Goal: Task Accomplishment & Management: Use online tool/utility

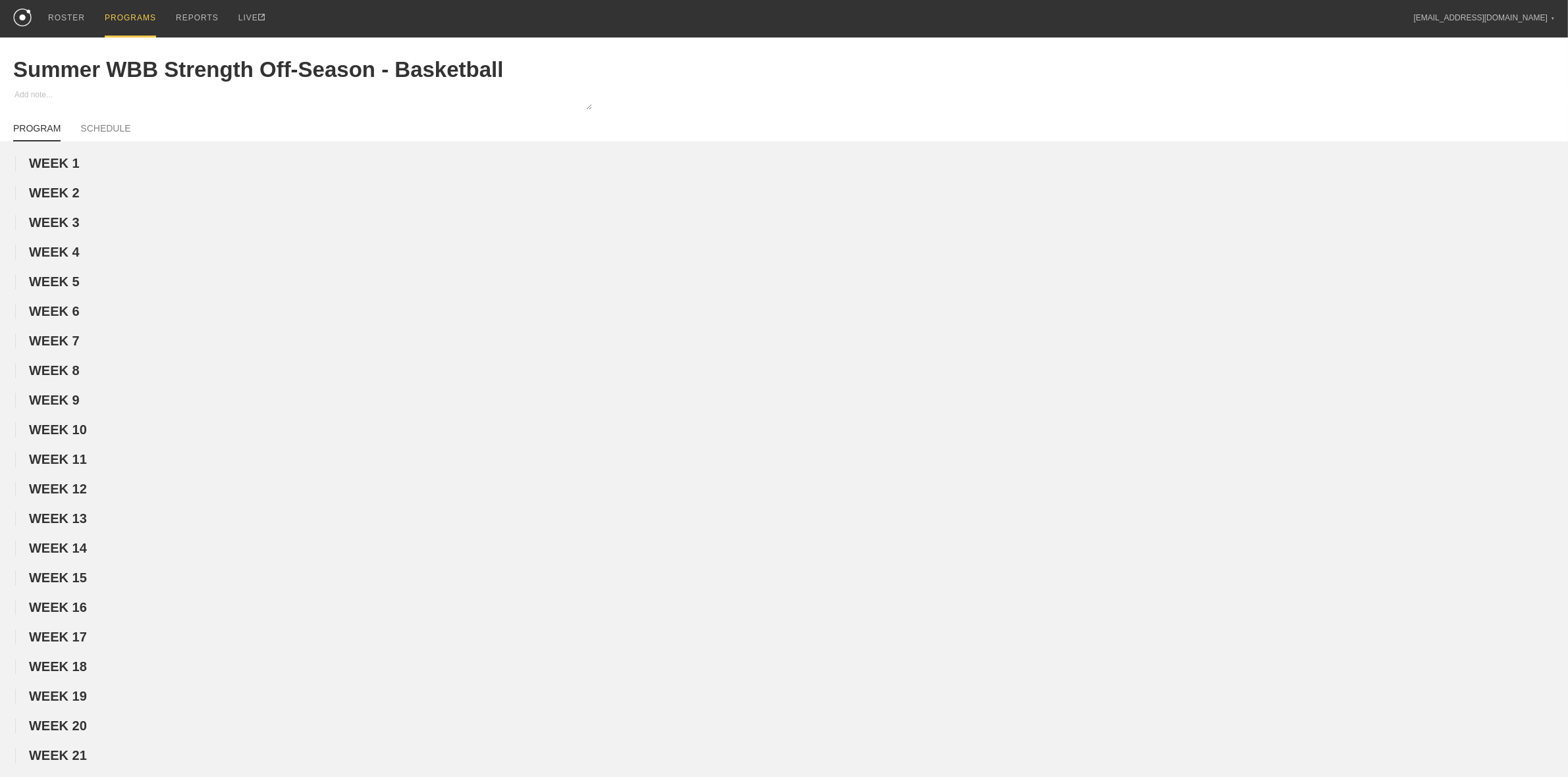
scroll to position [576, 0]
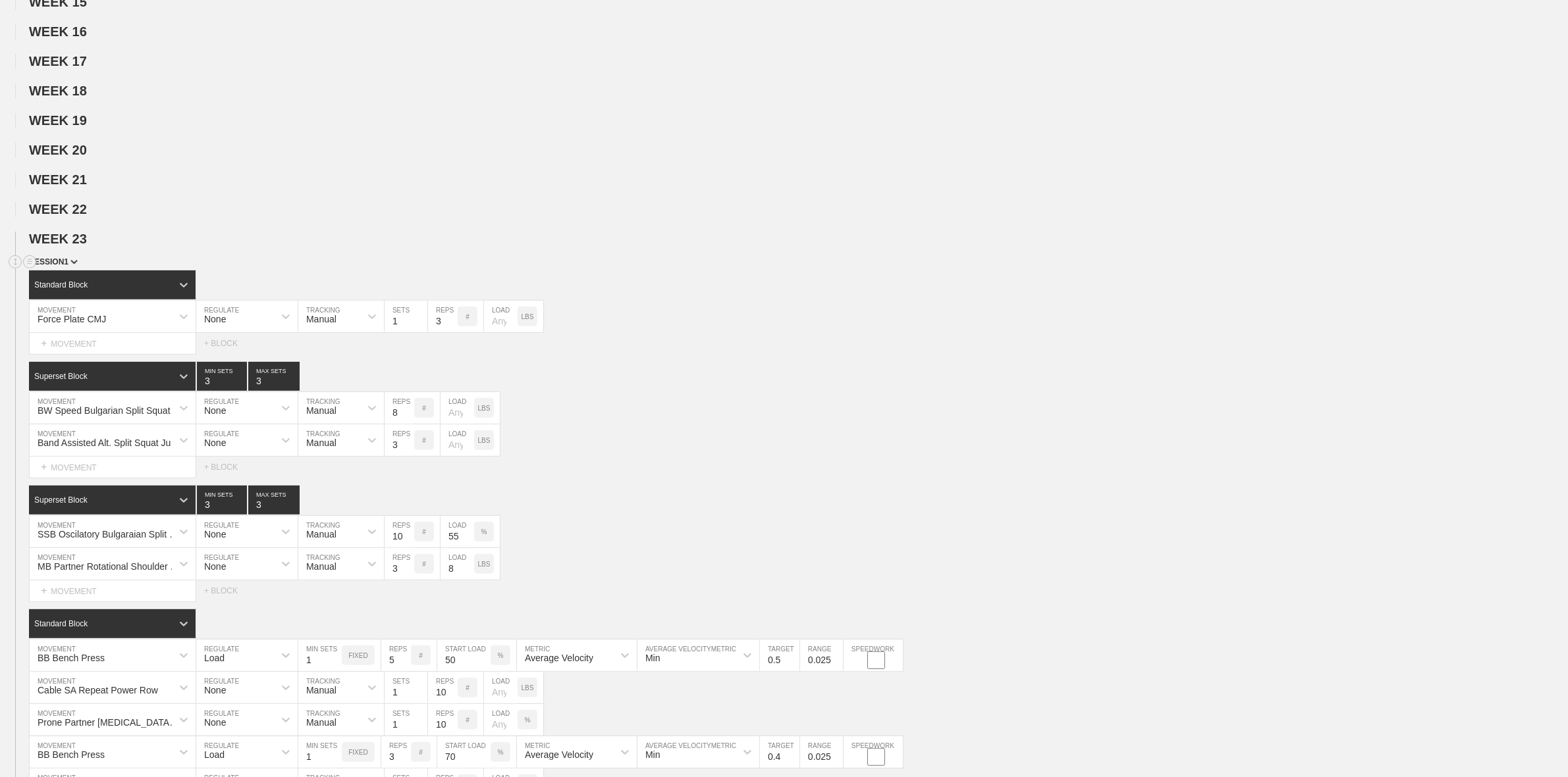
click at [67, 266] on span "SESSION 1" at bounding box center [53, 262] width 49 height 9
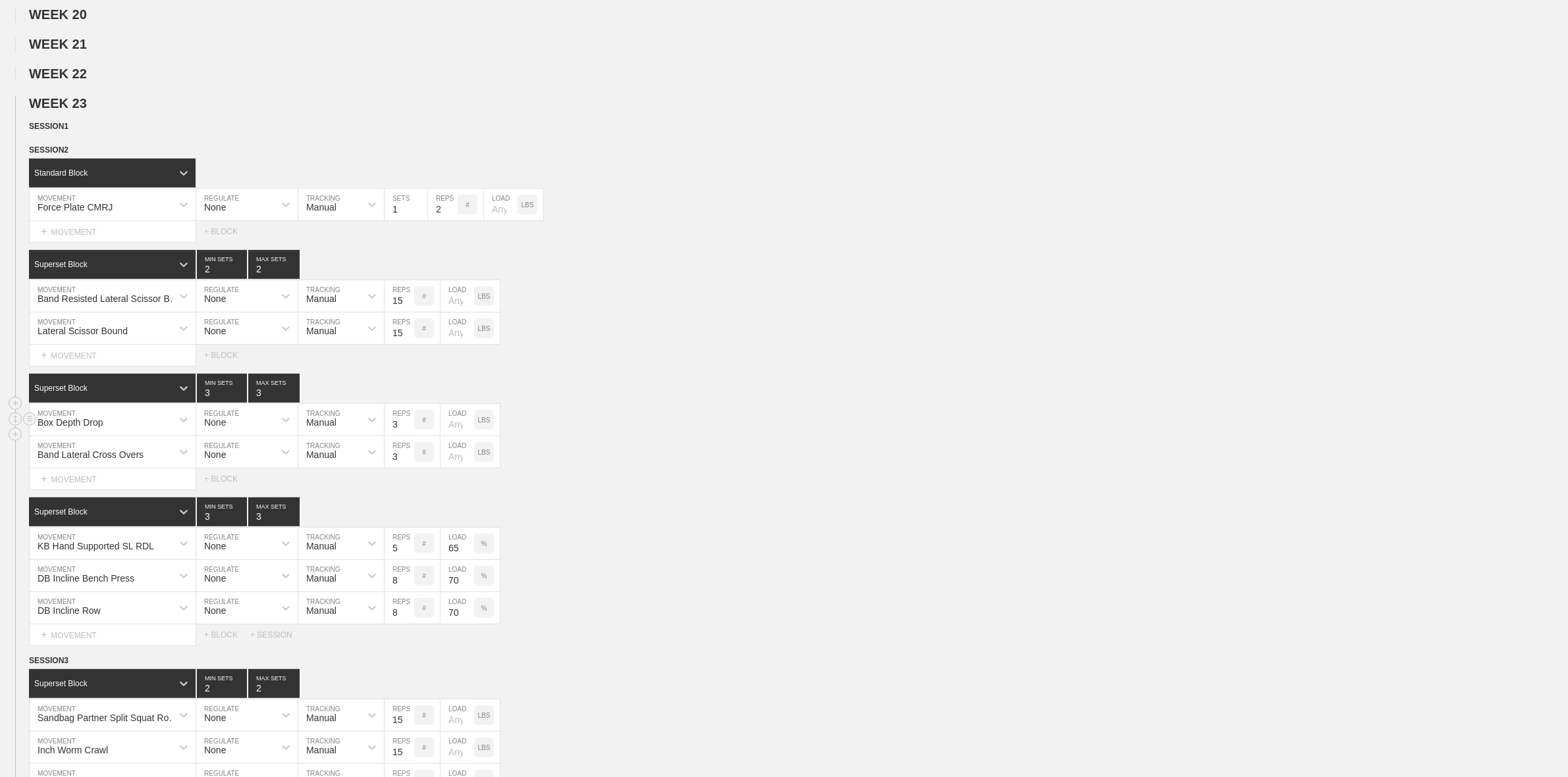
scroll to position [741, 0]
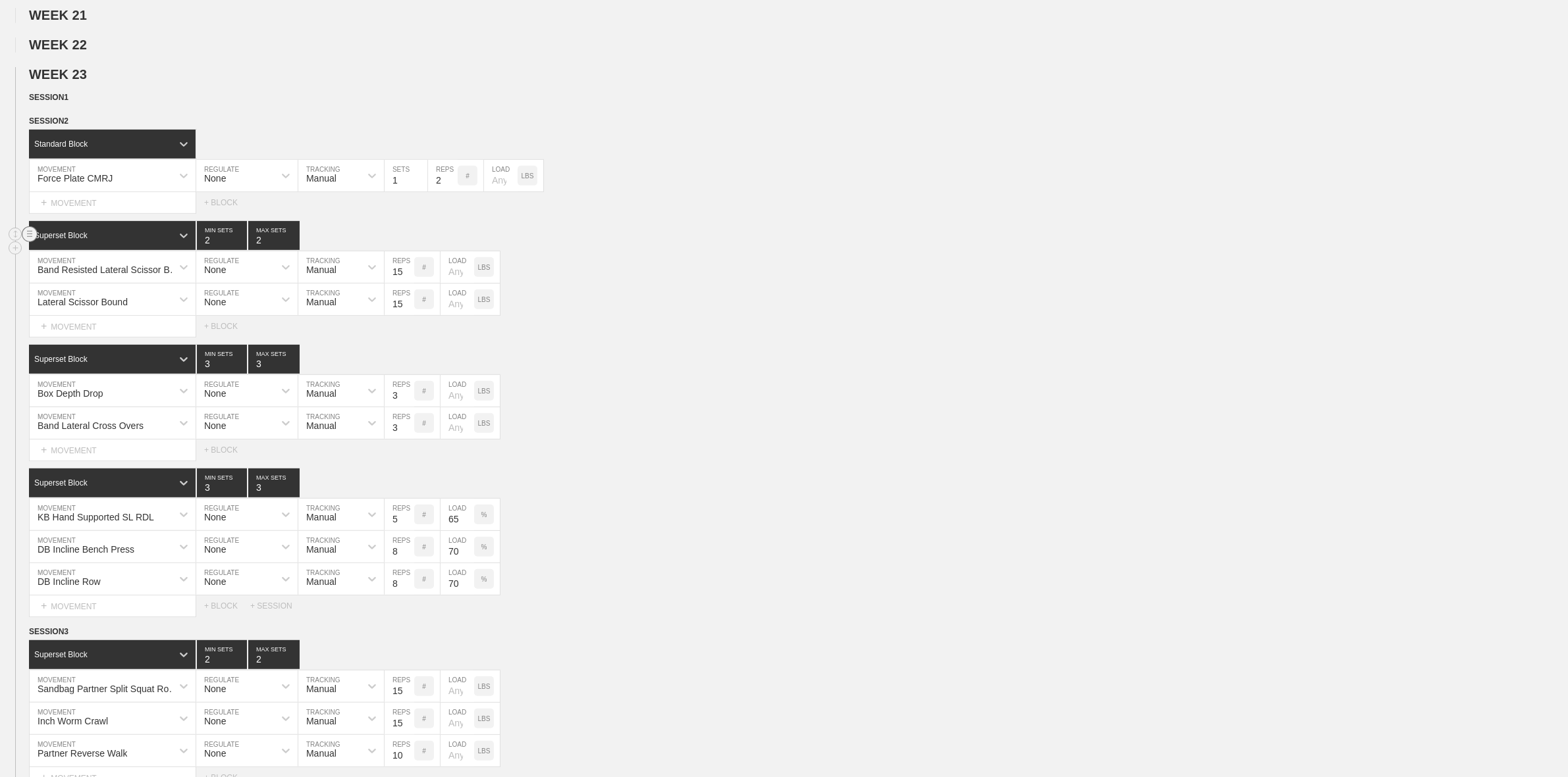
click at [29, 243] on circle at bounding box center [30, 235] width 15 height 15
click at [78, 272] on div "DELETE" at bounding box center [92, 275] width 106 height 20
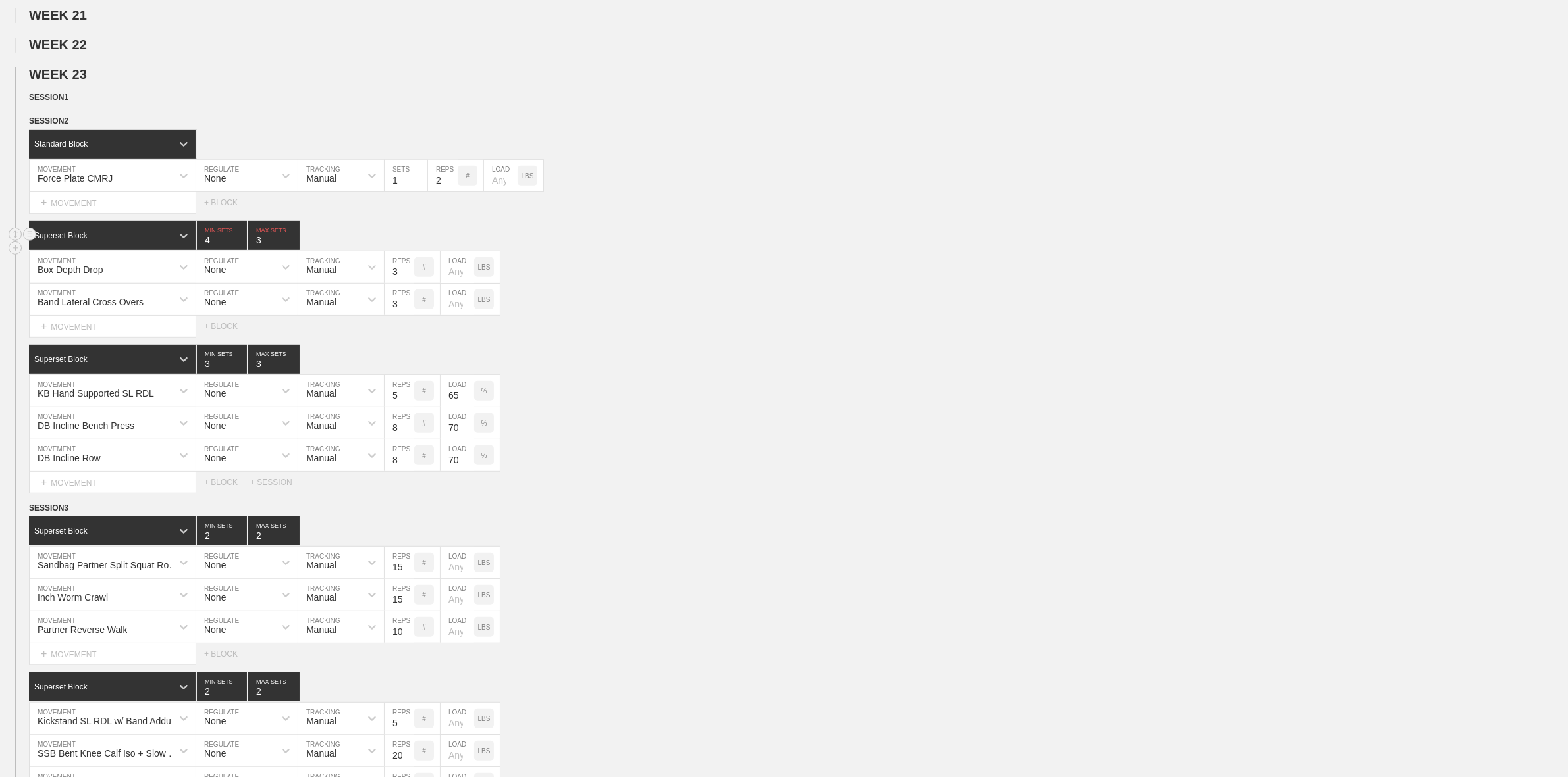
type input "4"
click at [238, 250] on input "4" at bounding box center [222, 236] width 50 height 29
type input "4"
click at [294, 250] on input "4" at bounding box center [274, 236] width 52 height 29
click at [713, 250] on div "Superset Block 4 MIN SETS 4 MAX SETS" at bounding box center [798, 236] width 1539 height 29
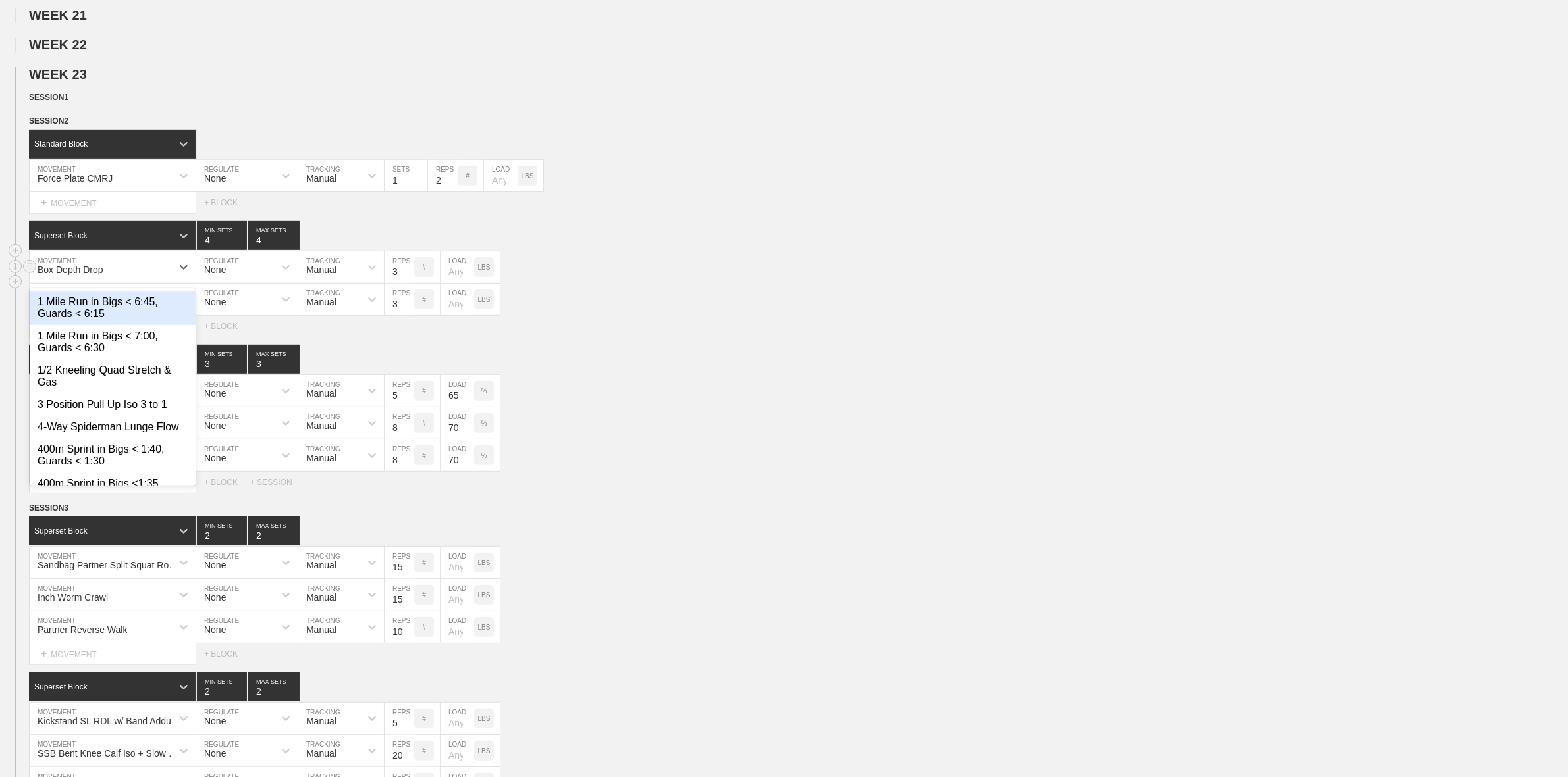
click at [138, 279] on div "Box Depth Drop" at bounding box center [100, 266] width 143 height 22
type input "Weighted Vest"
click at [170, 313] on div "Weighted Vest Box Depth Drop" at bounding box center [112, 302] width 166 height 22
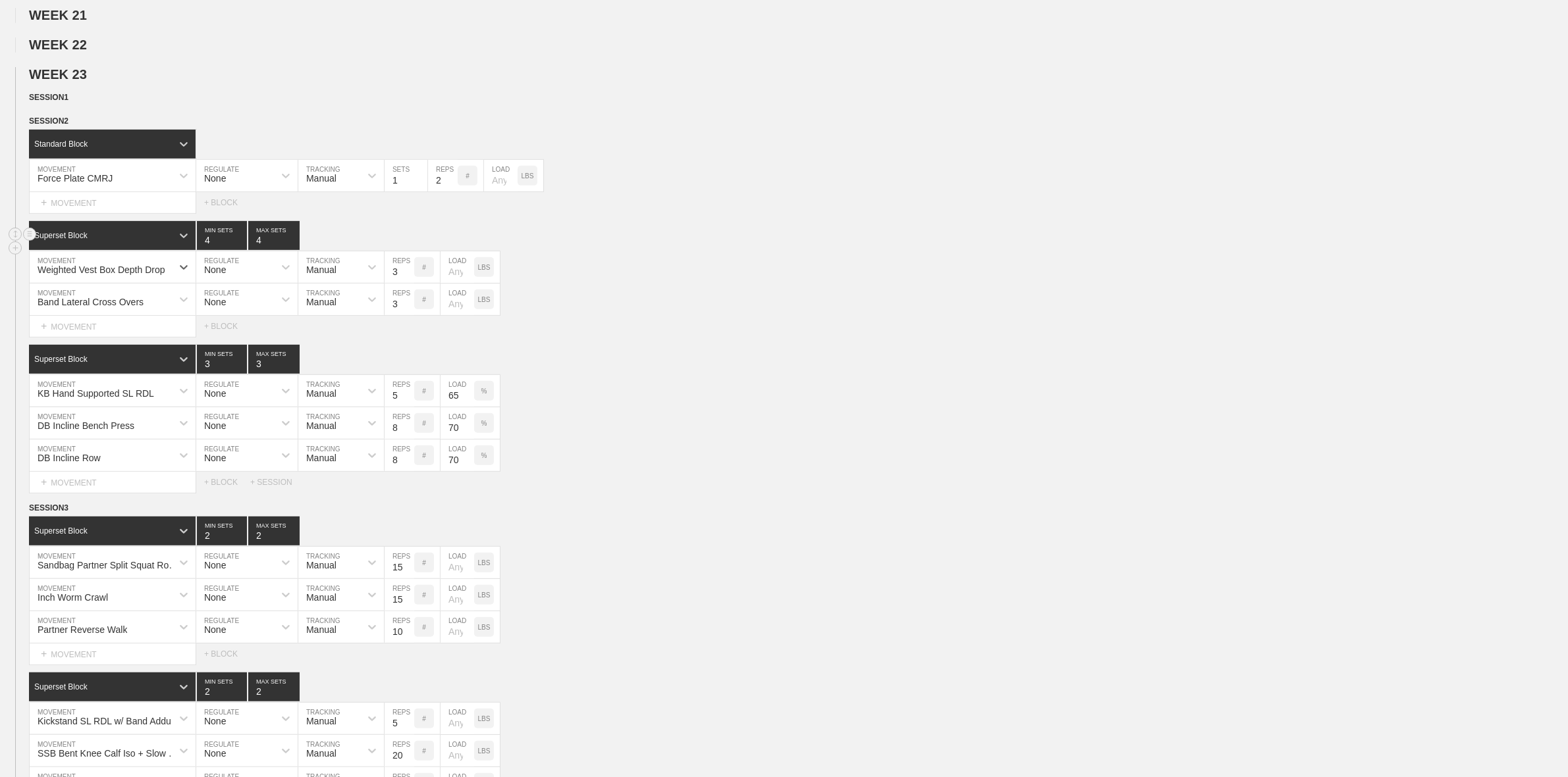
click at [613, 250] on div "Superset Block 4 MIN SETS 4 MAX SETS" at bounding box center [798, 236] width 1539 height 29
click at [468, 405] on input "66" at bounding box center [458, 390] width 34 height 32
click at [468, 405] on input "67" at bounding box center [458, 390] width 34 height 32
click at [468, 405] on input "68" at bounding box center [458, 390] width 34 height 32
click at [468, 405] on input "69" at bounding box center [458, 390] width 34 height 32
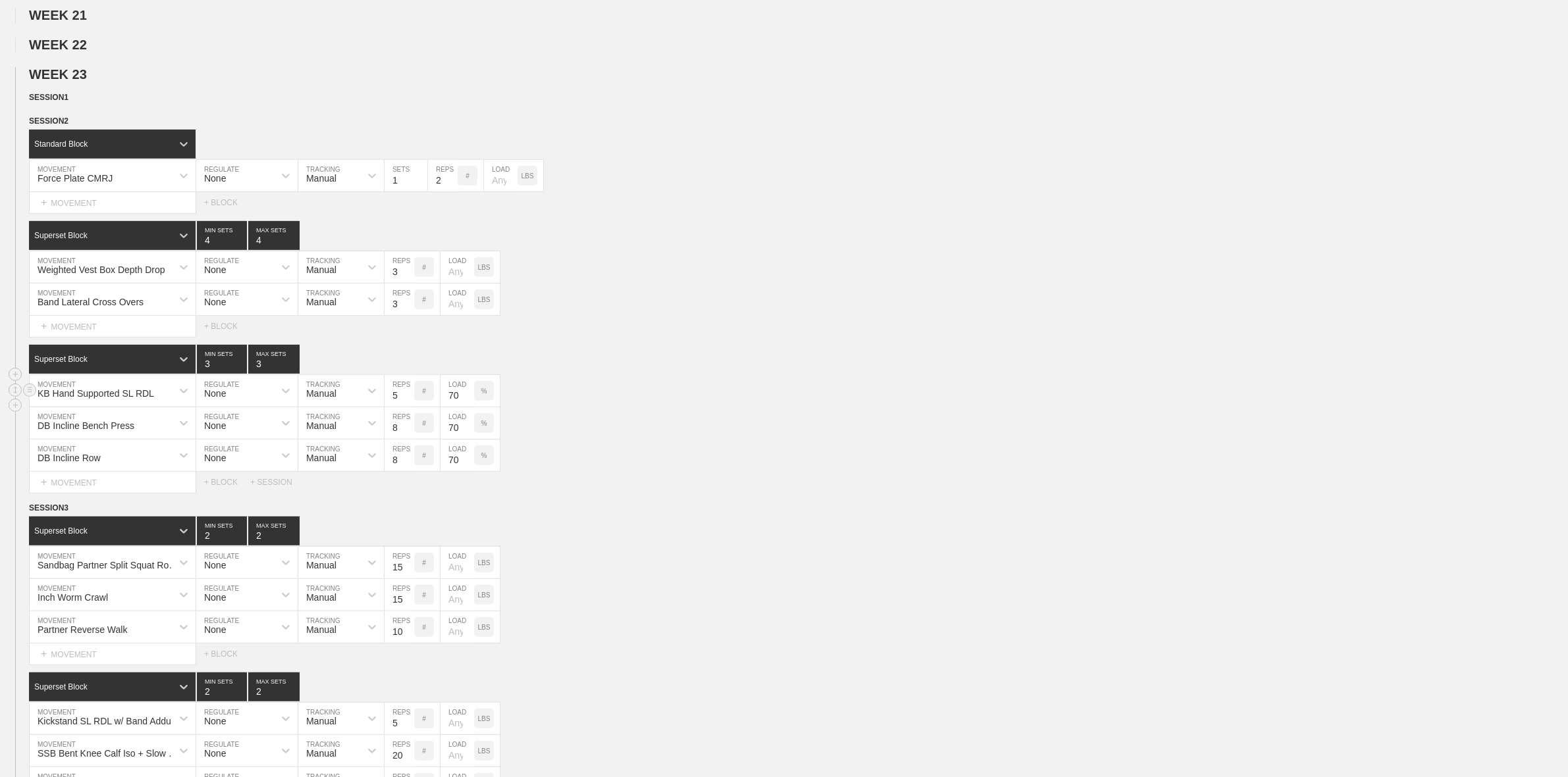
type input "70"
click at [468, 405] on input "70" at bounding box center [458, 390] width 34 height 32
click at [669, 400] on div "KB Hand Supported SL RDL MOVEMENT None REGULATE Manual TRACKING 5 REPS # 70 LOA…" at bounding box center [784, 391] width 1568 height 32
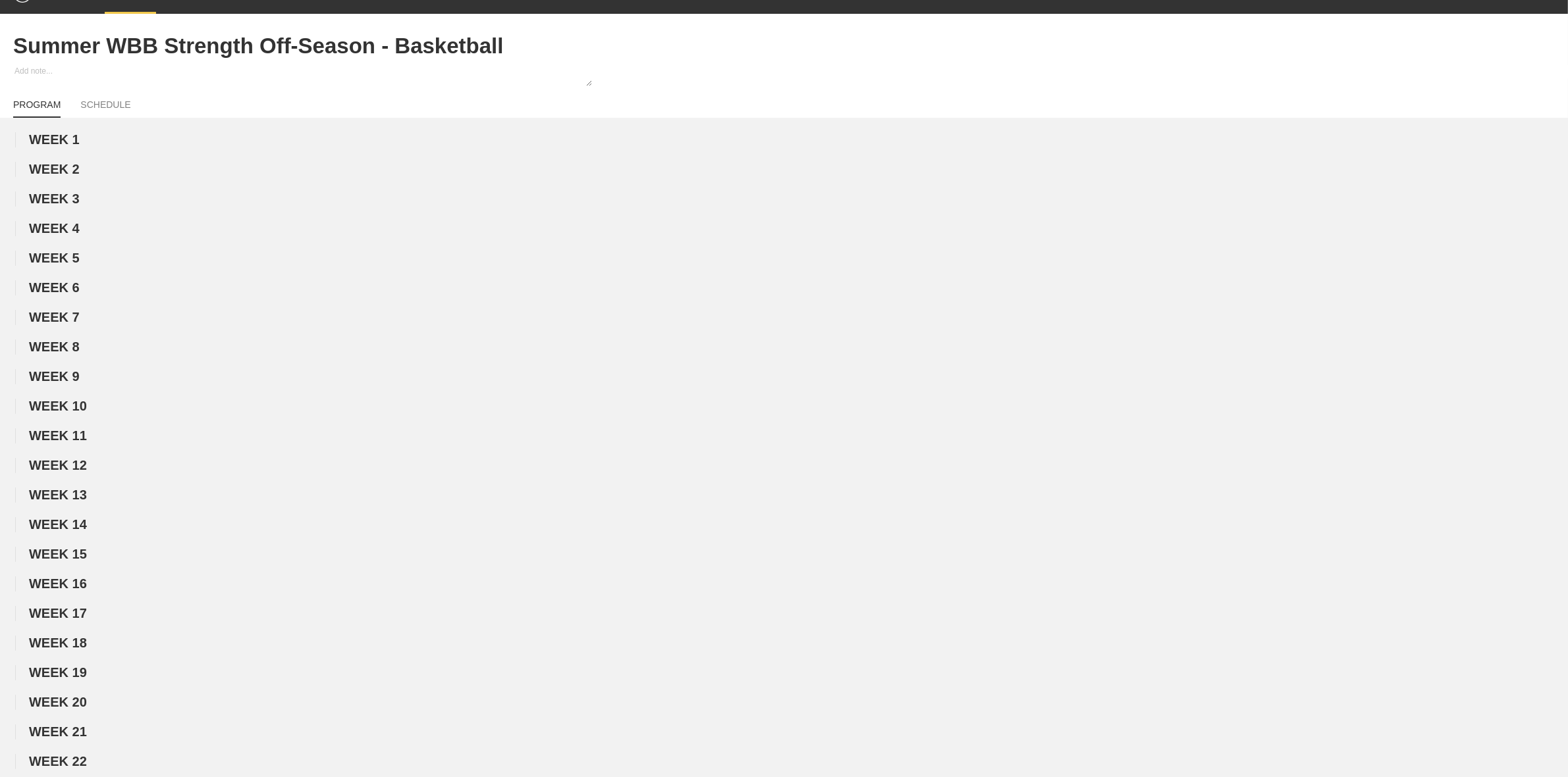
scroll to position [0, 0]
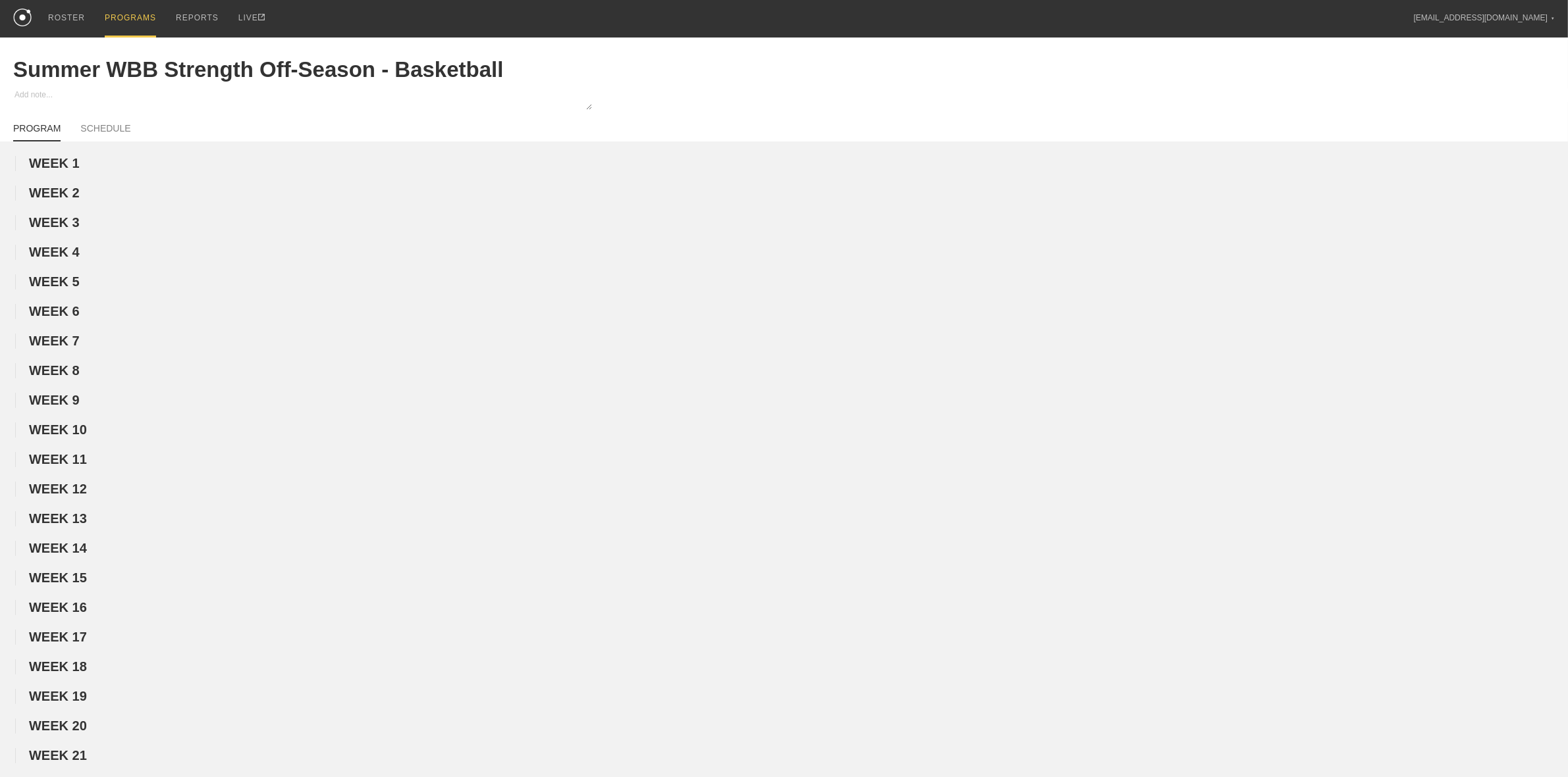
click at [123, 13] on div "PROGRAMS" at bounding box center [130, 18] width 52 height 38
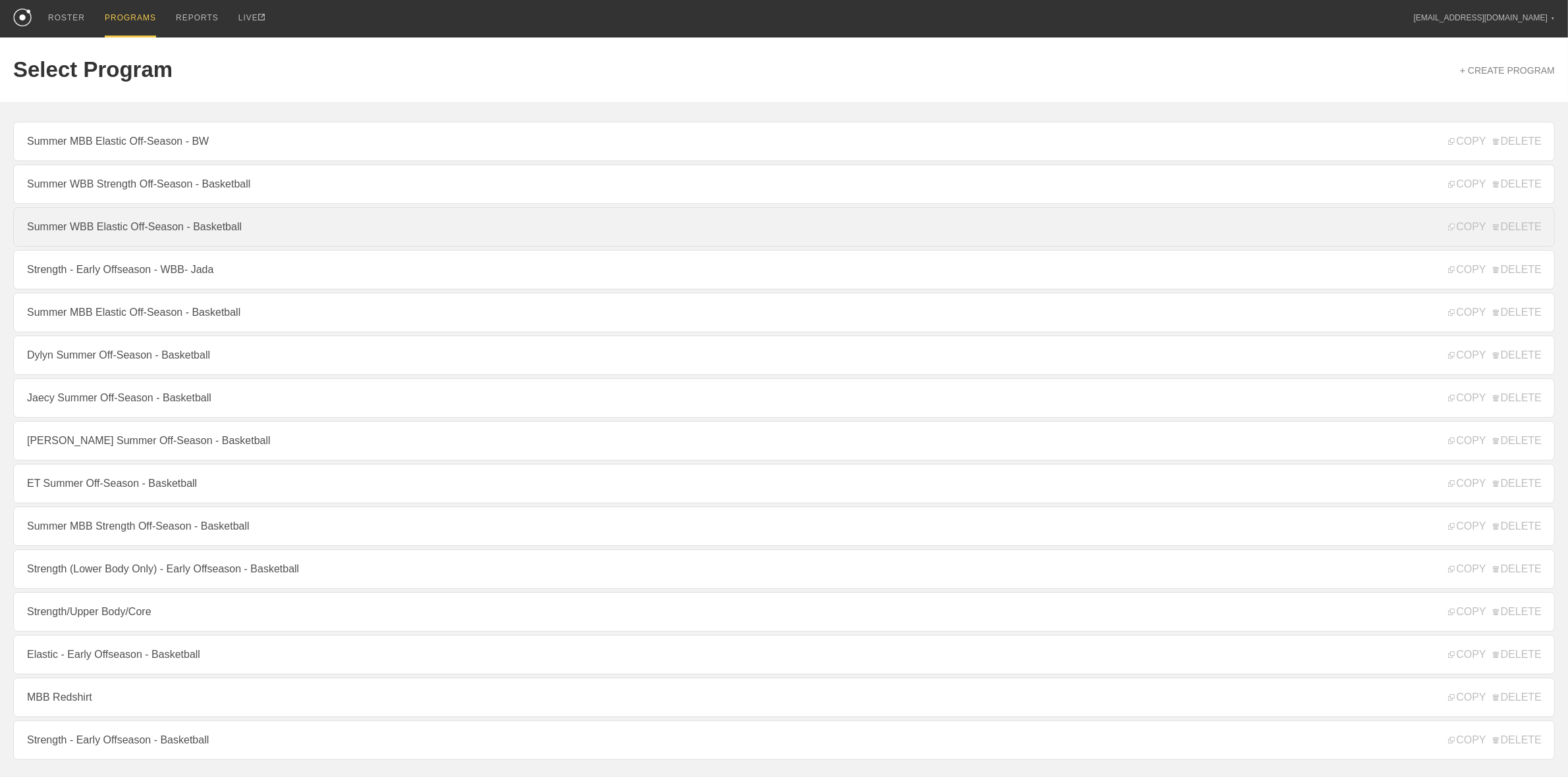
click at [153, 231] on link "Summer WBB Elastic Off-Season - Basketball" at bounding box center [784, 226] width 1542 height 39
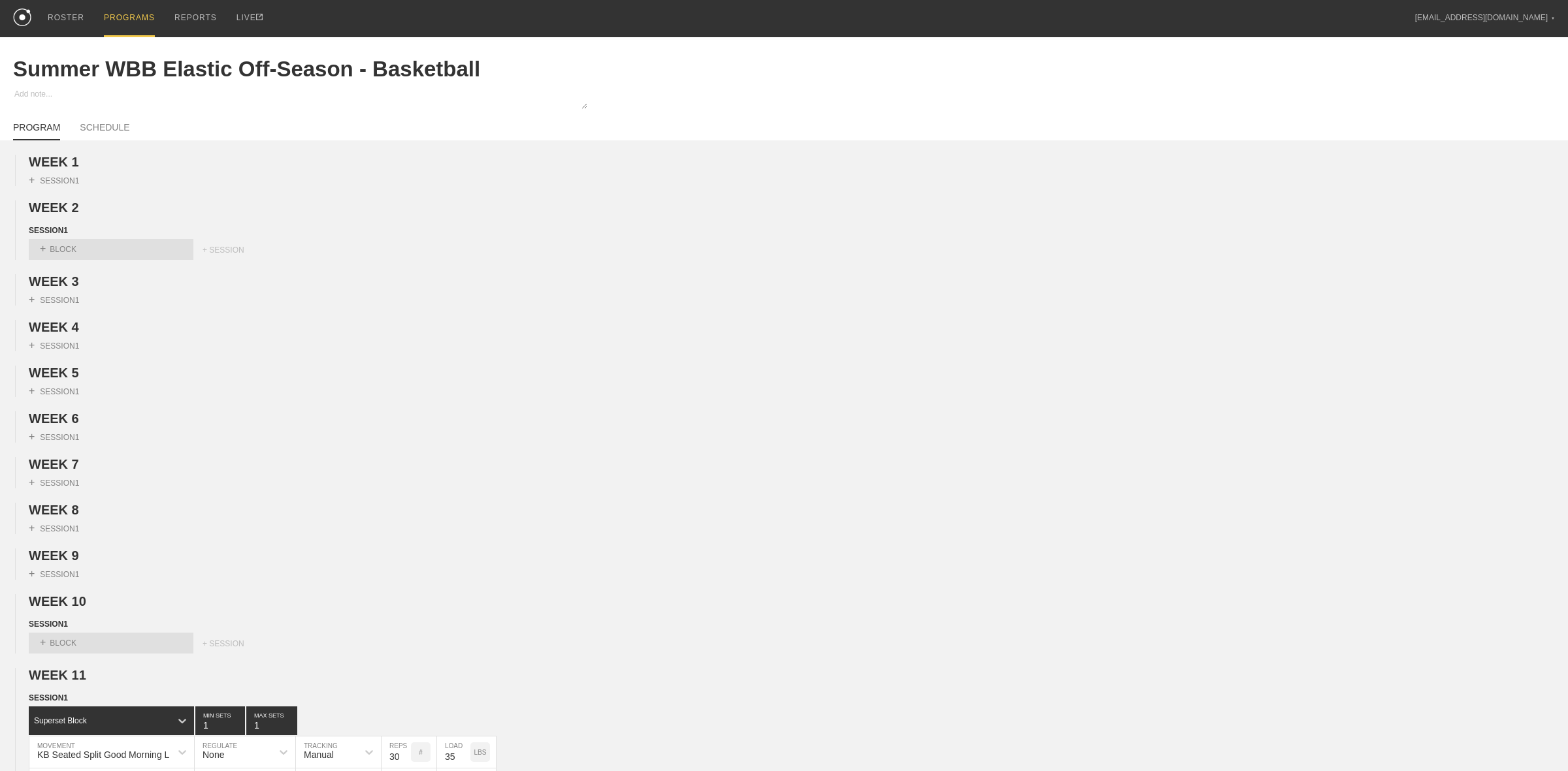
type textarea "x"
type input "Summer WBB Elastic Off-Season - Basketball"
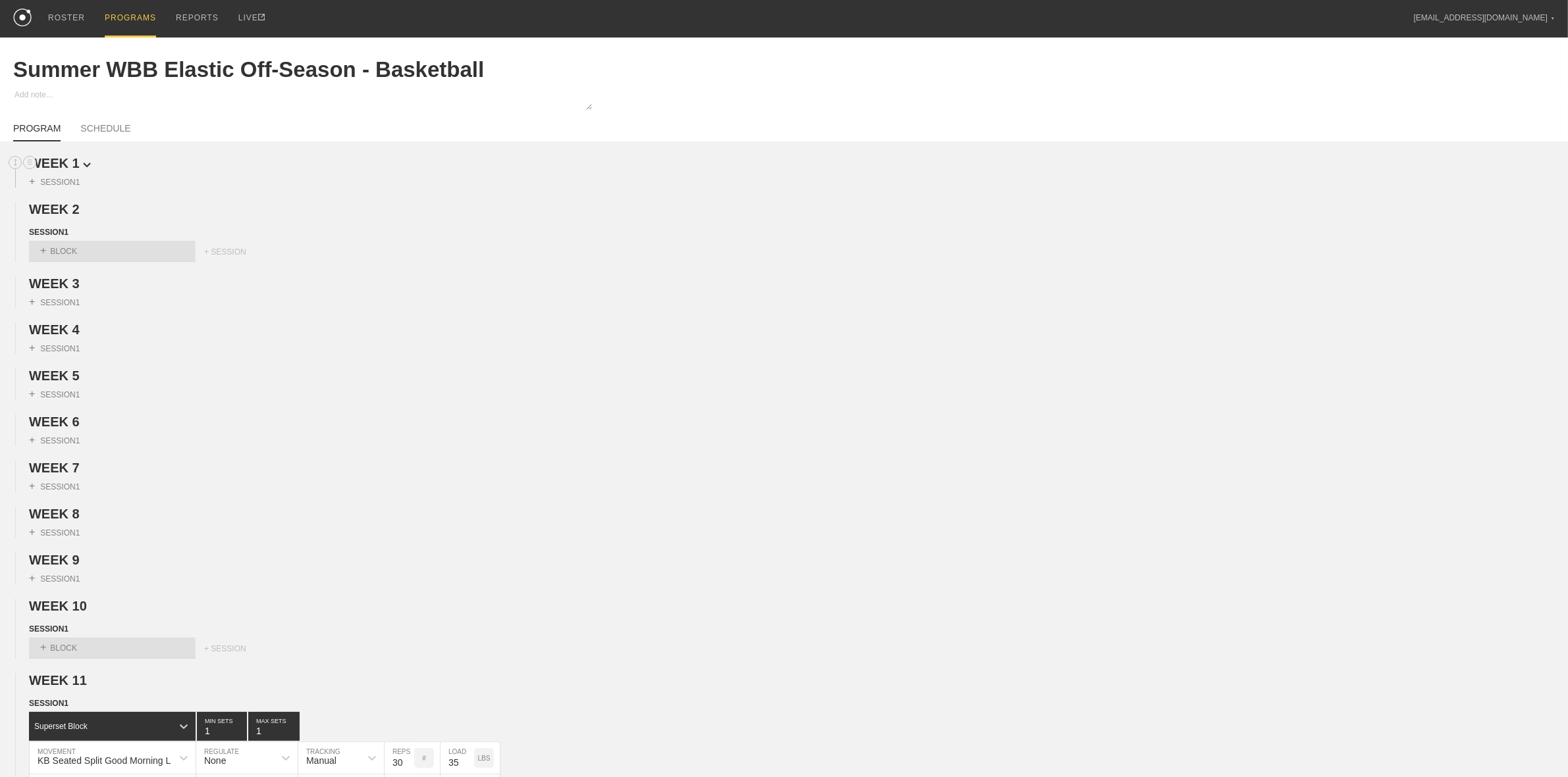
click at [75, 163] on span "WEEK 1" at bounding box center [60, 163] width 62 height 15
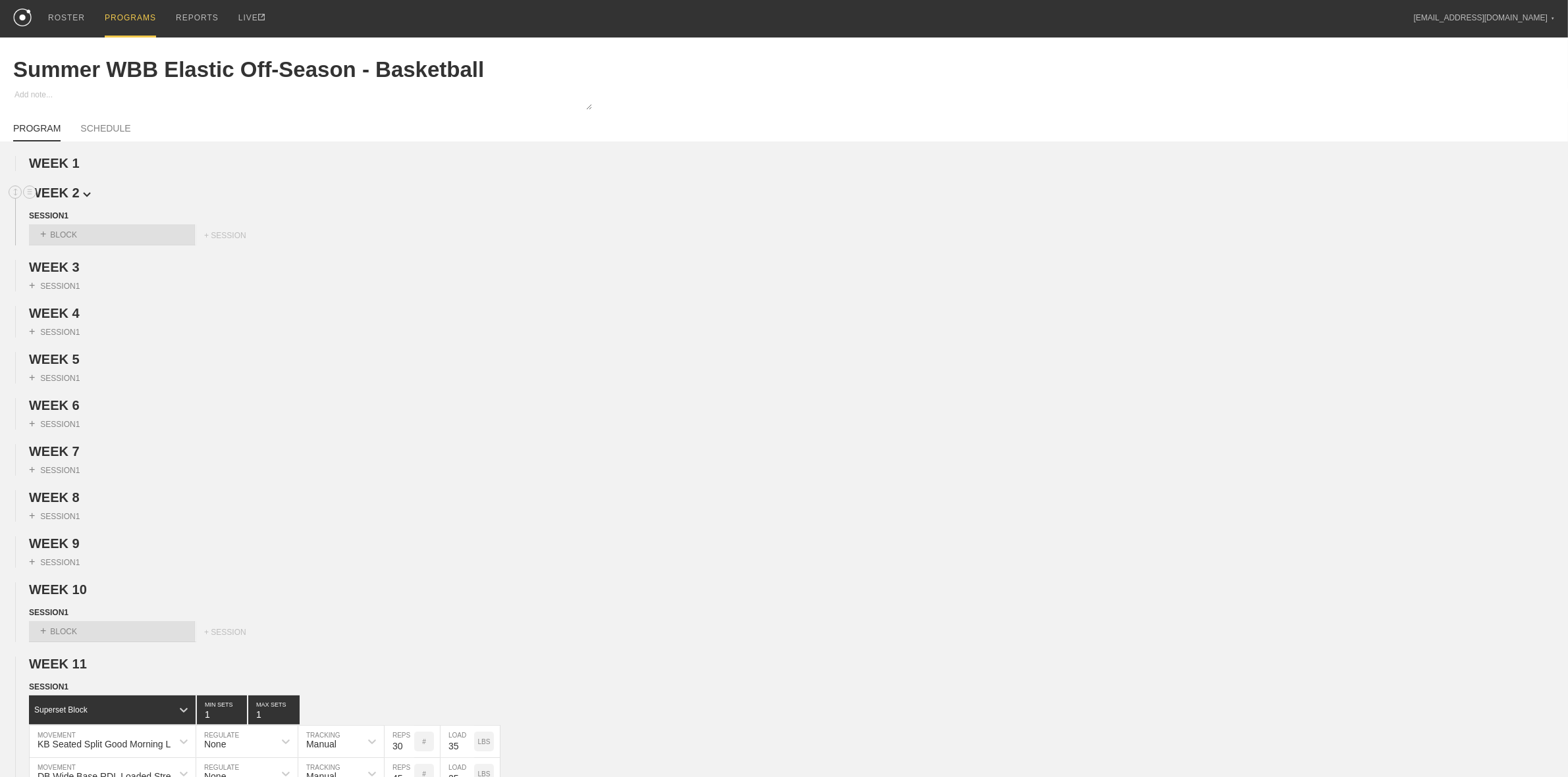
click at [73, 199] on span "WEEK 2" at bounding box center [60, 193] width 62 height 15
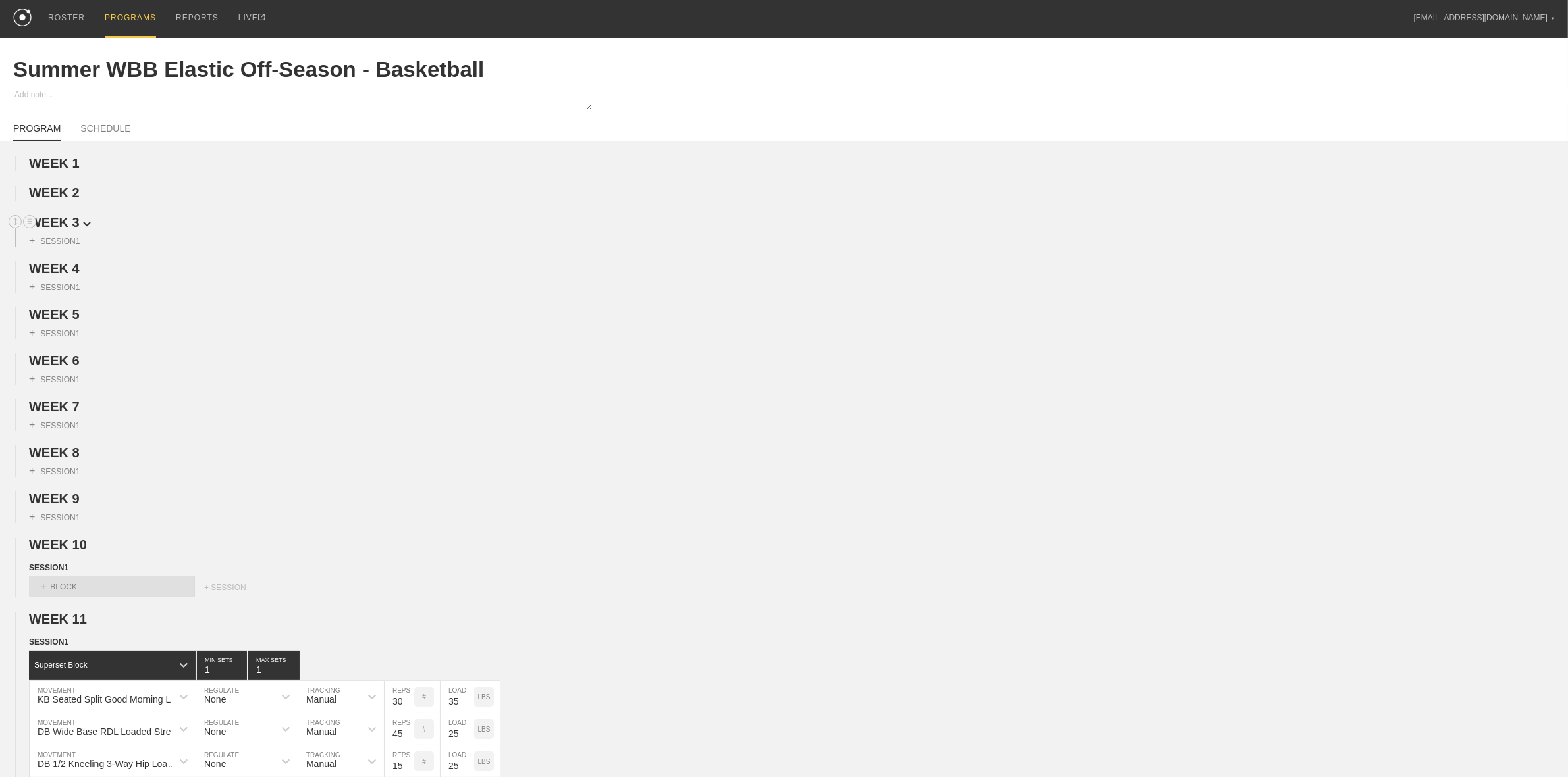
click at [73, 225] on span "WEEK 3" at bounding box center [60, 222] width 62 height 15
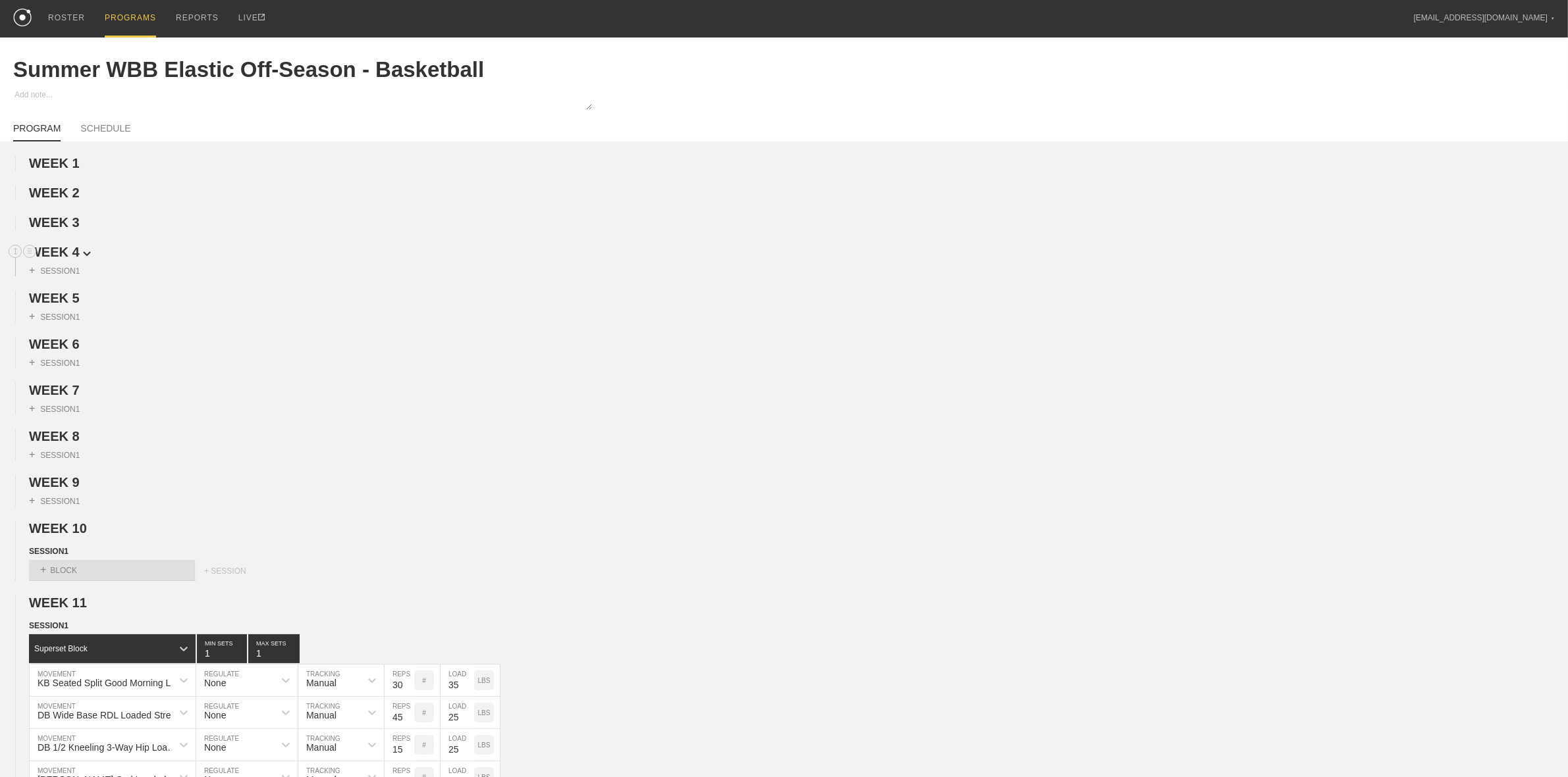
click at [72, 256] on span "WEEK 4" at bounding box center [60, 252] width 62 height 15
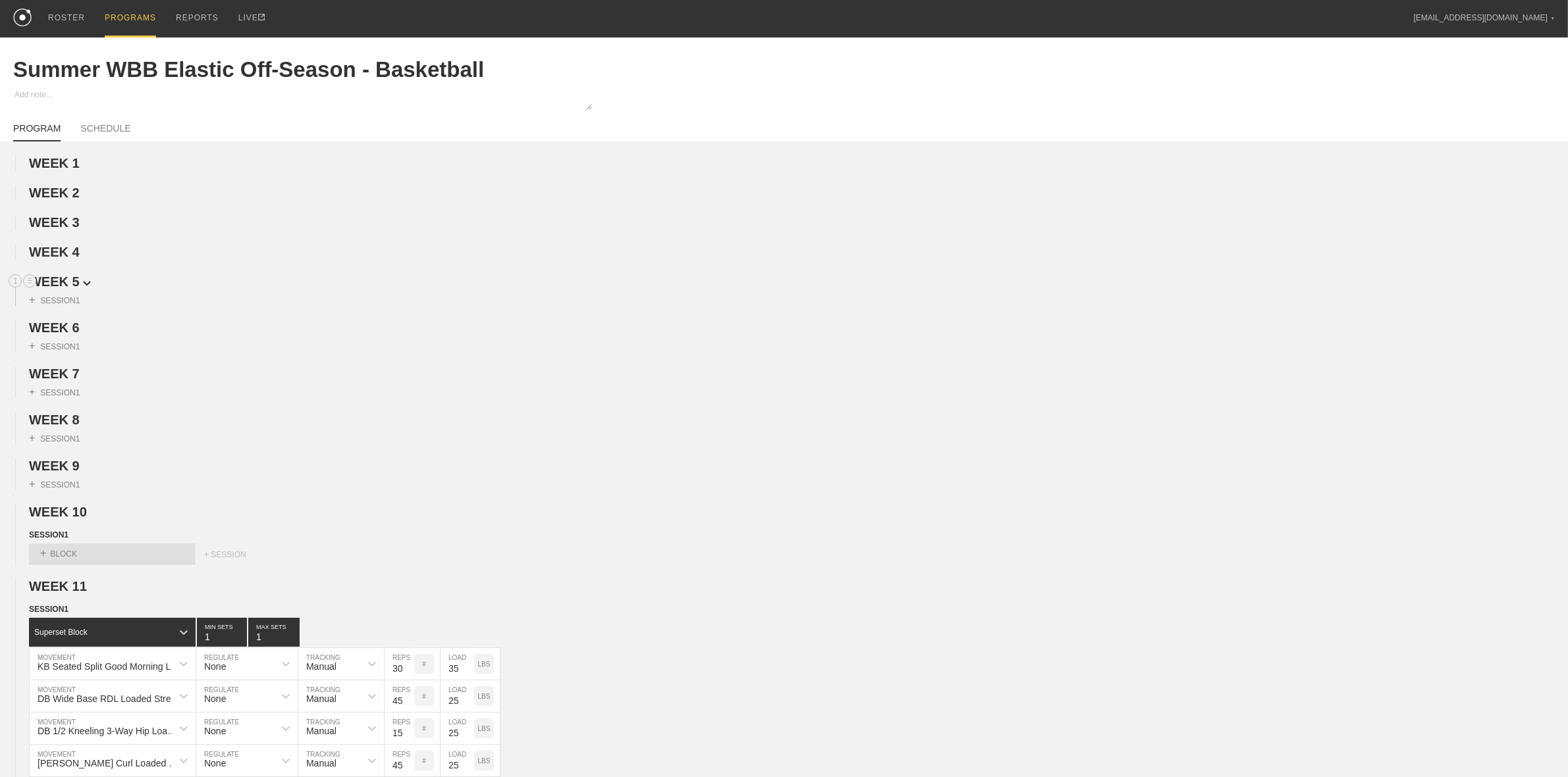
click at [70, 279] on span "WEEK 5" at bounding box center [60, 281] width 62 height 15
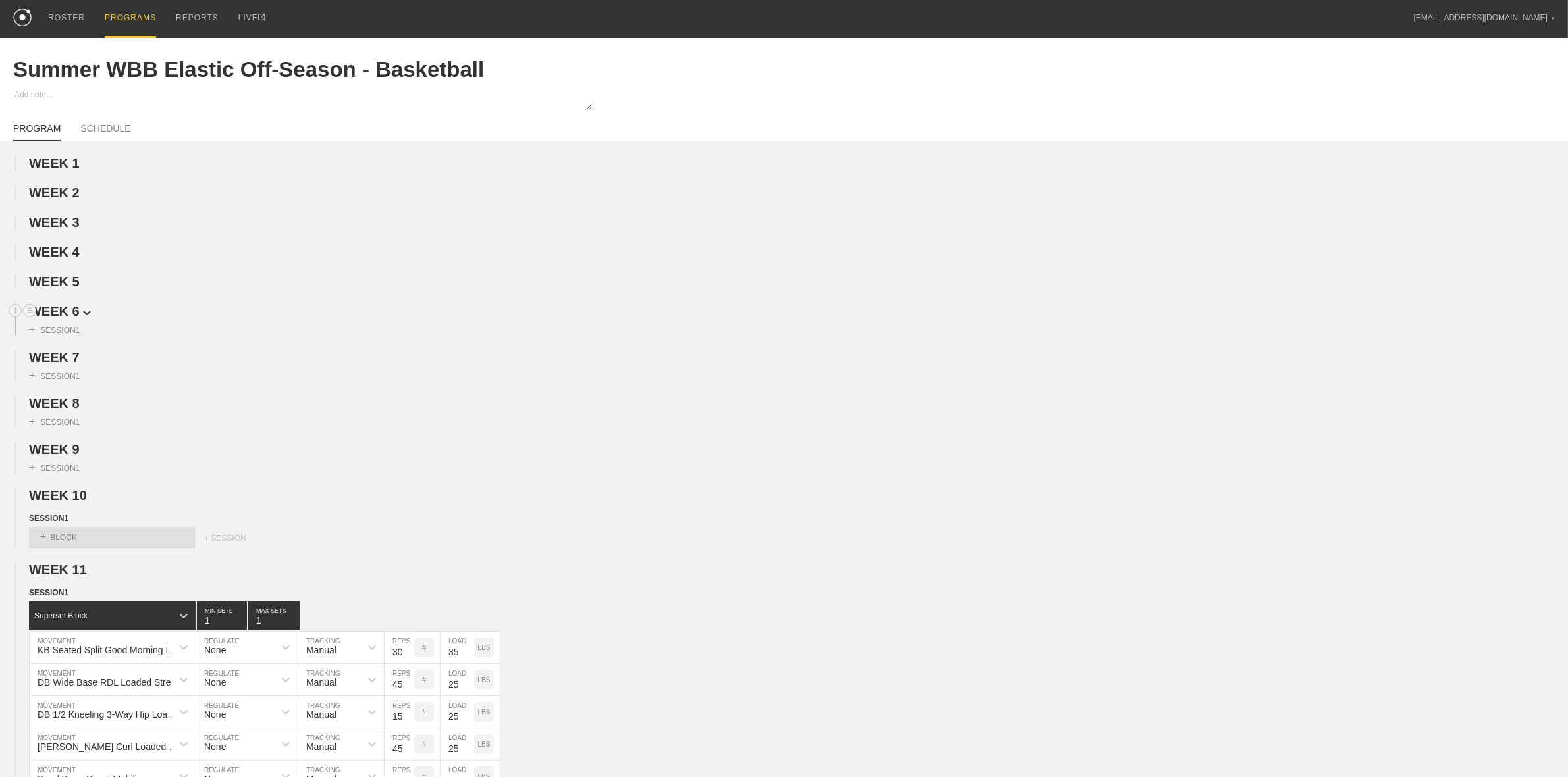
click at [68, 313] on span "WEEK 6" at bounding box center [60, 311] width 62 height 15
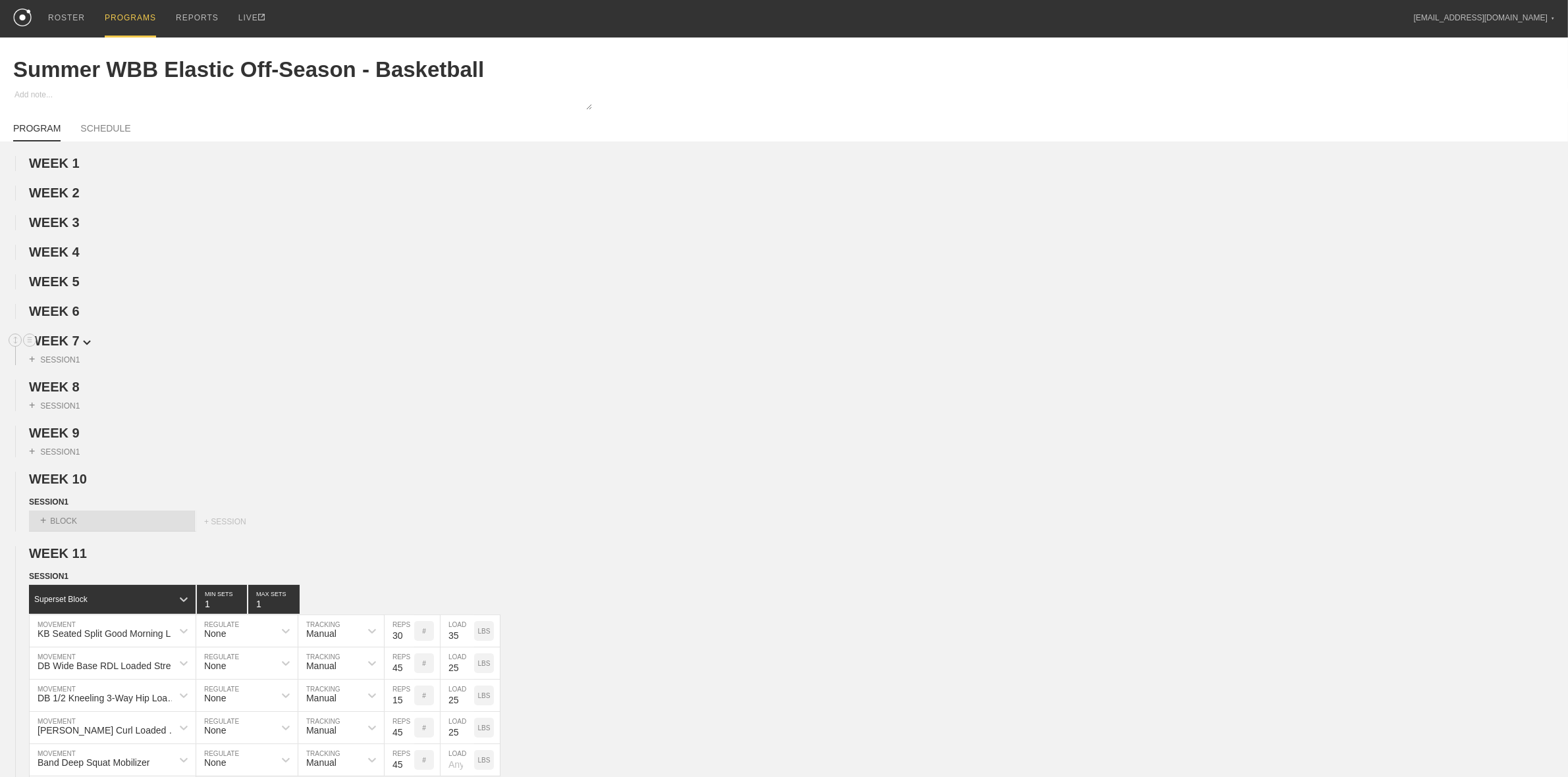
click at [63, 348] on span "WEEK 7" at bounding box center [60, 340] width 62 height 15
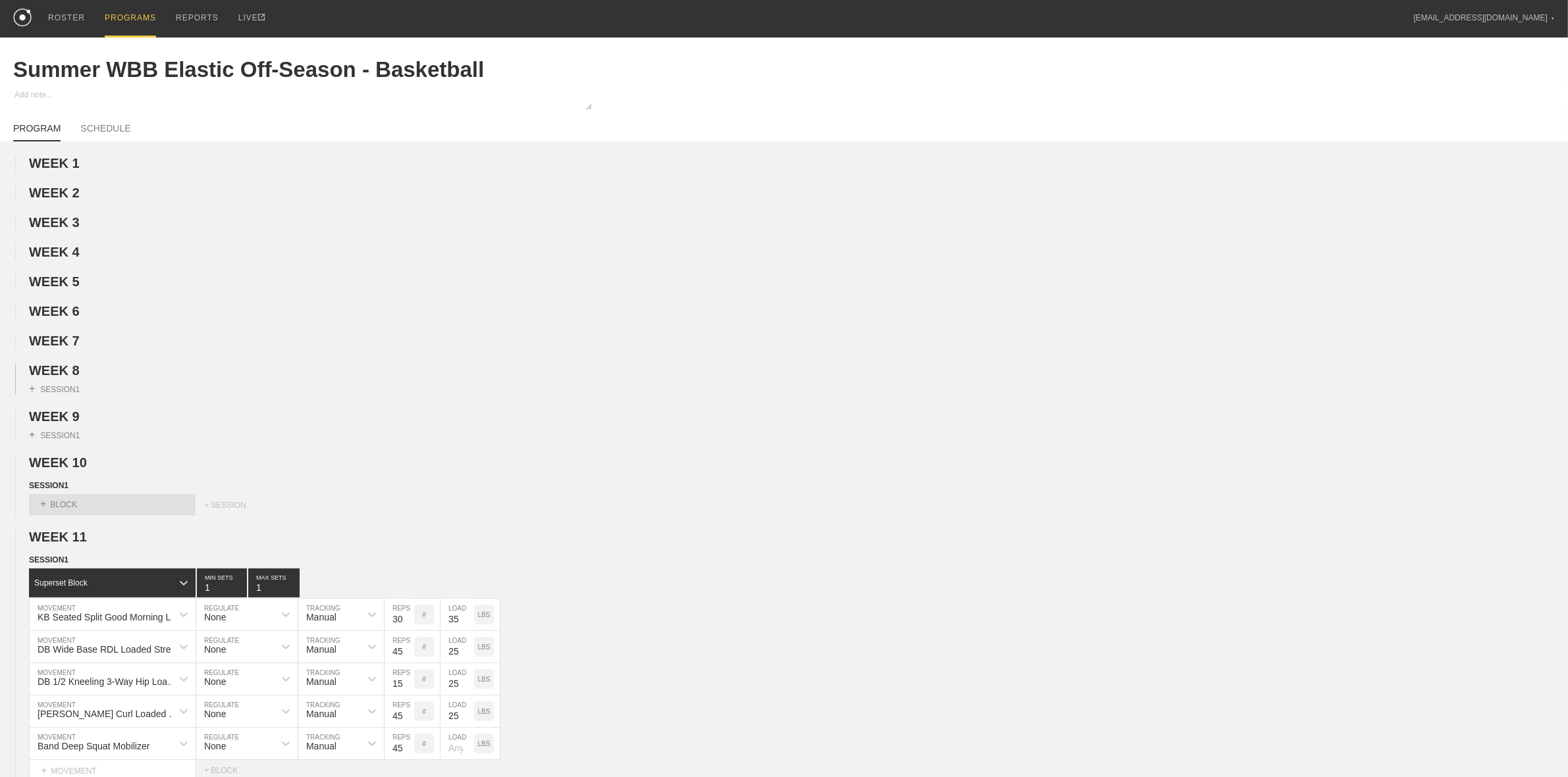
click at [66, 385] on div "+ SESSION 1" at bounding box center [784, 386] width 1568 height 16
click at [65, 378] on span "WEEK 8" at bounding box center [60, 370] width 62 height 15
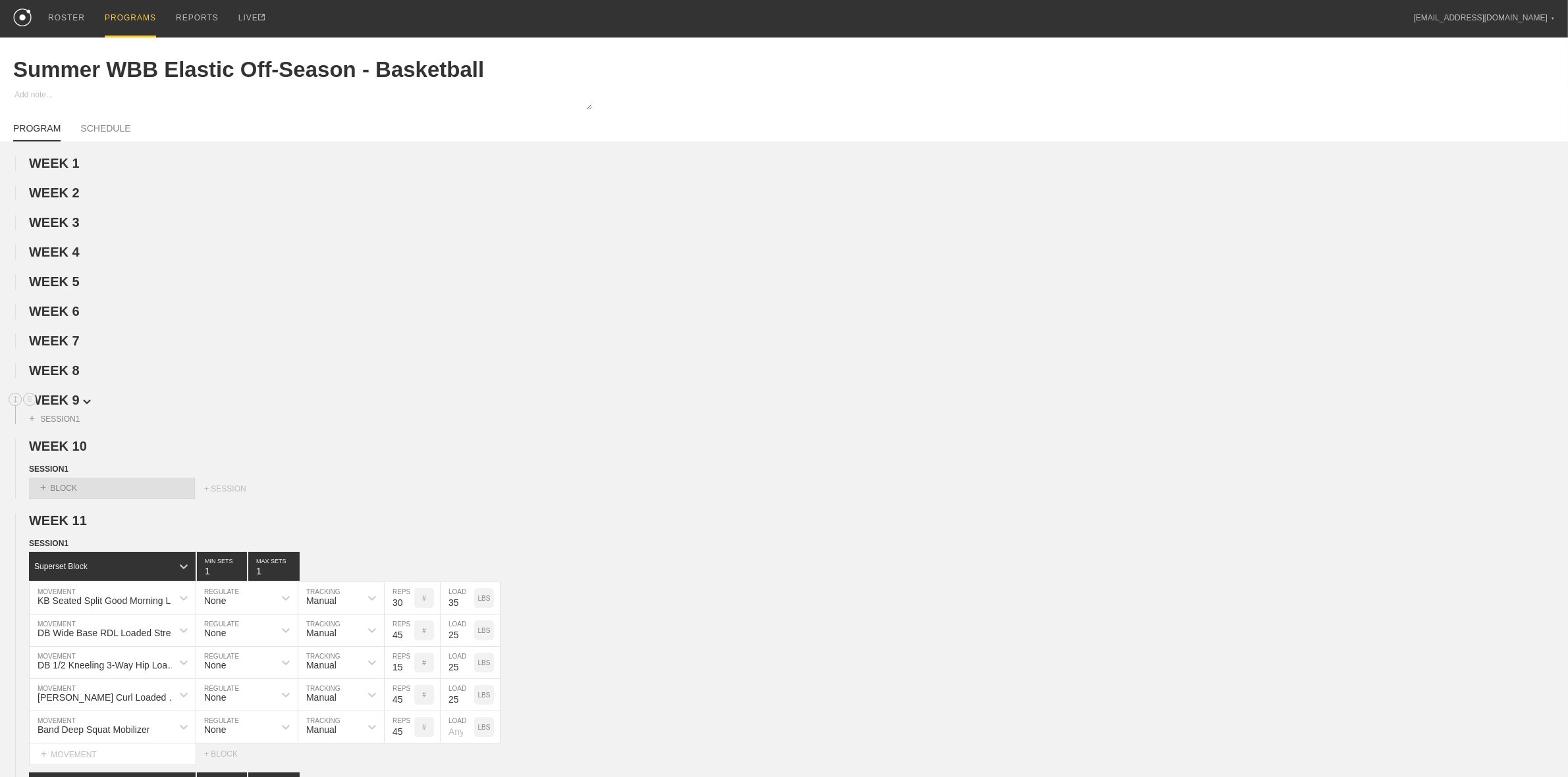
click at [67, 401] on span "WEEK 9" at bounding box center [60, 400] width 62 height 15
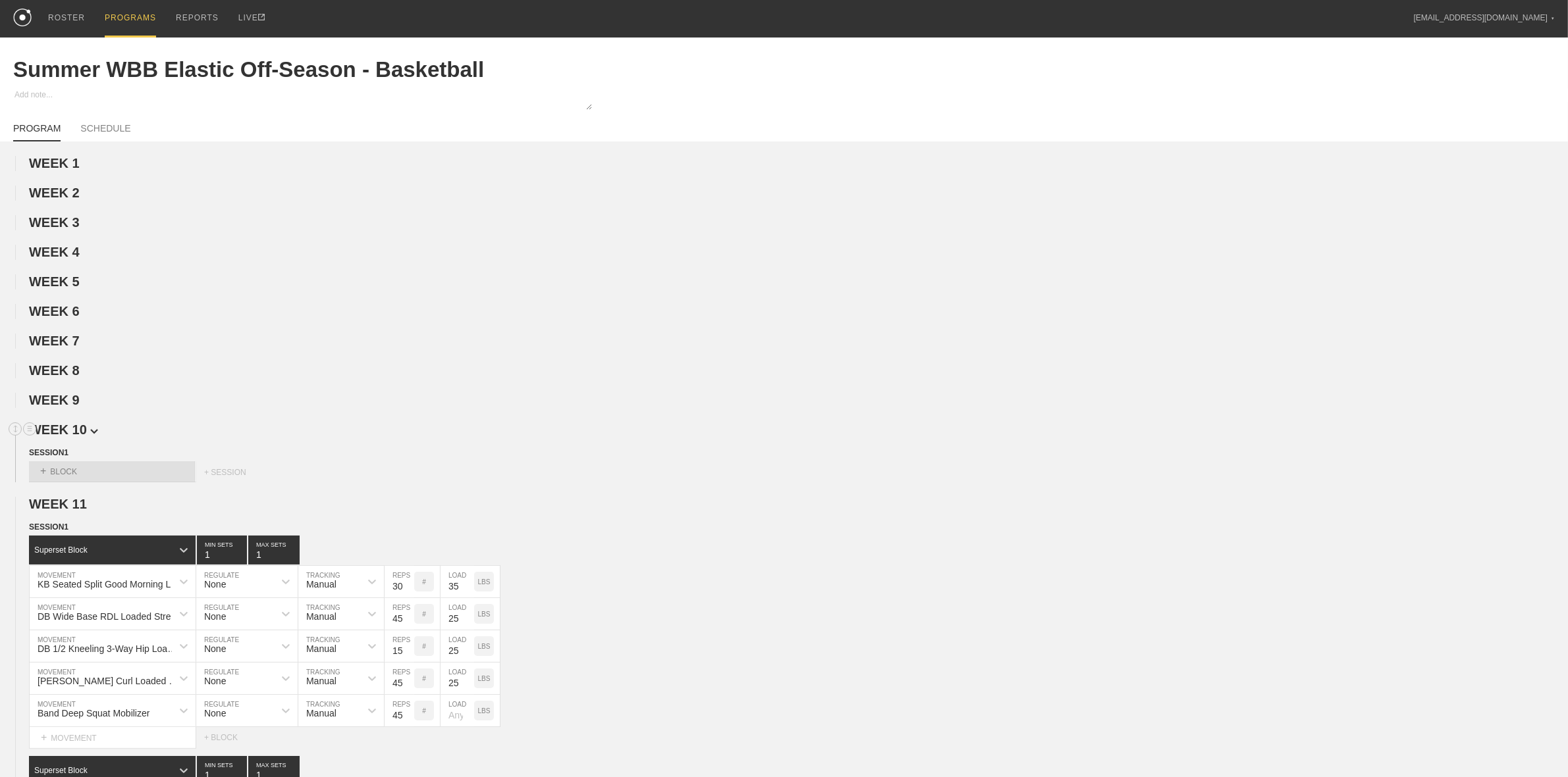
click at [71, 437] on span "WEEK 10" at bounding box center [64, 430] width 69 height 15
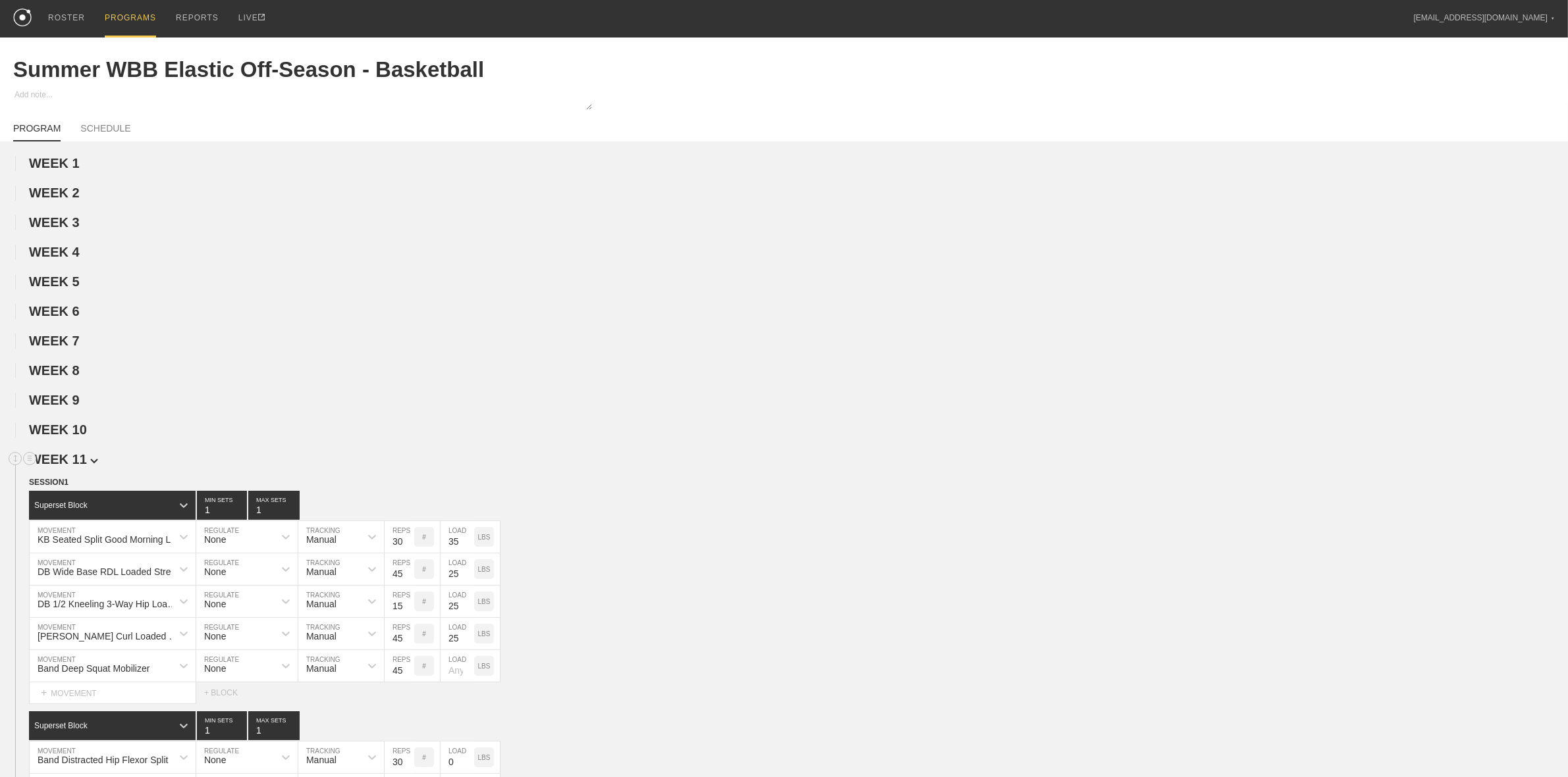
click at [65, 461] on span "WEEK 11" at bounding box center [64, 459] width 69 height 15
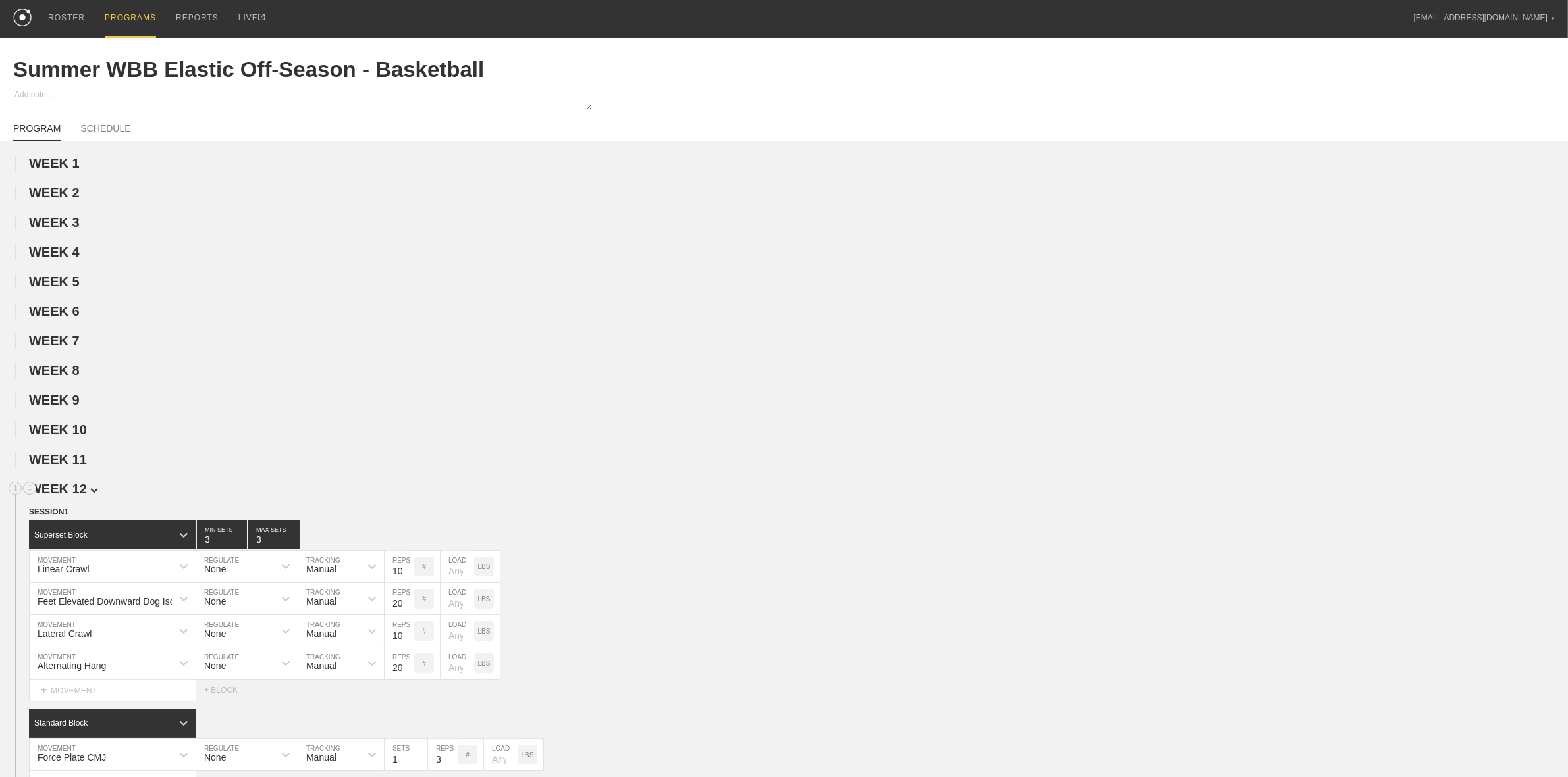
click at [73, 495] on span "WEEK 12" at bounding box center [64, 489] width 69 height 15
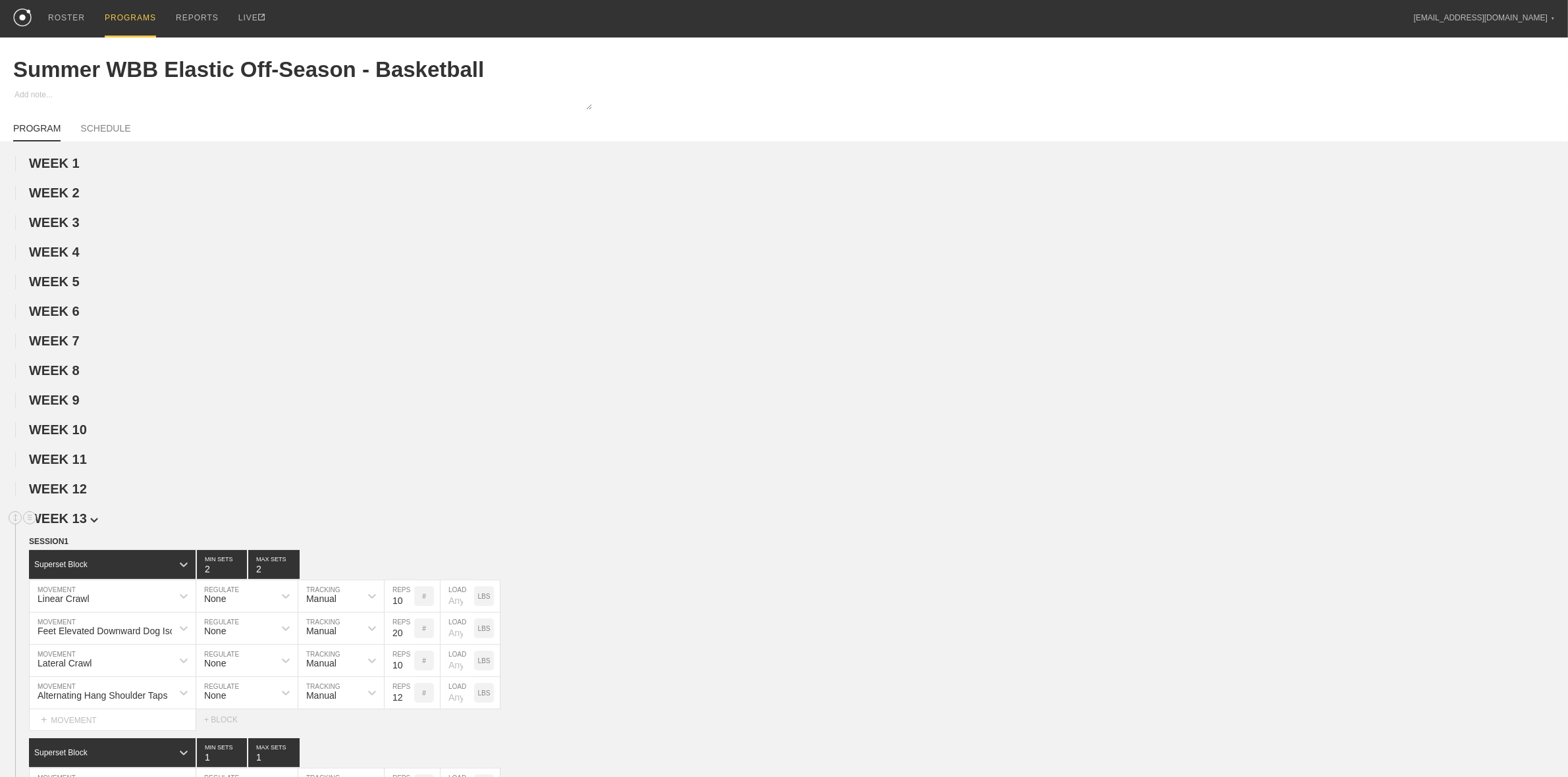
click at [71, 526] on span "WEEK 13" at bounding box center [64, 518] width 69 height 15
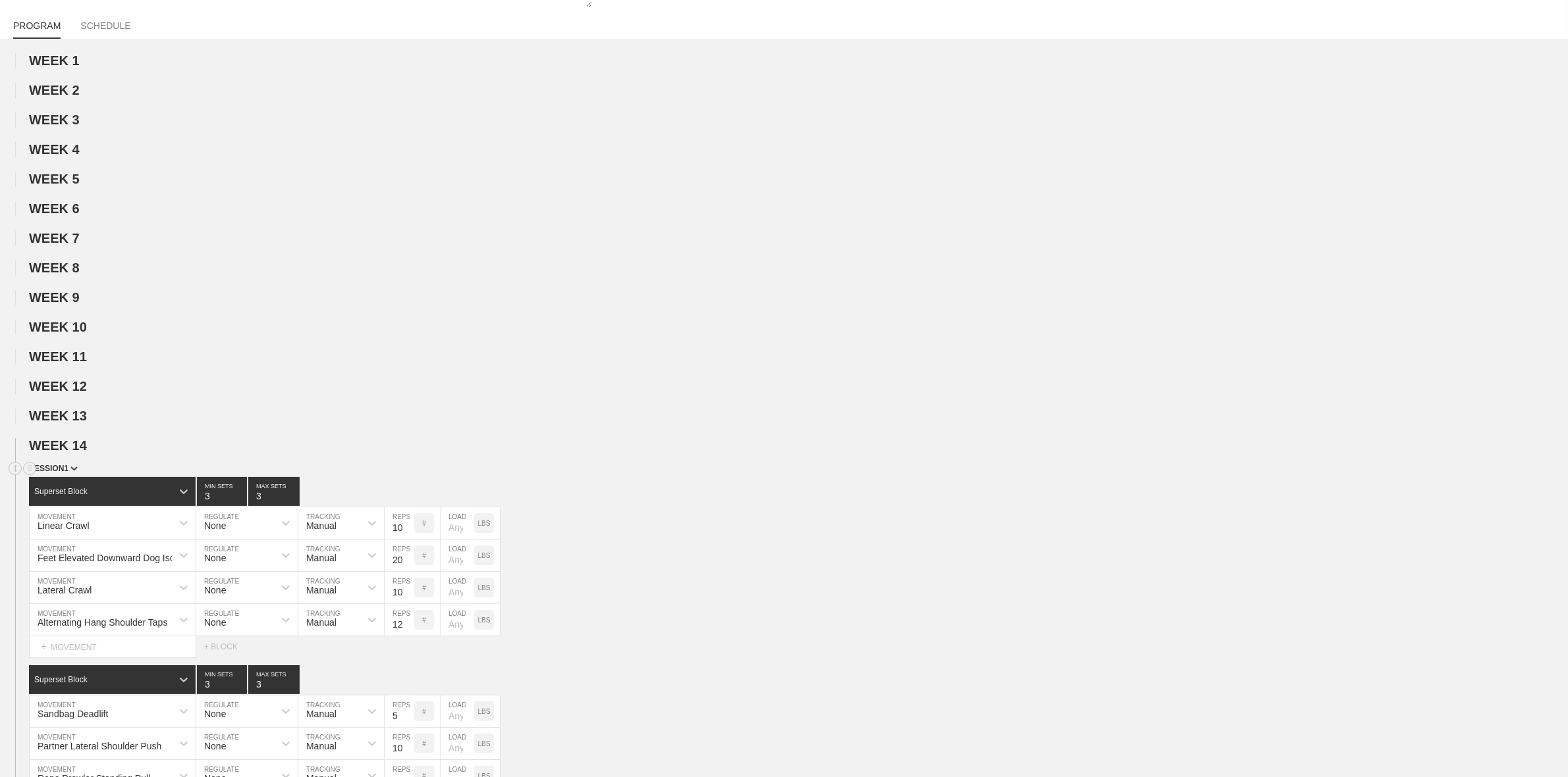
scroll to position [165, 0]
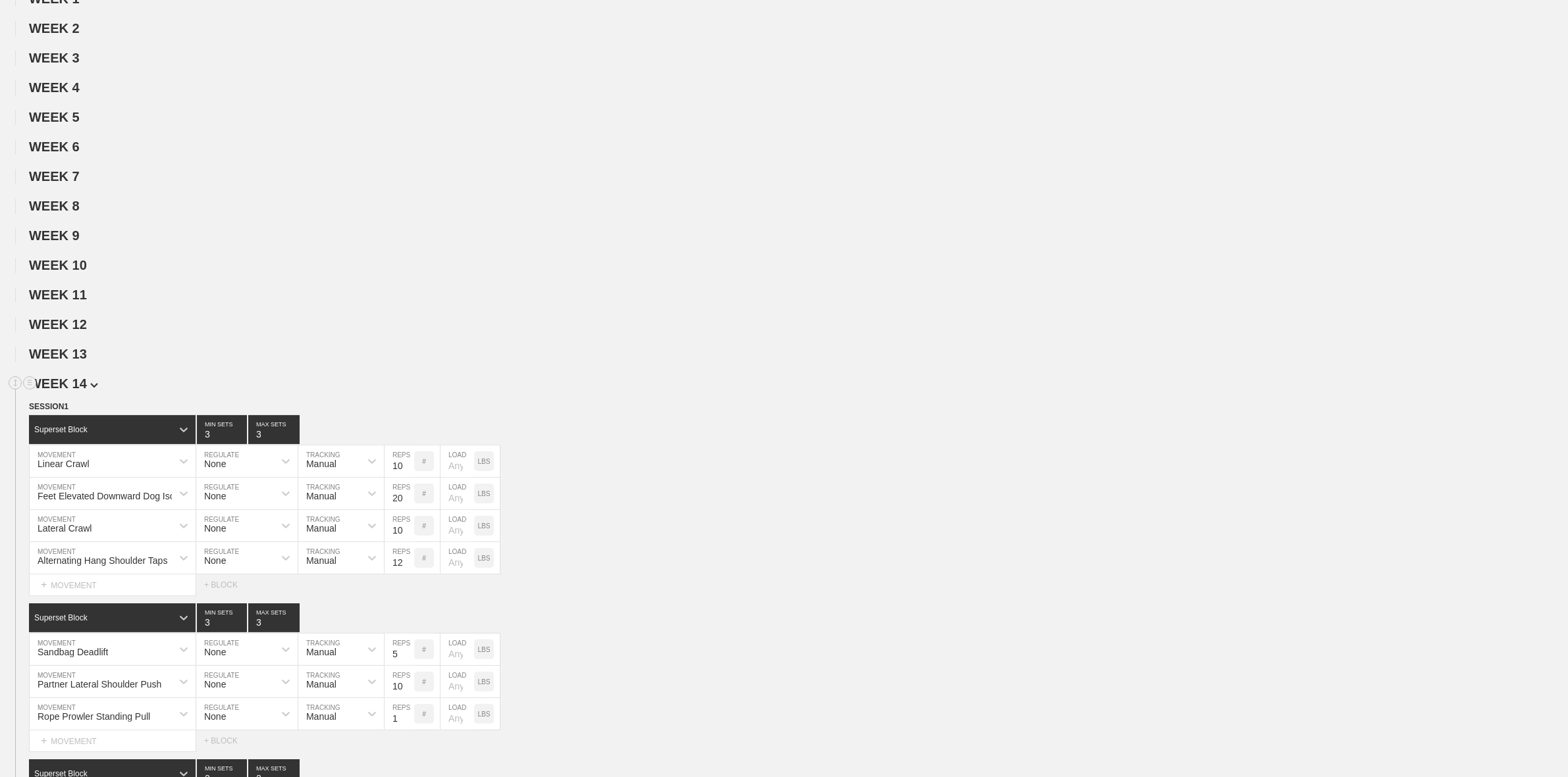
click at [82, 390] on span "WEEK 14" at bounding box center [64, 383] width 69 height 15
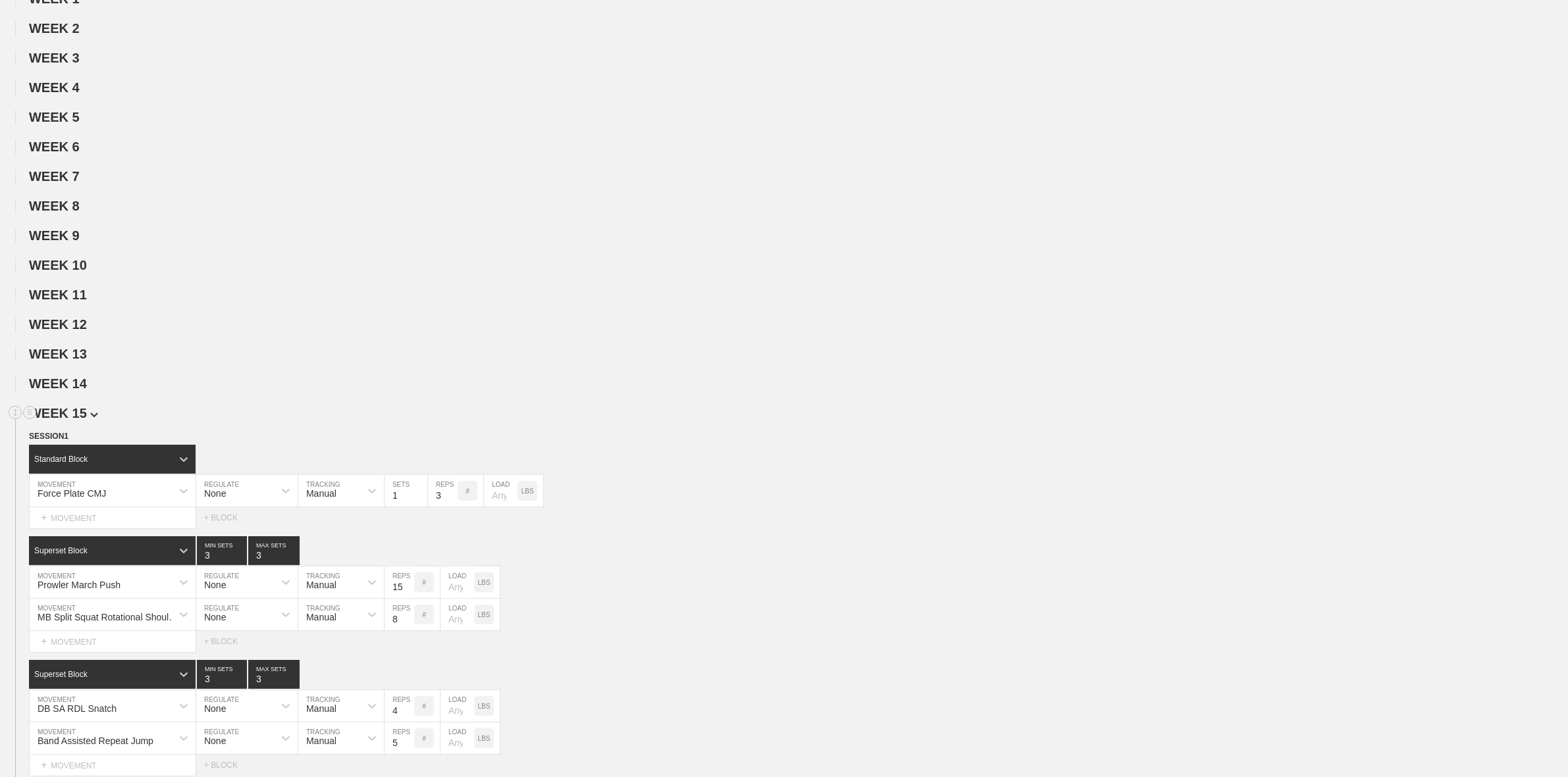
click at [78, 416] on span "WEEK 15" at bounding box center [64, 413] width 69 height 15
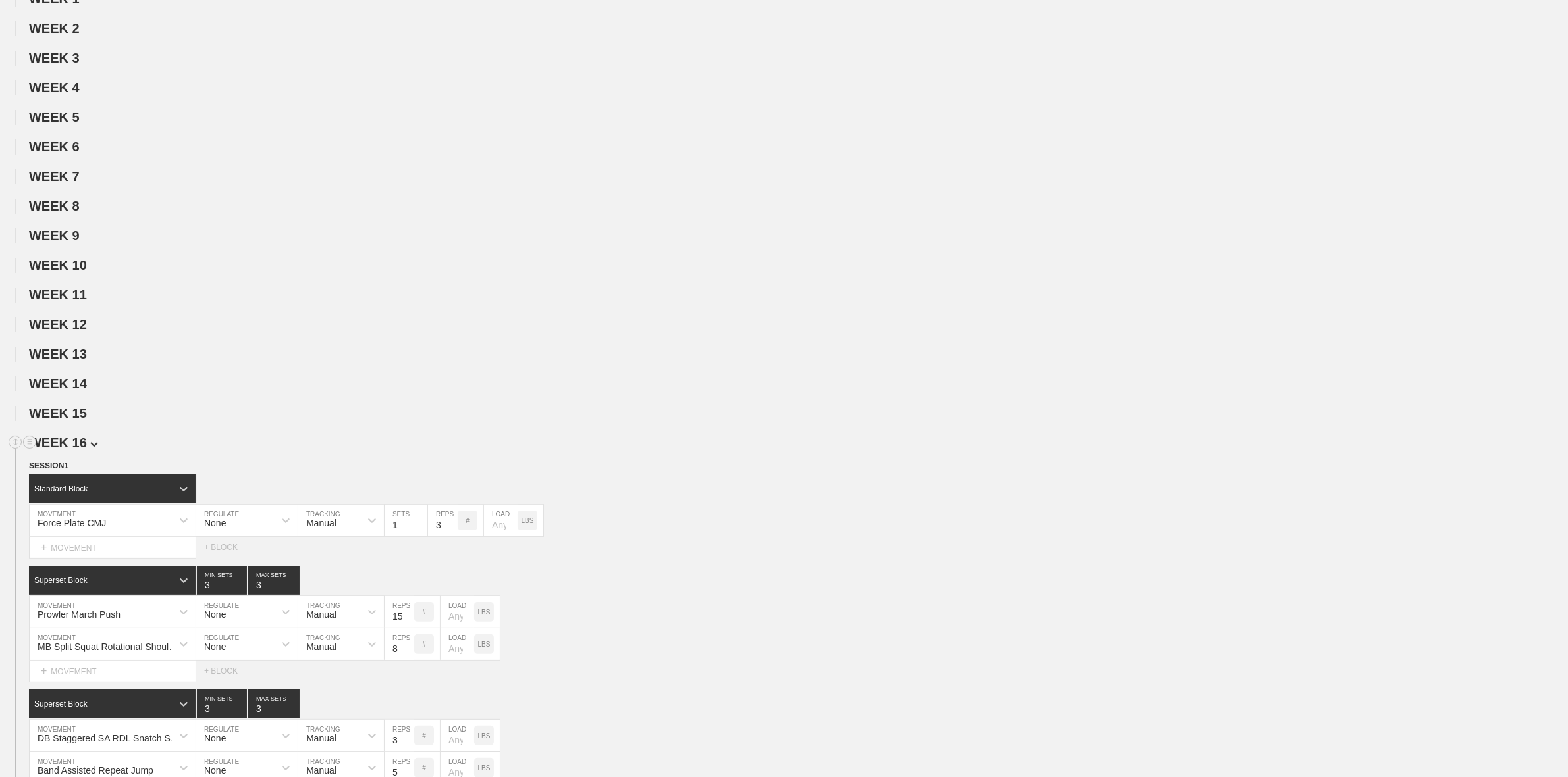
click at [70, 450] on span "WEEK 16" at bounding box center [64, 443] width 69 height 15
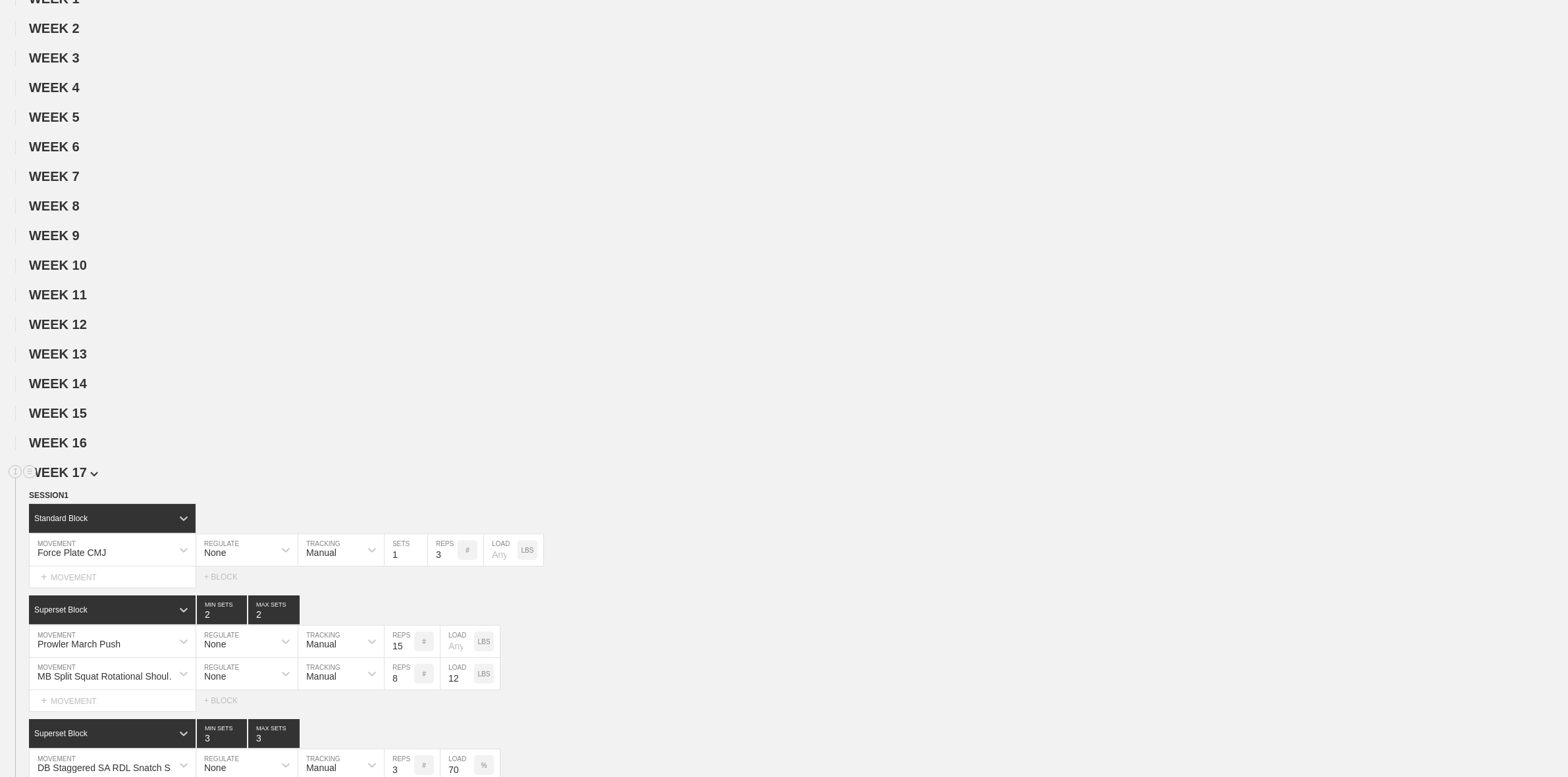
click at [78, 480] on span "WEEK 17" at bounding box center [64, 472] width 69 height 15
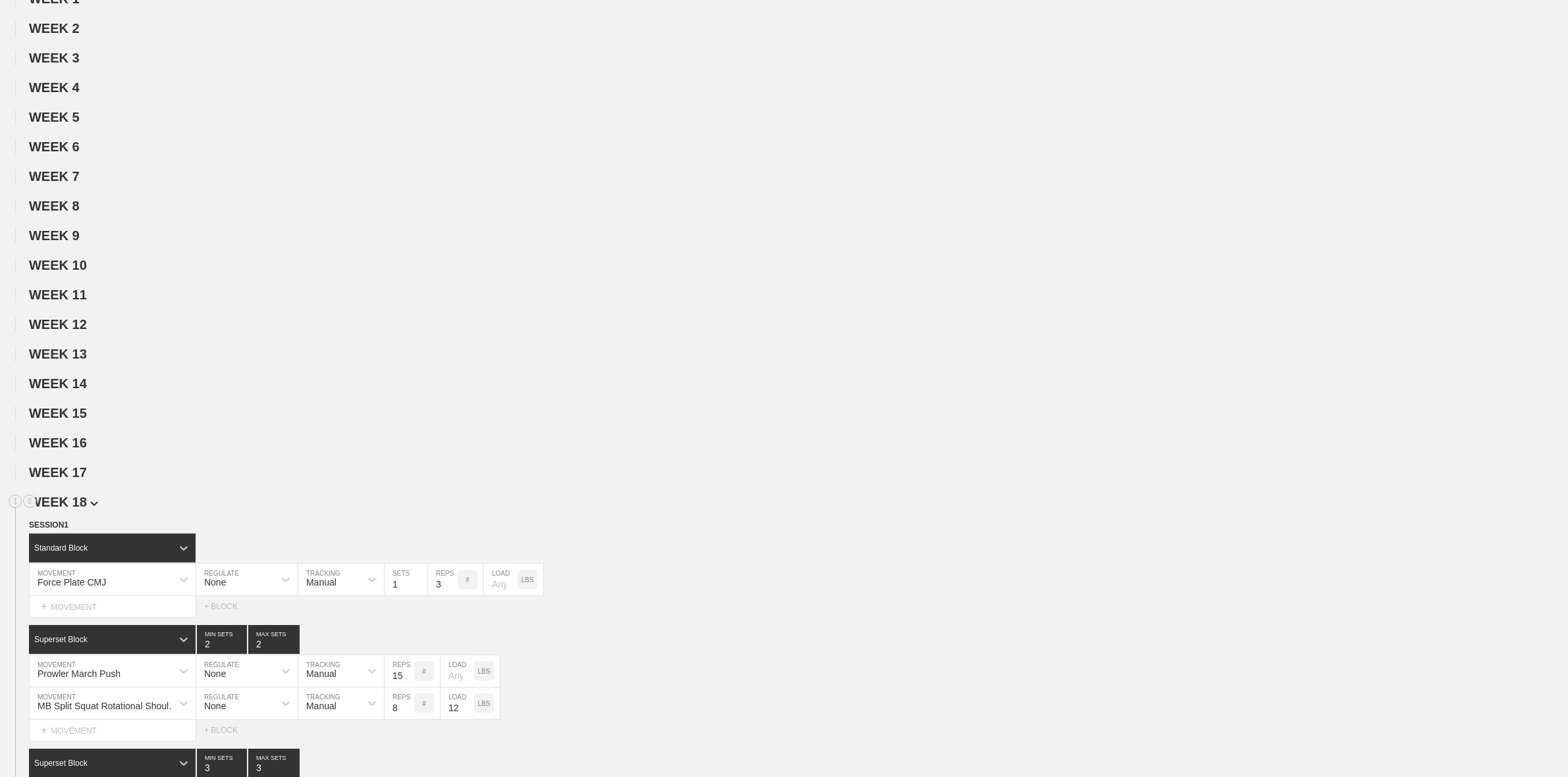
click at [77, 510] on span "WEEK 18" at bounding box center [64, 502] width 69 height 15
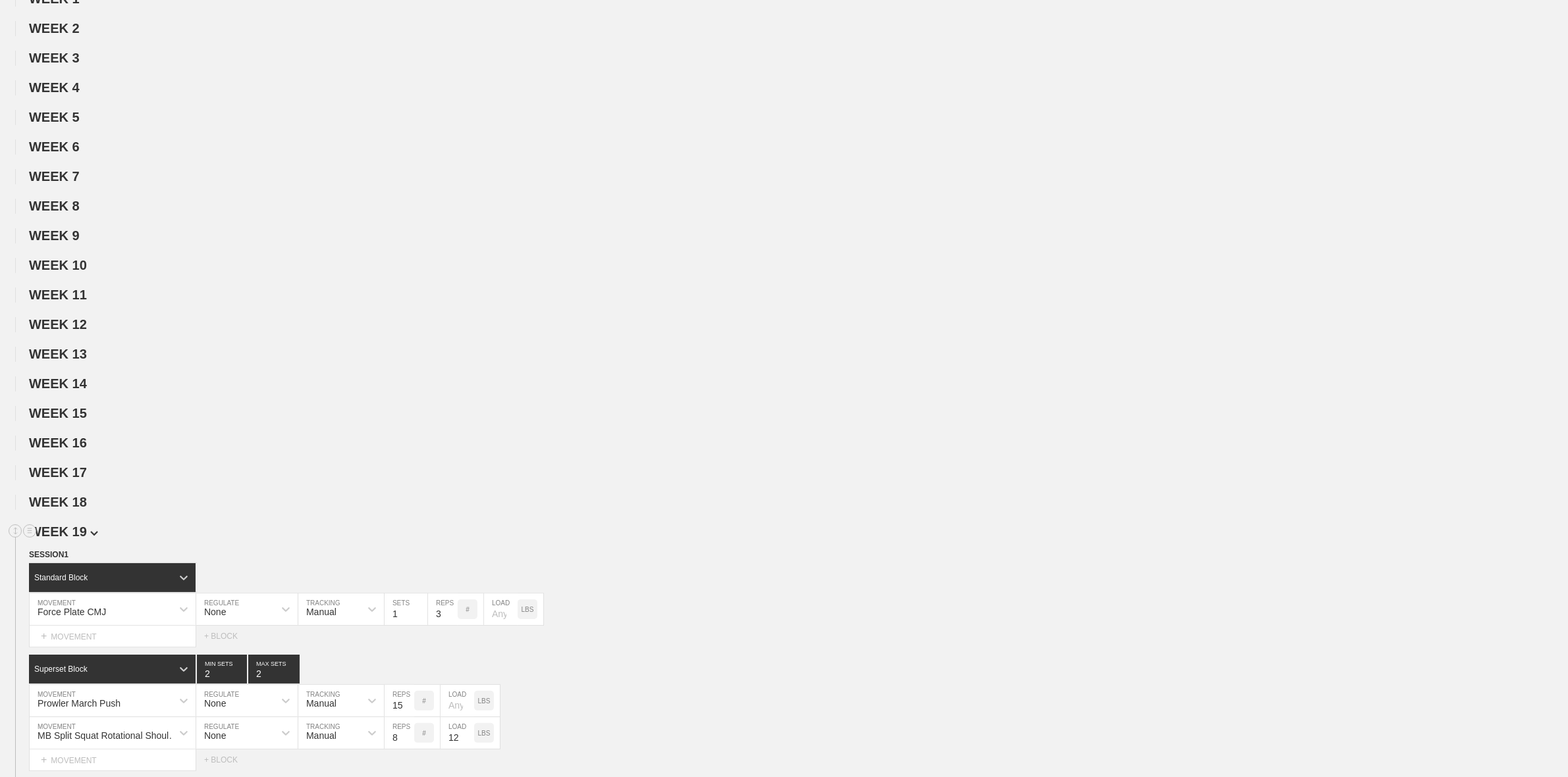
click at [77, 539] on span "WEEK 19" at bounding box center [64, 531] width 69 height 15
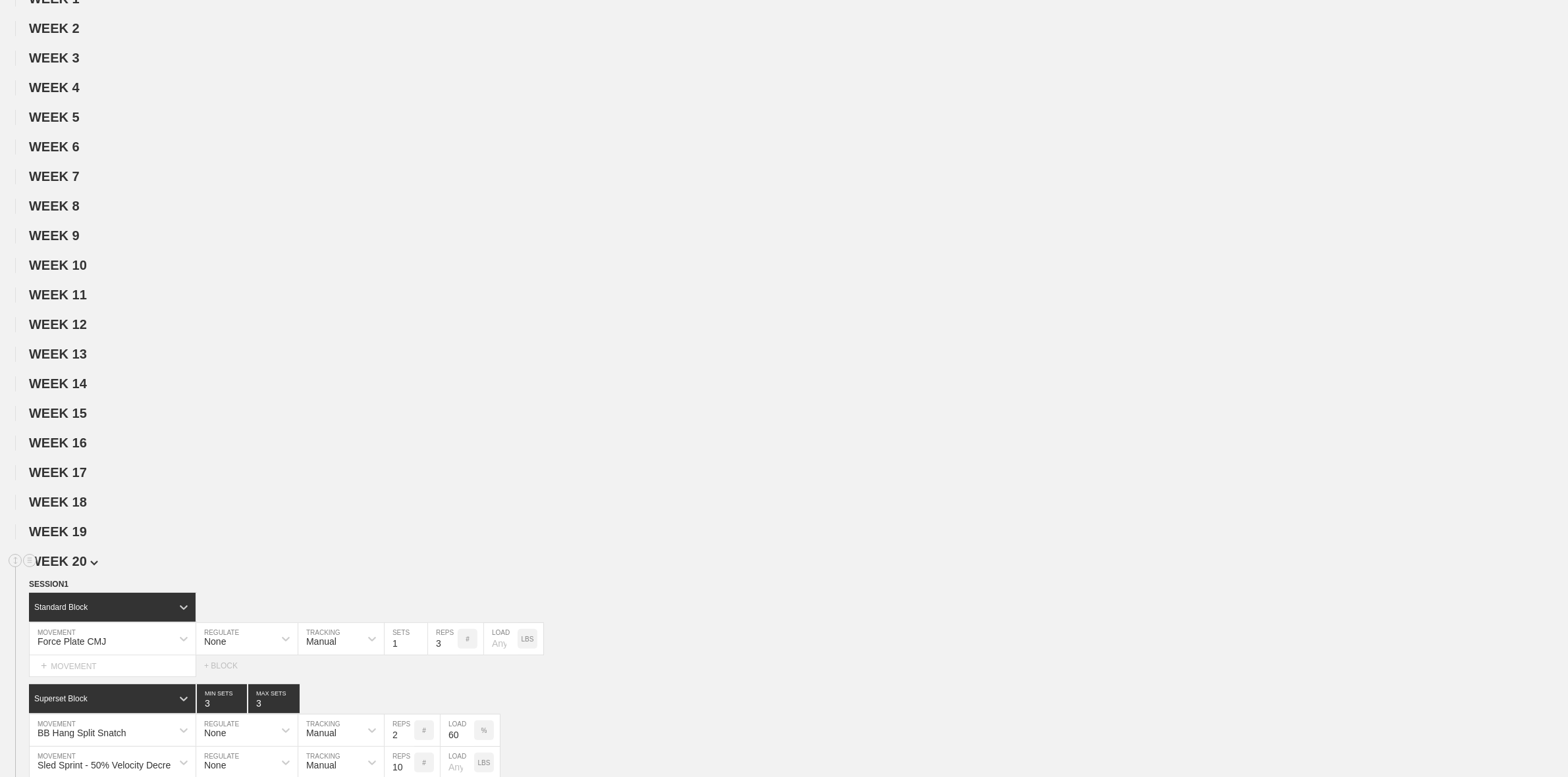
click at [76, 568] on span "WEEK 20" at bounding box center [64, 561] width 69 height 15
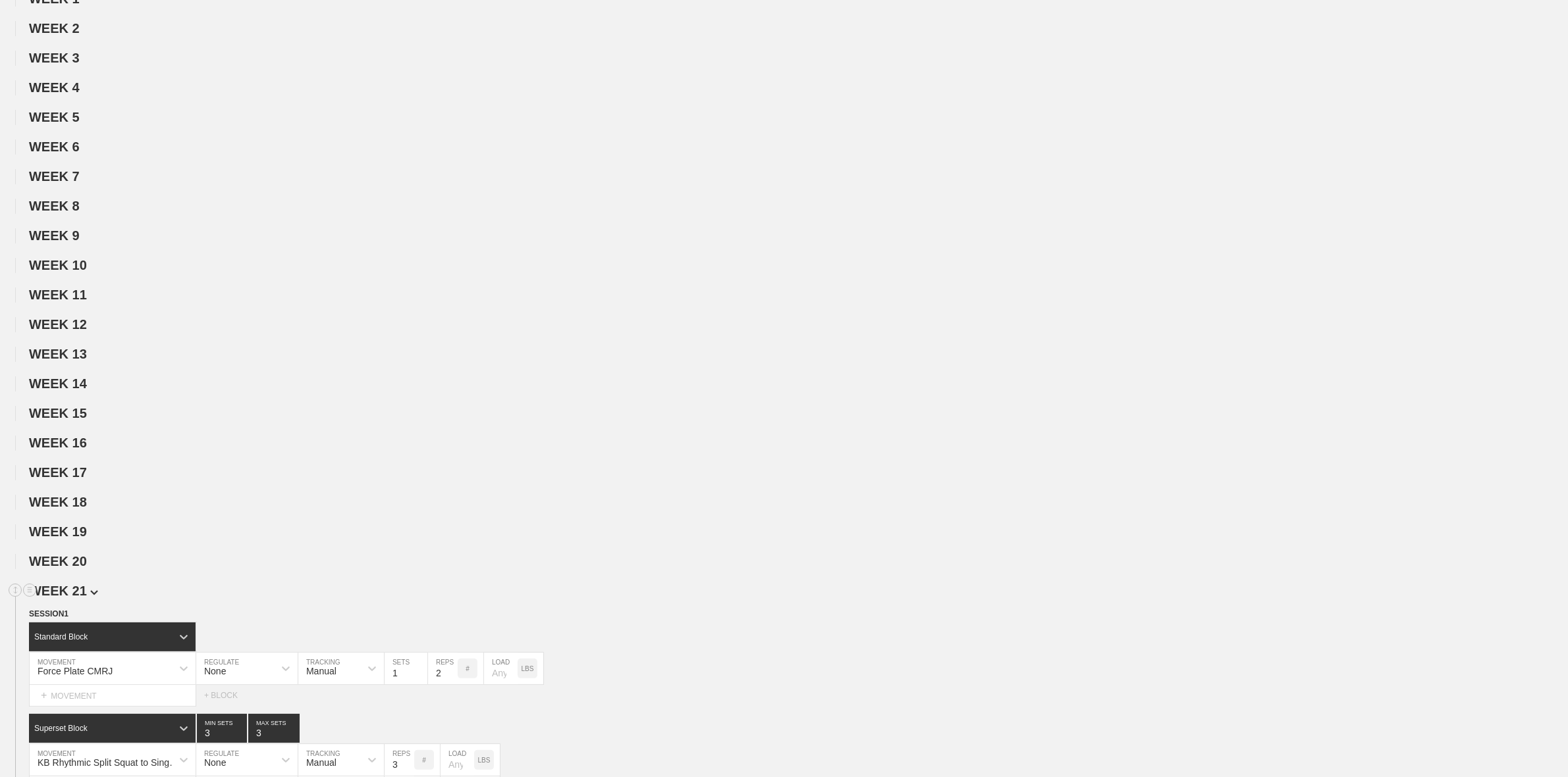
click at [76, 598] on span "WEEK 21" at bounding box center [64, 591] width 69 height 15
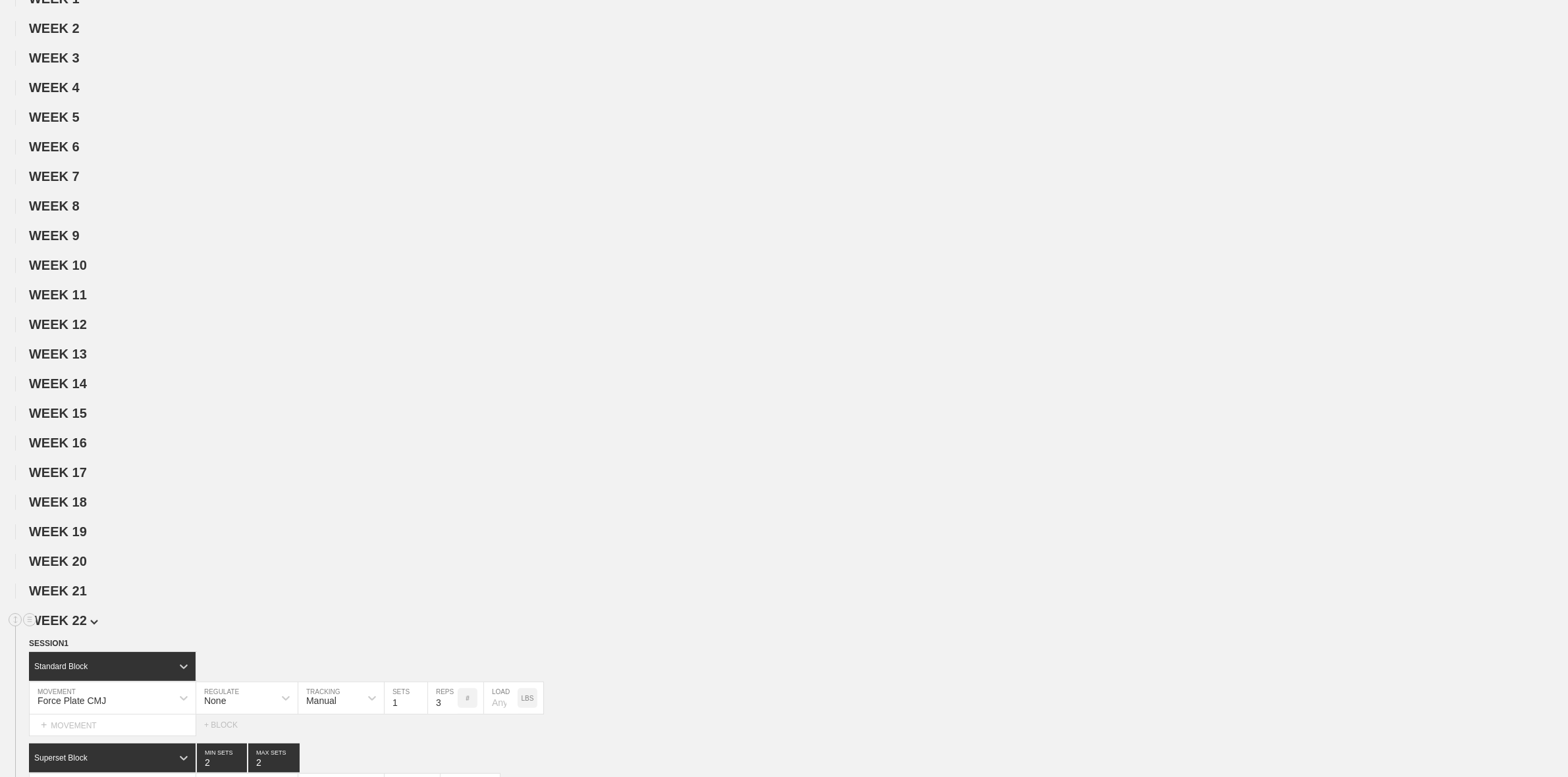
click at [77, 628] on span "WEEK 22" at bounding box center [64, 621] width 69 height 15
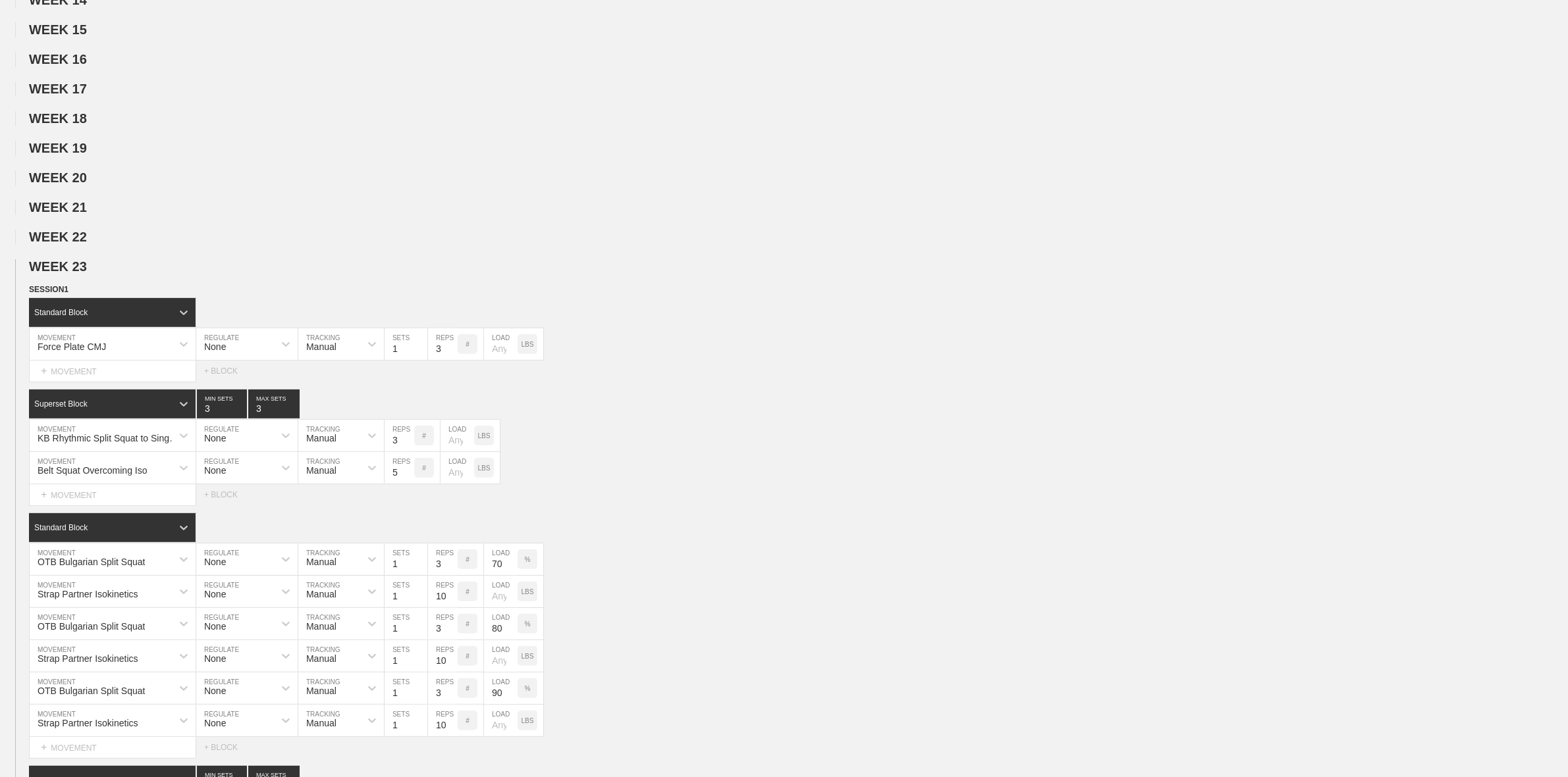
scroll to position [576, 0]
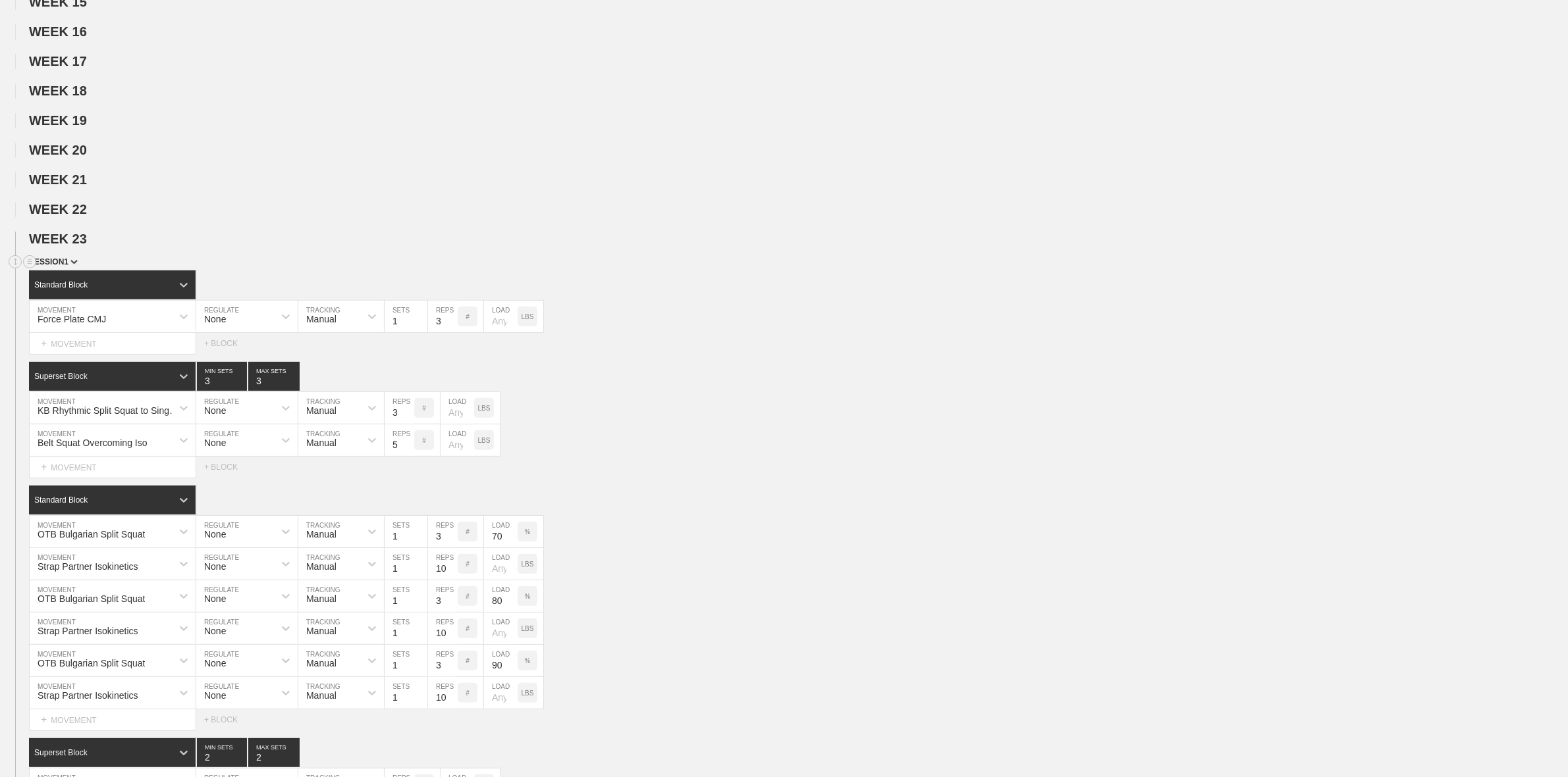
click at [66, 266] on span "SESSION 1" at bounding box center [53, 262] width 49 height 9
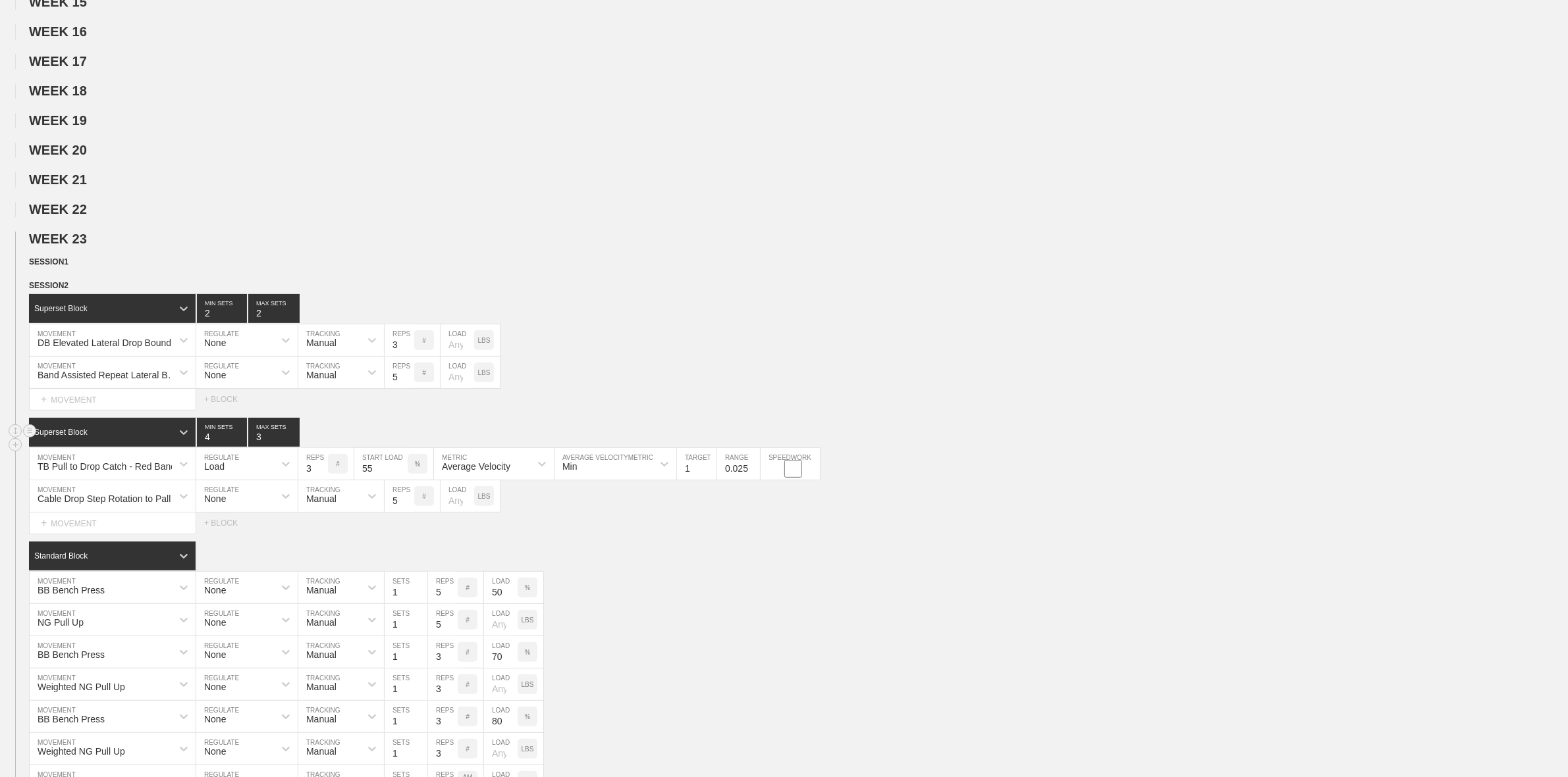
type input "4"
click at [241, 446] on input "4" at bounding box center [222, 433] width 50 height 29
type input "4"
click at [293, 446] on input "4" at bounding box center [274, 433] width 52 height 29
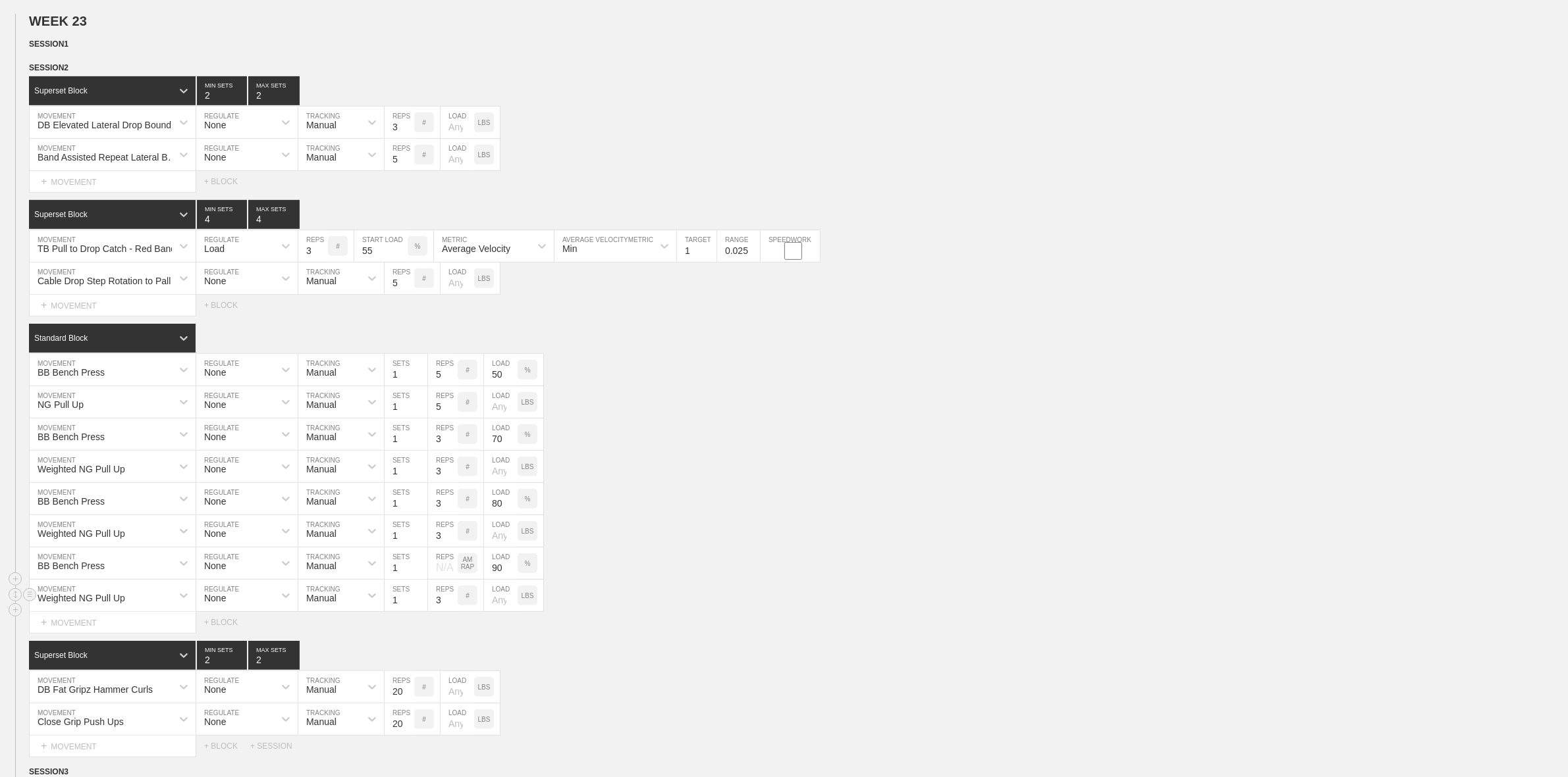
scroll to position [822, 0]
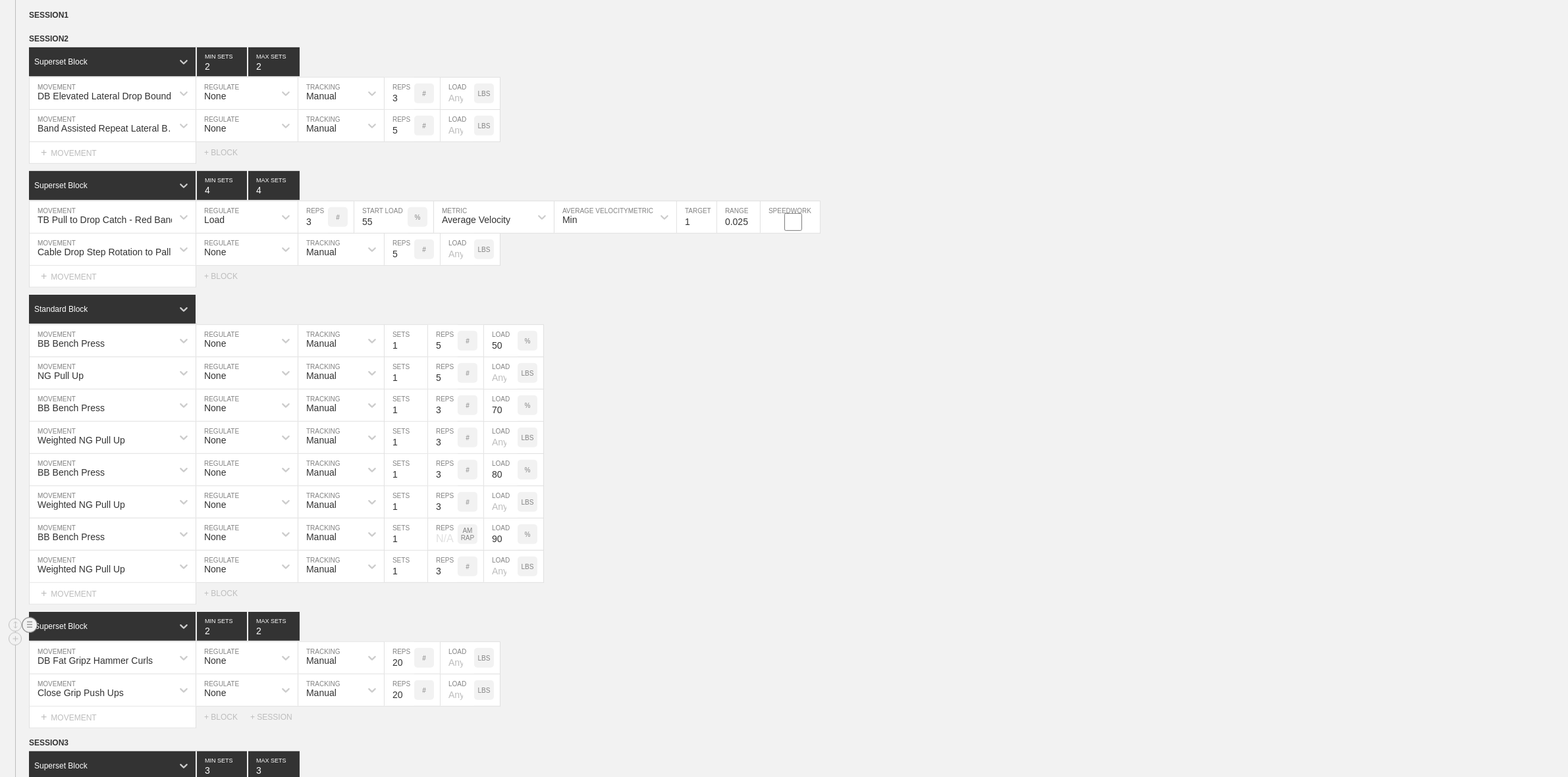
click at [29, 633] on icon at bounding box center [29, 625] width 16 height 16
click at [86, 666] on div "DELETE" at bounding box center [92, 668] width 106 height 20
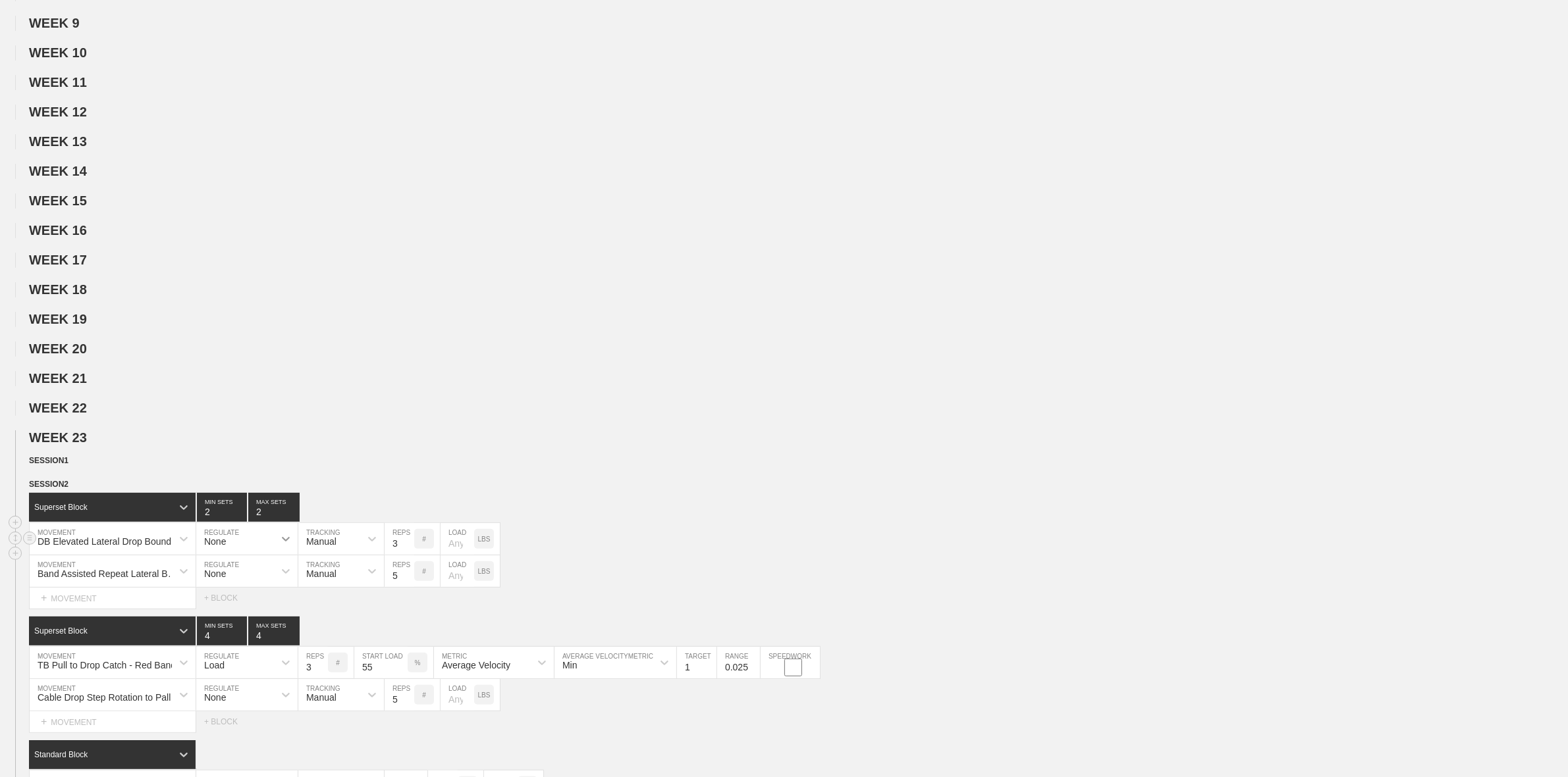
scroll to position [0, 0]
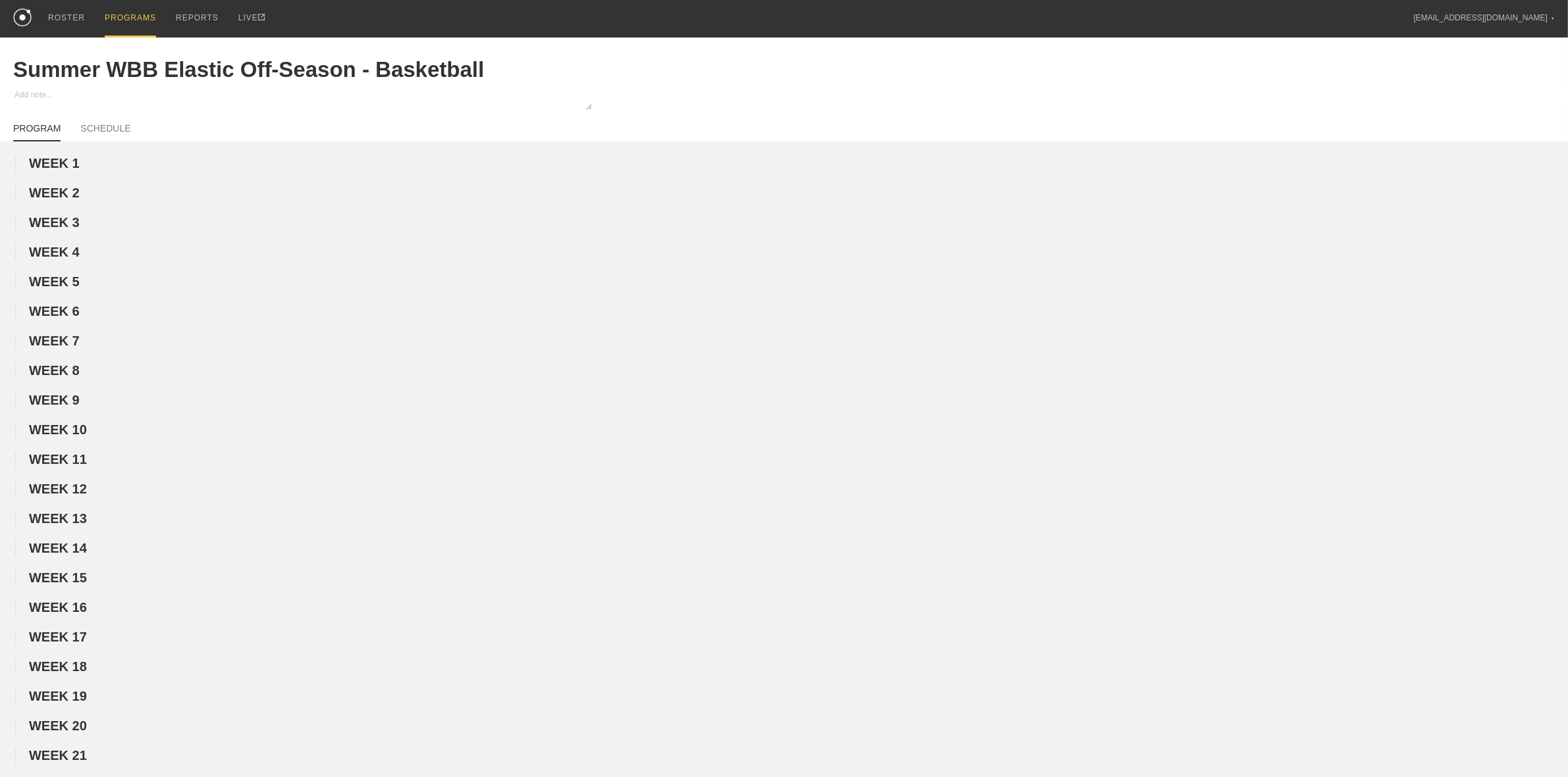
click at [124, 12] on div "PROGRAMS" at bounding box center [130, 18] width 52 height 38
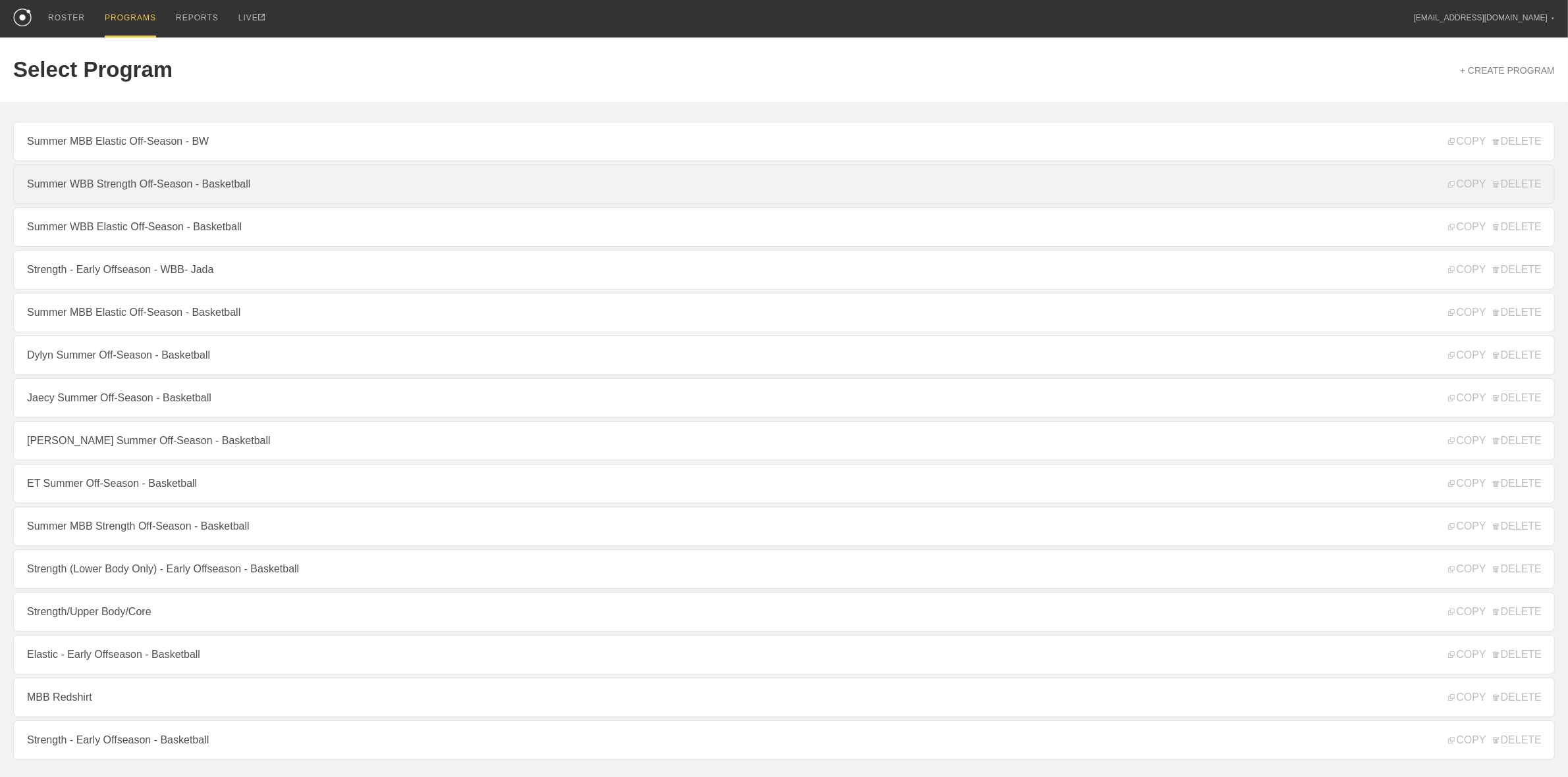
click at [139, 186] on link "Summer WBB Strength Off-Season - Basketball" at bounding box center [784, 184] width 1542 height 39
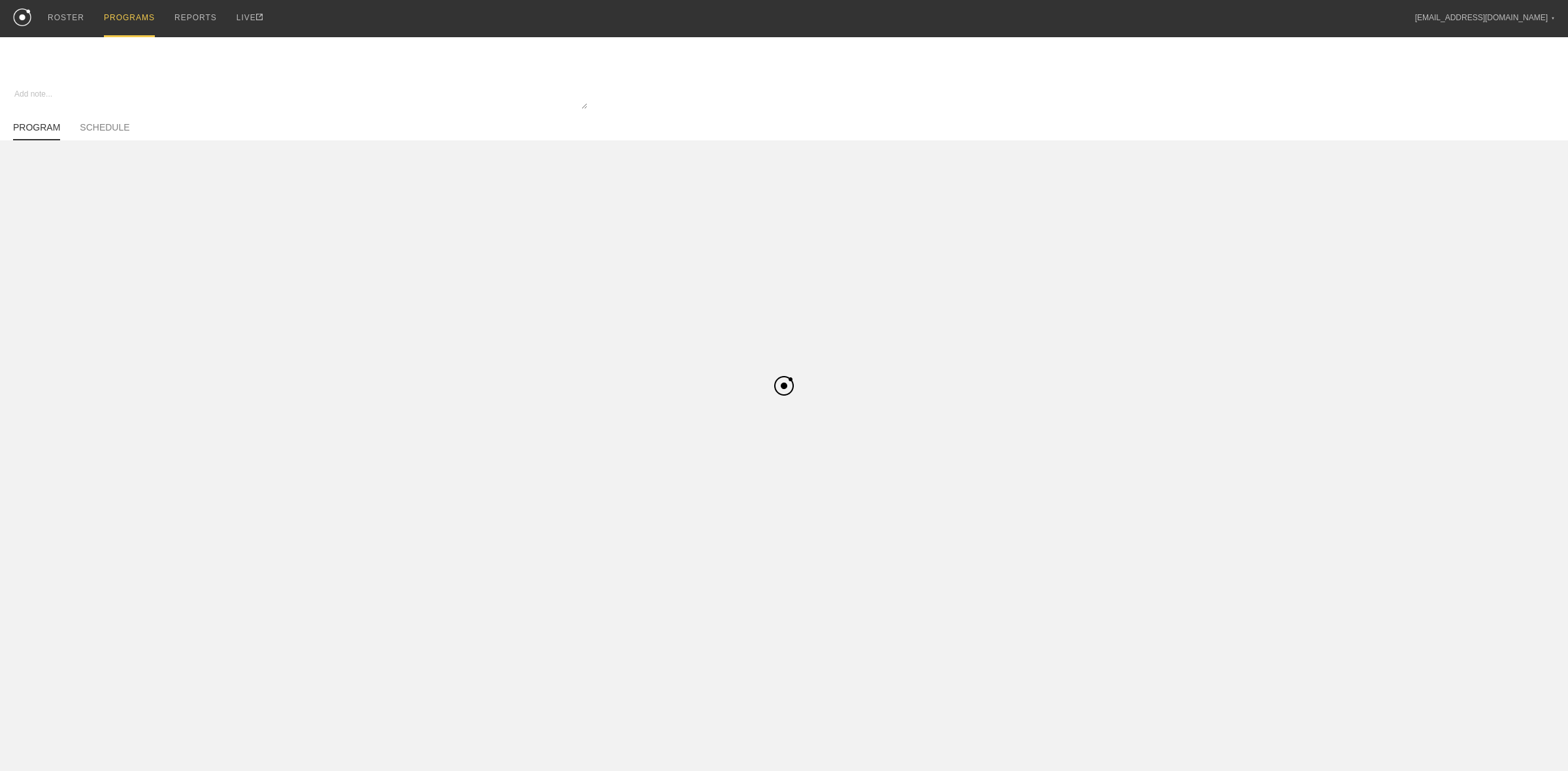
type textarea "x"
type input "Summer WBB Strength Off-Season - Basketball"
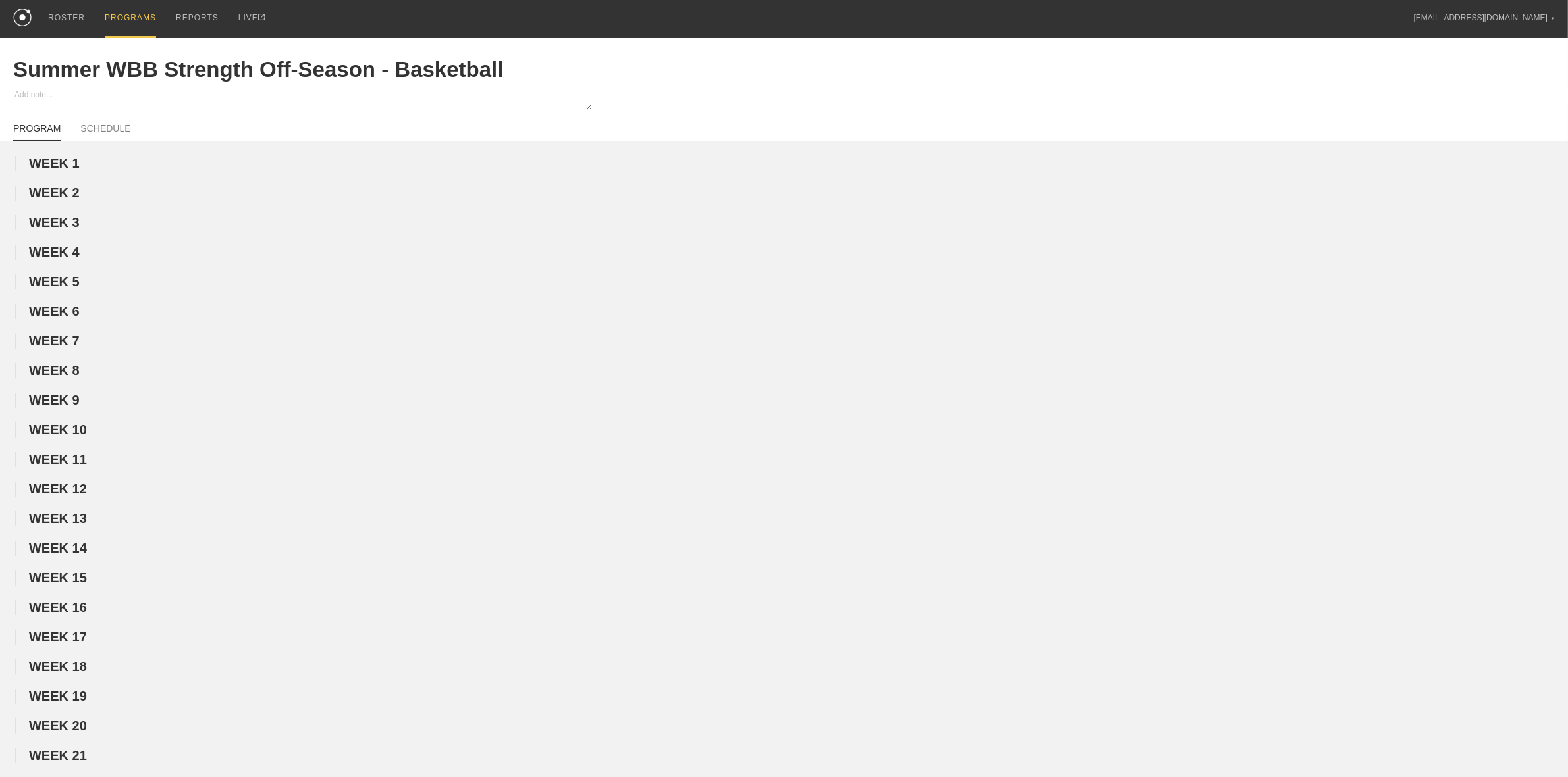
click at [125, 13] on div "PROGRAMS" at bounding box center [130, 18] width 52 height 38
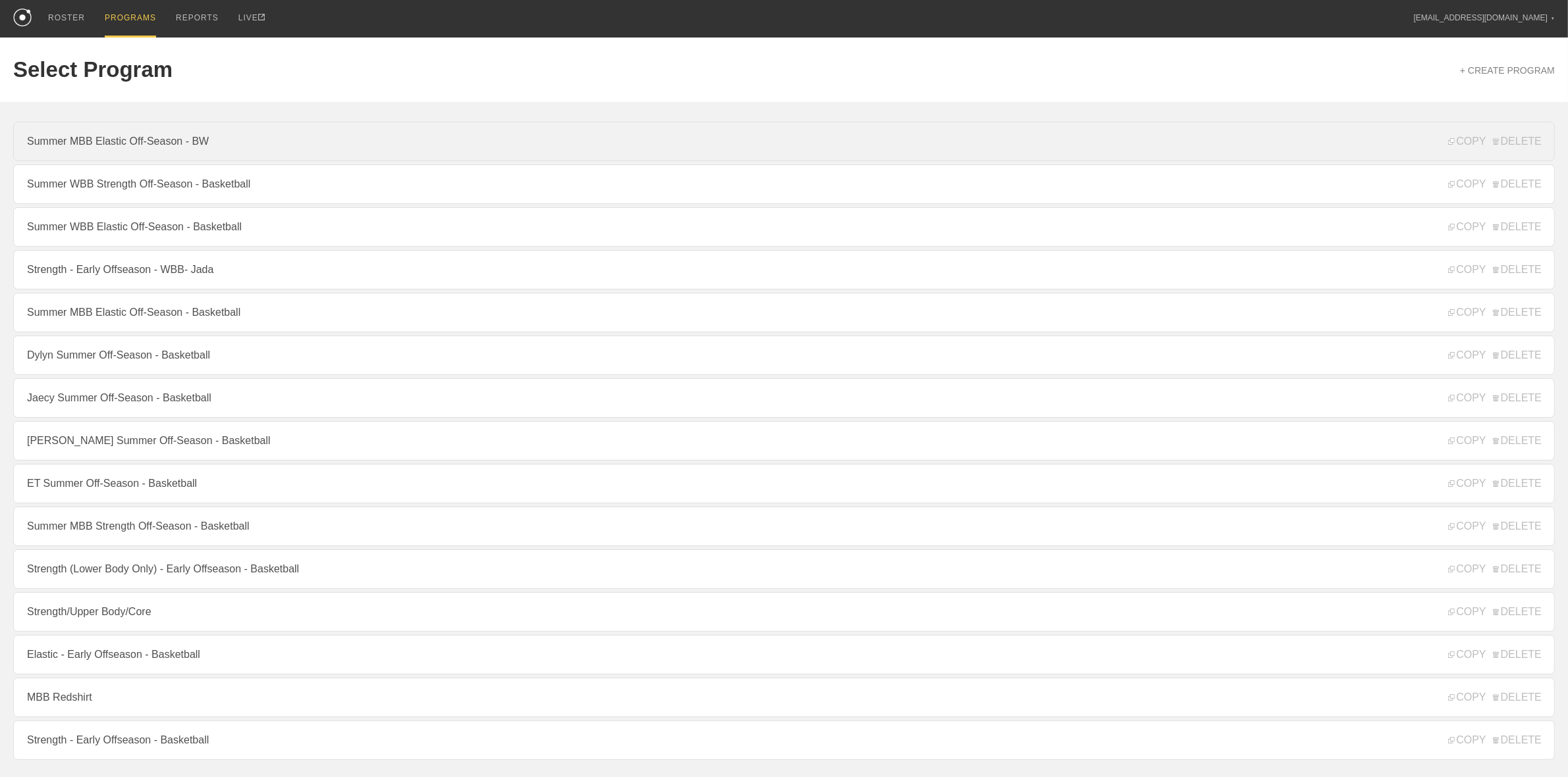
click at [116, 137] on link "Summer MBB Elastic Off-Season - BW" at bounding box center [784, 141] width 1542 height 39
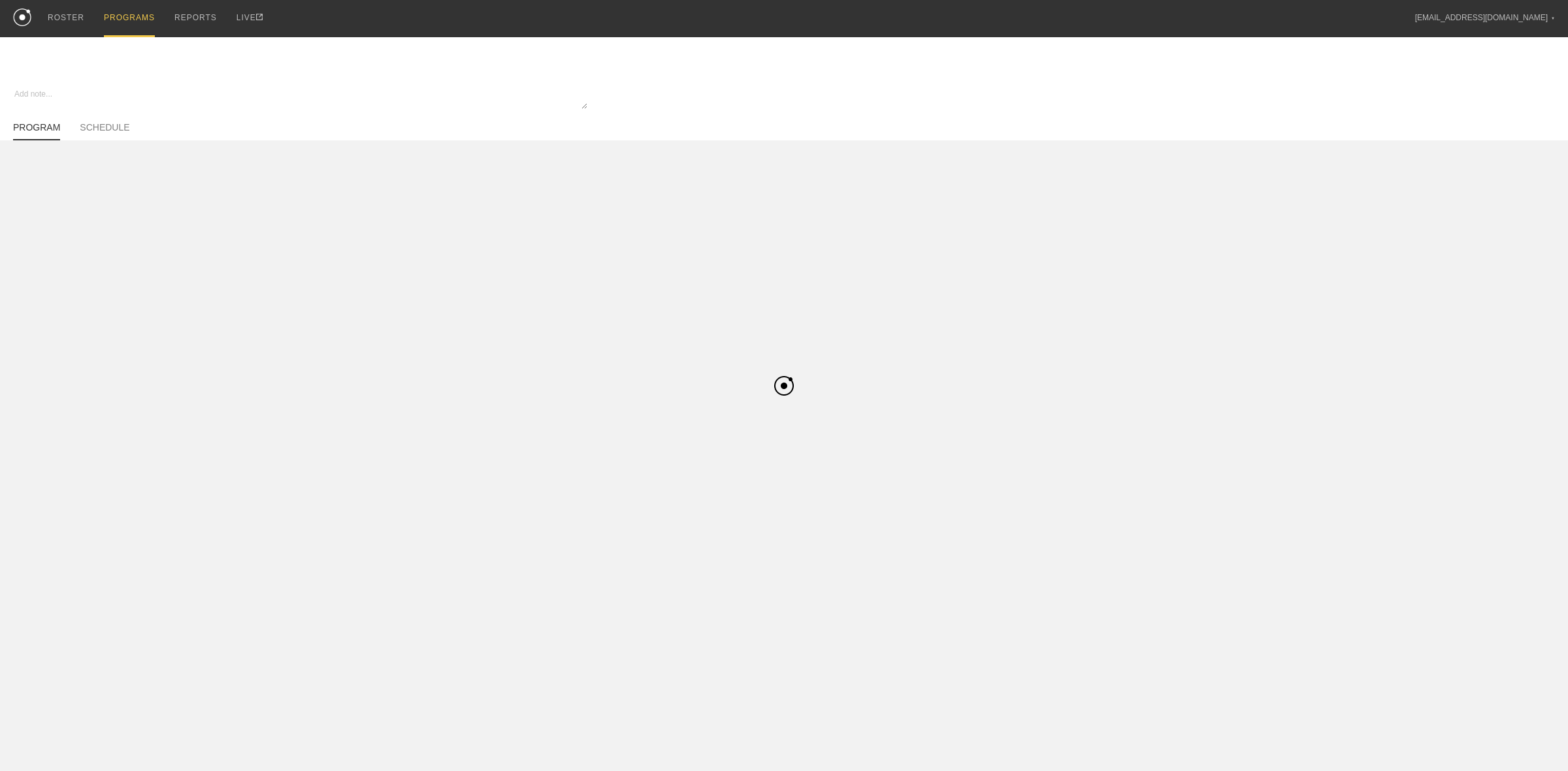
click at [124, 7] on div "PROGRAMS" at bounding box center [129, 18] width 51 height 37
click at [133, 24] on div "PROGRAMS" at bounding box center [129, 18] width 51 height 37
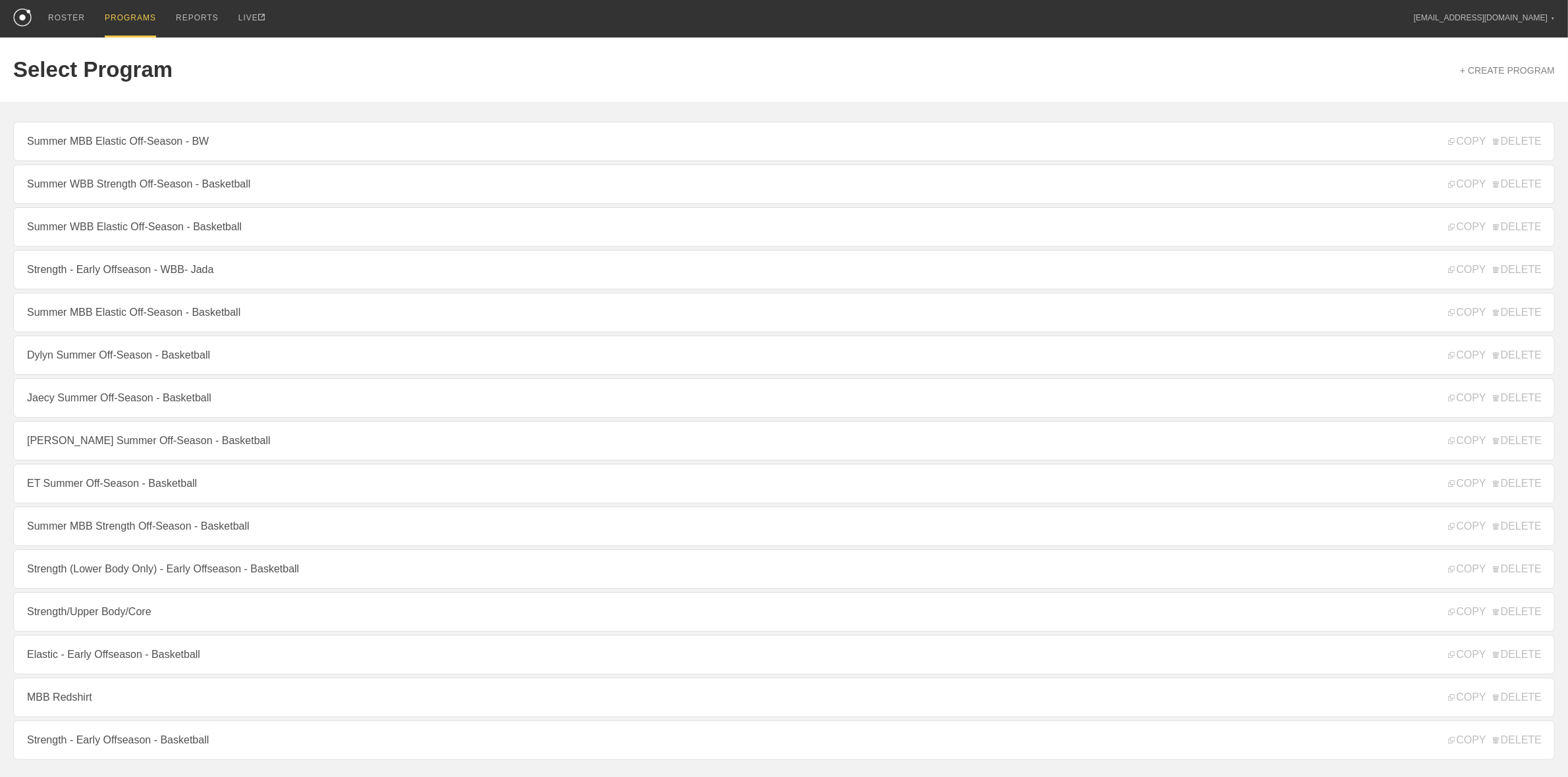
click at [116, 15] on div "PROGRAMS" at bounding box center [130, 18] width 52 height 38
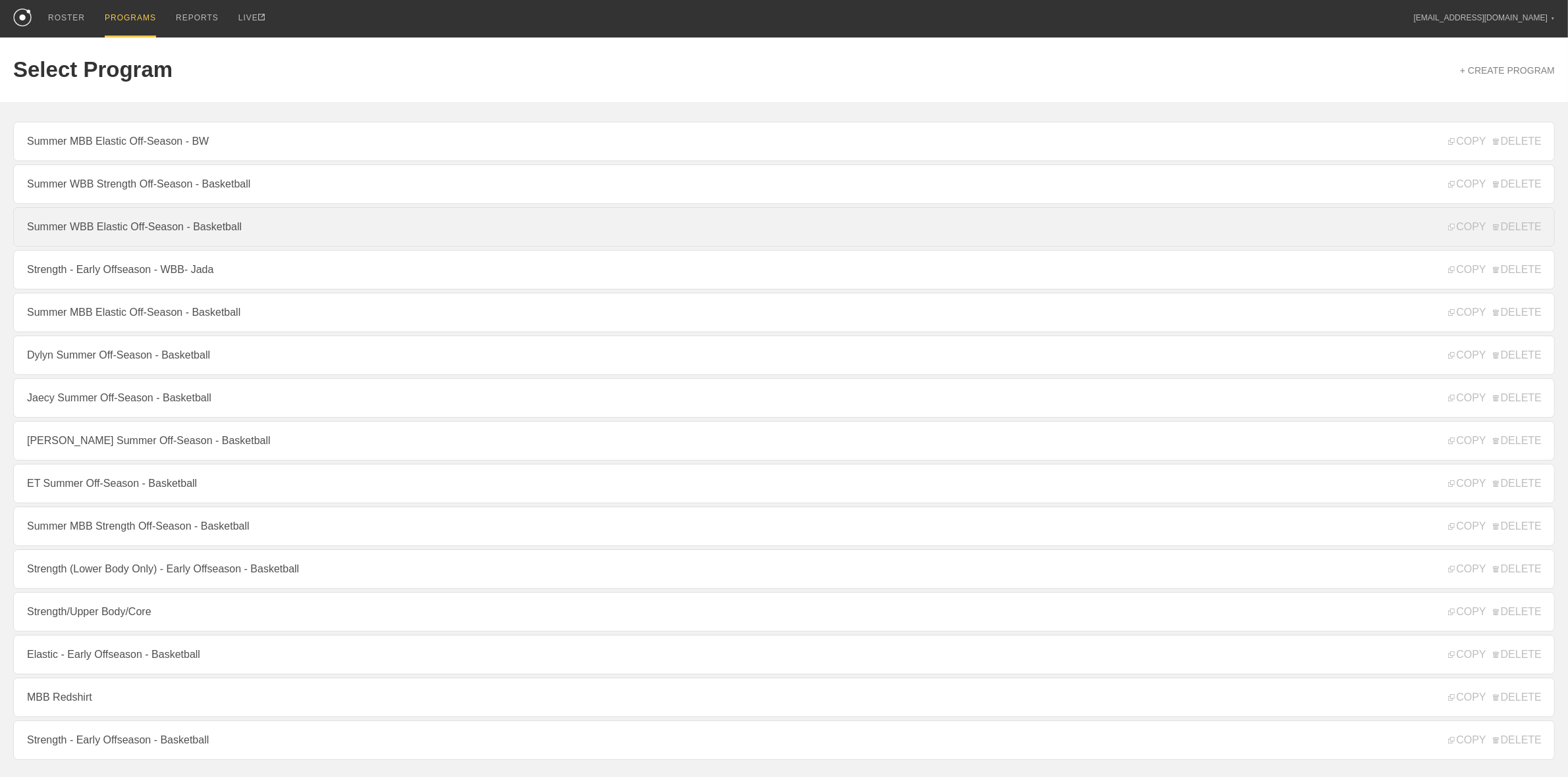
click at [133, 232] on link "Summer WBB Elastic Off-Season - Basketball" at bounding box center [784, 226] width 1542 height 39
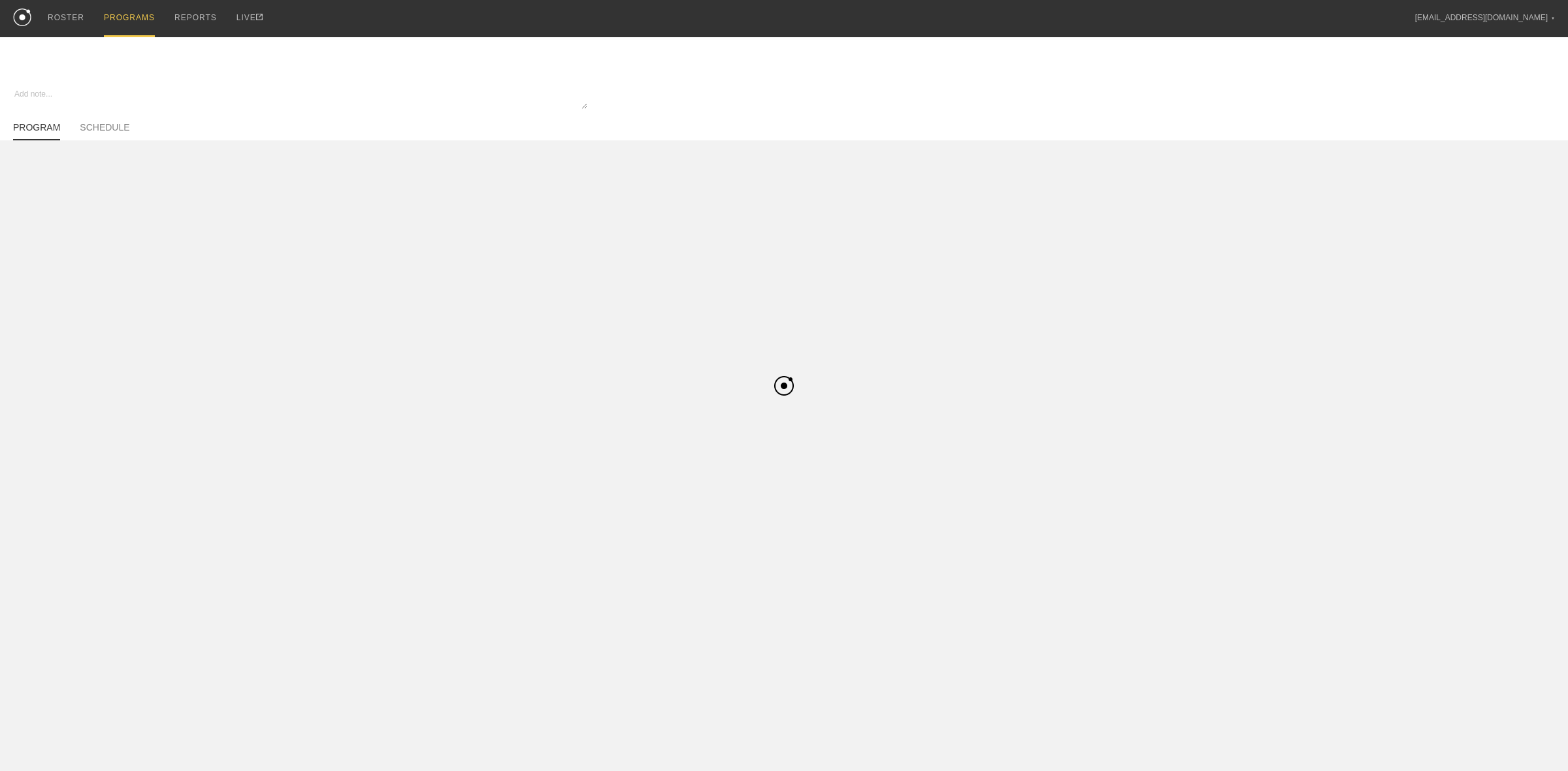
type textarea "x"
type input "Summer WBB Elastic Off-Season - Basketball"
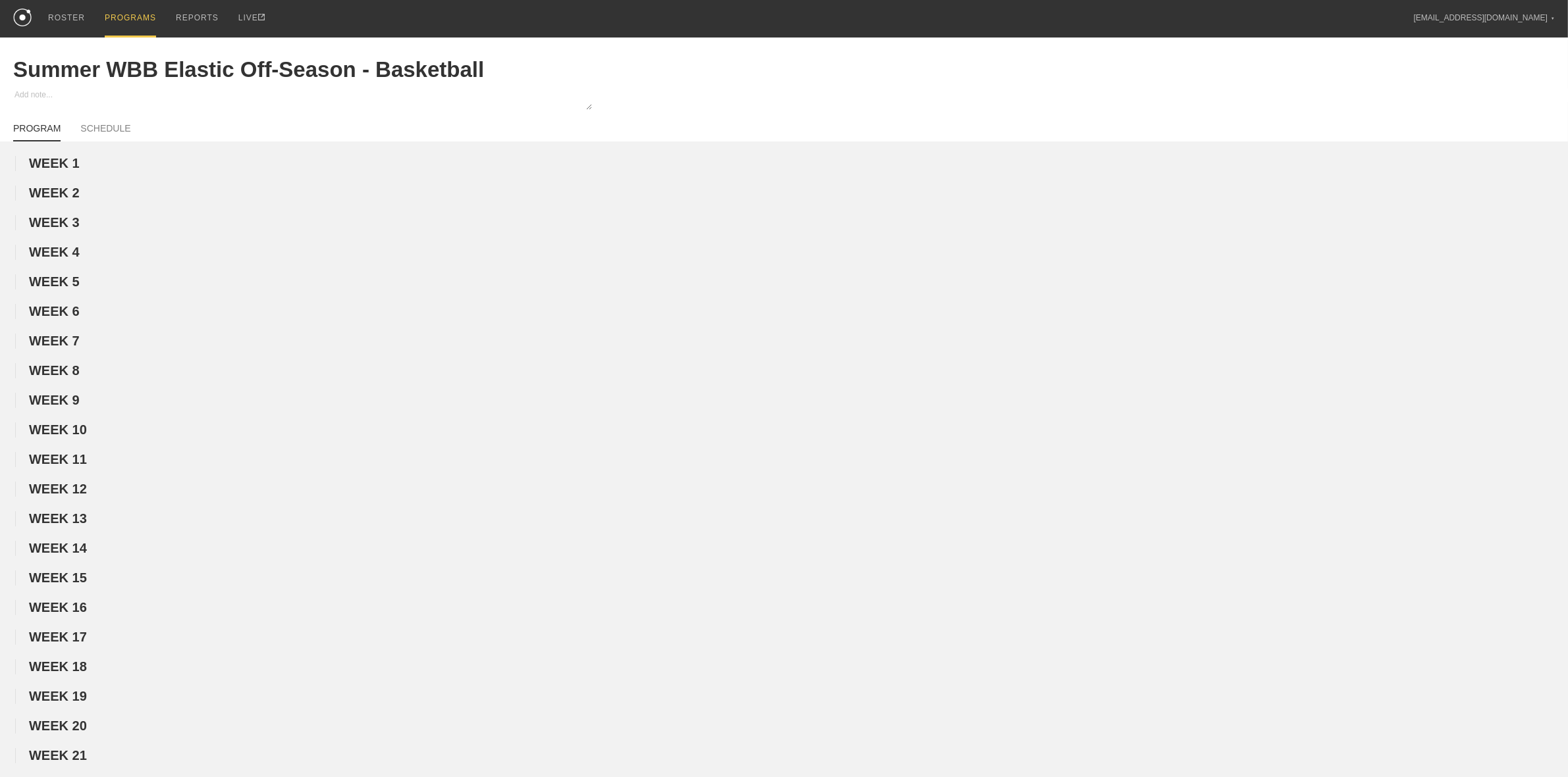
click at [123, 17] on div "PROGRAMS" at bounding box center [130, 18] width 52 height 38
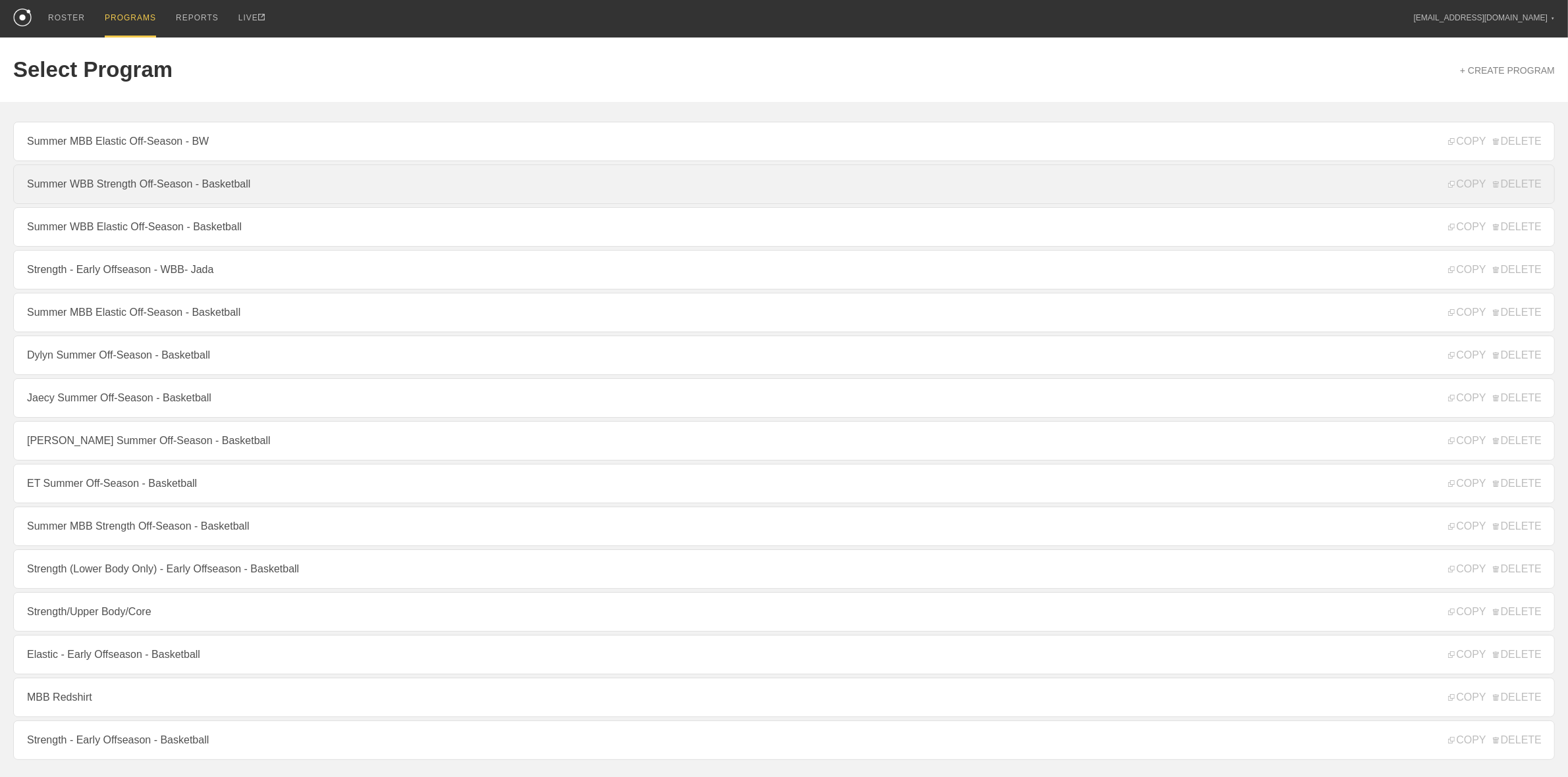
click at [145, 193] on link "Summer WBB Strength Off-Season - Basketball" at bounding box center [784, 184] width 1542 height 39
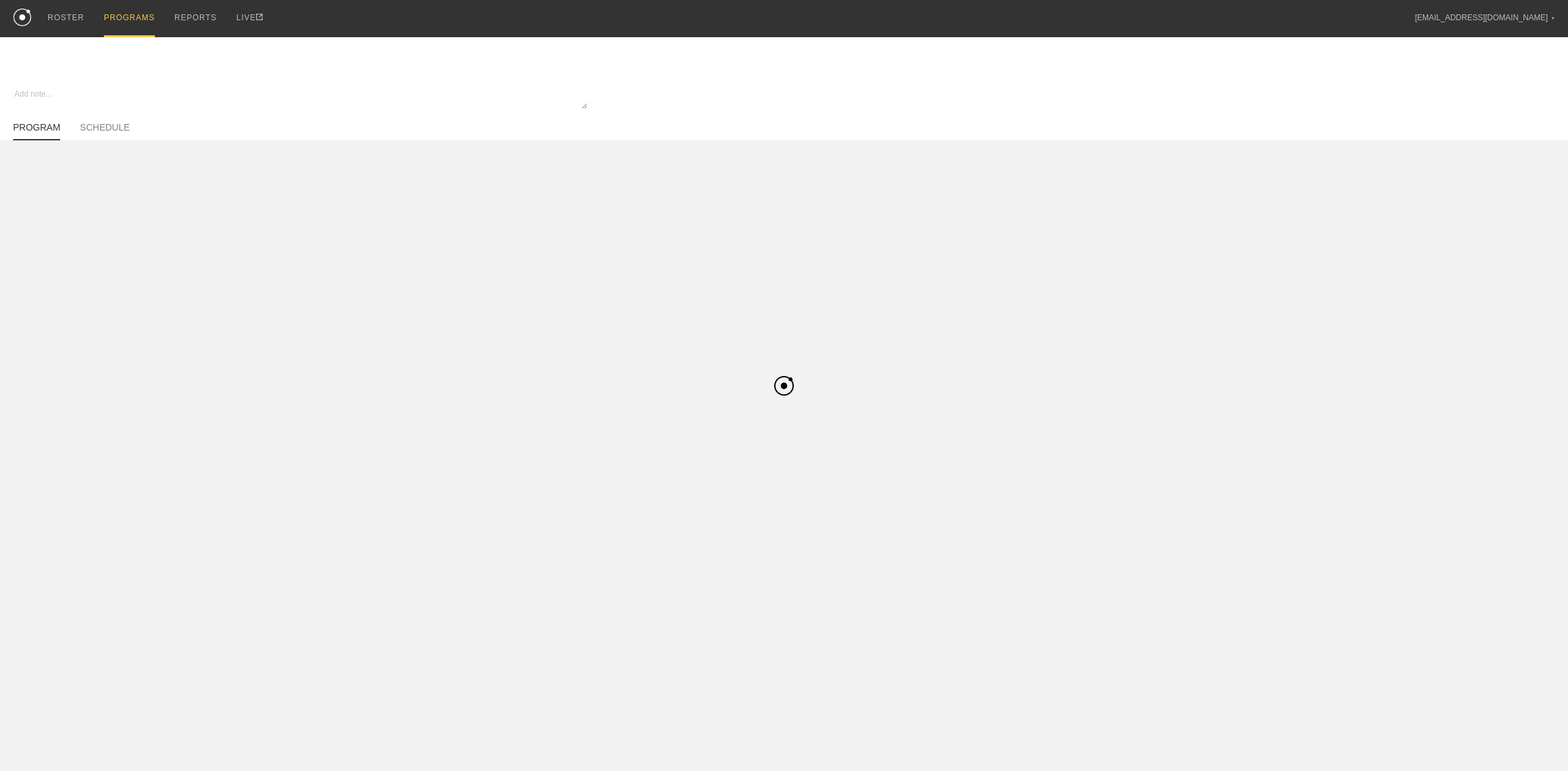
type textarea "x"
type input "Summer WBB Strength Off-Season - Basketball"
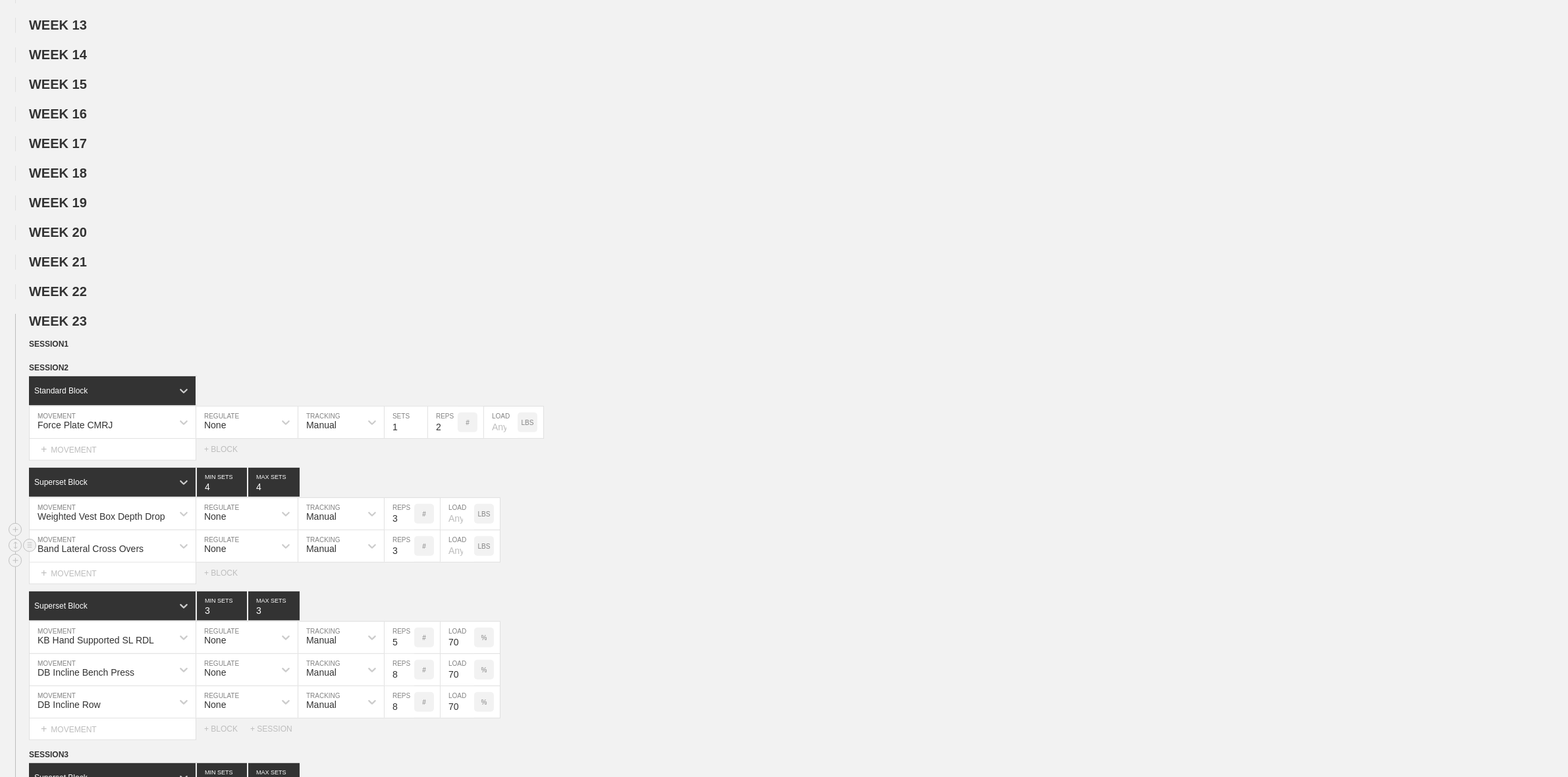
scroll to position [498, 0]
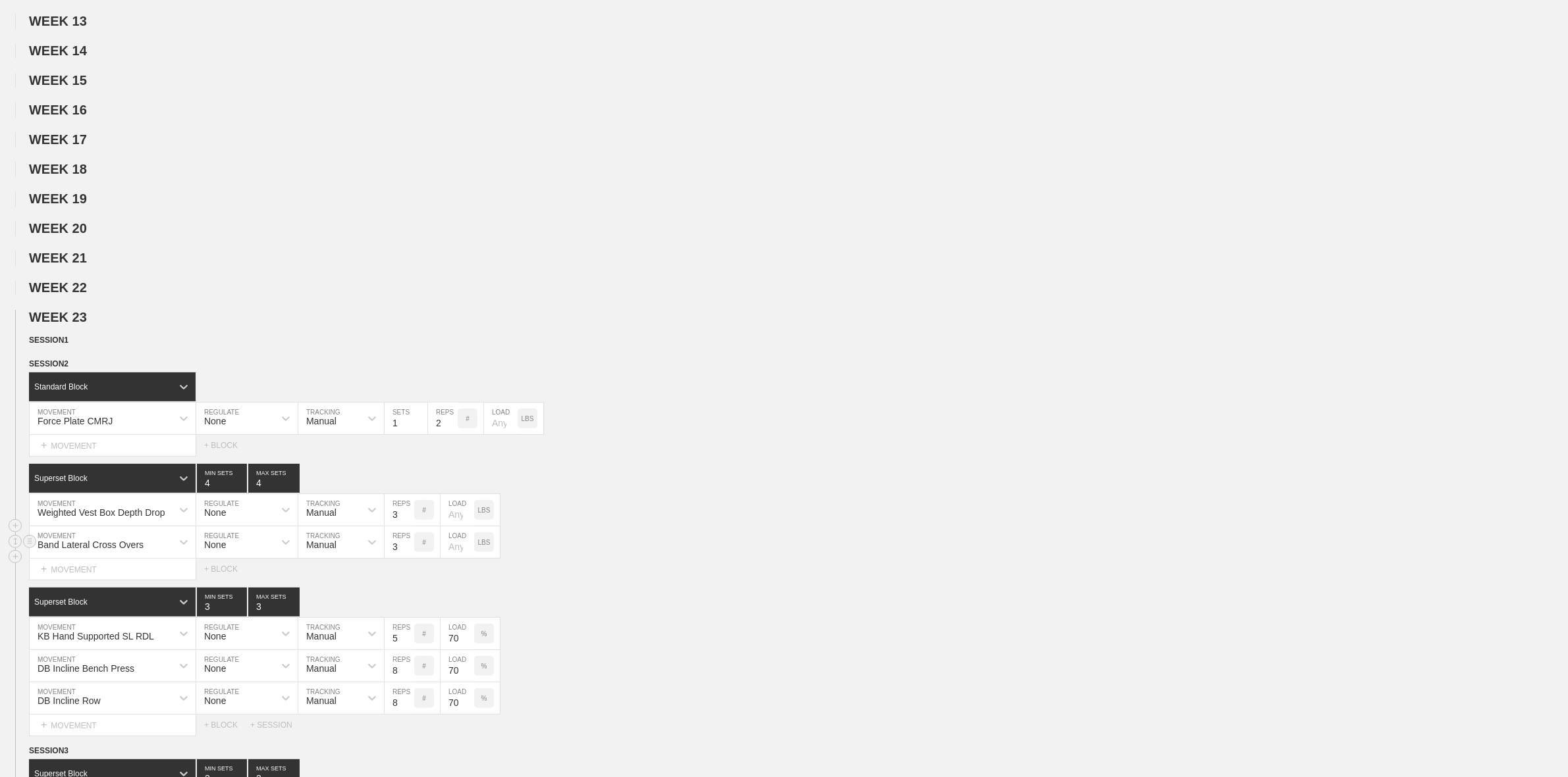
click at [143, 554] on div "Band Lateral Cross Overs" at bounding box center [100, 542] width 143 height 22
click at [127, 550] on div "Band Lateral Cross Overs" at bounding box center [91, 544] width 106 height 11
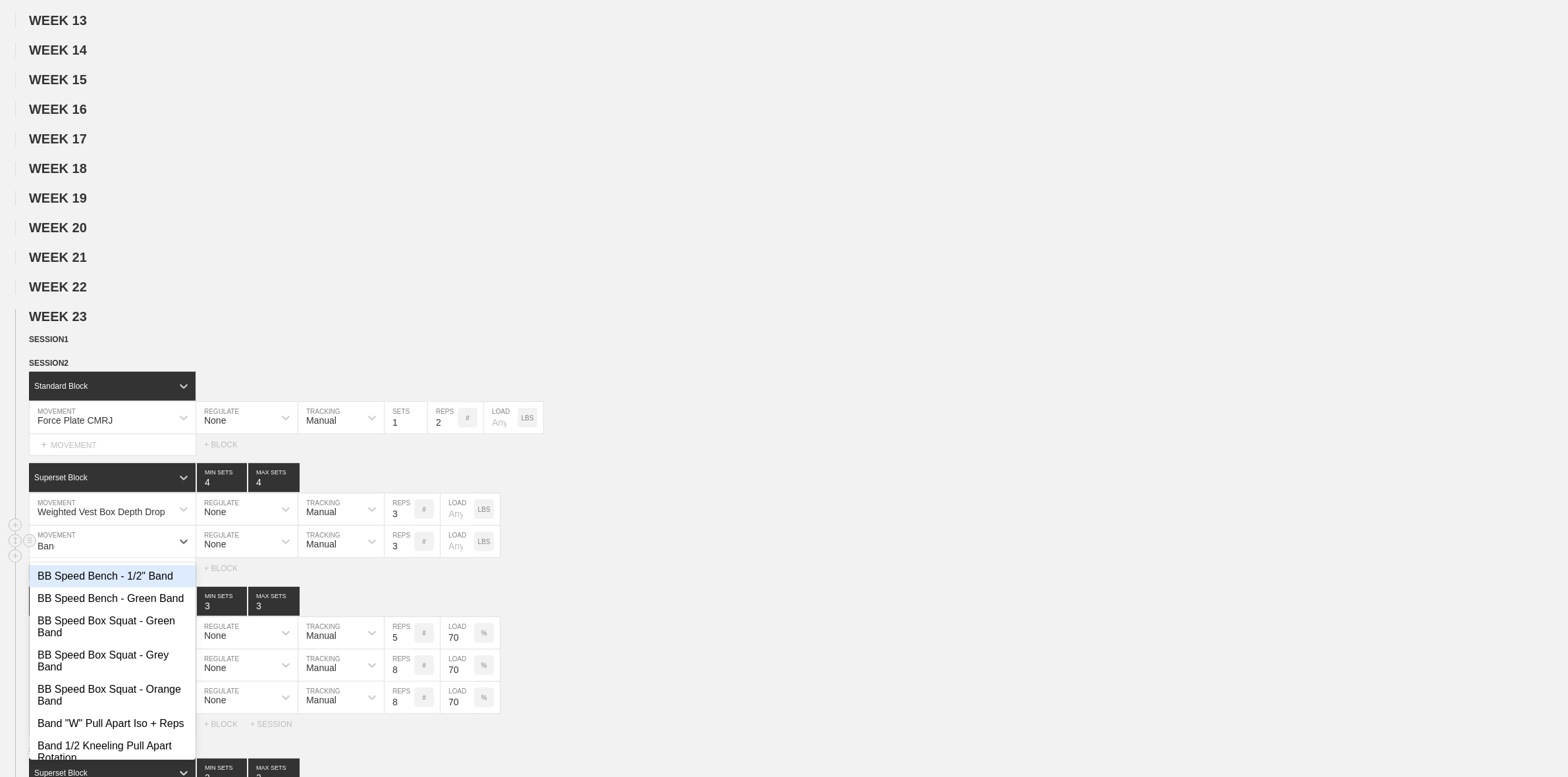
type input "Band"
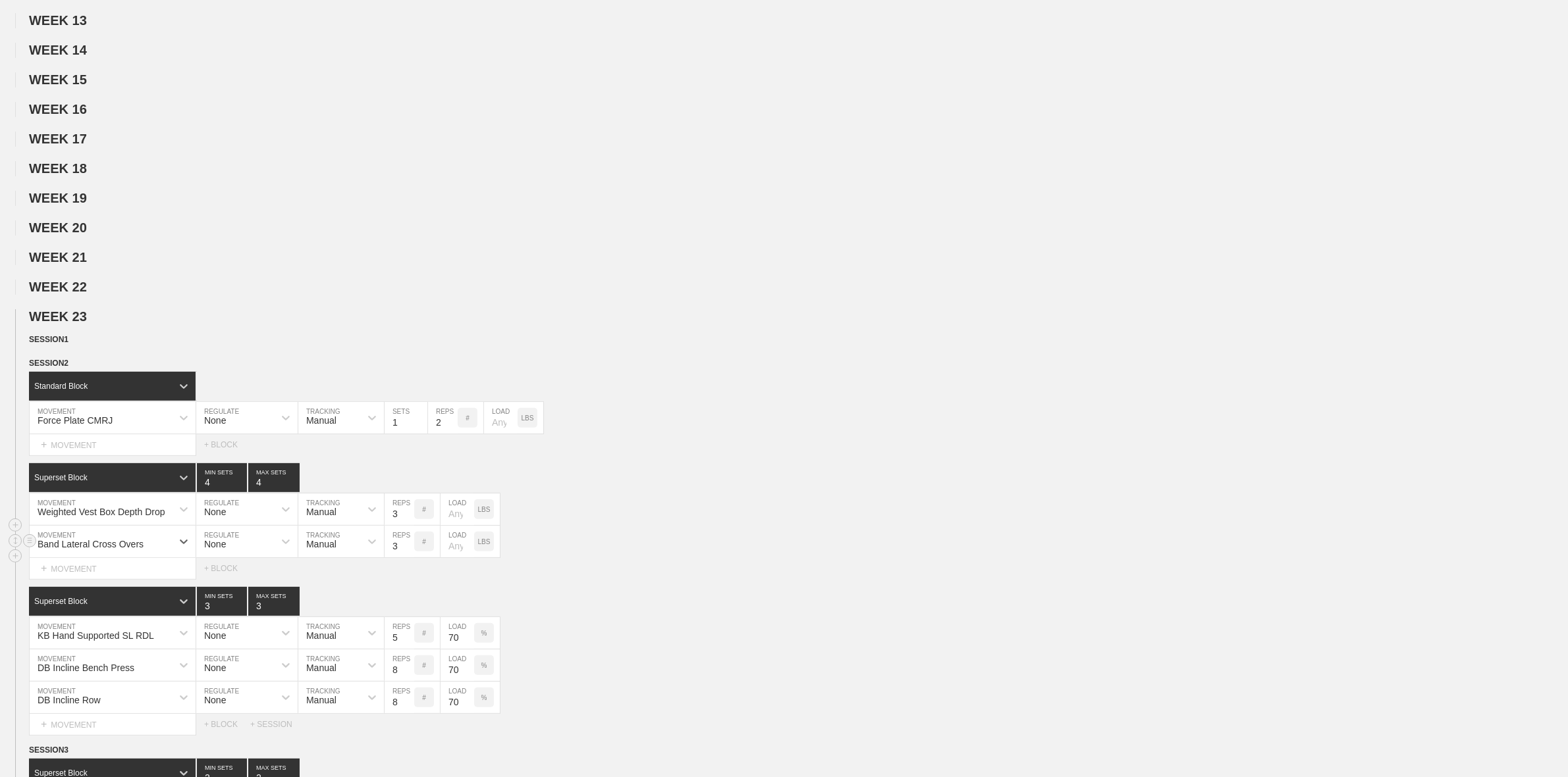
click at [129, 546] on div "Band Lateral Cross Overs" at bounding box center [100, 541] width 143 height 22
type input "Band Resisted Cross Over Drop - Shoulder"
click at [737, 558] on div "Band Resisted Cross Over Drop - Shoulder MOVEMENT None REGULATE Manual TRACKING…" at bounding box center [784, 542] width 1568 height 32
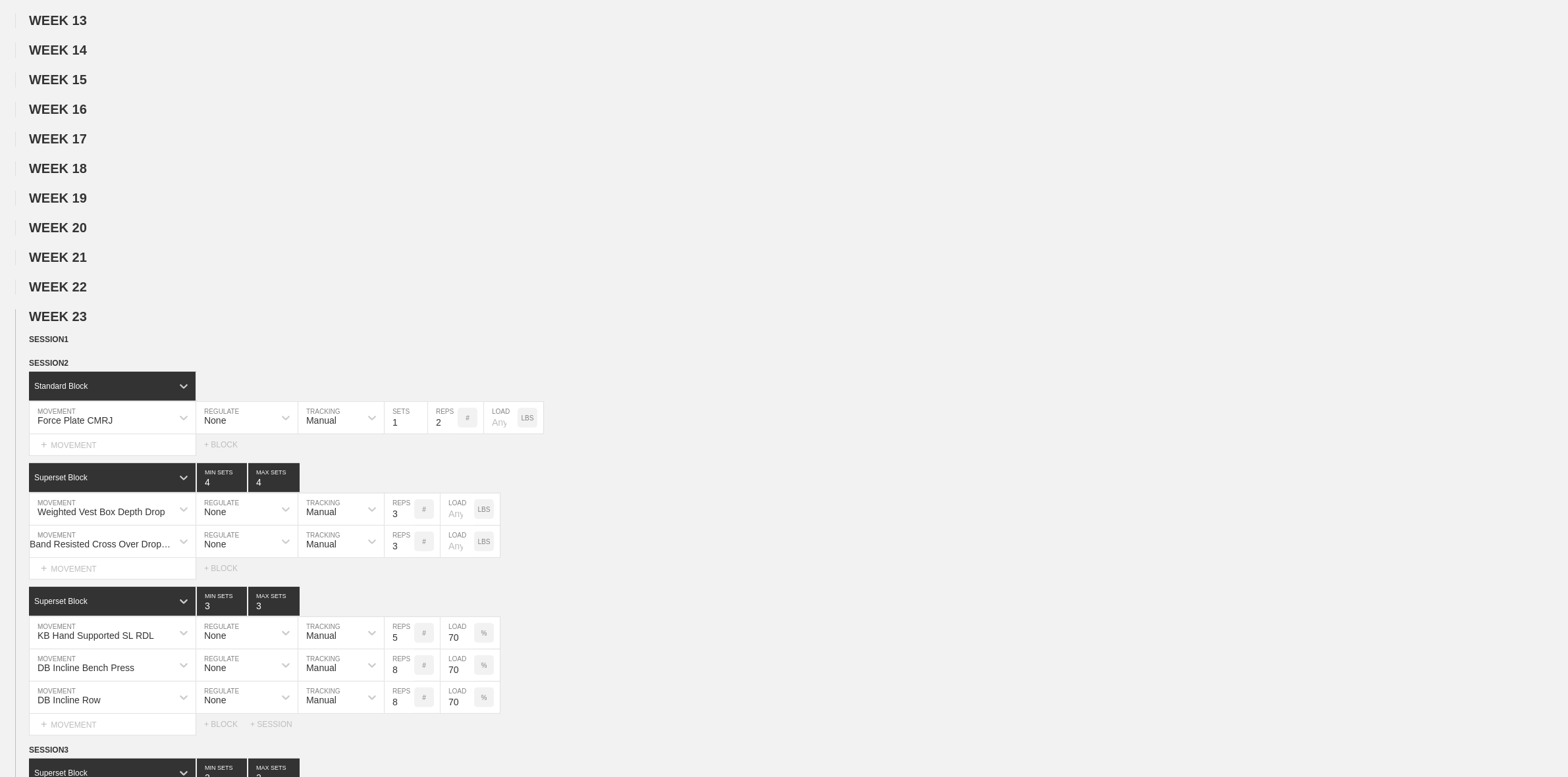
drag, startPoint x: 734, startPoint y: 601, endPoint x: 727, endPoint y: 591, distance: 12.2
click at [734, 594] on div "SESSION 2 Standard Block DUPLICATE INSERT MOVEMENT AFTER DELETE Force Plate CMR…" at bounding box center [784, 545] width 1568 height 378
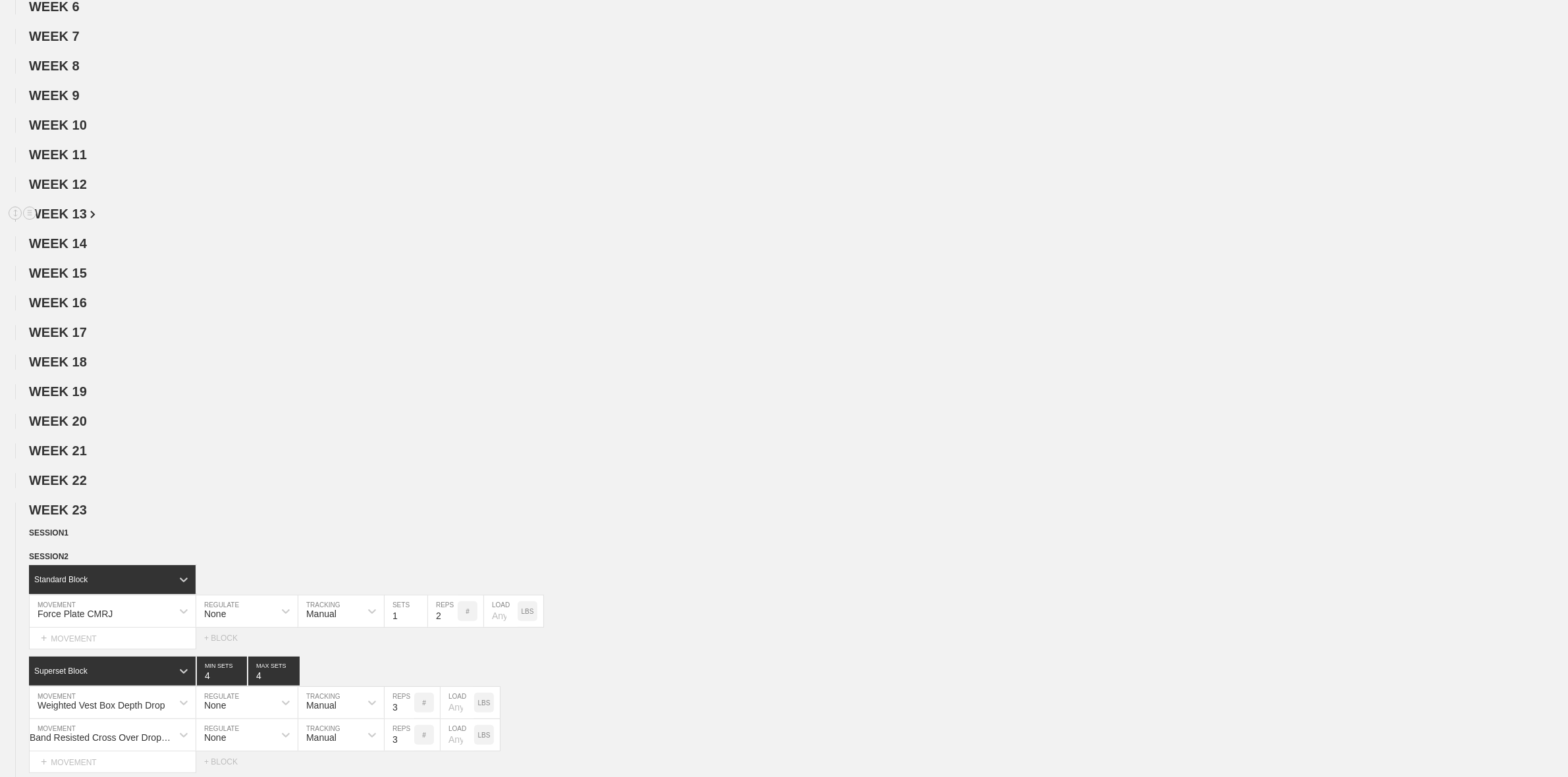
scroll to position [0, 0]
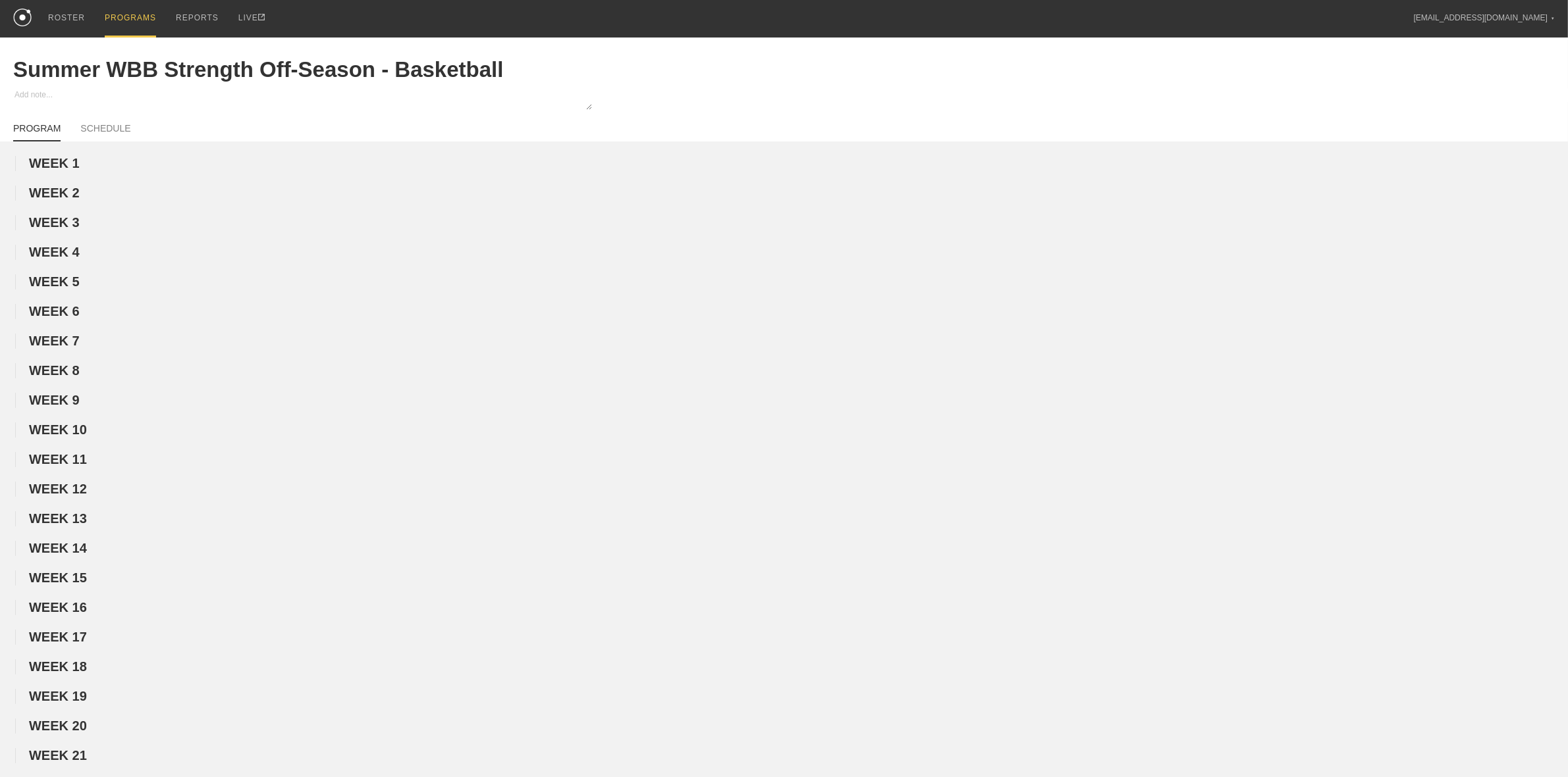
click at [122, 17] on div "PROGRAMS" at bounding box center [130, 18] width 52 height 38
click at [129, 18] on div "PROGRAMS" at bounding box center [130, 18] width 52 height 38
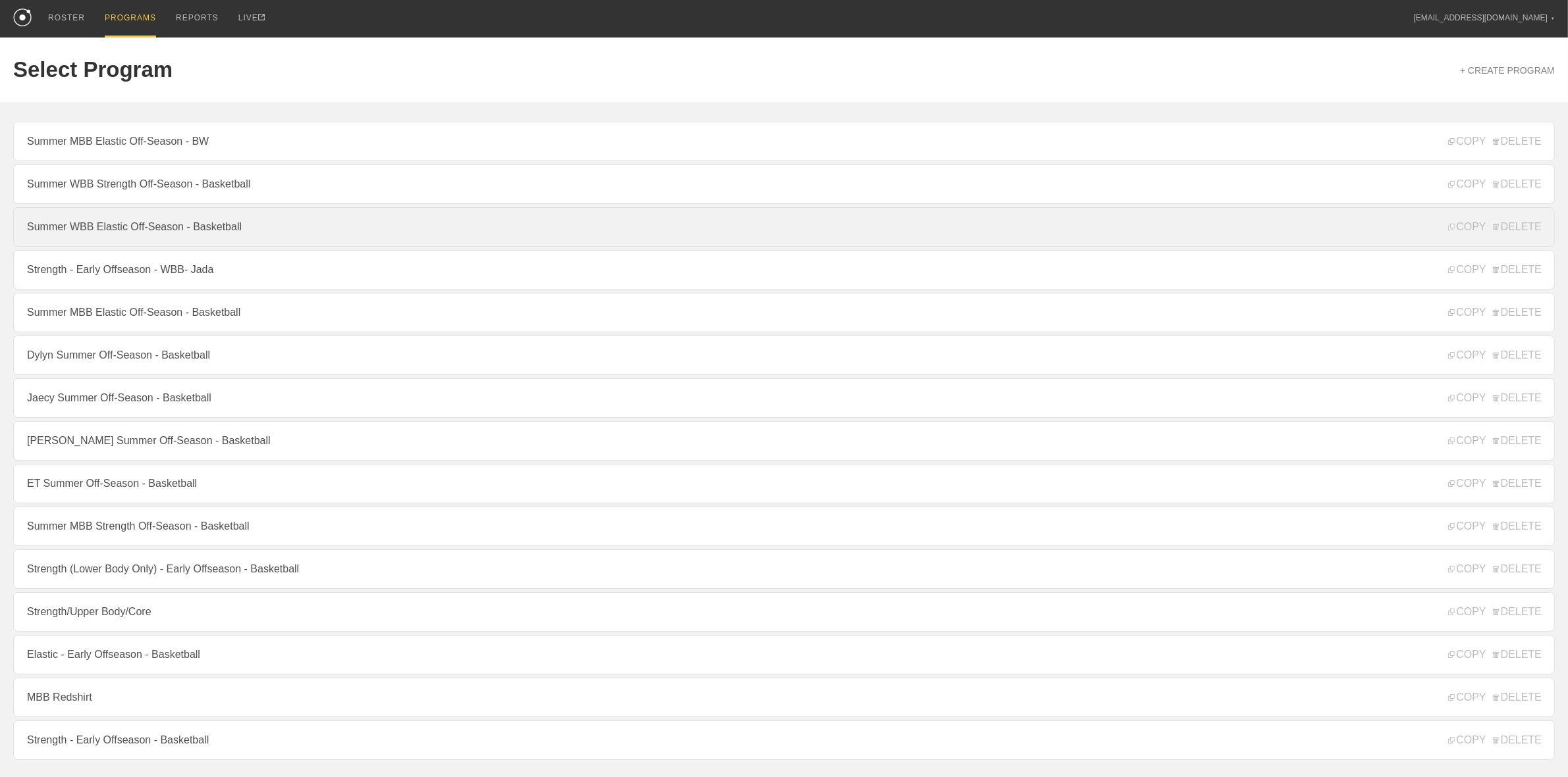
click at [170, 233] on link "Summer WBB Elastic Off-Season - Basketball" at bounding box center [784, 226] width 1542 height 39
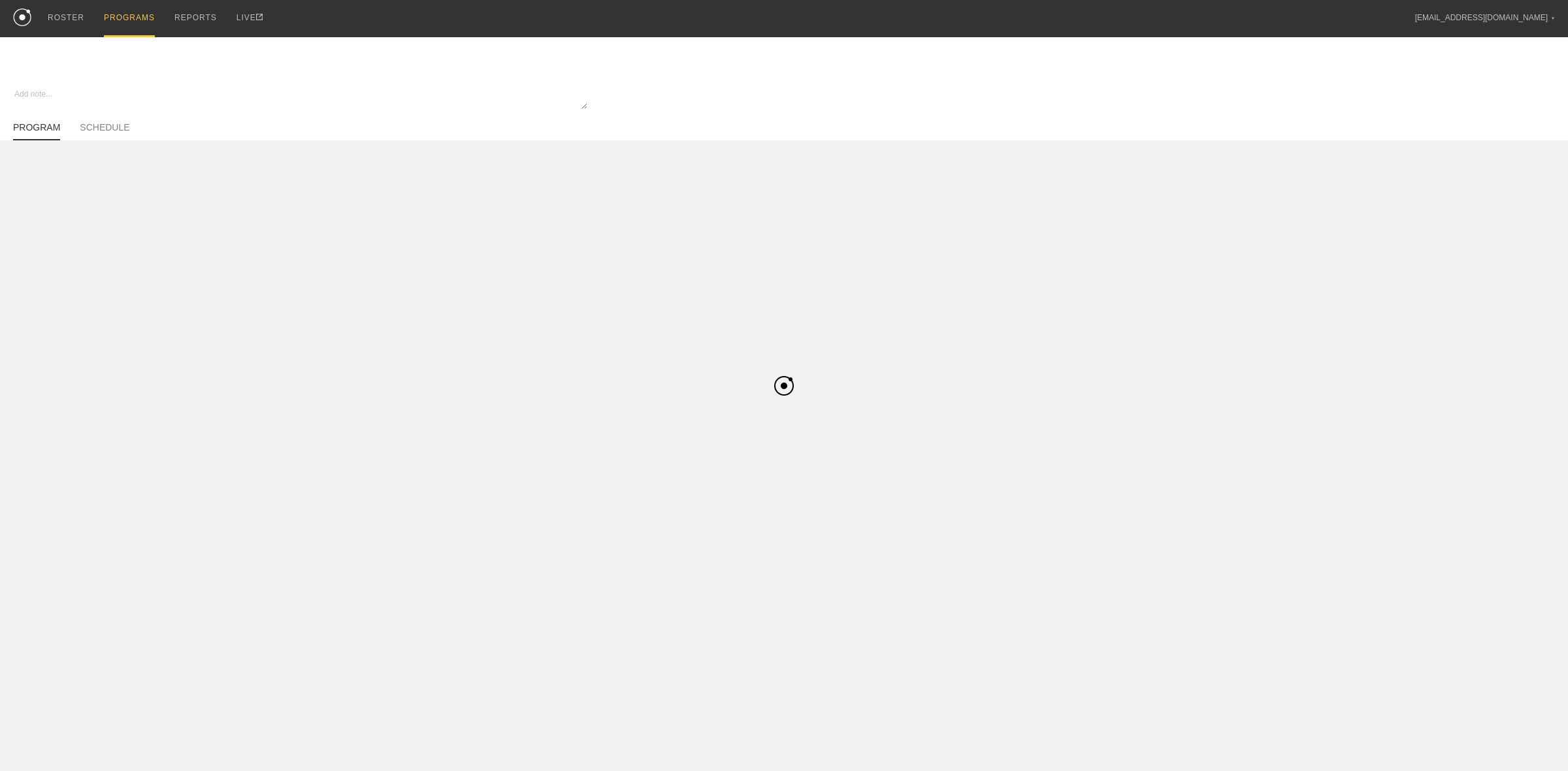
type textarea "x"
type input "Summer WBB Elastic Off-Season - Basketball"
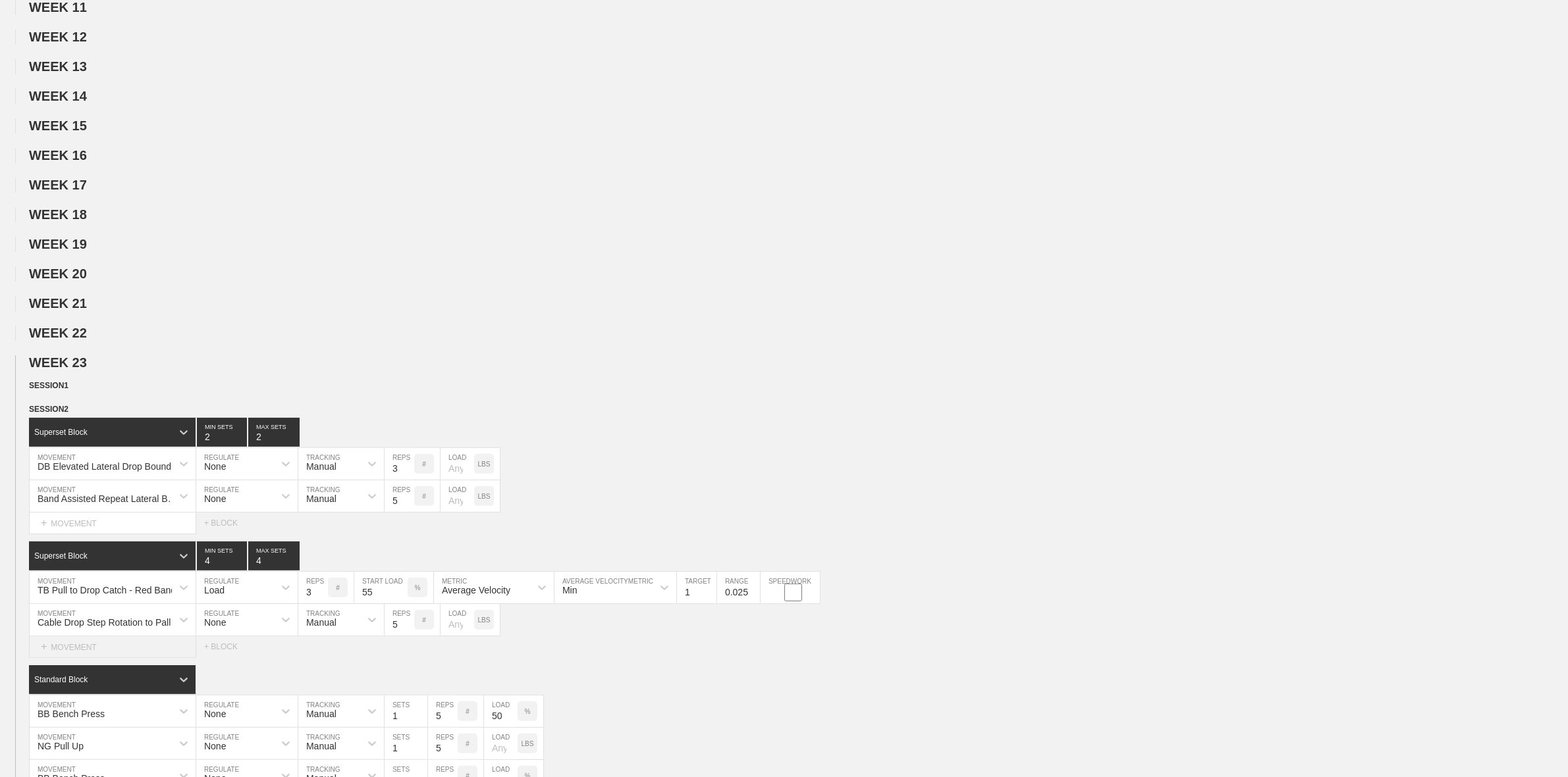
scroll to position [576, 0]
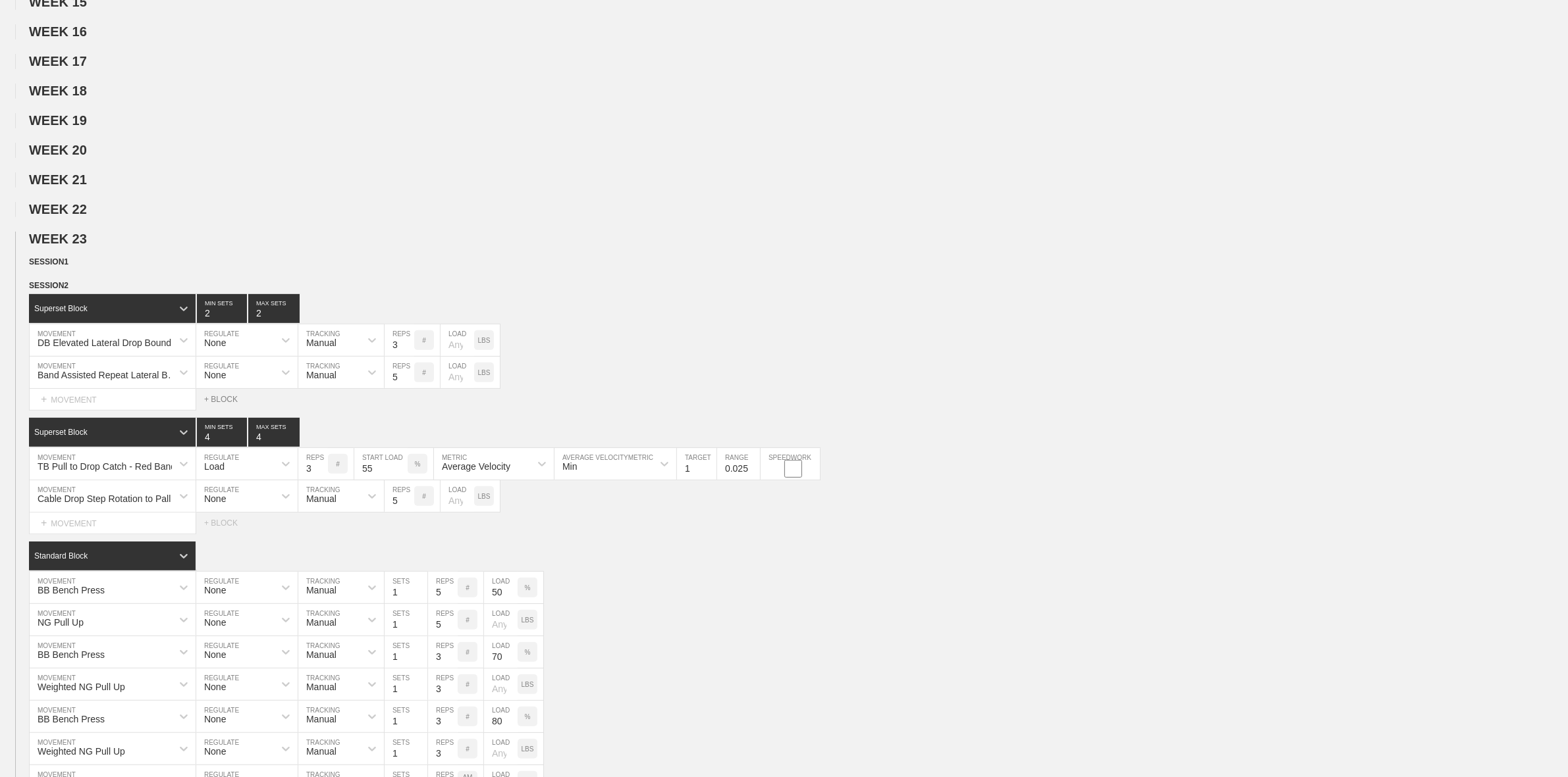
click at [213, 404] on div "+ BLOCK" at bounding box center [227, 400] width 46 height 9
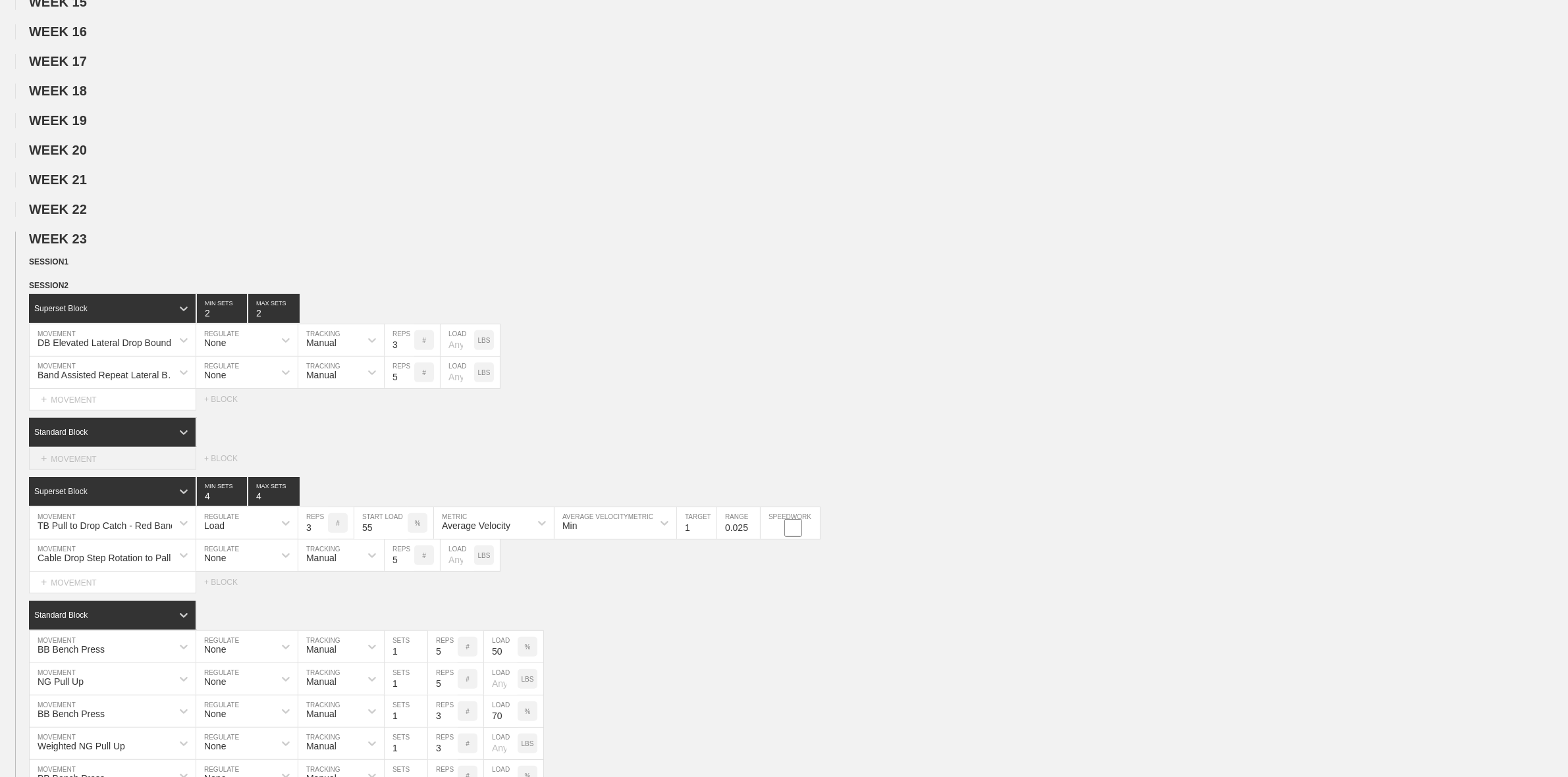
click at [96, 470] on div "+ MOVEMENT" at bounding box center [112, 459] width 167 height 22
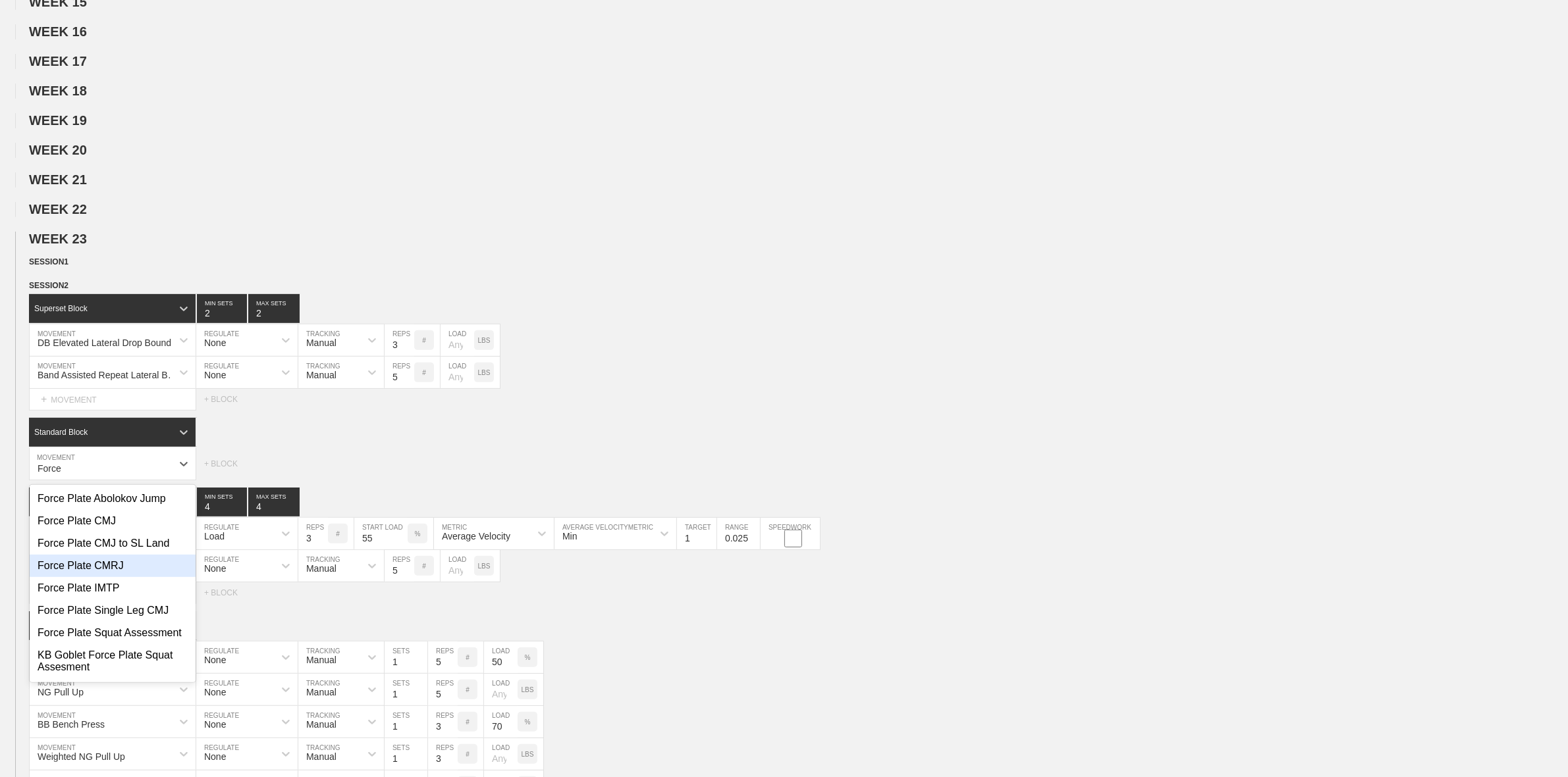
click at [102, 578] on div "Force Plate CMRJ" at bounding box center [112, 566] width 166 height 22
type input "Force"
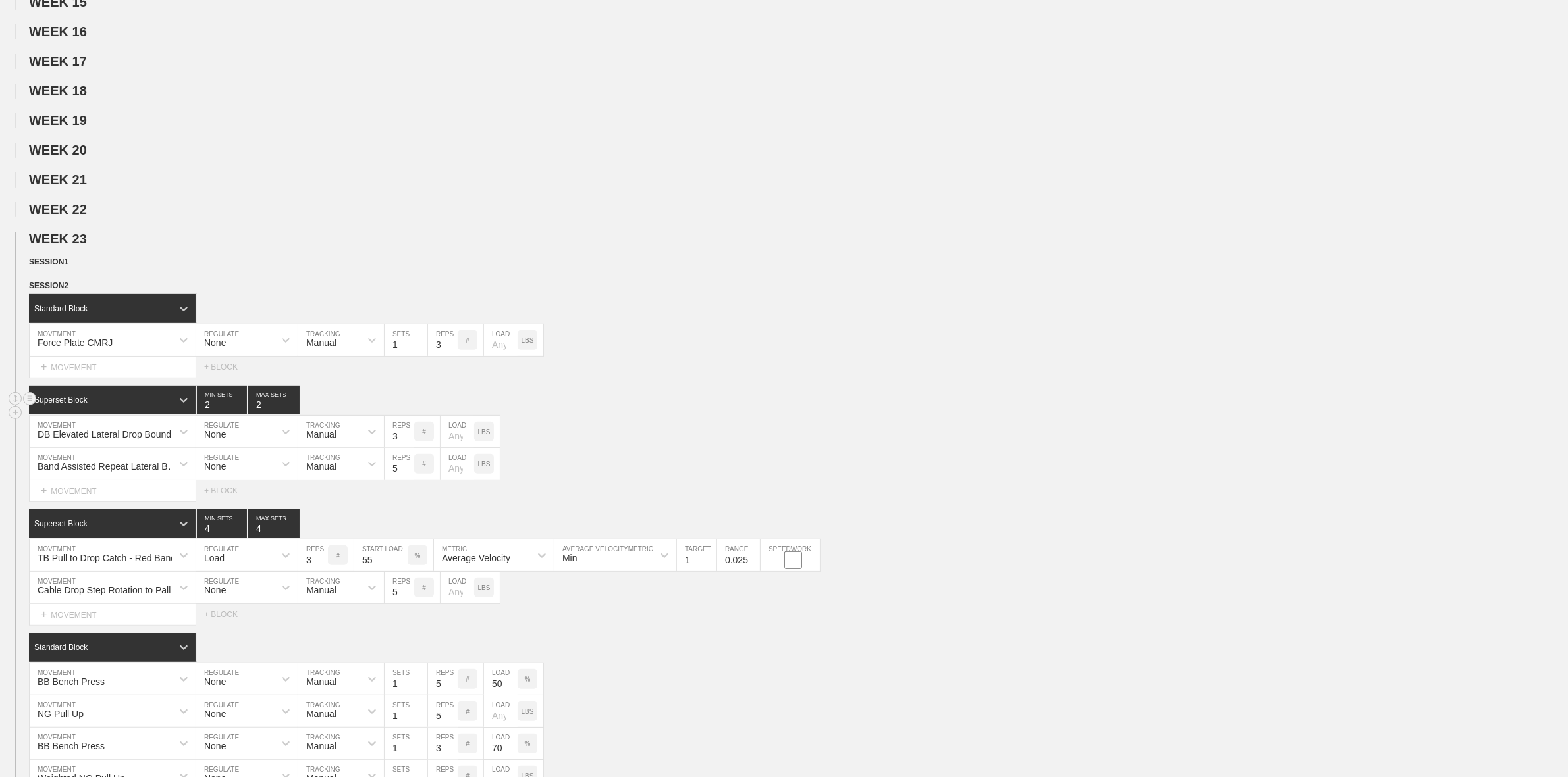
click at [742, 414] on div "Superset Block 2 MIN SETS 2 MAX SETS" at bounding box center [798, 400] width 1539 height 29
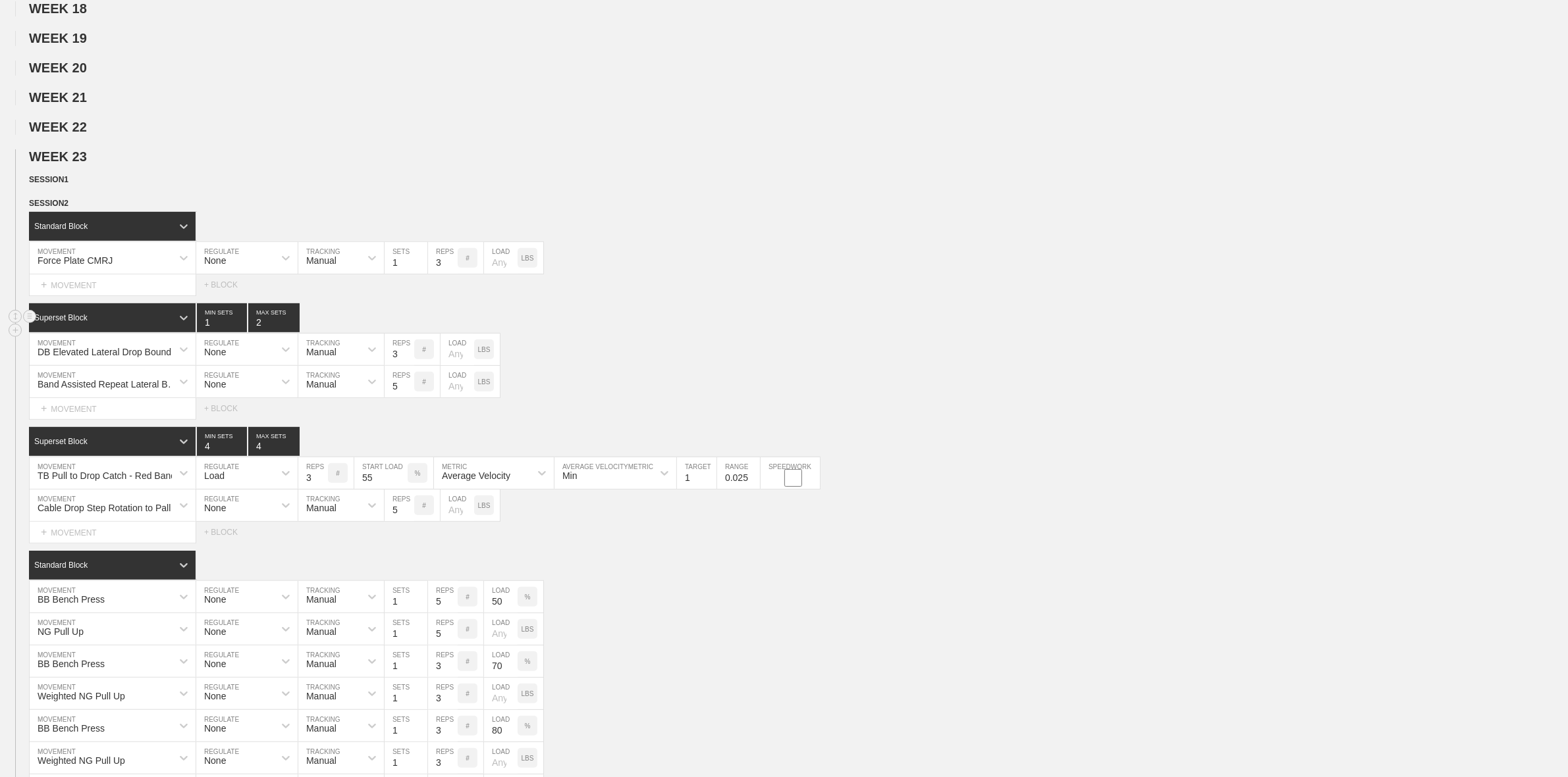
type input "1"
click at [238, 333] on input "1" at bounding box center [222, 318] width 50 height 29
click at [31, 313] on line at bounding box center [29, 313] width 5 height 0
click at [83, 356] on div "DELETE" at bounding box center [92, 357] width 106 height 20
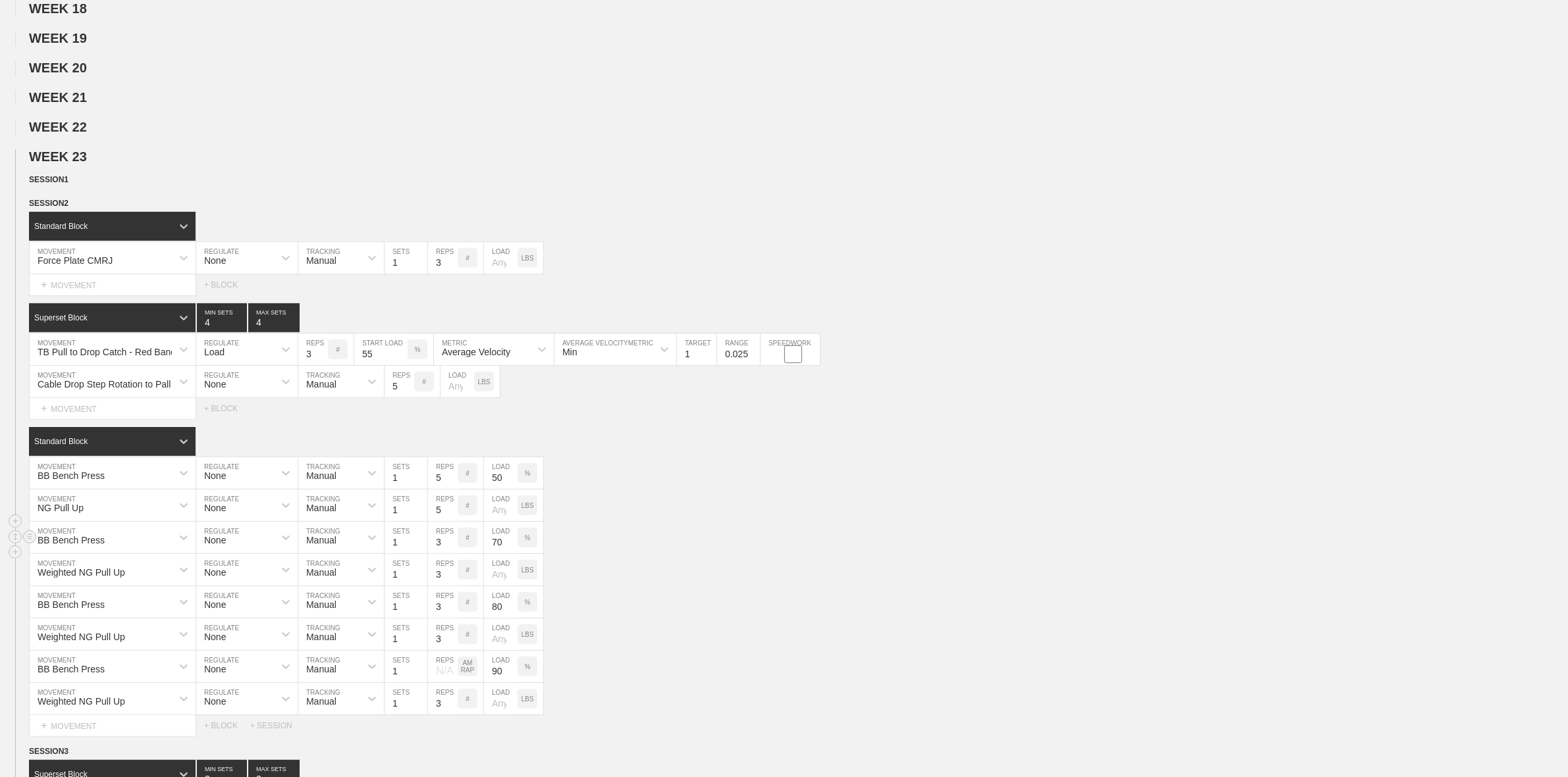
click at [791, 551] on div "BB Bench Press MOVEMENT None REGULATE Manual TRACKING 1 SETS 3 REPS # 70 LOAD %" at bounding box center [784, 538] width 1568 height 32
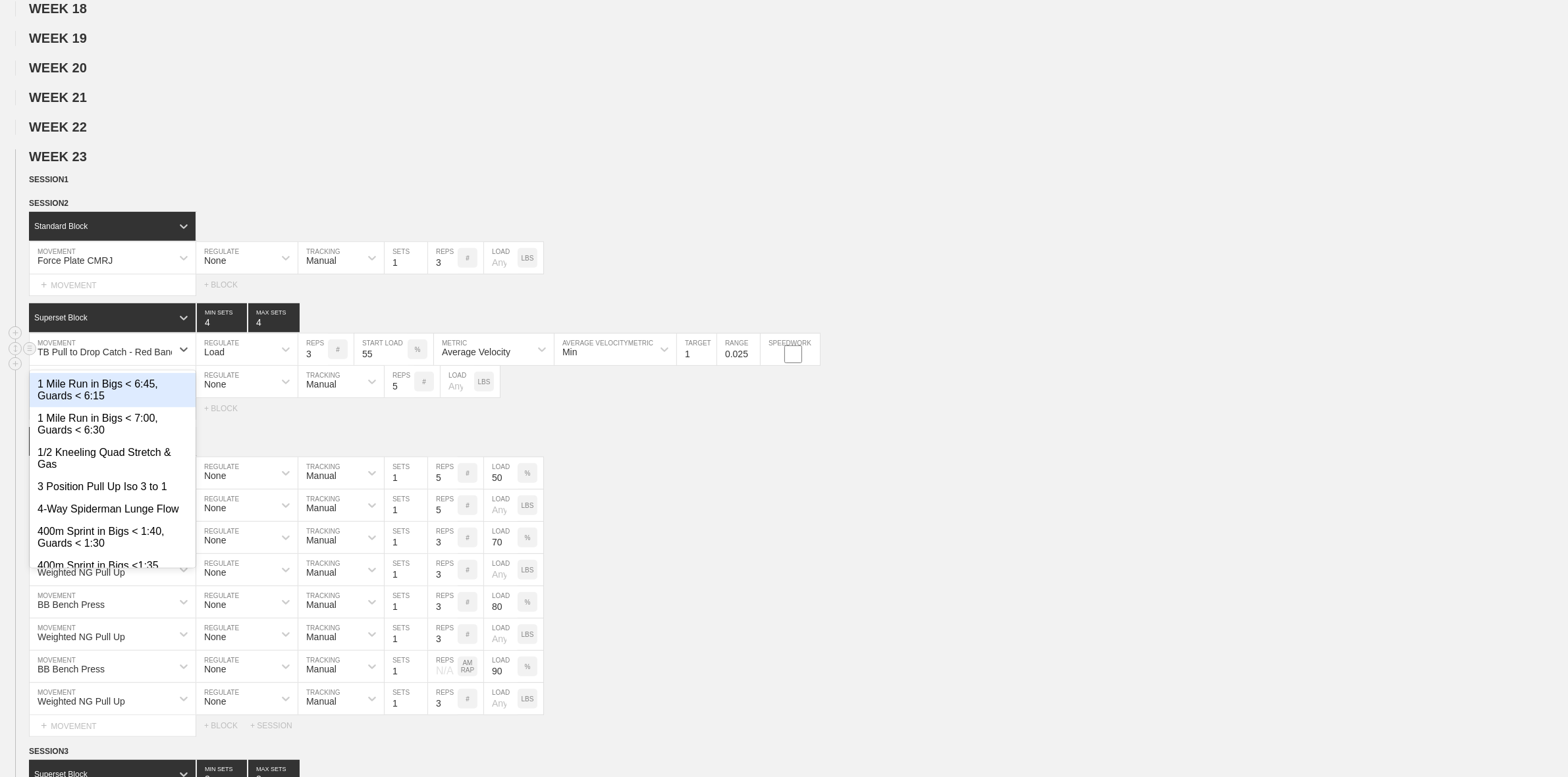
click at [122, 357] on div "TB Pull to Drop Catch - Red Band" at bounding box center [106, 352] width 138 height 11
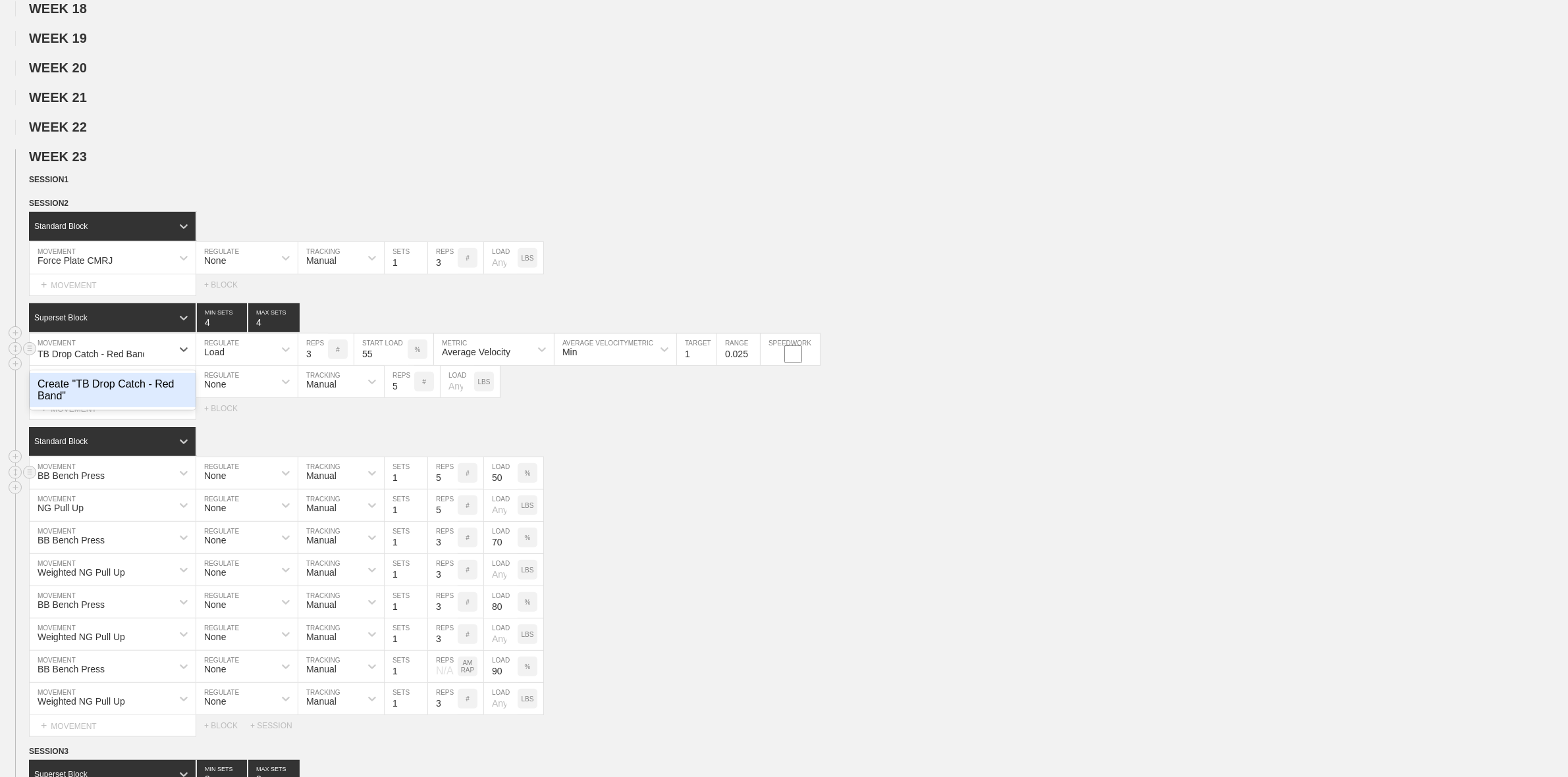
type input "TB Drop Catch - Red Band"
click at [795, 490] on div "BB Bench Press MOVEMENT None REGULATE Manual TRACKING 1 SETS 5 REPS # 50 LOAD %" at bounding box center [784, 474] width 1568 height 32
click at [113, 357] on div "TB Pull to Drop Catch - Red Band" at bounding box center [106, 352] width 138 height 11
type input "TB Drop Catch - Red Band"
click at [368, 365] on input "55" at bounding box center [381, 349] width 53 height 32
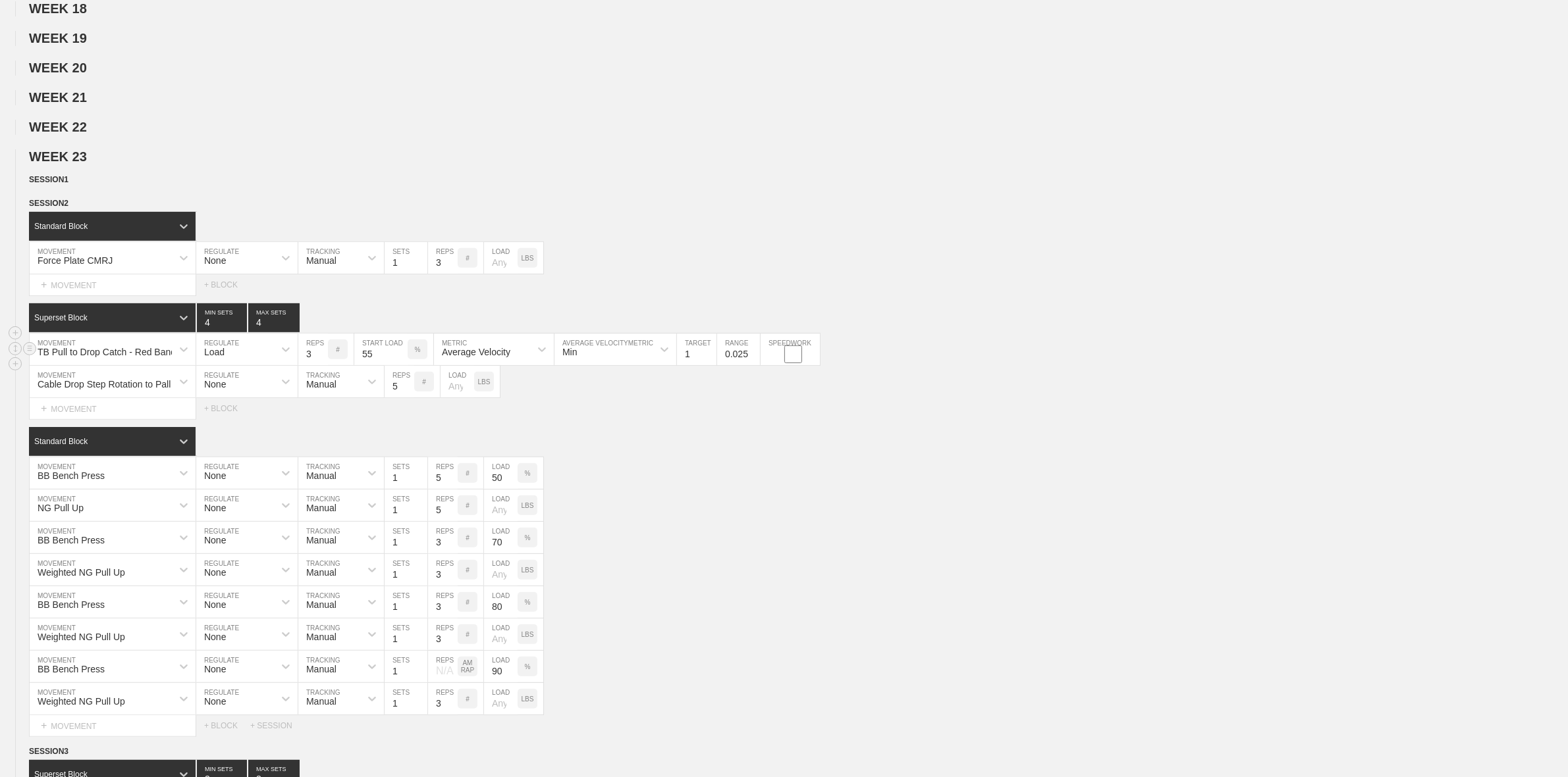
click at [368, 365] on input "55" at bounding box center [381, 349] width 53 height 32
type input "80"
click at [737, 456] on div "Standard Block" at bounding box center [798, 442] width 1539 height 29
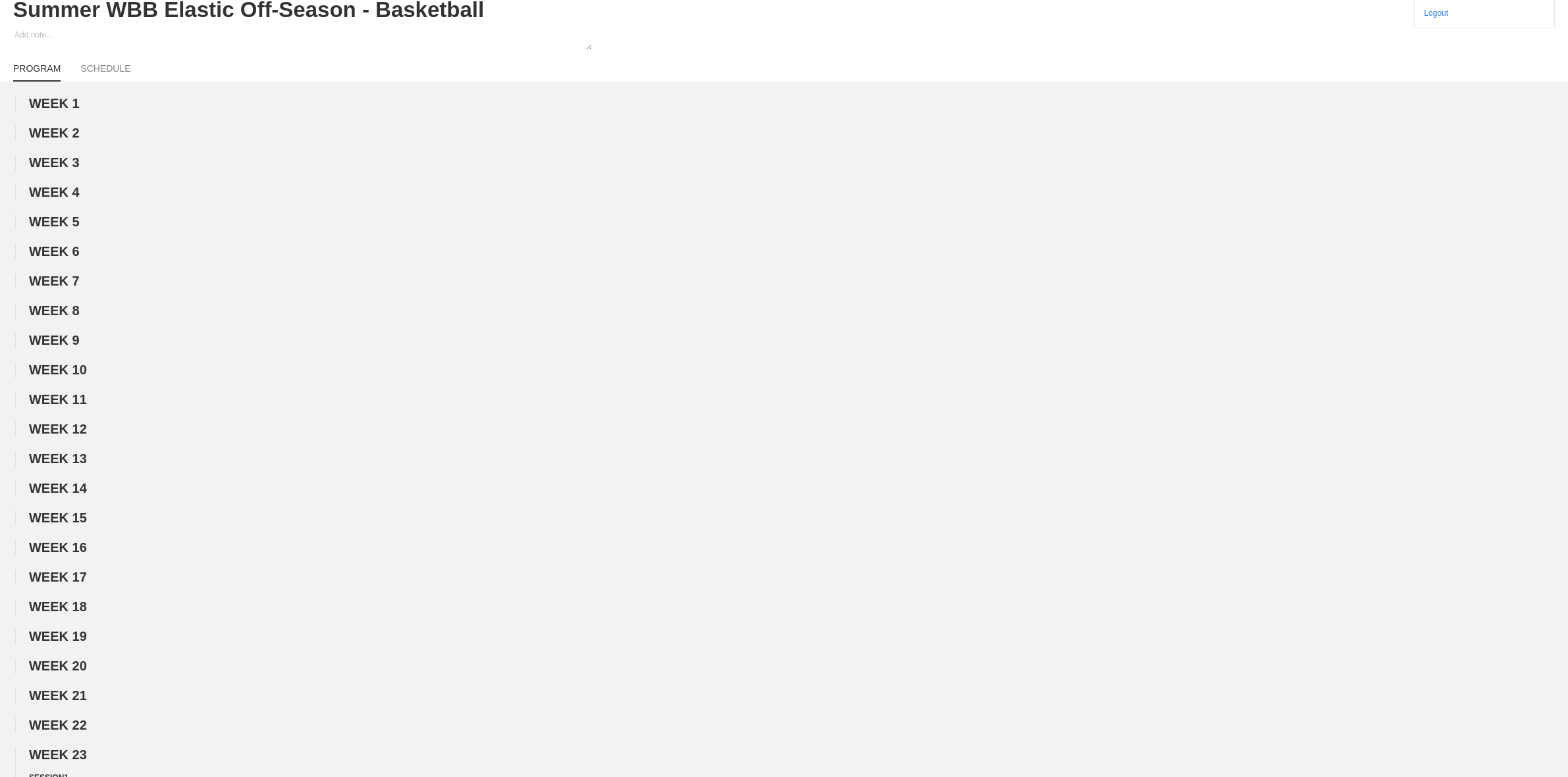
scroll to position [0, 0]
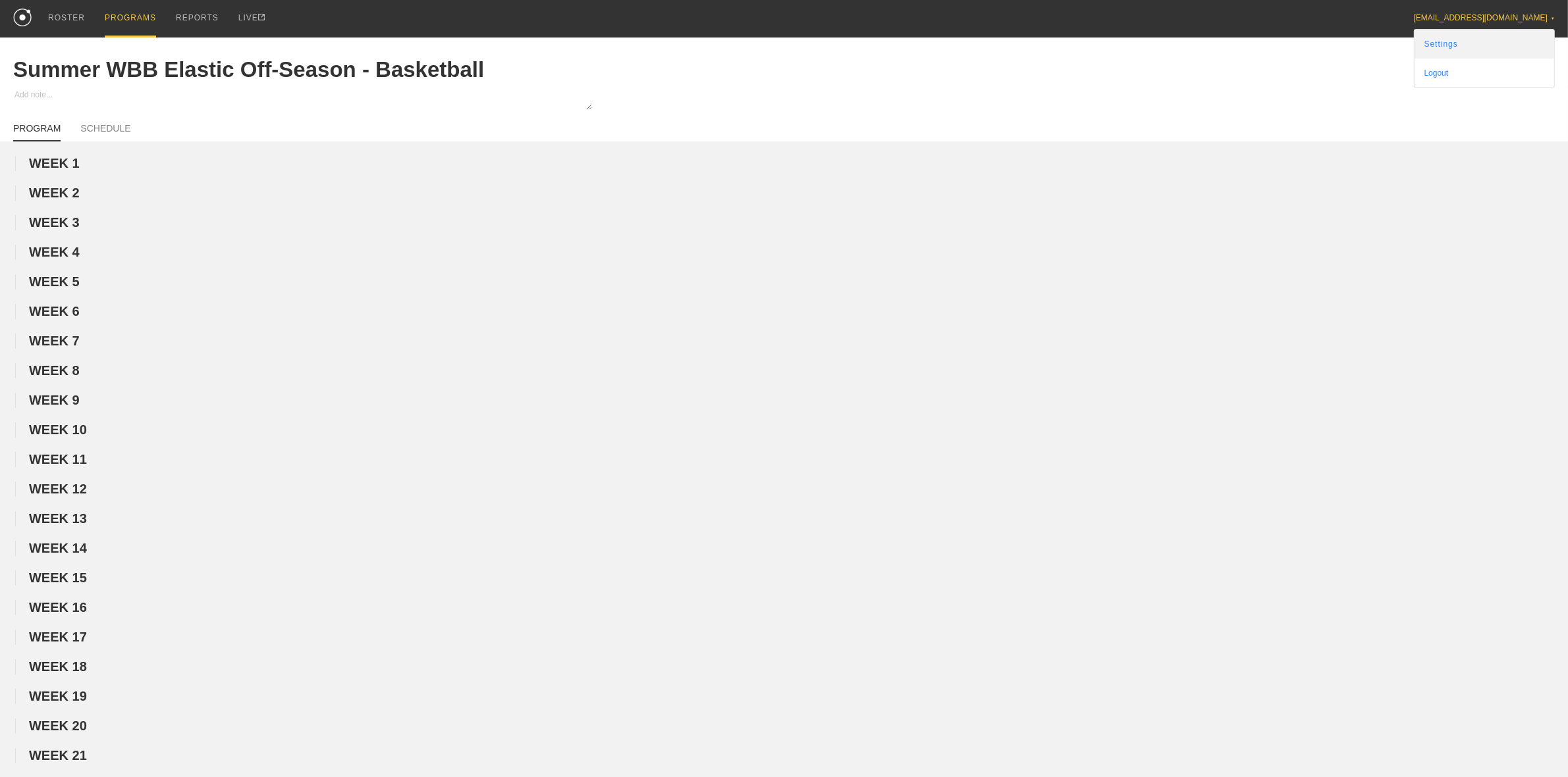
click at [1477, 49] on link "Settings" at bounding box center [1484, 44] width 139 height 29
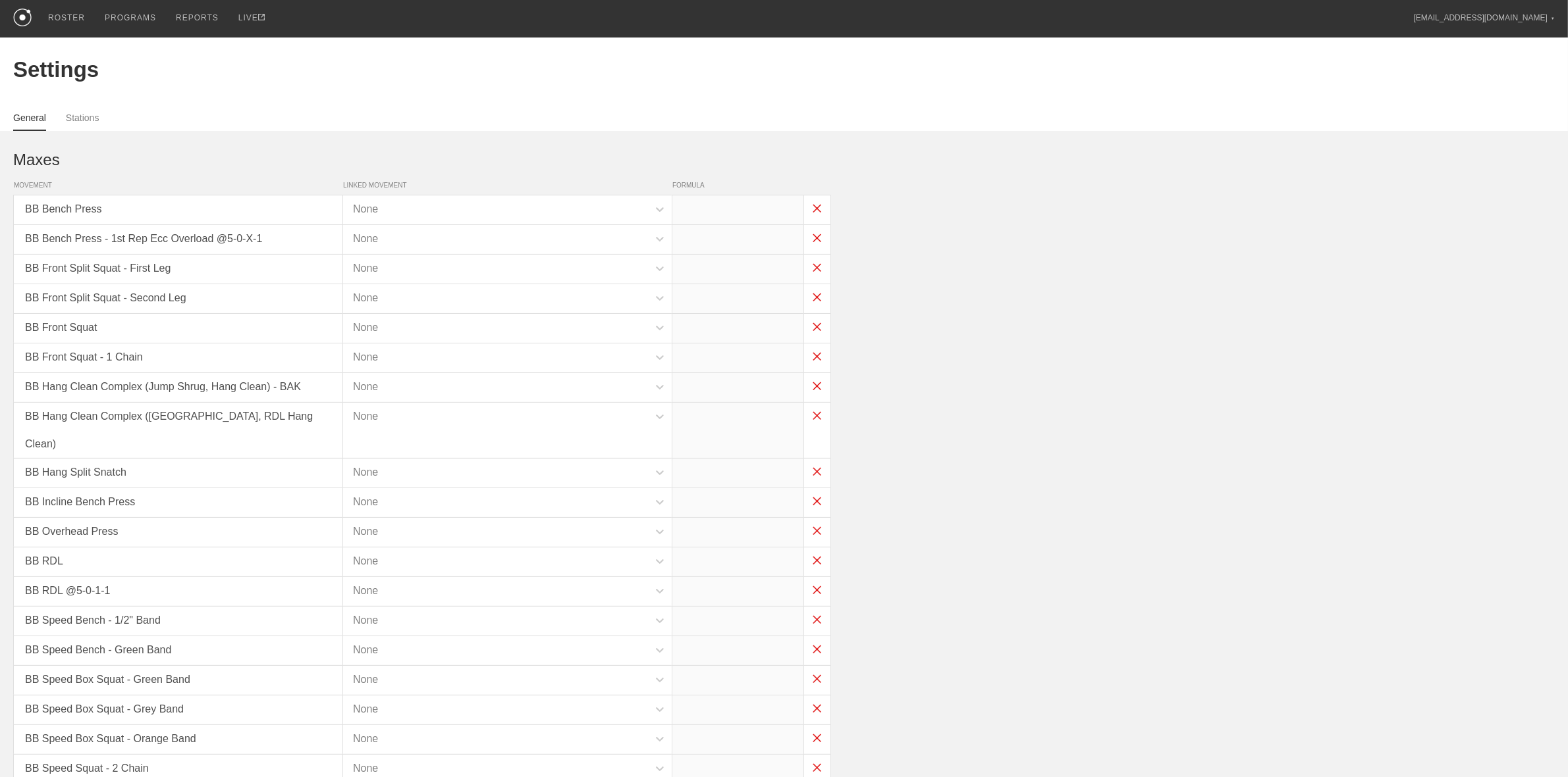
type input "x*1"
type input "x*0.65"
type input "x*.8"
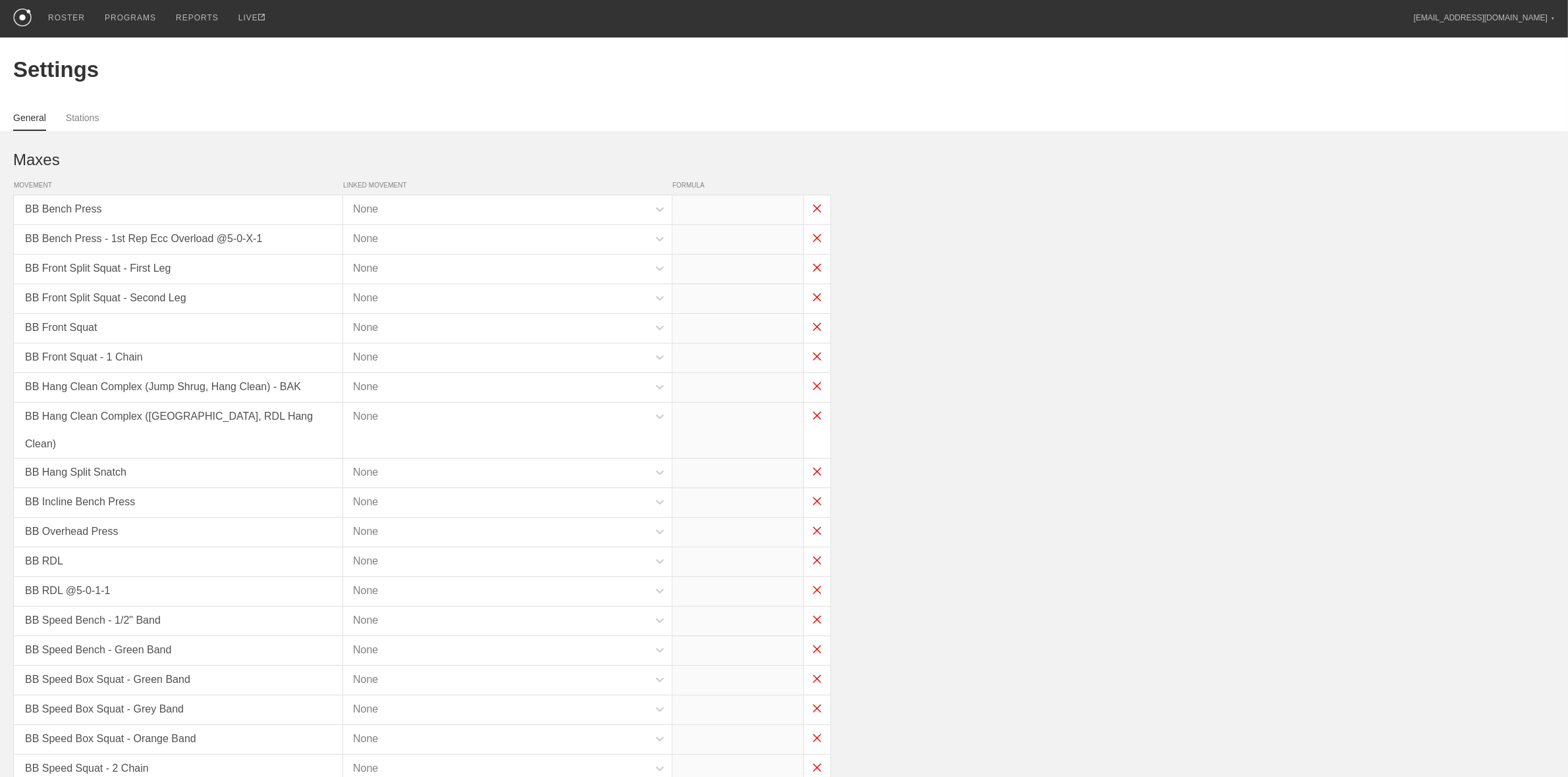
type input "(x*0.8)-30"
type input "x*1"
type input "x*0.8"
type input "x*0.75"
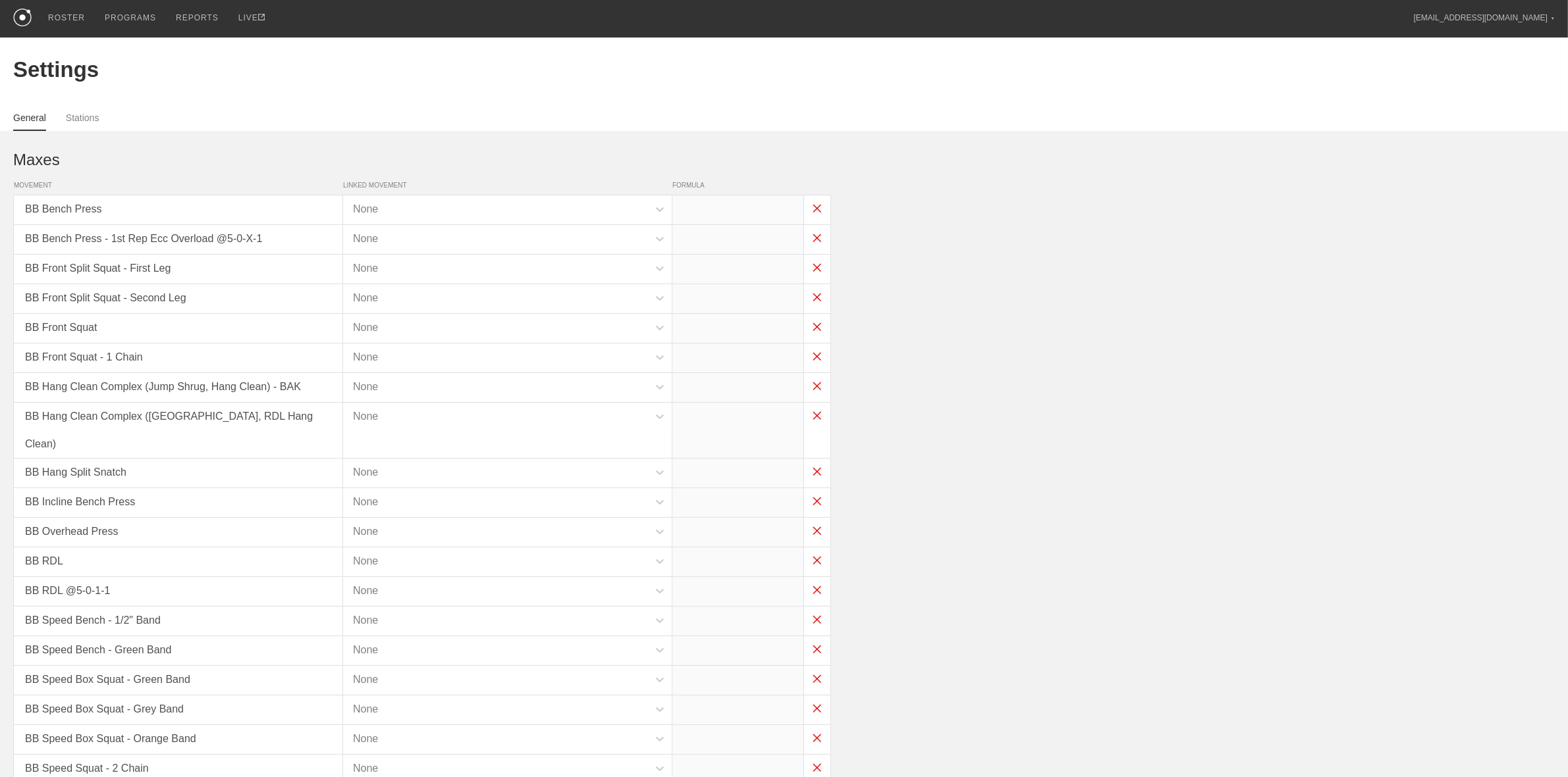
type input "x*0.6"
type input "x*0.8"
type input "x-30"
type input "x-35"
type input "x-55"
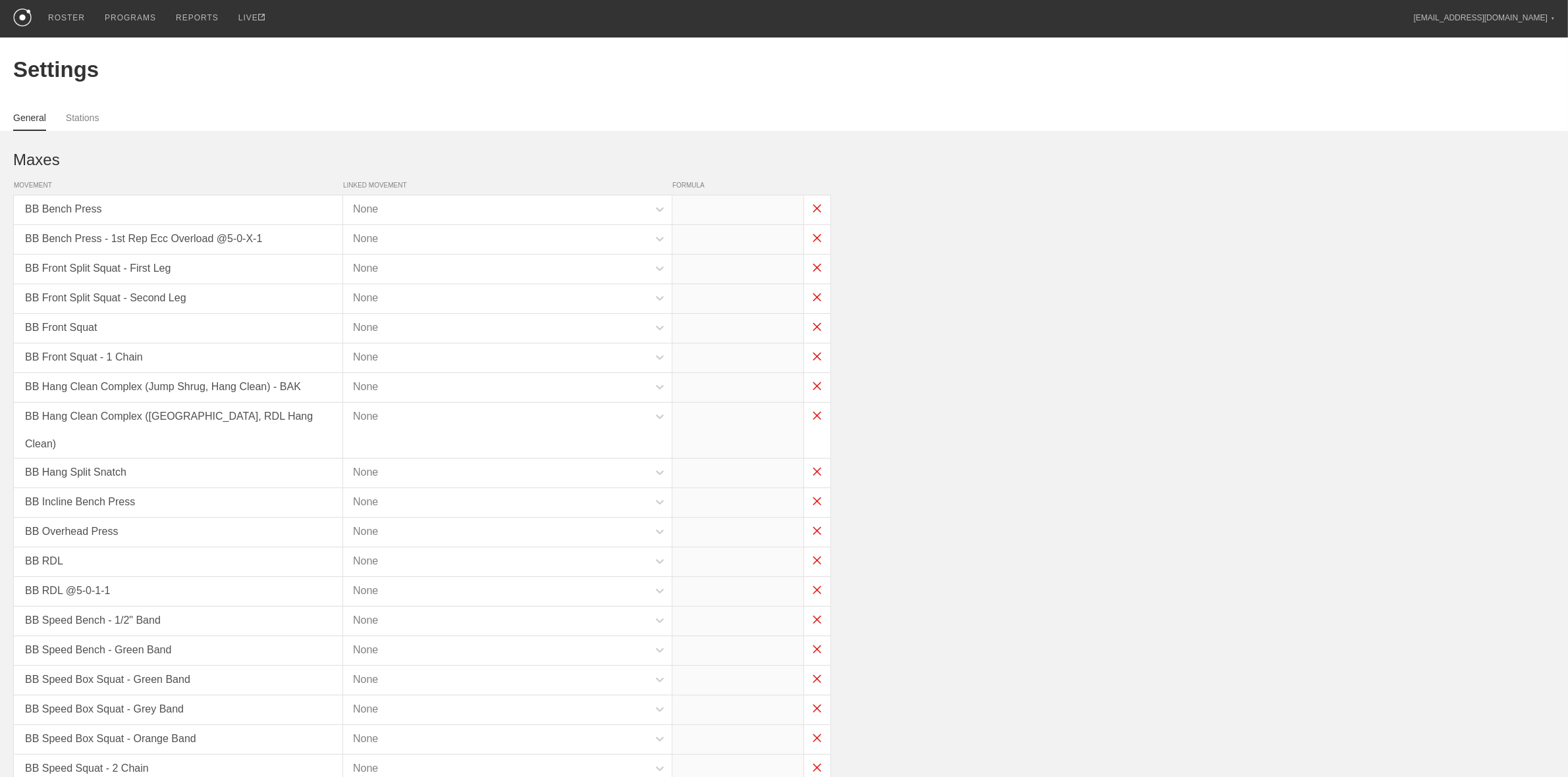
type input "x-100"
type input "x-75"
type input "x-60"
type input "x*1"
type input "x*0.45"
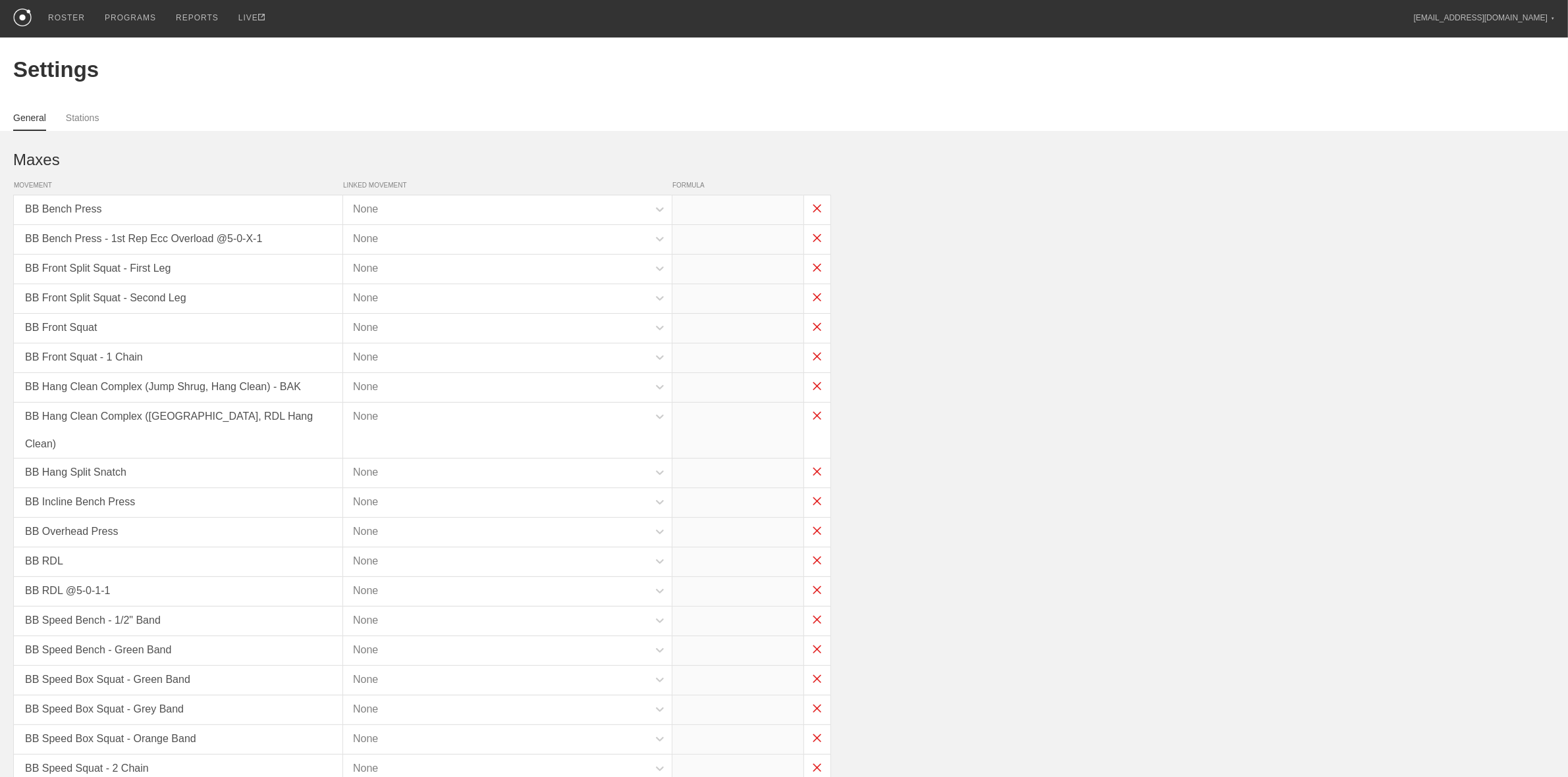
type input "x*0.4"
type input "x*0.45"
type input "x*0.05"
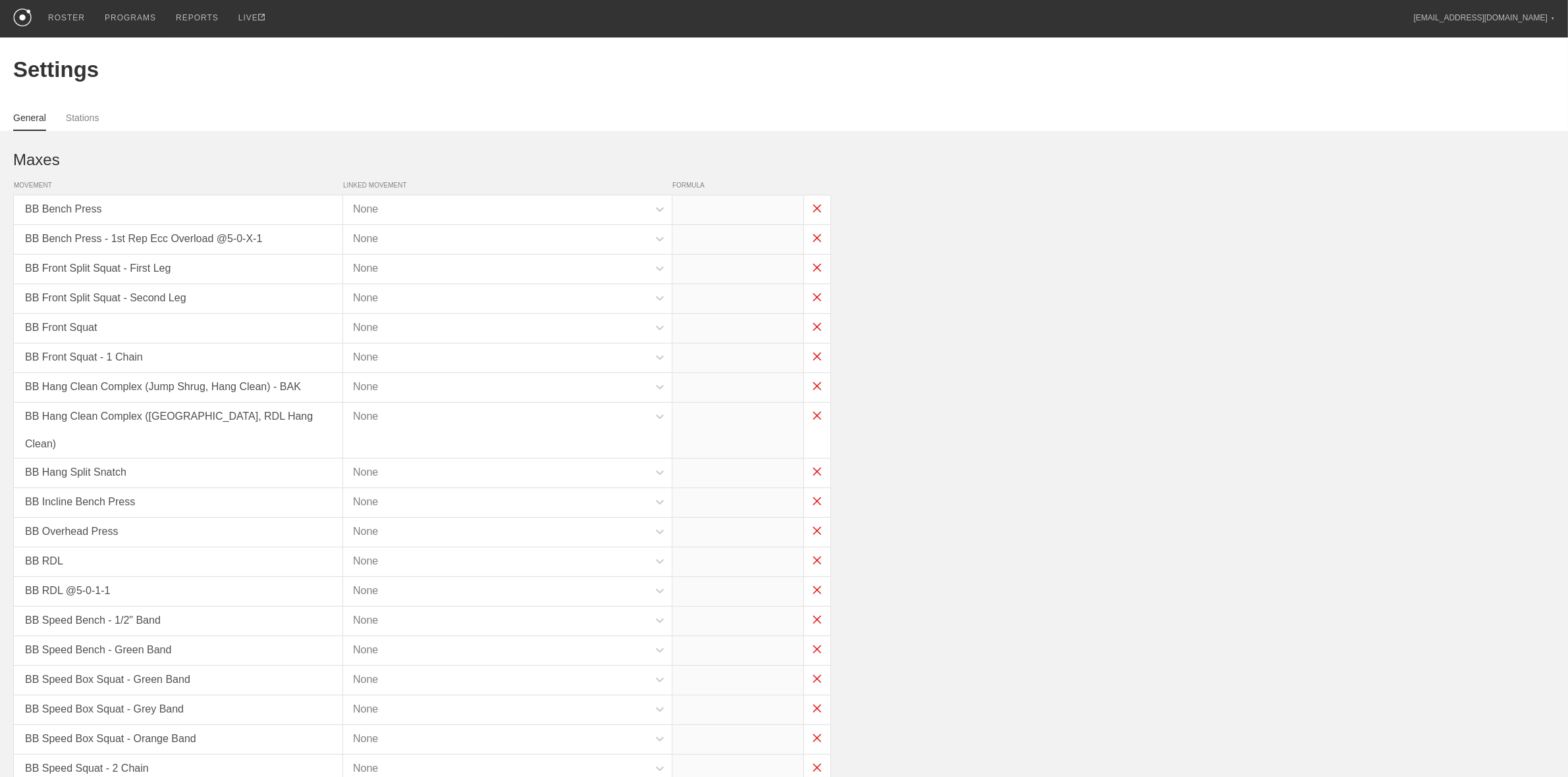
type input "x*0.35"
type input "x*0.3"
type input "x*0.35"
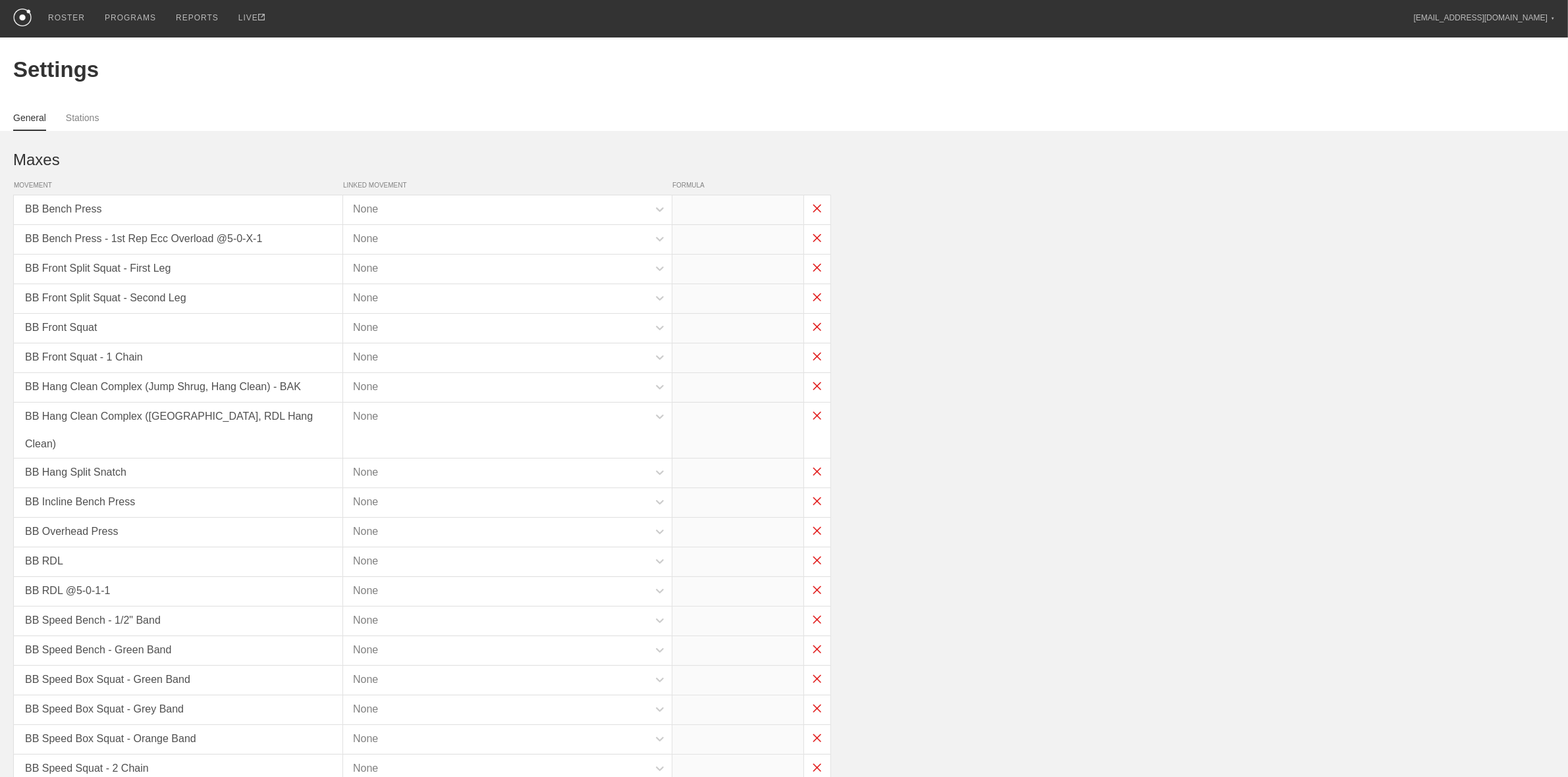
type input "x*0.45"
type input "x*0.3"
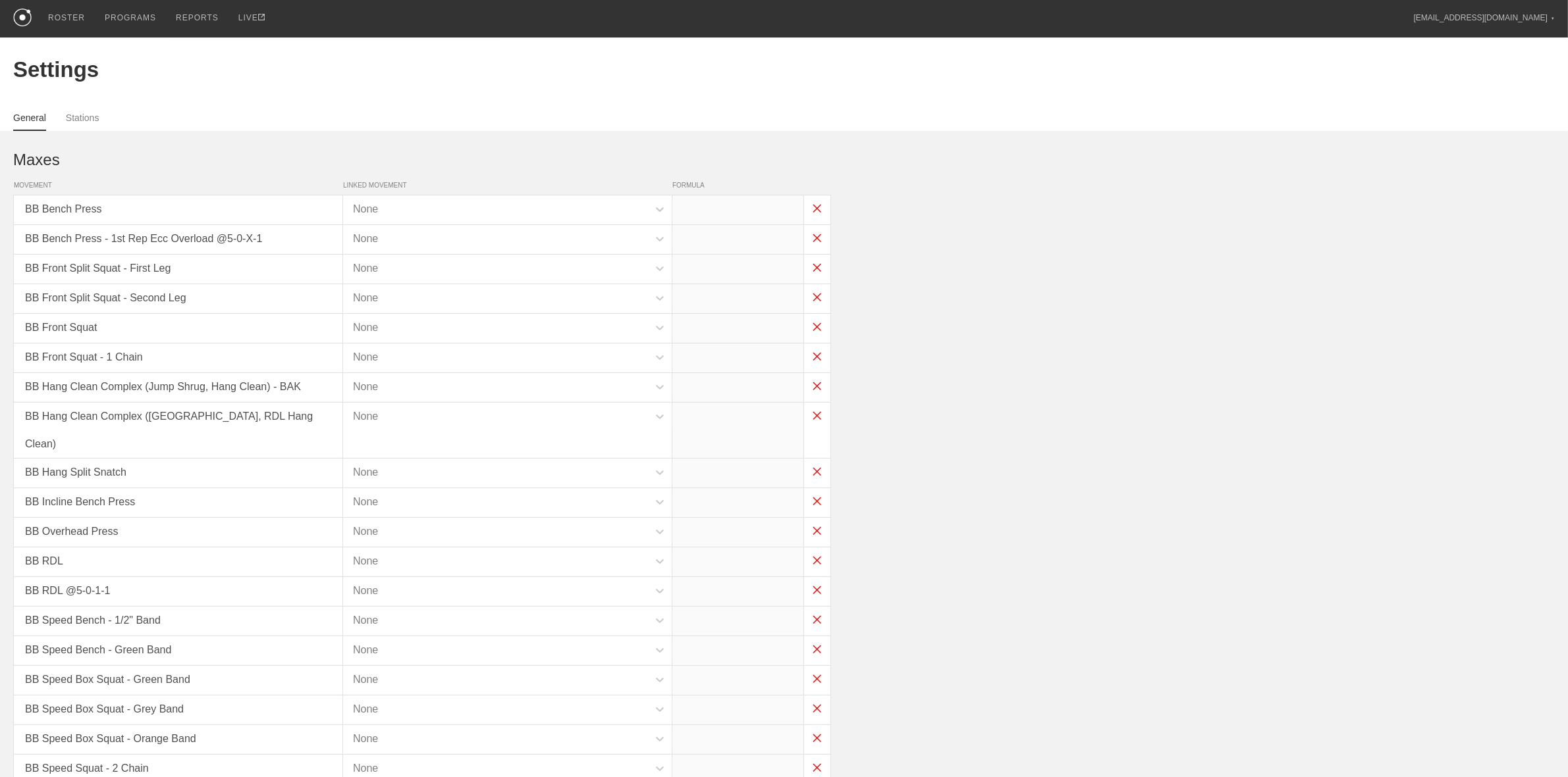
type input "x*0.35"
type input "(x/2)-5"
type input "x*0.4"
type input "x*0.1"
type input "x*0.35"
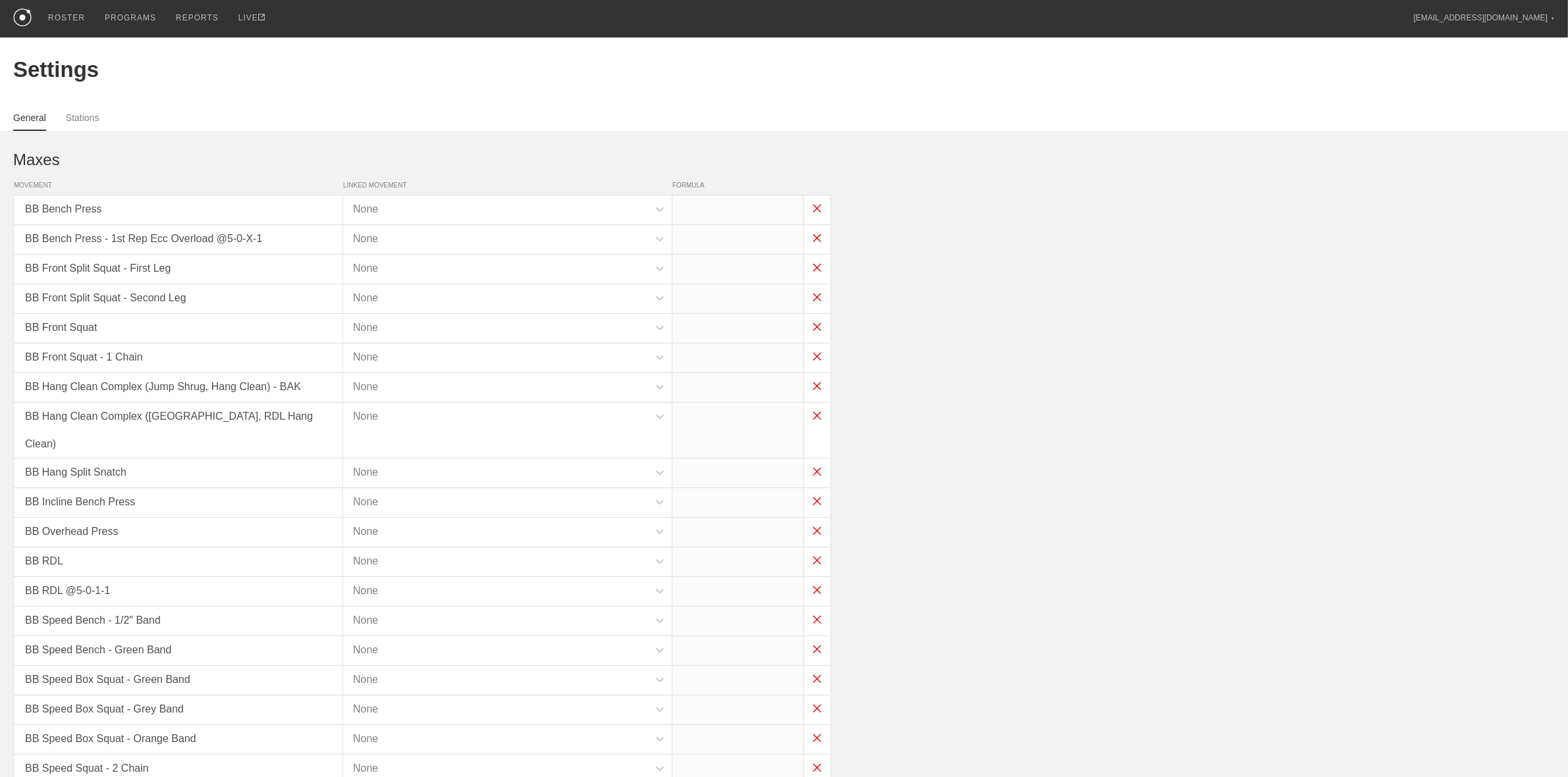
type input "x*0.15"
type input "x*0.3"
type input "x*0.35"
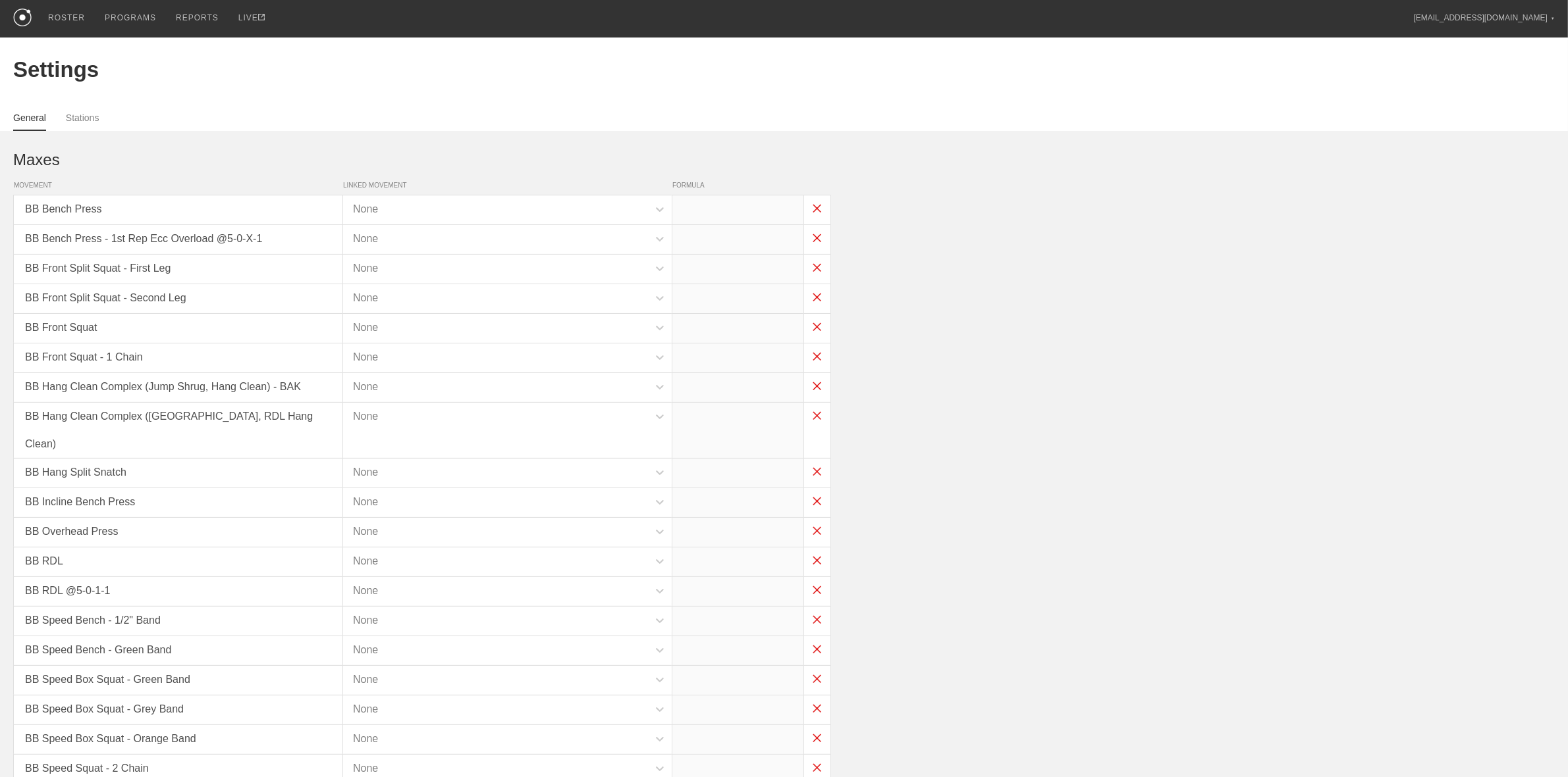
type input "x*0.45"
type input "x*0.3"
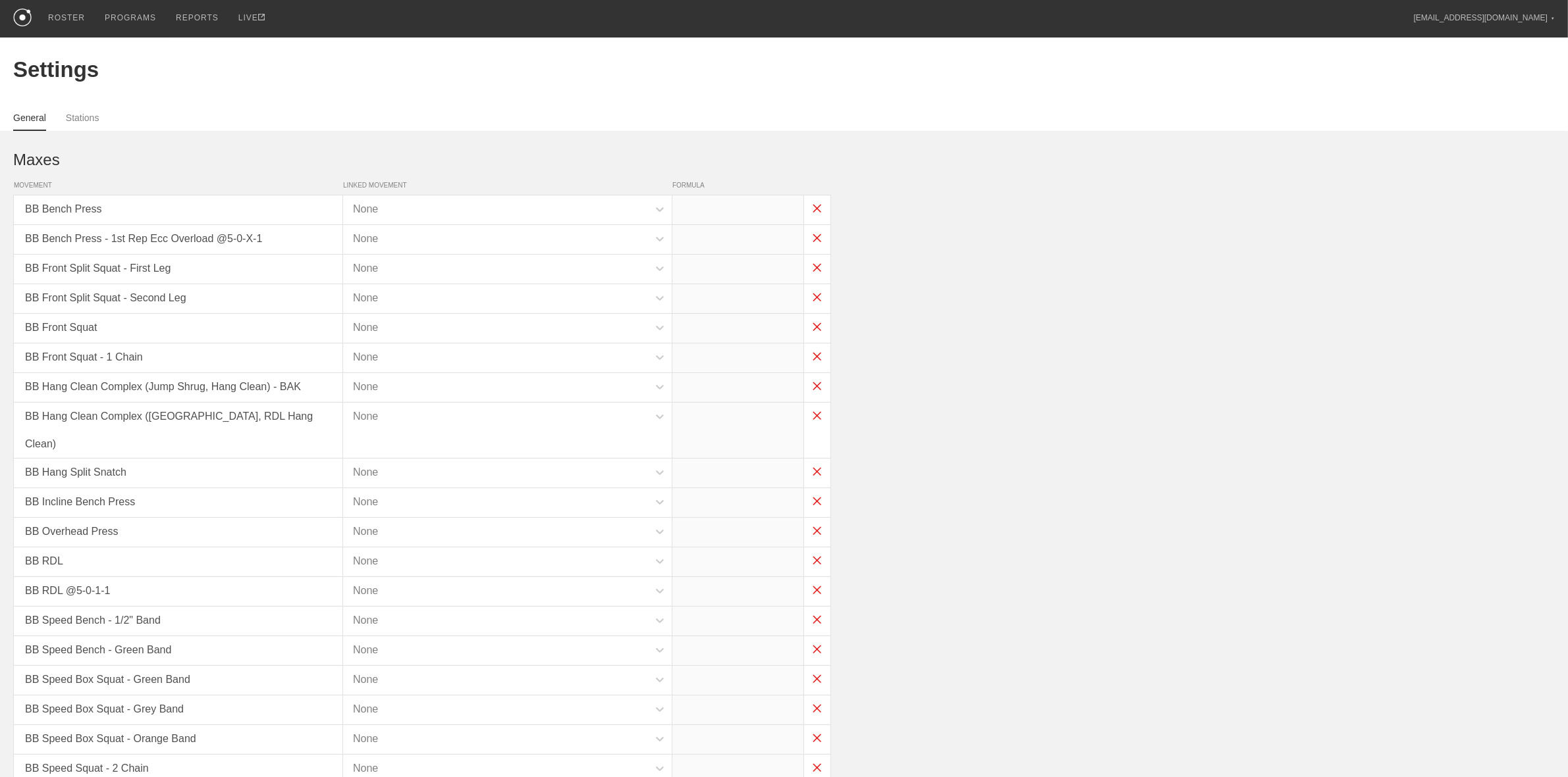
type input "x*0.75"
type input "x*0.5"
type input "x*0.3"
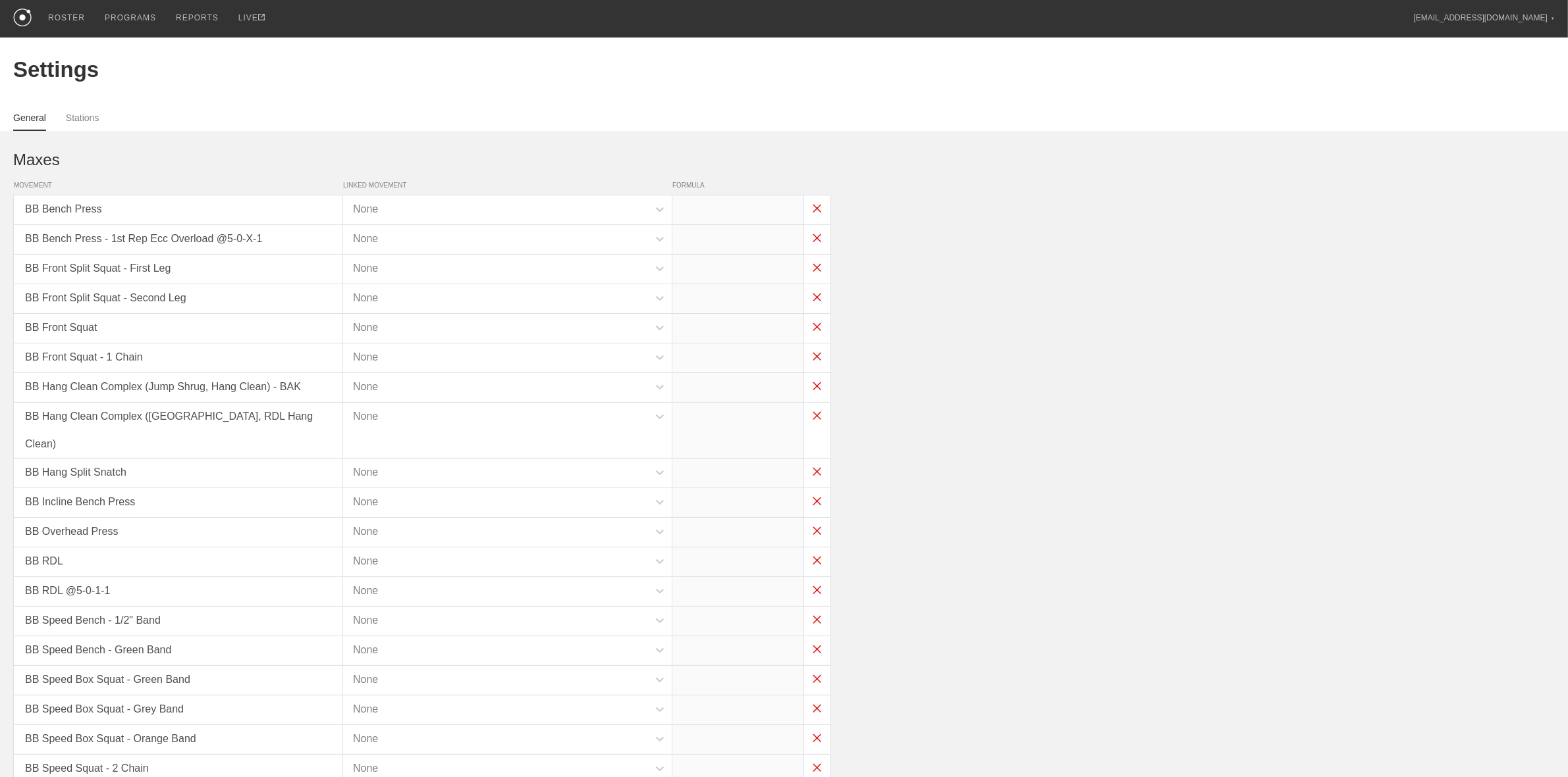
type input "x*0.3"
type input "x*0.5"
type input "x*0.3"
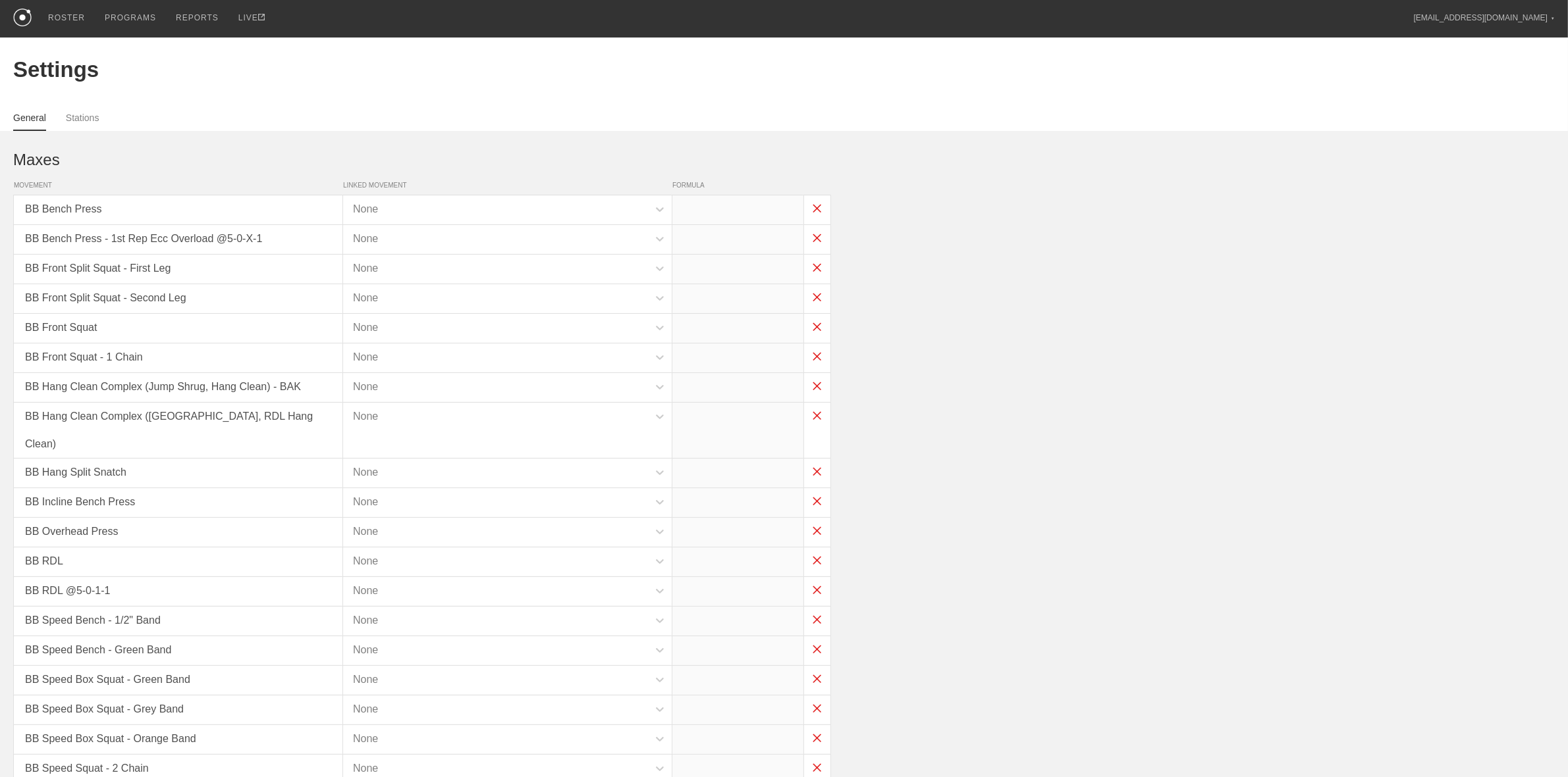
type input "x*0.3"
type input "(x*0.35)-25"
type input "x*0.35"
type input "(x*0.3)-25"
type input "(x*0.35)-25"
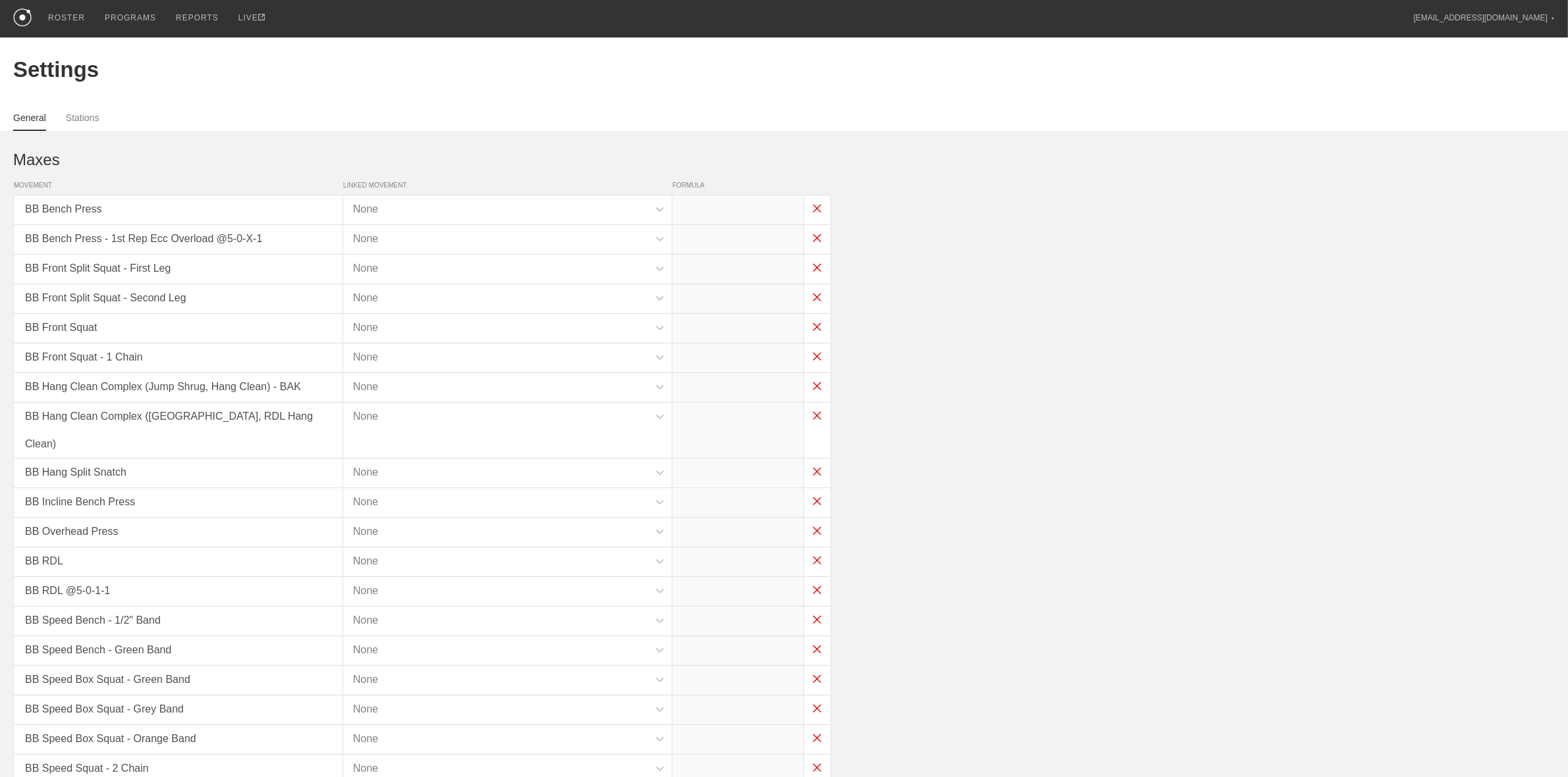
type input "x*0.85"
type input "x*0.825"
type input "x*0.75"
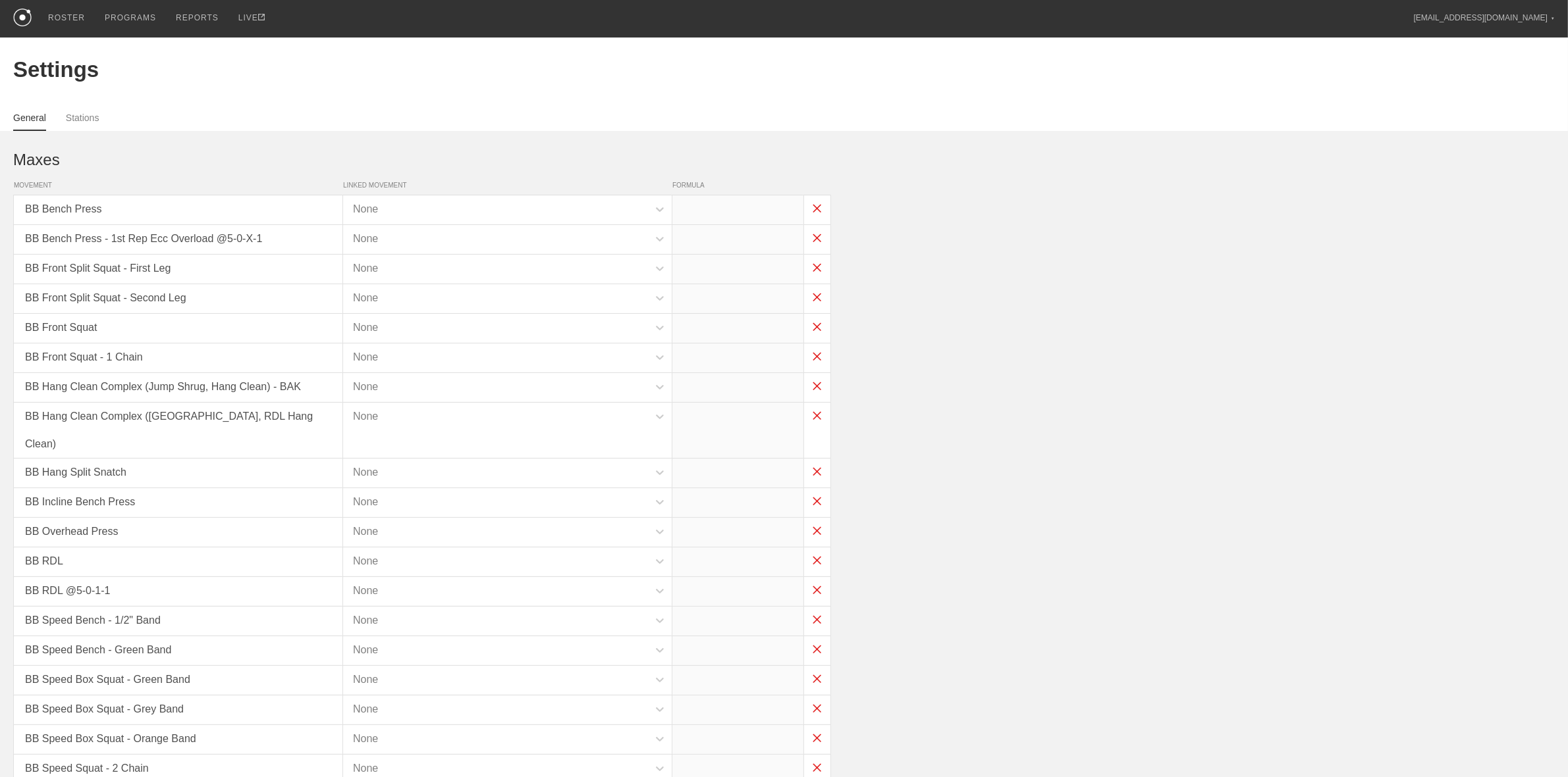
type input "x*0.75"
type input "x*0.65"
type input "x*0.9"
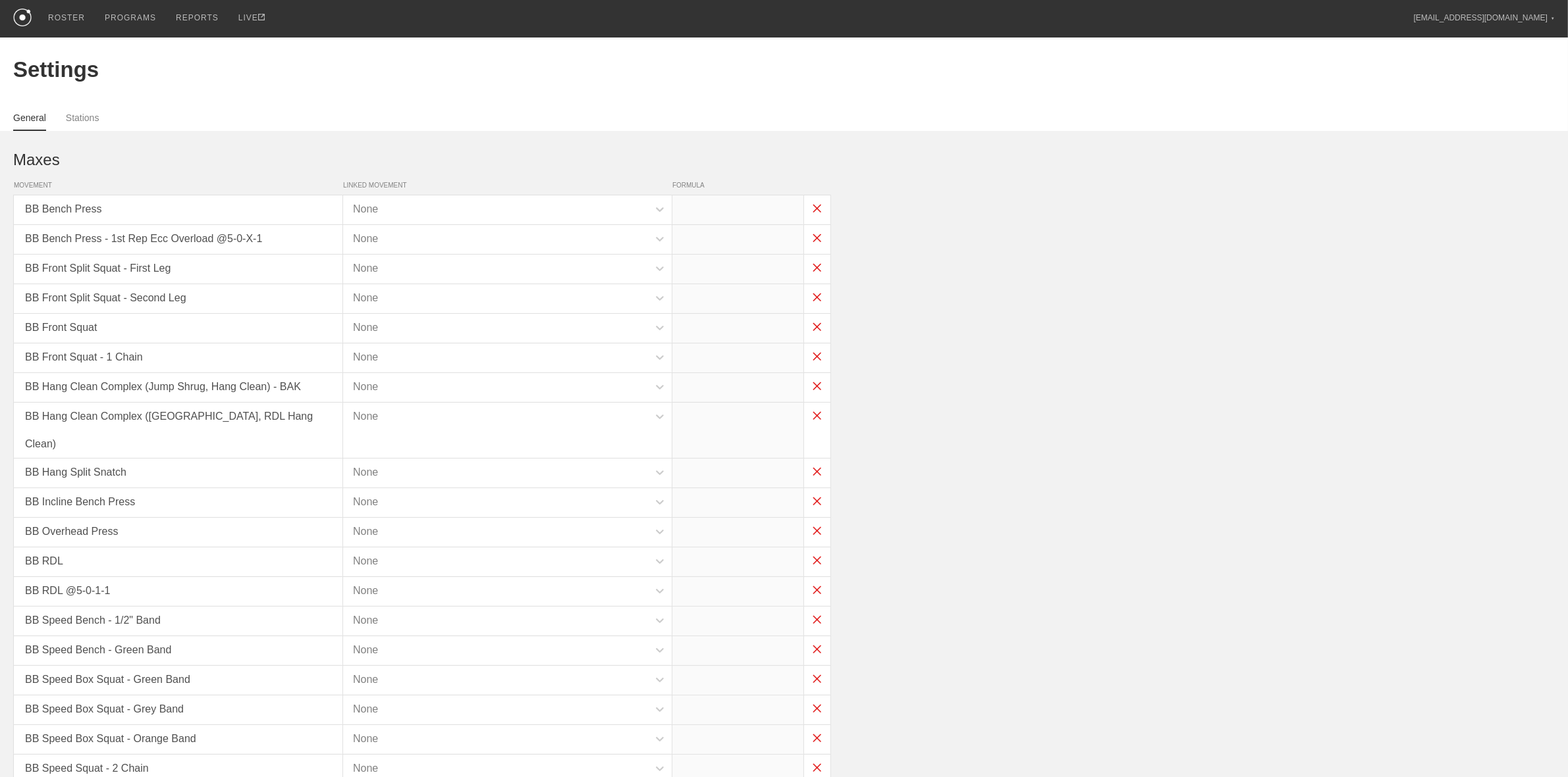
type input "x*0.9"
type input "x*0.5"
type input "x*0.35"
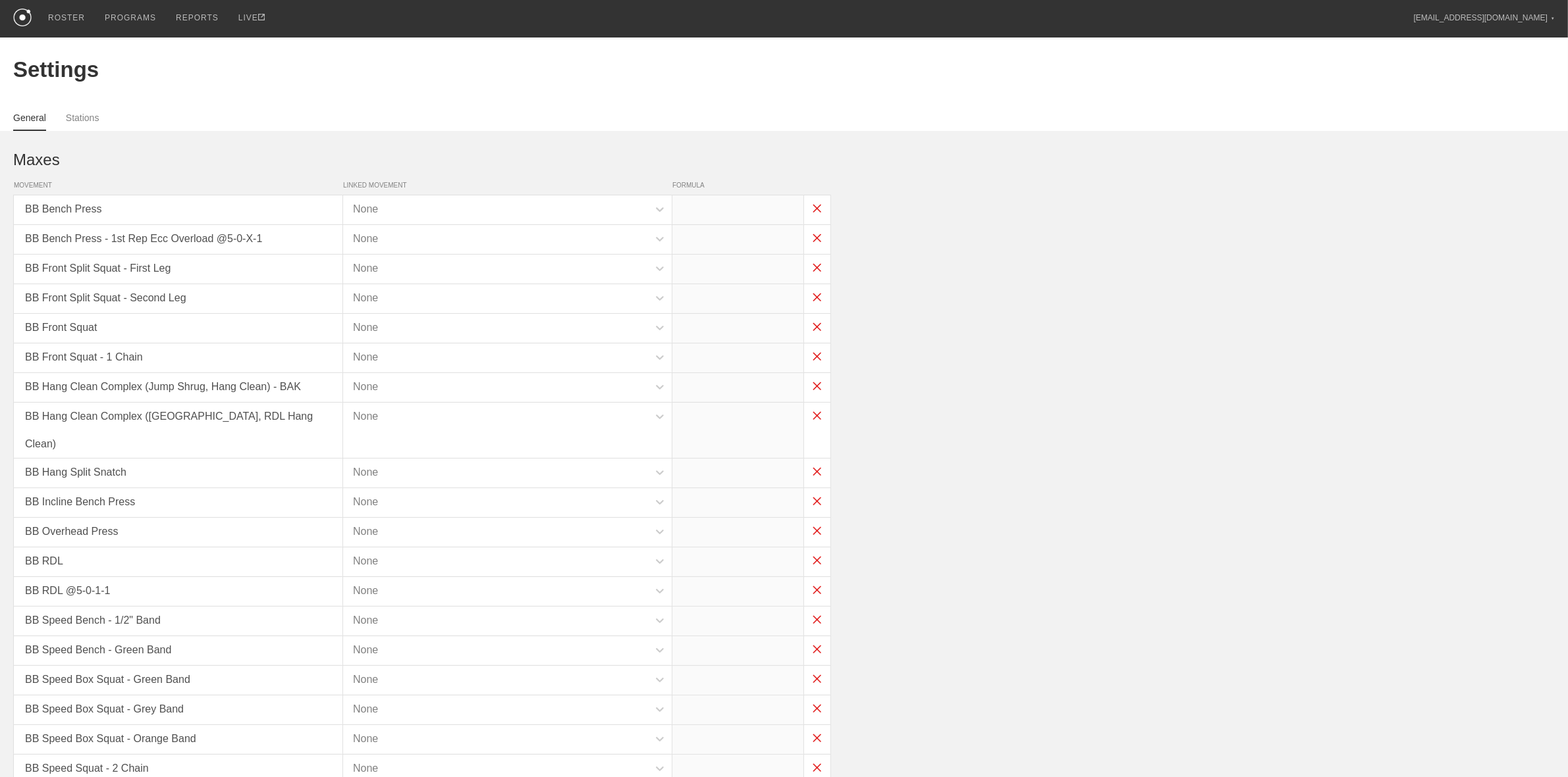
type input "x*0.75"
type input "x*0.6"
type input "x*0.7"
type input "x*0.7-30"
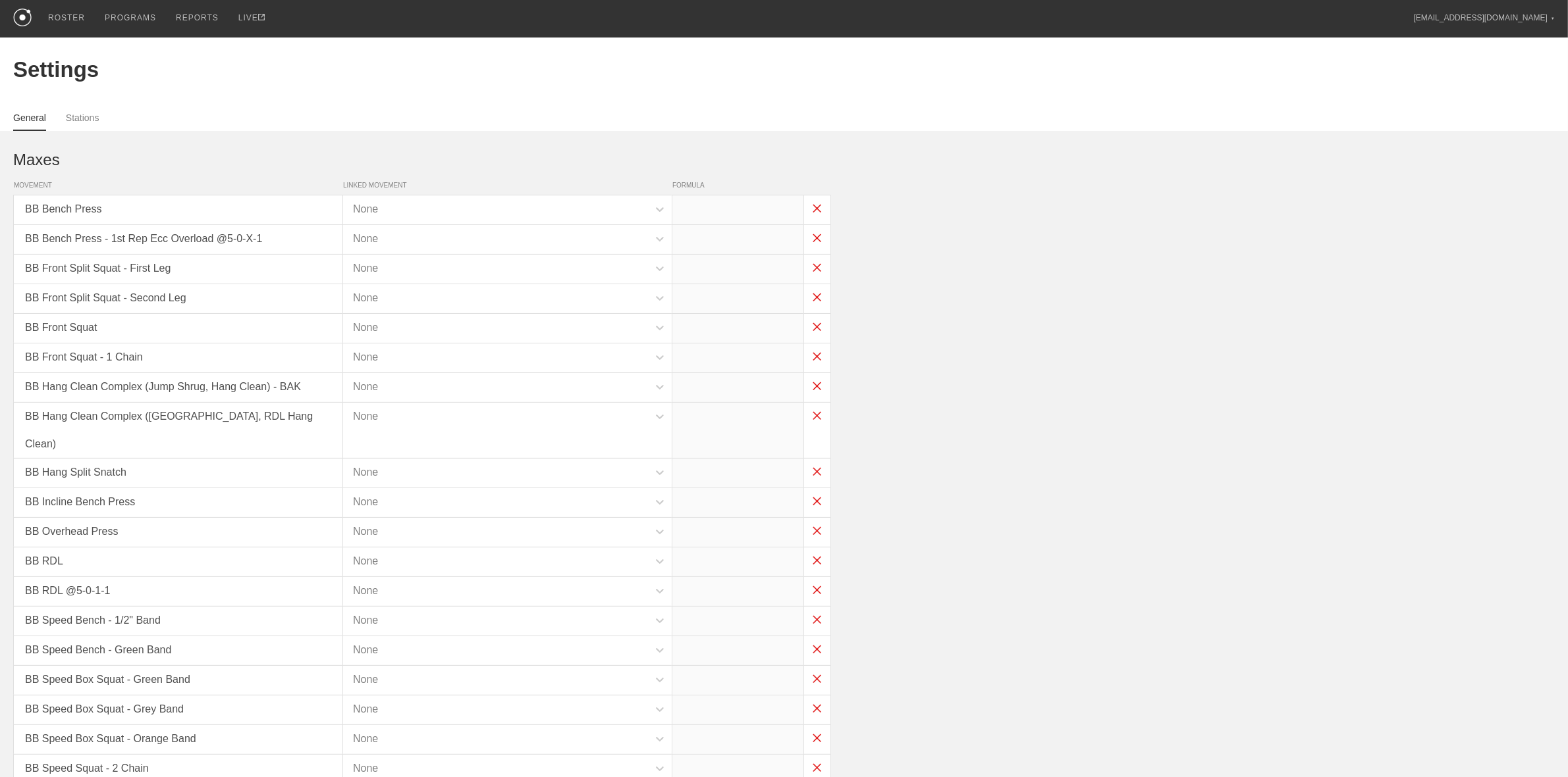
type input "x-55"
type input "x-45"
type input "(x*1)-20"
type input "x*1"
type input "x*0.8"
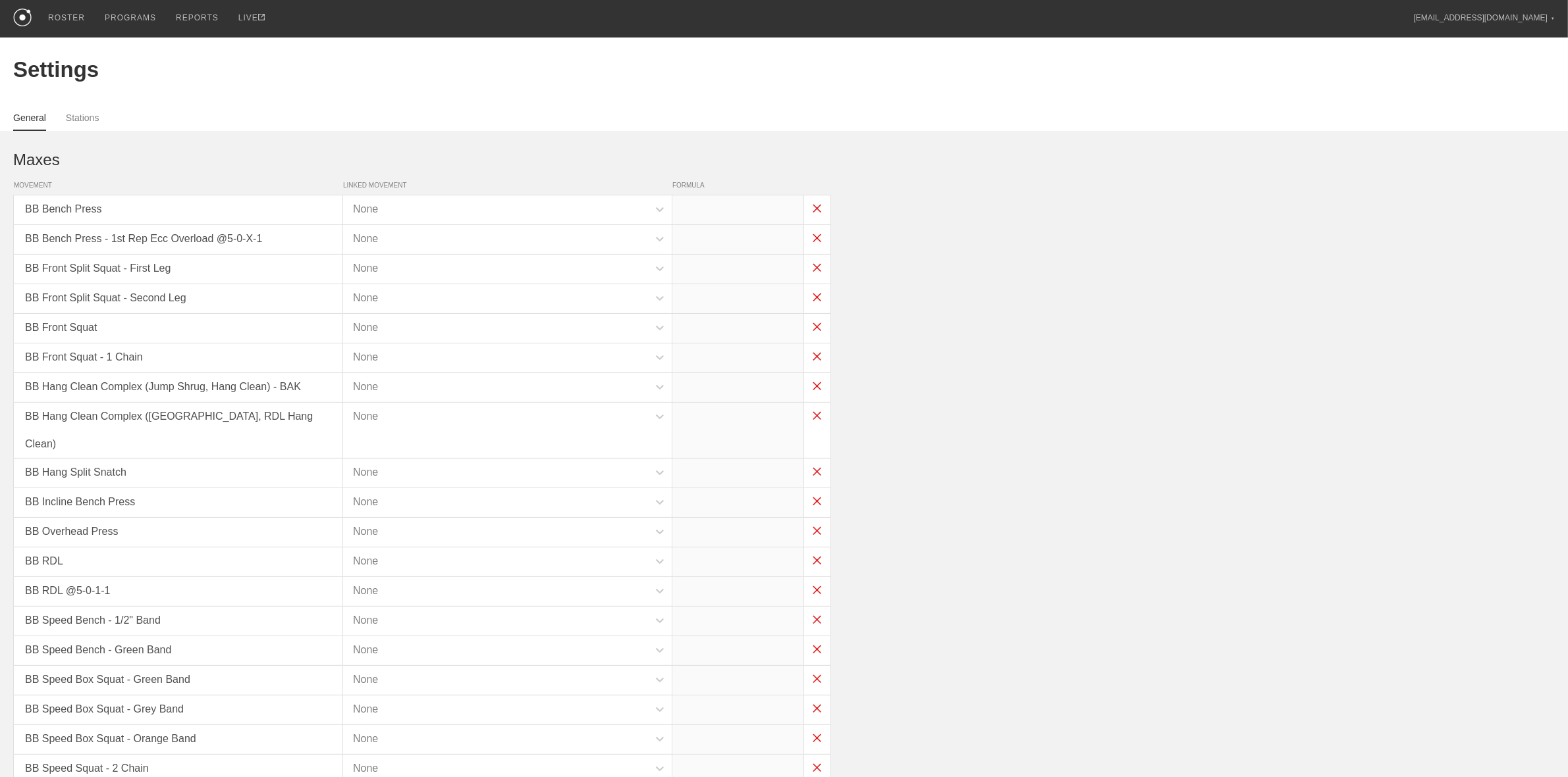
type input "x*1"
type input "x-35"
type input "x*0.7"
type input "x*1"
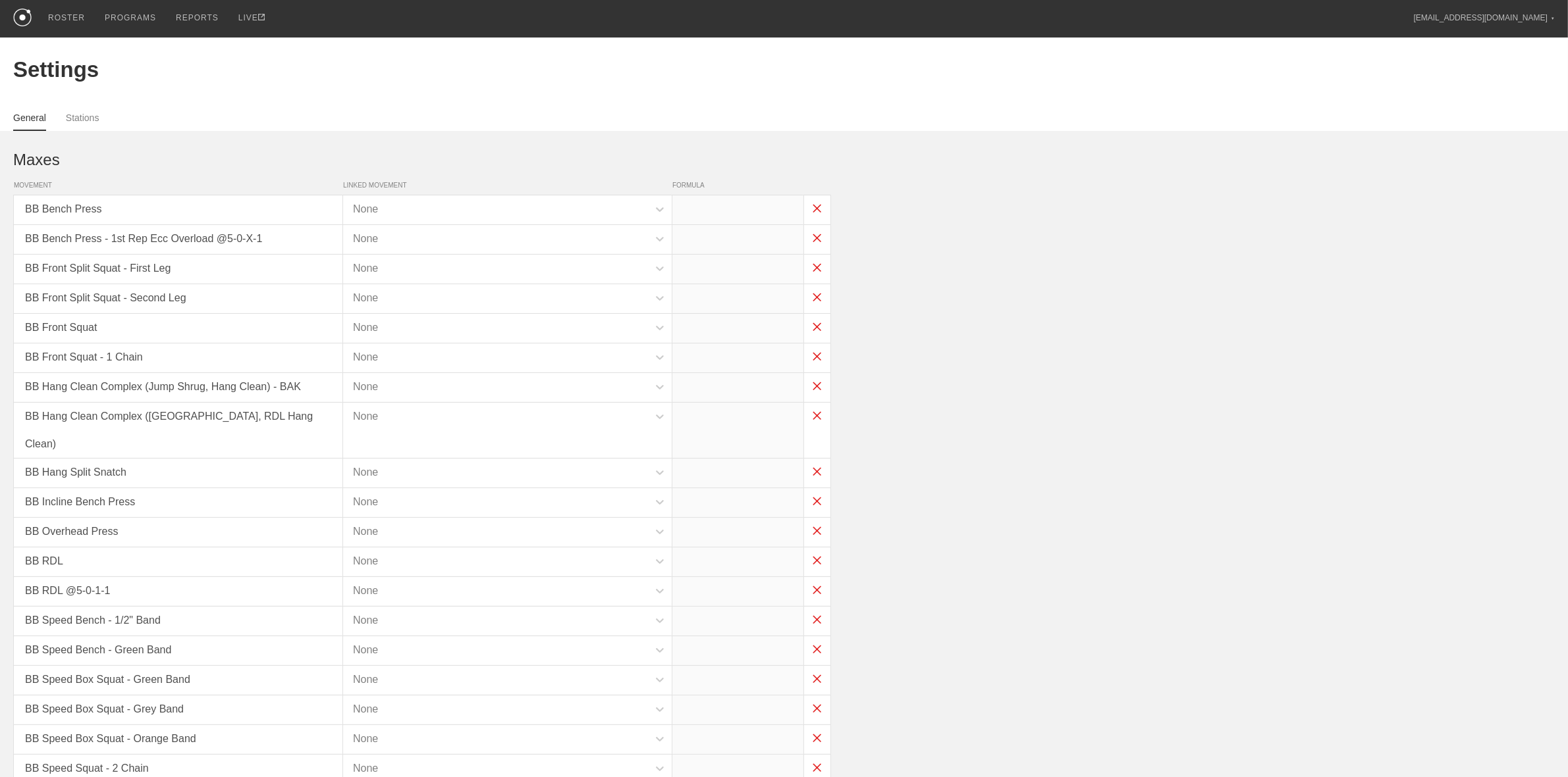
type input "x*1"
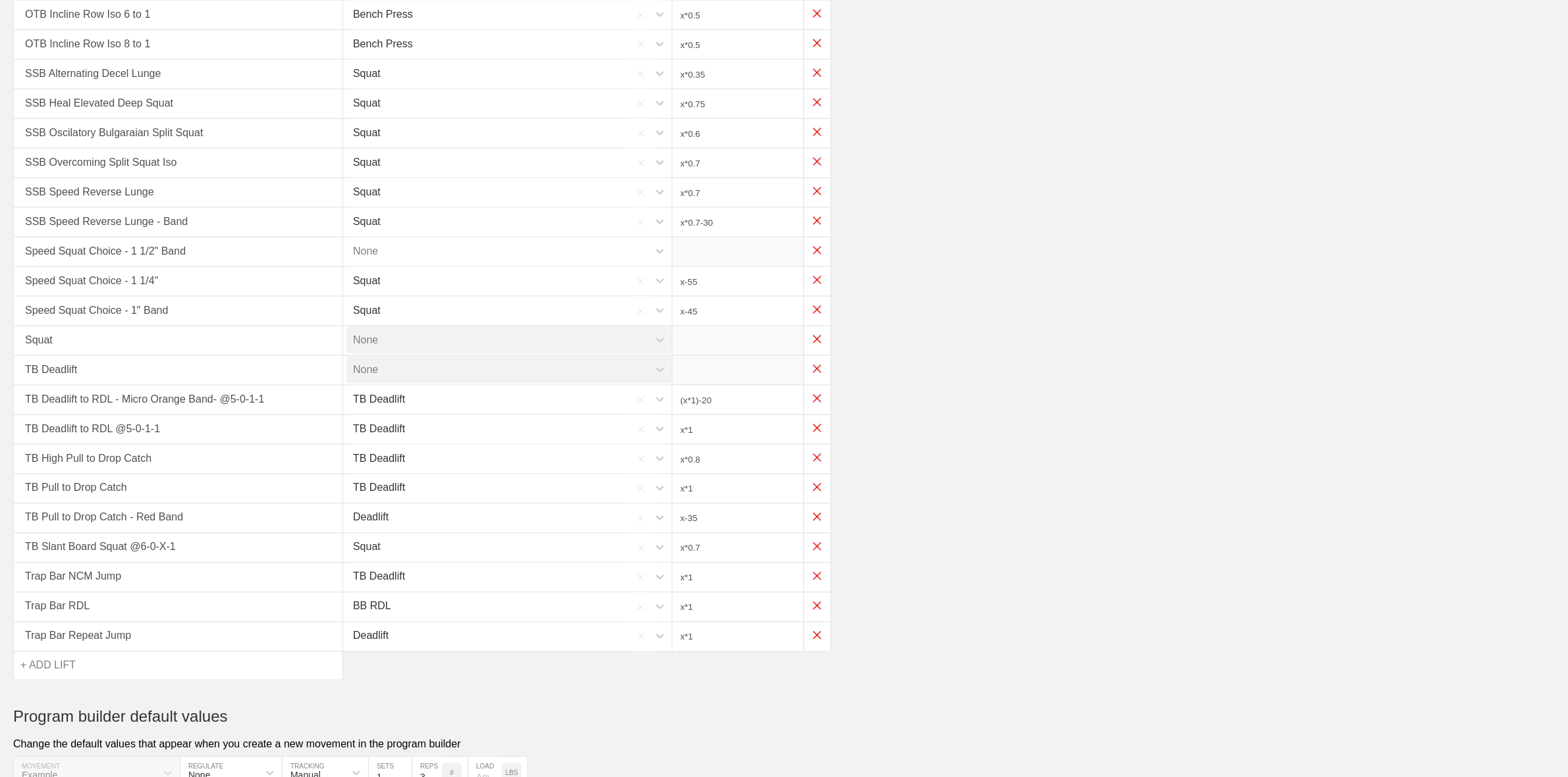
scroll to position [2722, 0]
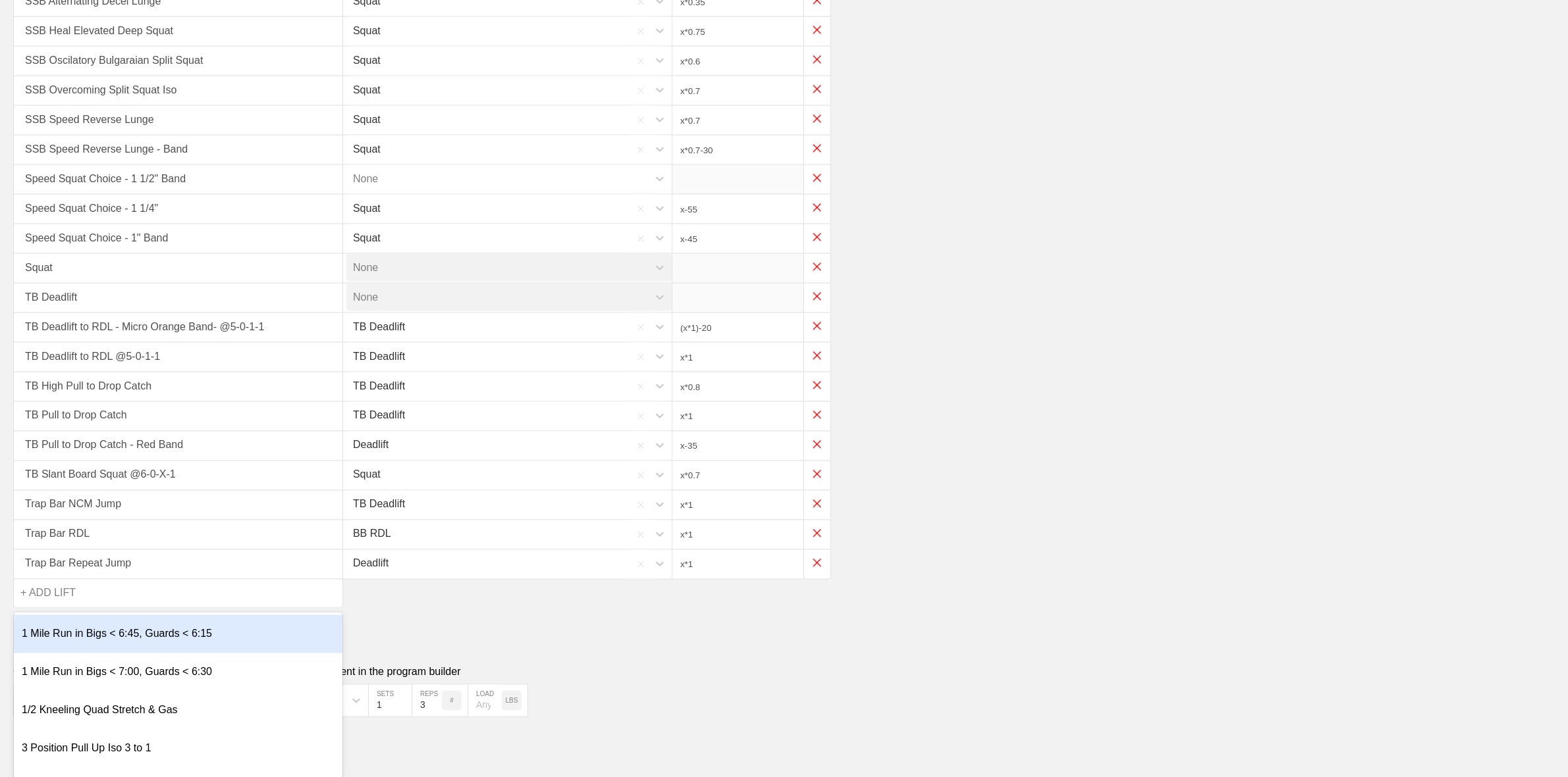
click at [54, 580] on div "+ ADD LIFT" at bounding box center [48, 594] width 55 height 28
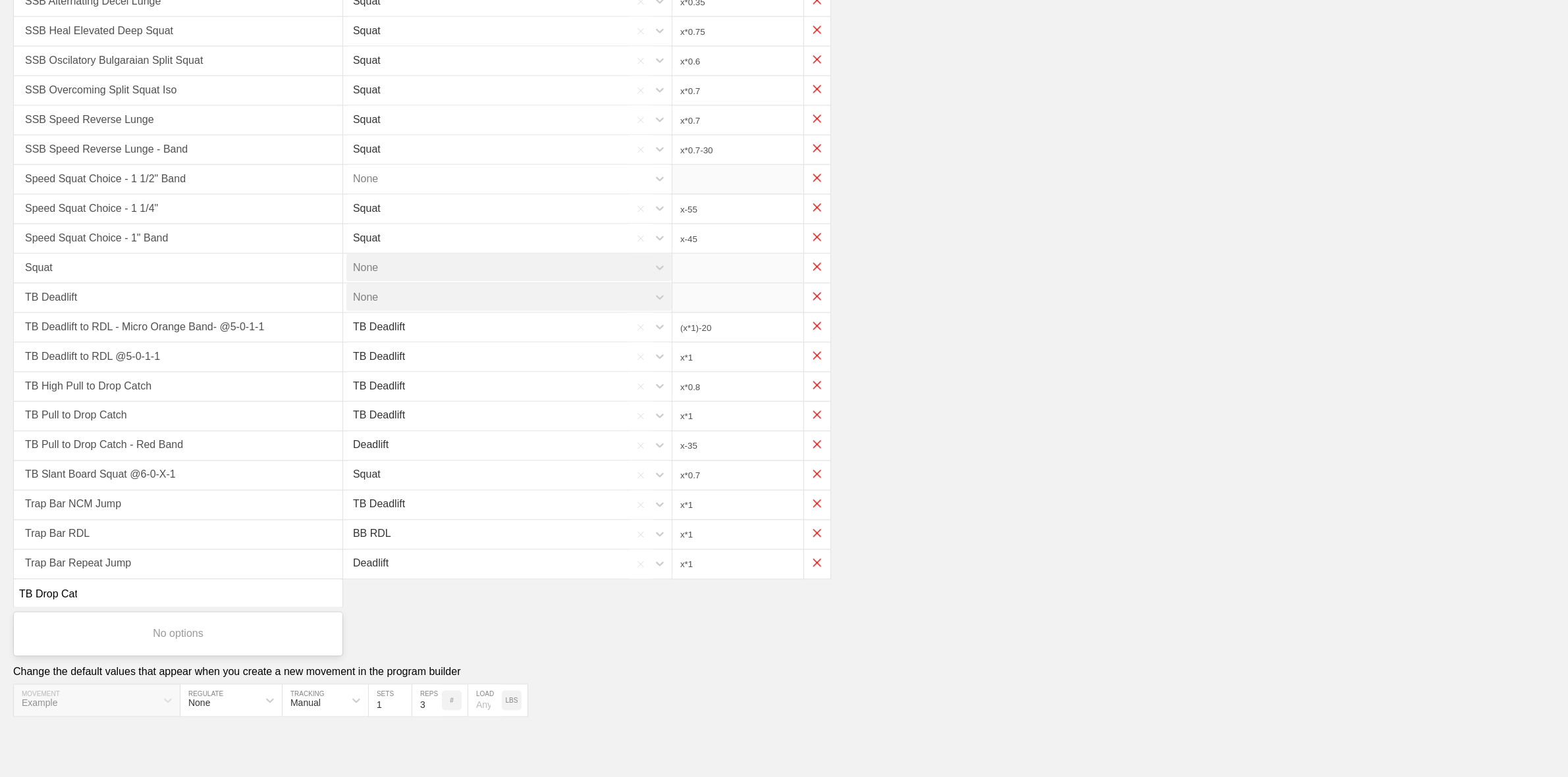
type input "TB Drop Catch"
click at [1242, 402] on div "TB Pull to Drop Catch TB Deadlift x*1" at bounding box center [784, 417] width 1542 height 29
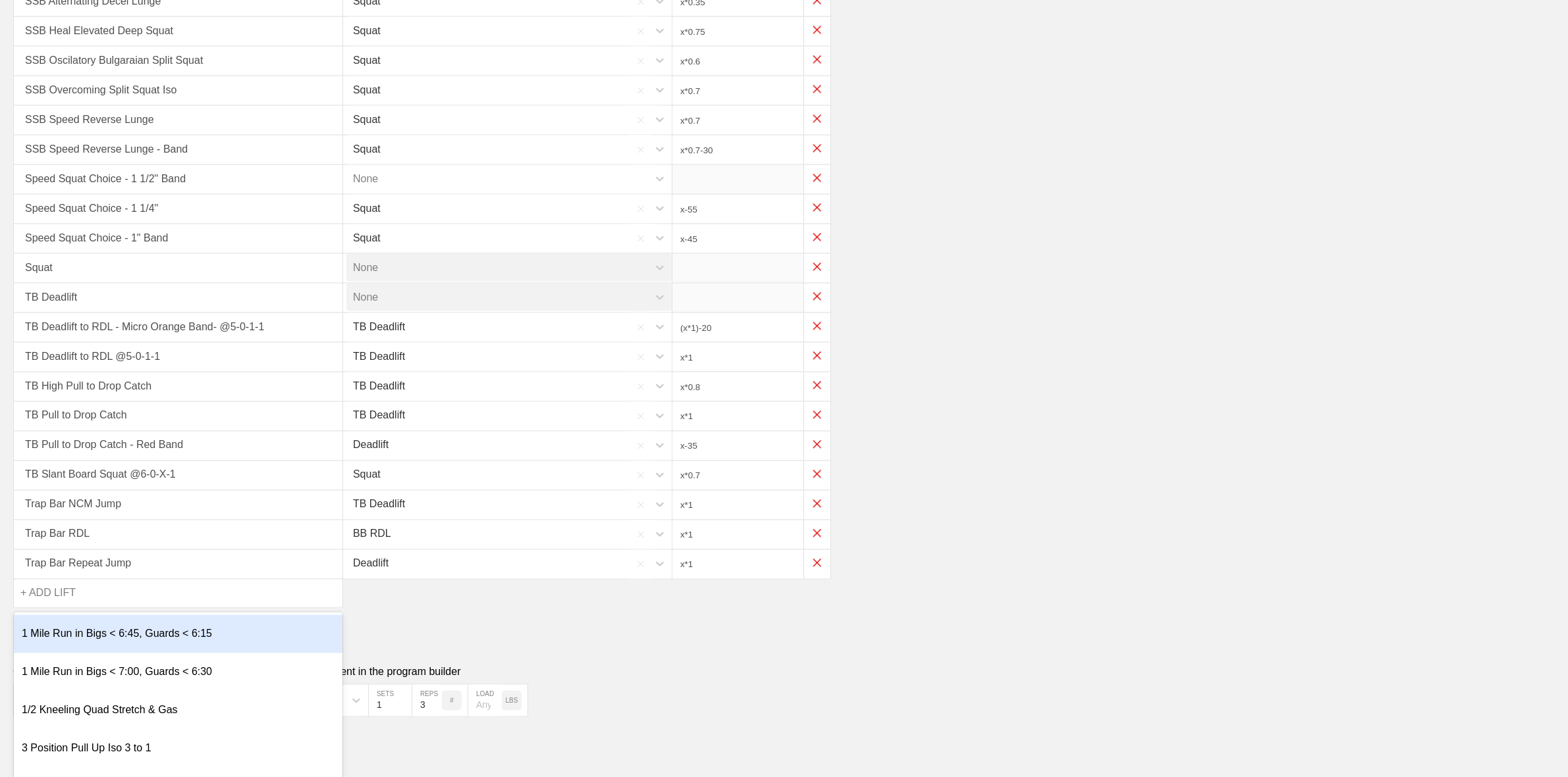
click at [46, 589] on div "+ ADD LIFT" at bounding box center [48, 594] width 55 height 28
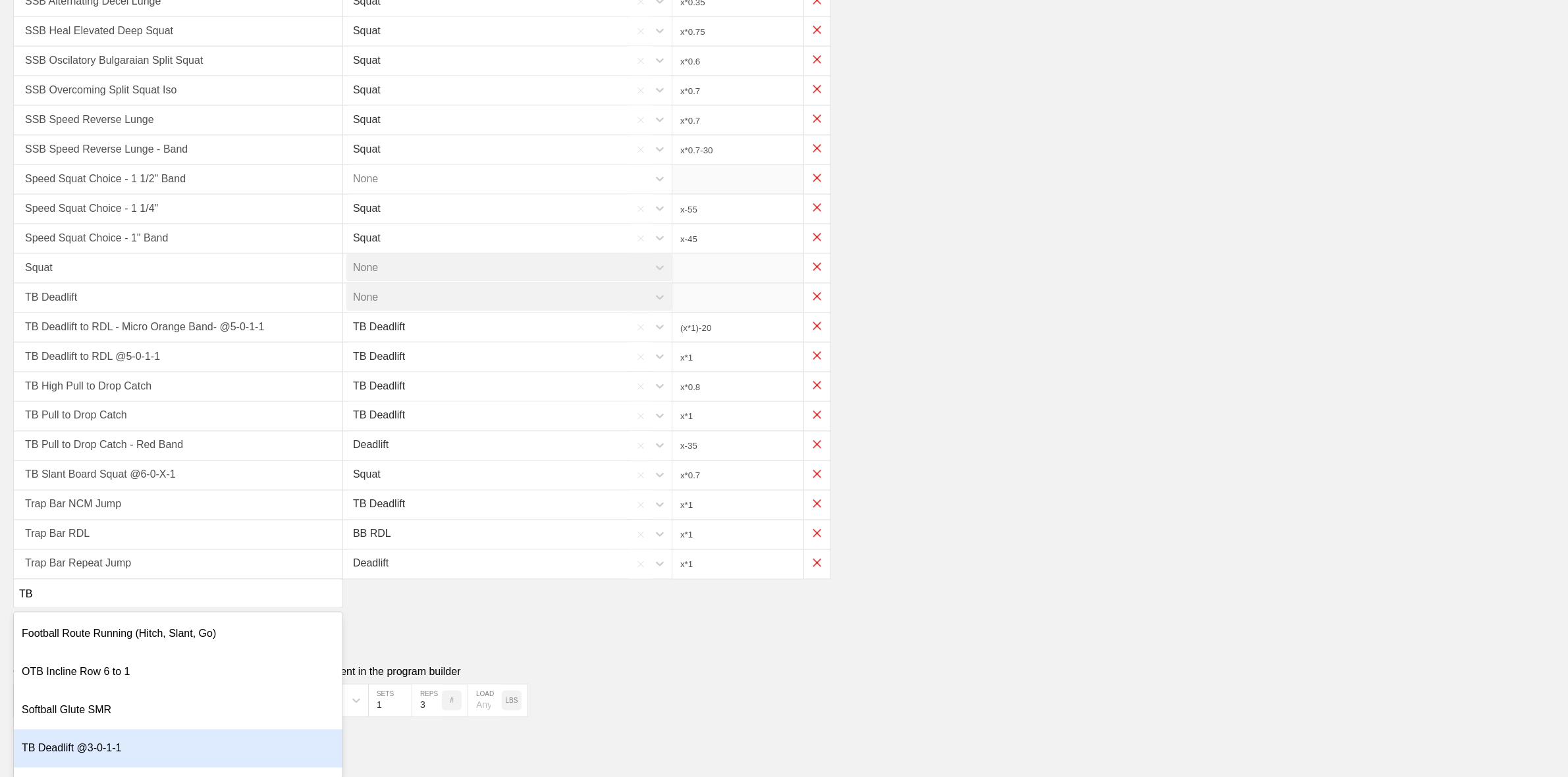
type input "T"
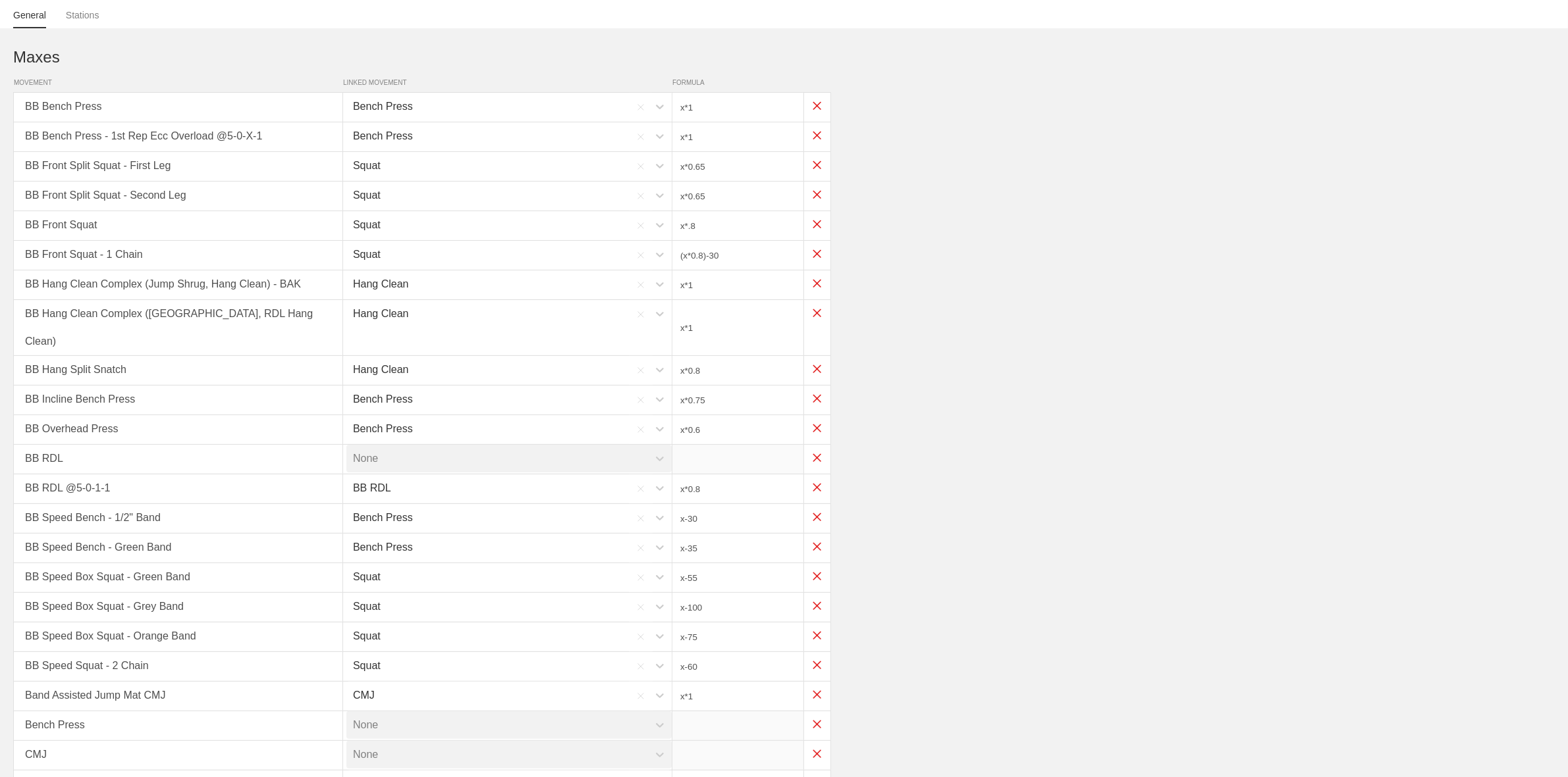
scroll to position [0, 0]
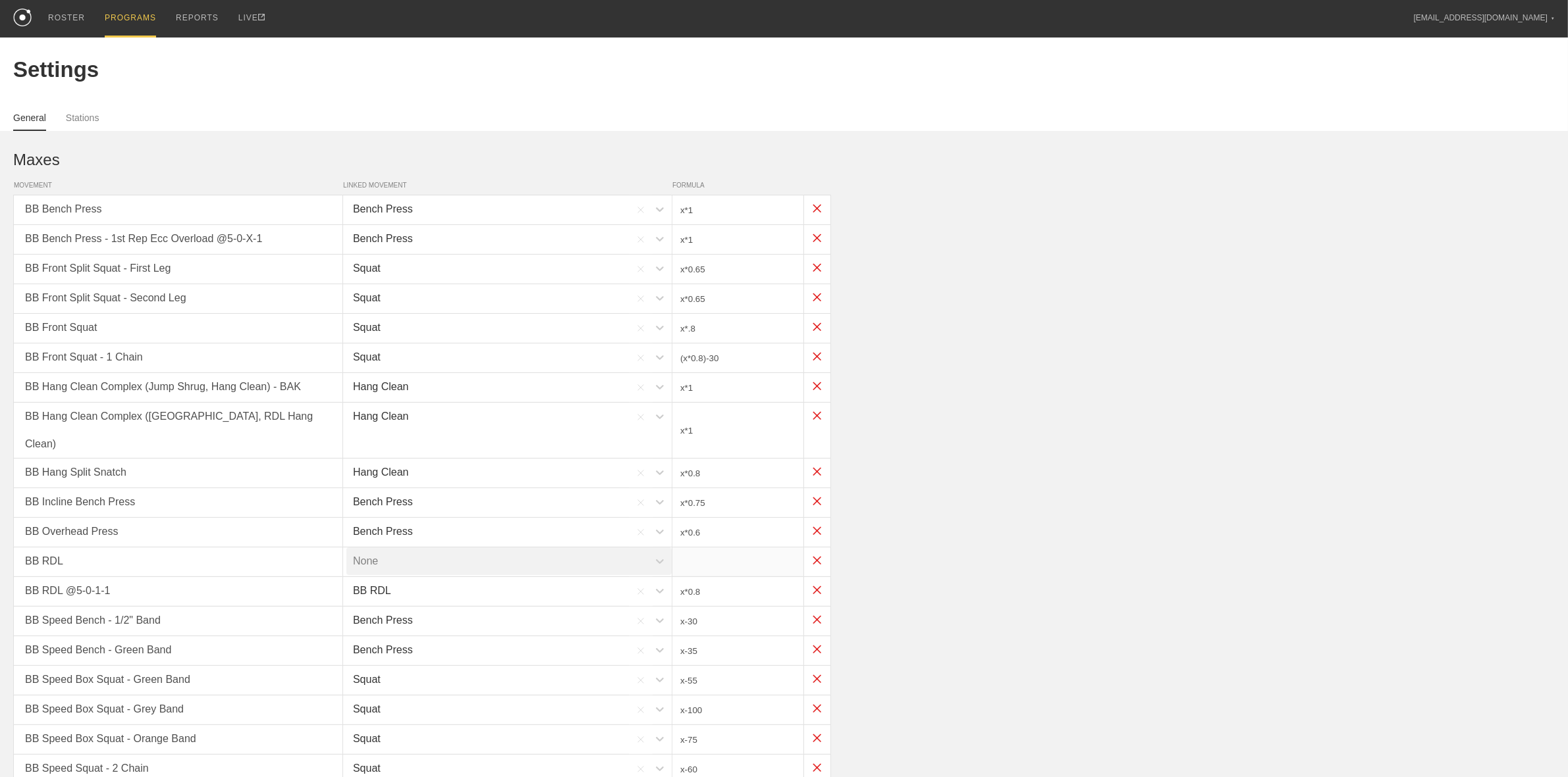
click at [110, 14] on div "PROGRAMS" at bounding box center [130, 18] width 52 height 38
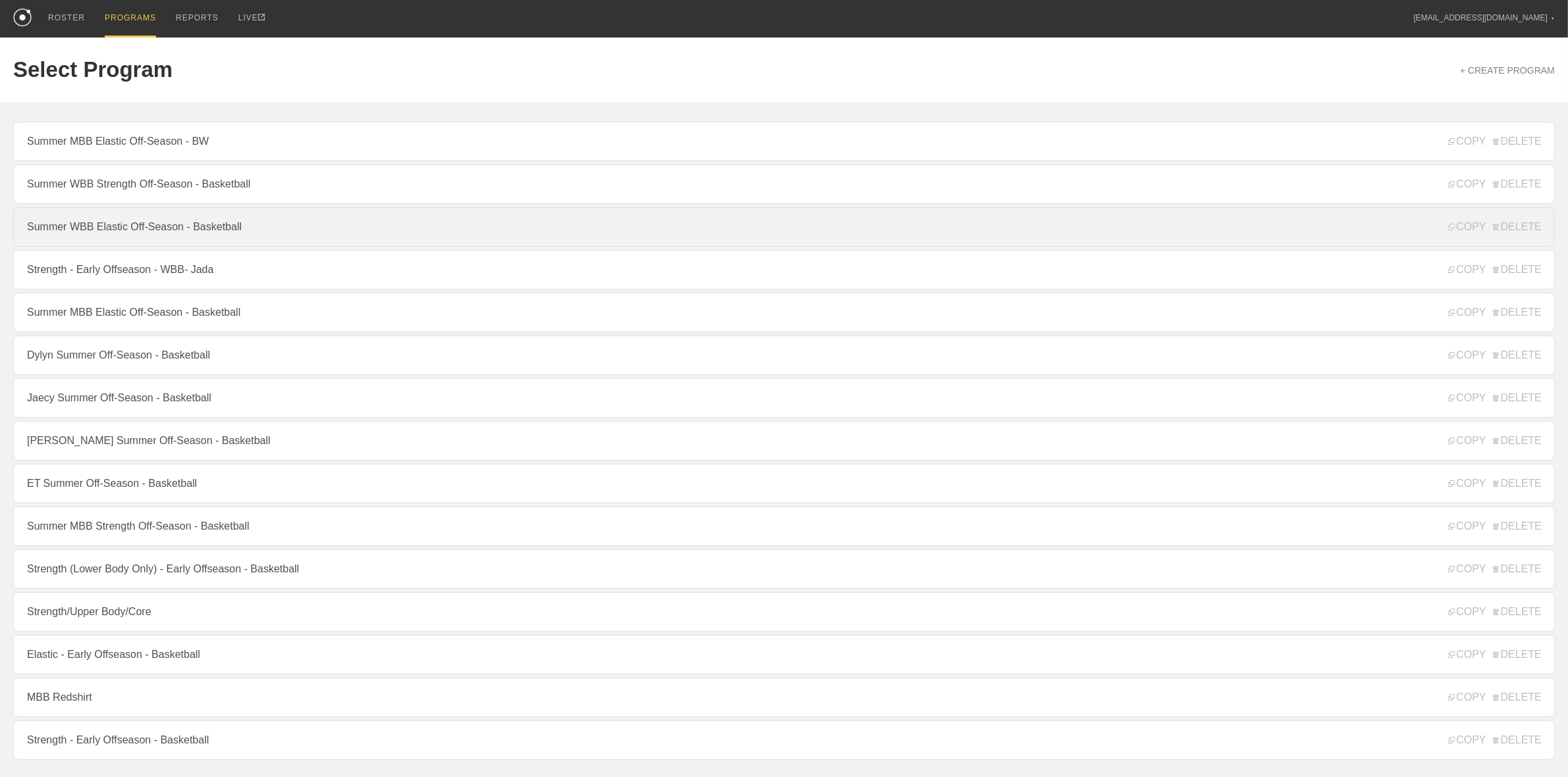
click at [122, 233] on link "Summer WBB Elastic Off-Season - Basketball" at bounding box center [784, 226] width 1542 height 39
type textarea "x"
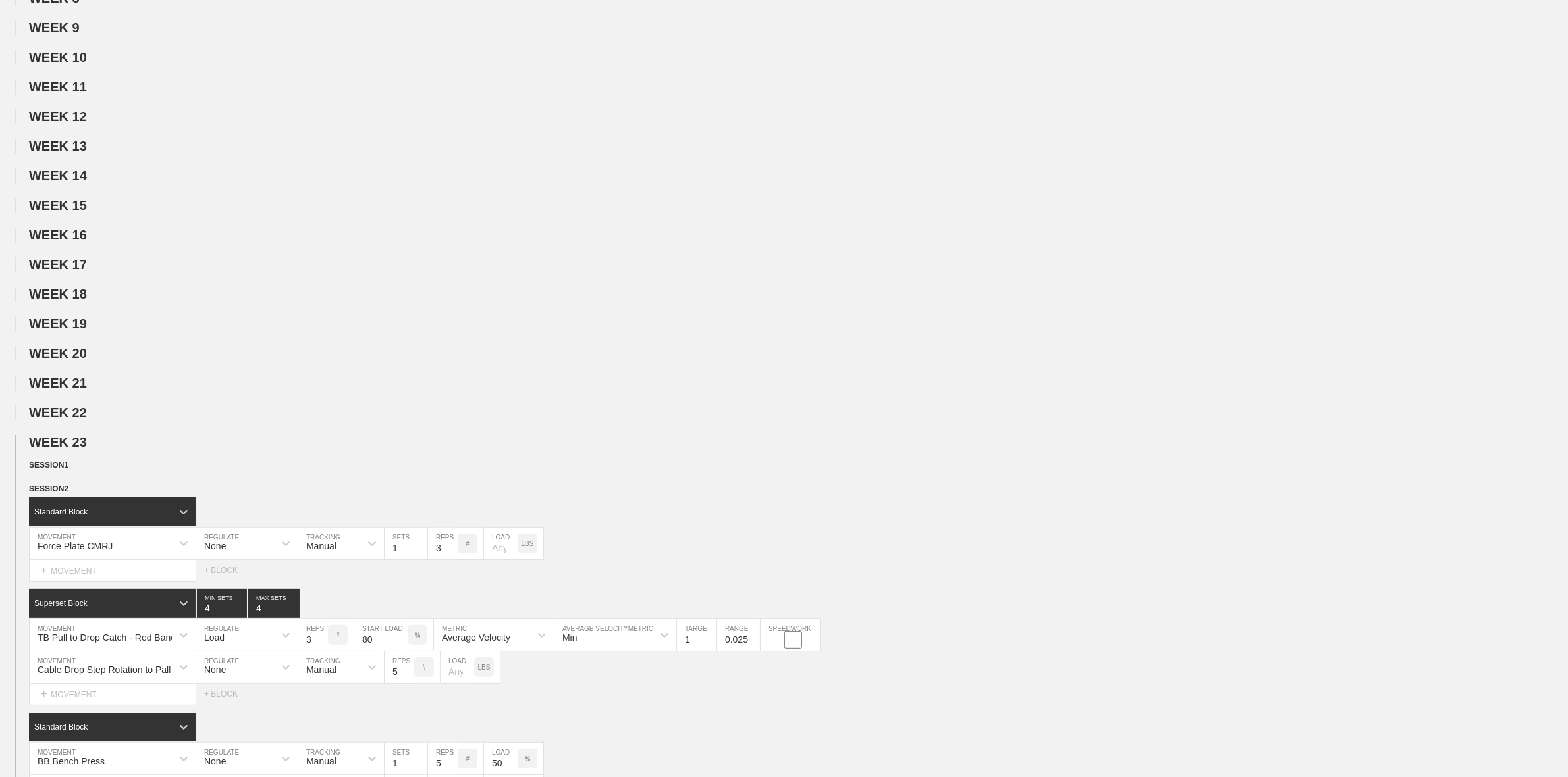
scroll to position [576, 0]
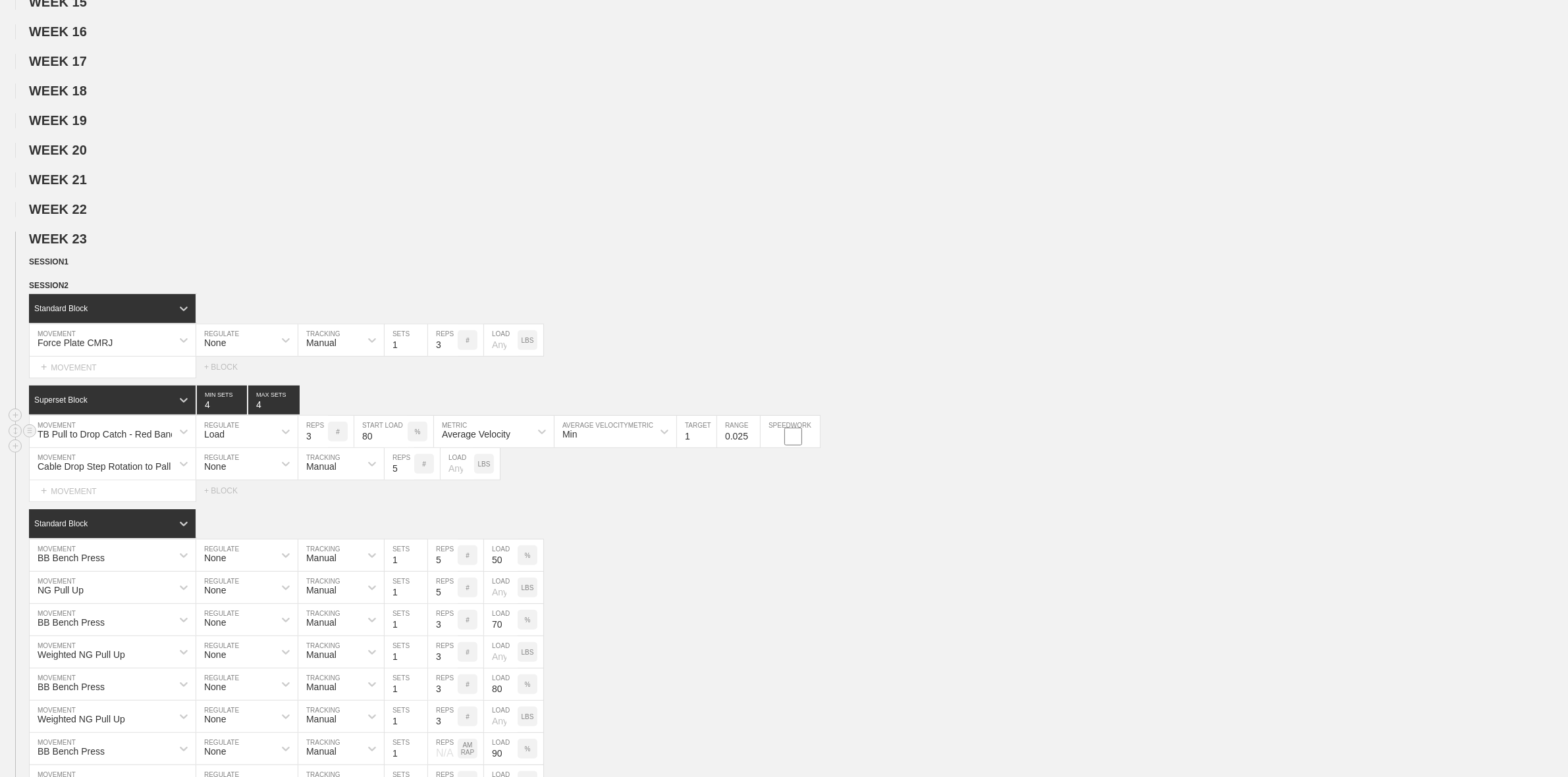
click at [99, 440] on div "TB Pull to Drop Catch - Red Band" at bounding box center [106, 434] width 138 height 11
type input "TB Drop Catch - Red Bands"
click at [109, 490] on div "Create "TB Drop Catch - Red Bands"" at bounding box center [112, 472] width 166 height 34
click at [255, 443] on div "Load" at bounding box center [235, 431] width 78 height 22
click at [248, 478] on div "None" at bounding box center [247, 466] width 102 height 22
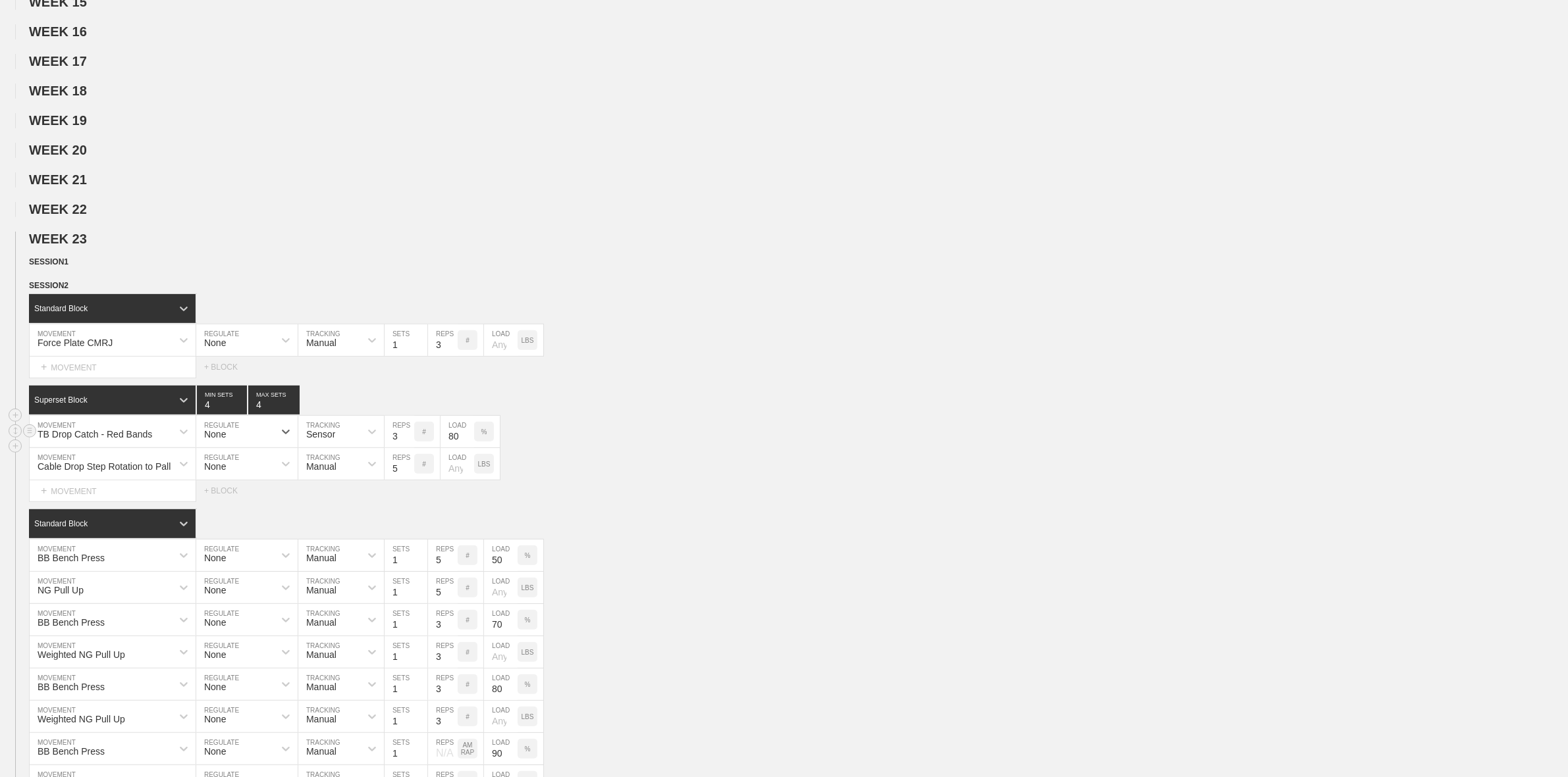
click at [737, 446] on div "TB Drop Catch - Red Bands MOVEMENT option None, selected. 0 results available. …" at bounding box center [784, 432] width 1568 height 32
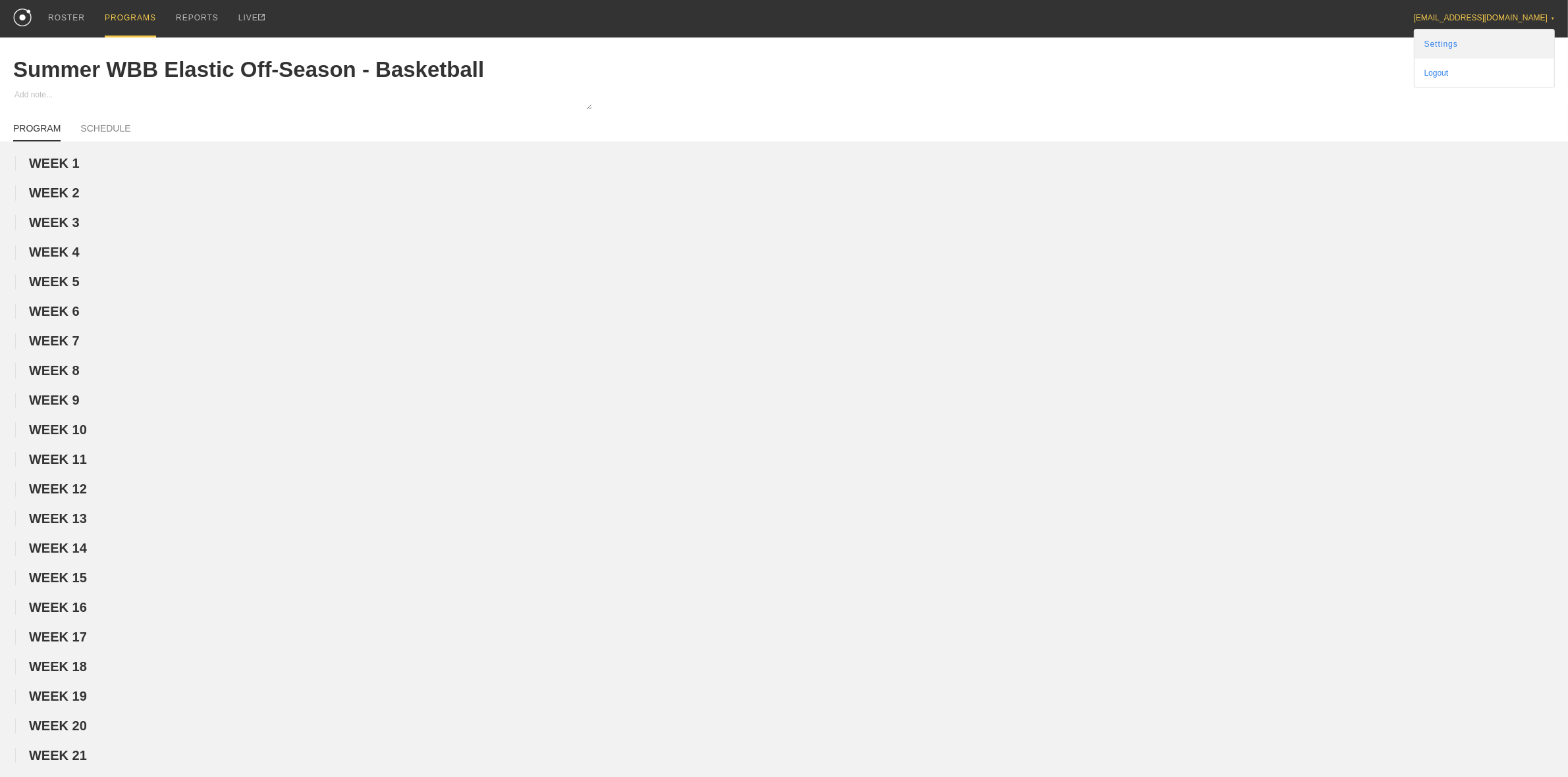
click at [1471, 50] on link "Settings" at bounding box center [1484, 44] width 139 height 29
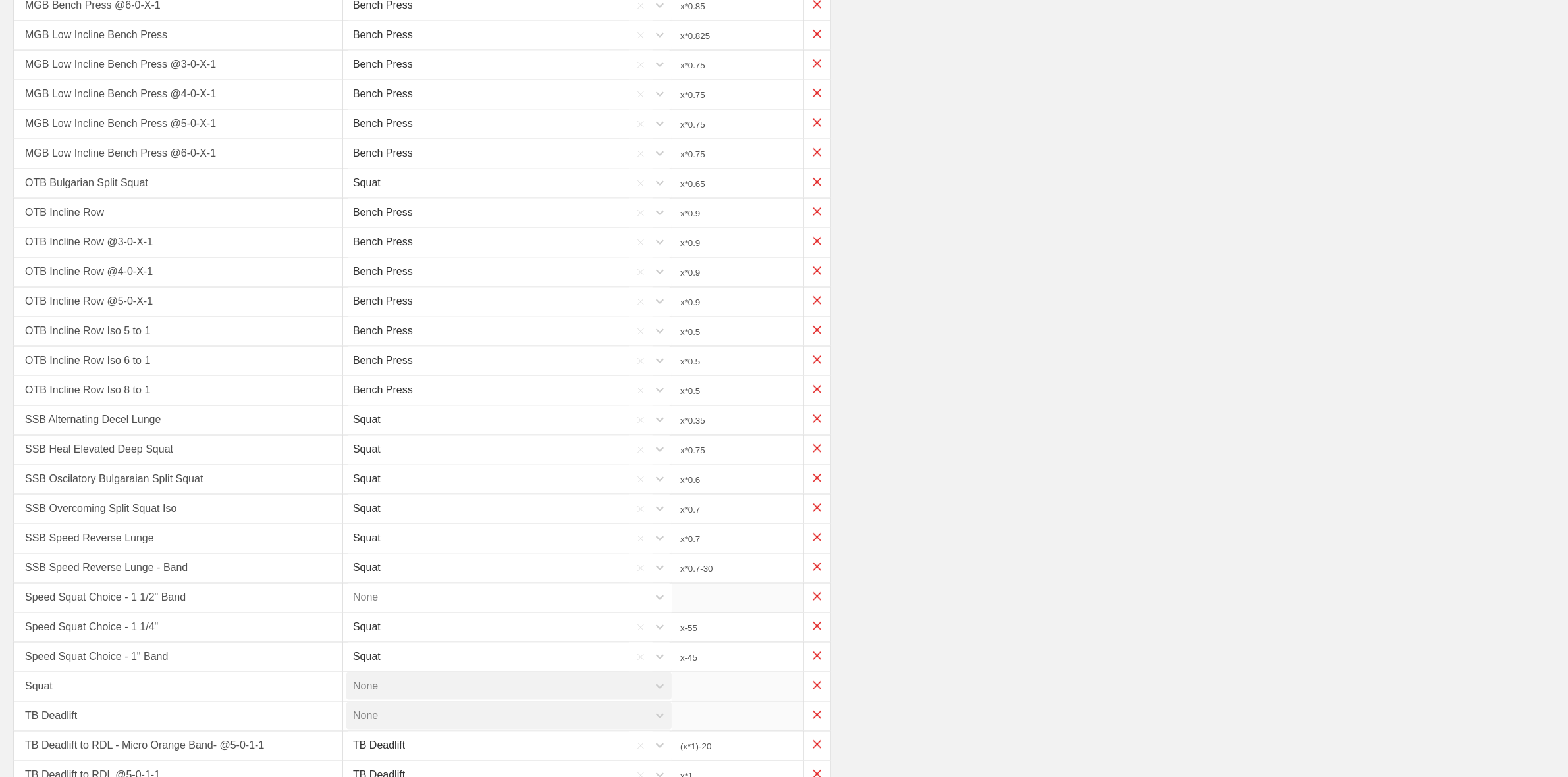
scroll to position [2722, 0]
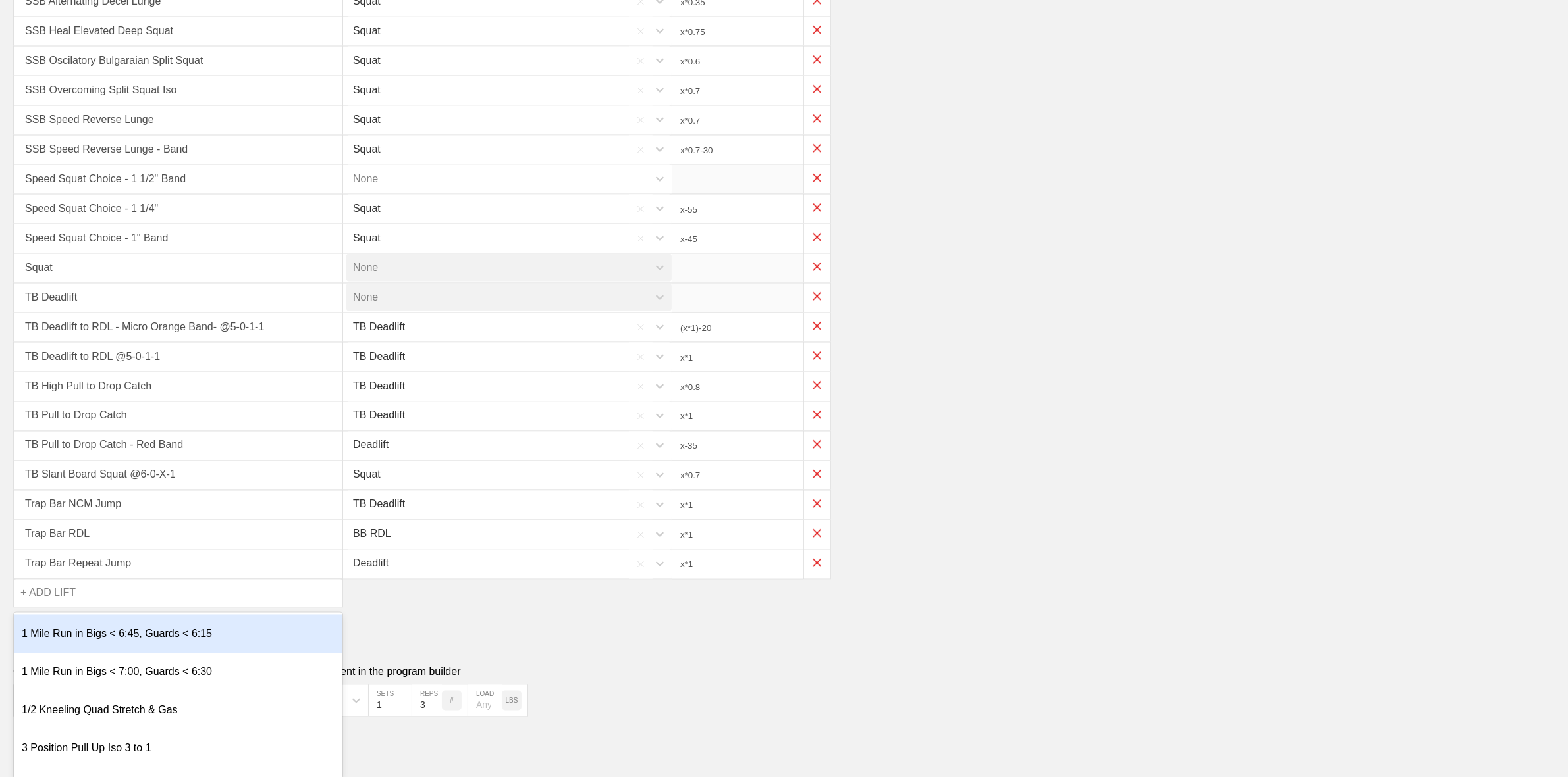
click at [54, 587] on div "+ ADD LIFT" at bounding box center [48, 594] width 55 height 28
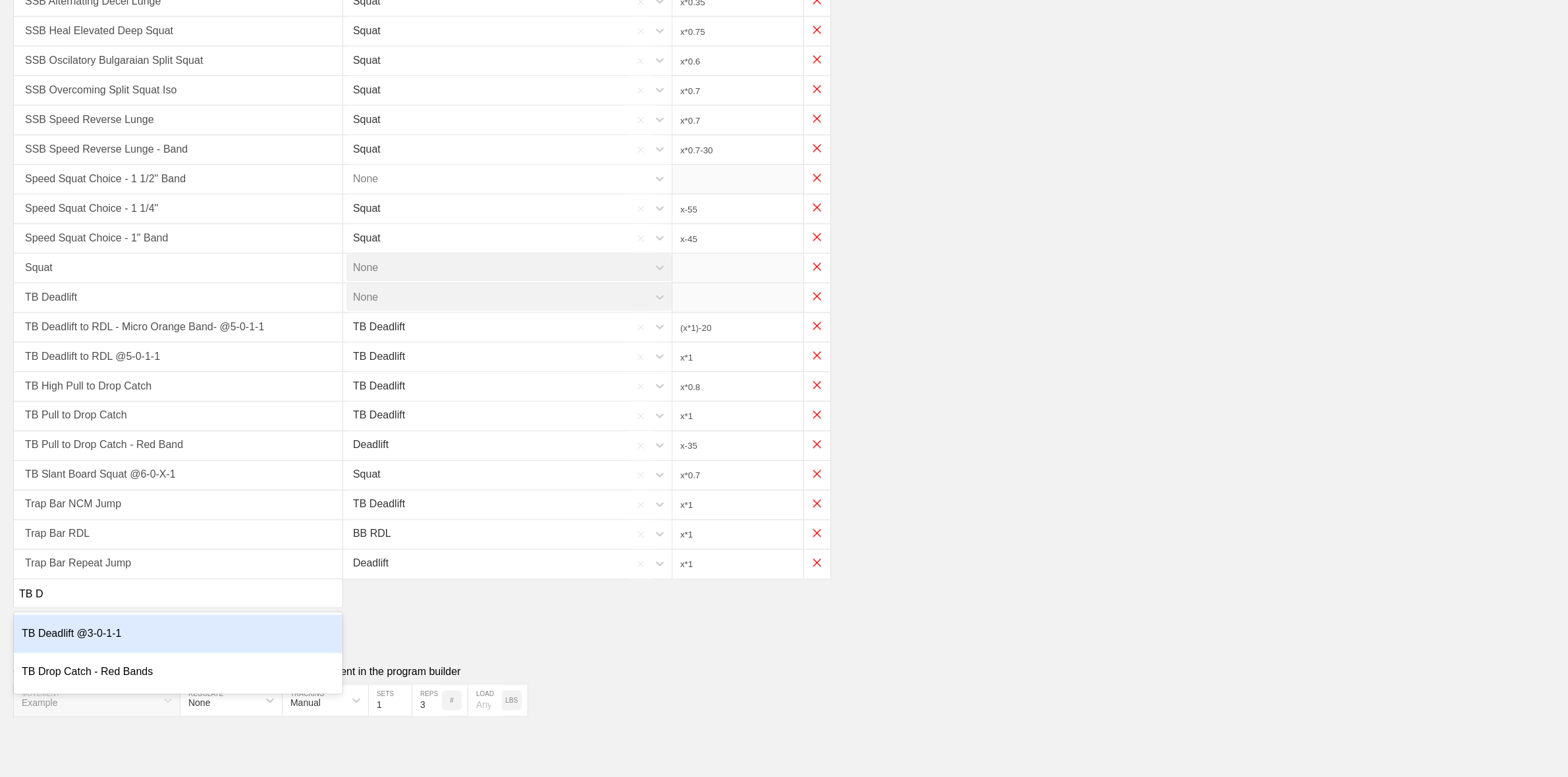
type input "TB Dr"
click at [87, 633] on div "TB Drop Catch - Red Bands" at bounding box center [178, 635] width 328 height 39
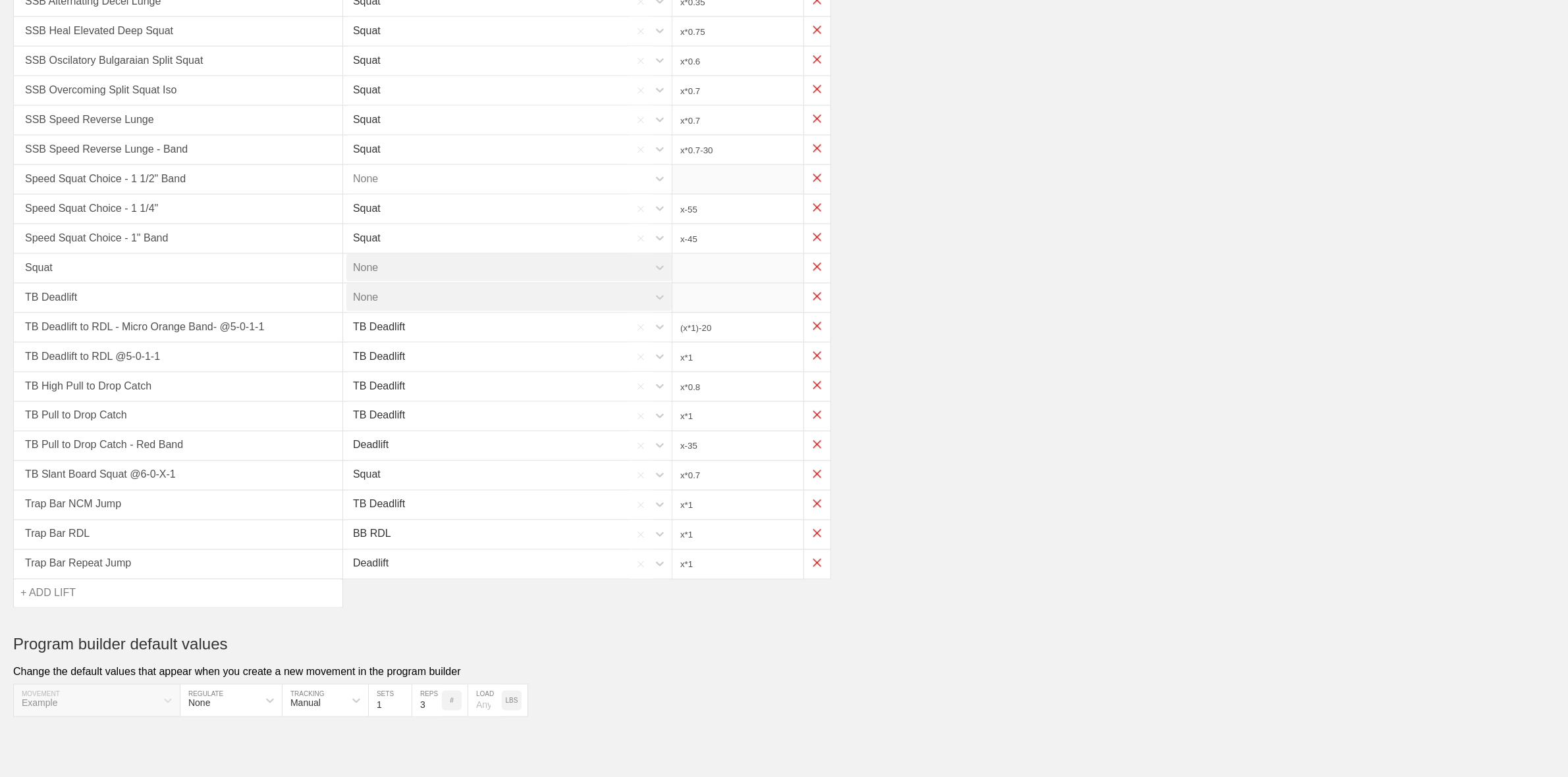
type input "x*0.8"
type input "x*1"
type input "x-35"
type input "x*0.7"
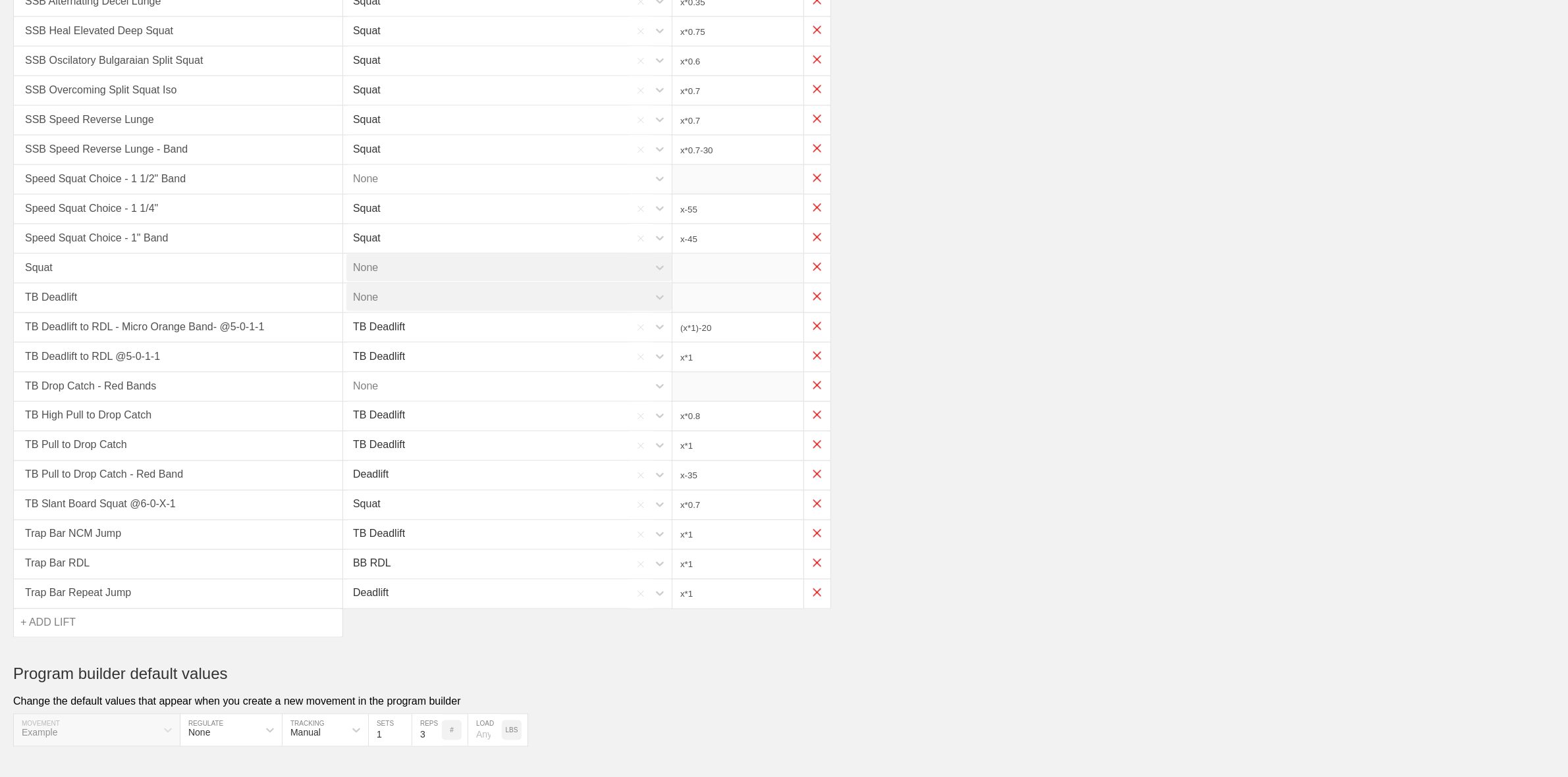
scroll to position [2728, 0]
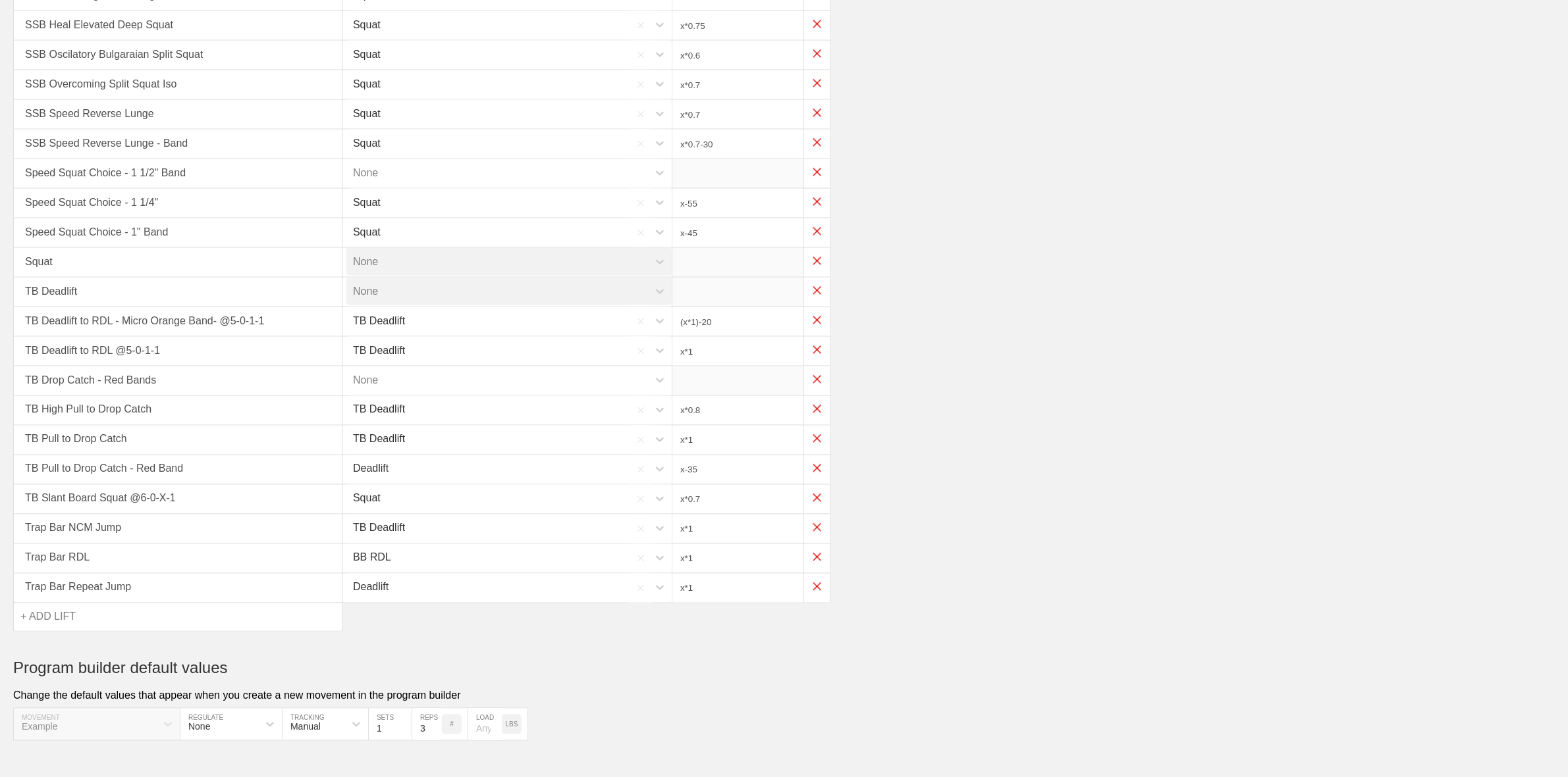
click at [452, 373] on div "None" at bounding box center [497, 380] width 301 height 28
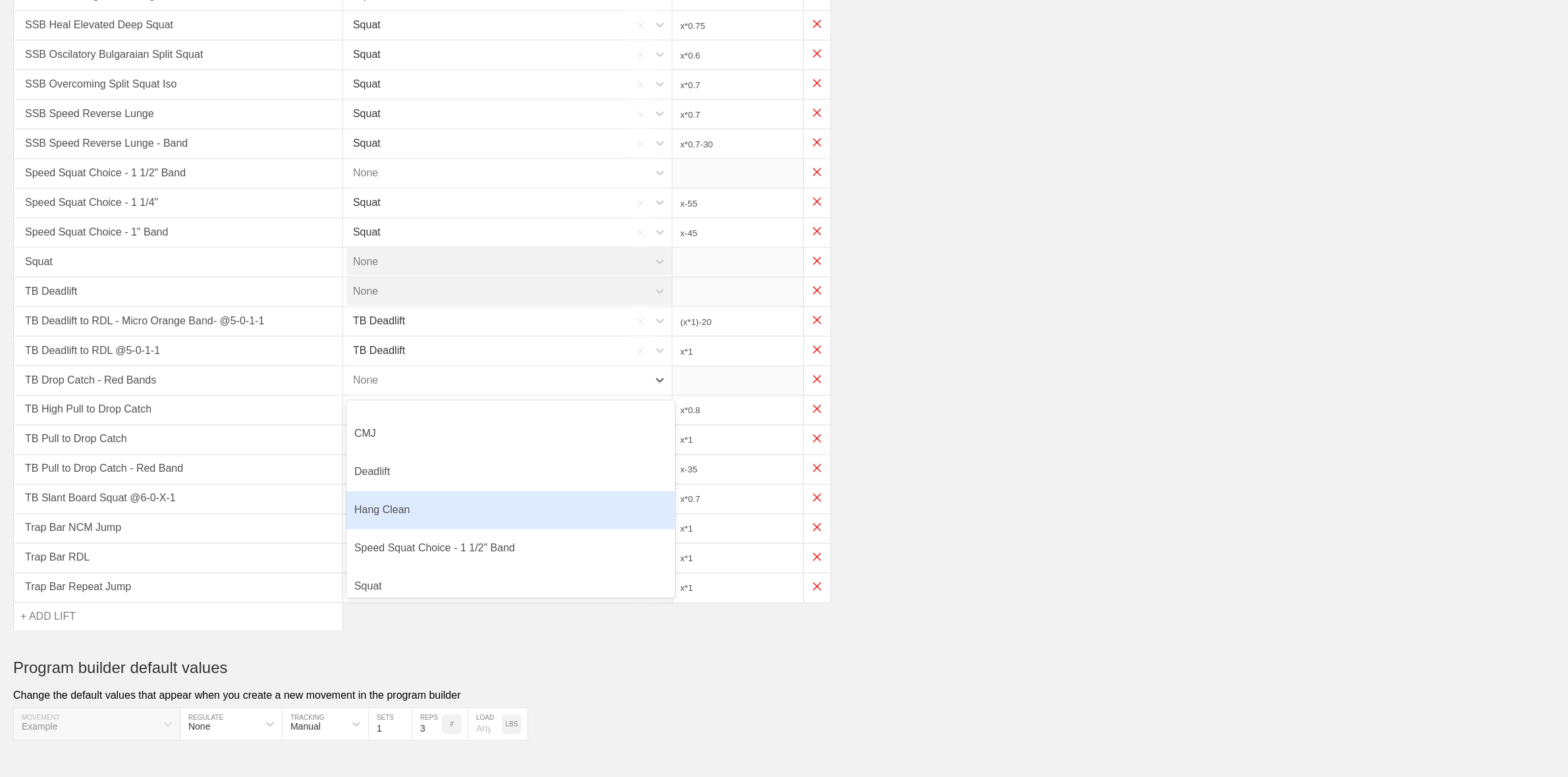
scroll to position [112, 0]
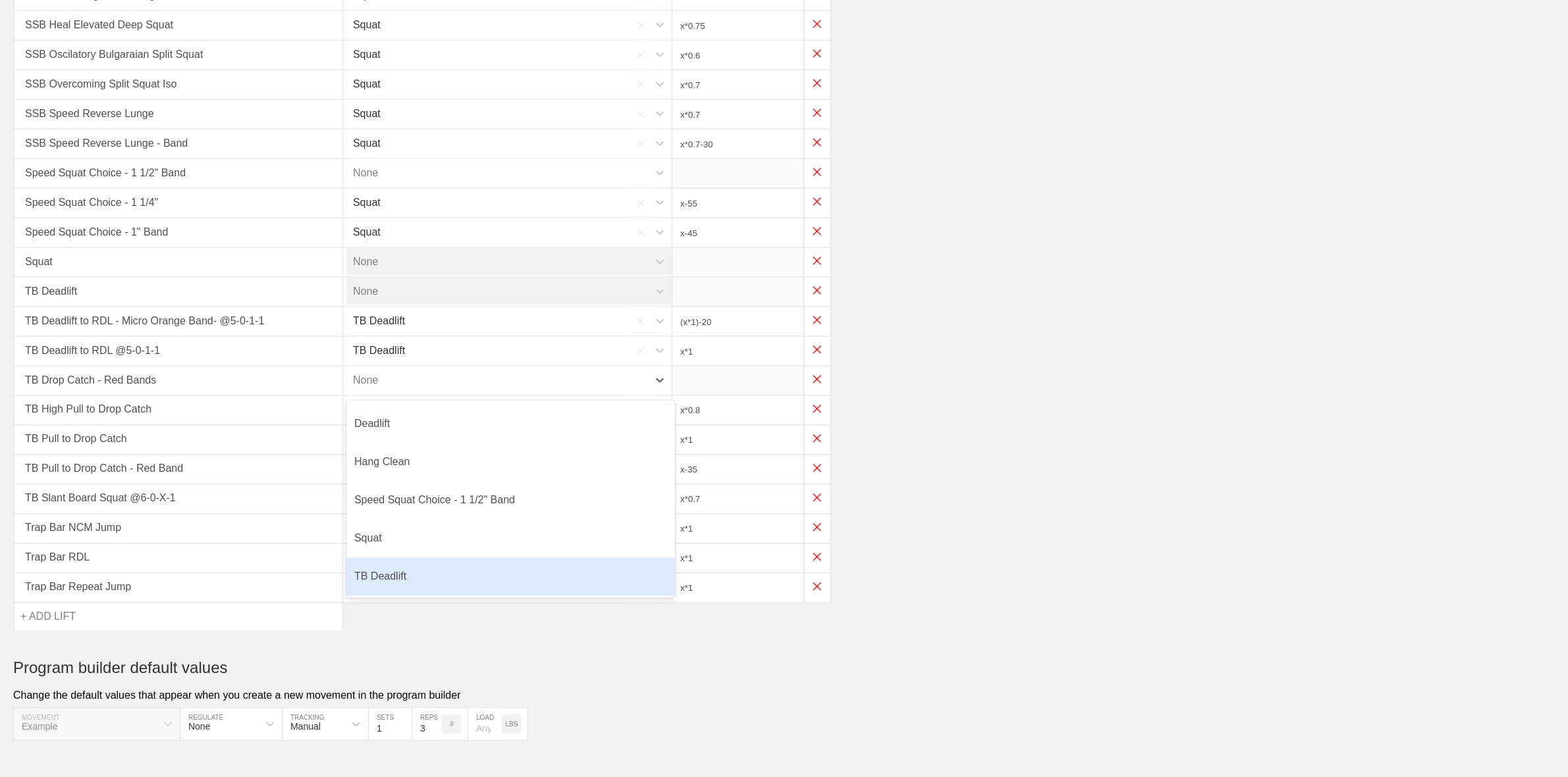
click at [395, 569] on div "TB Deadlift" at bounding box center [511, 578] width 328 height 39
type input "x*1"
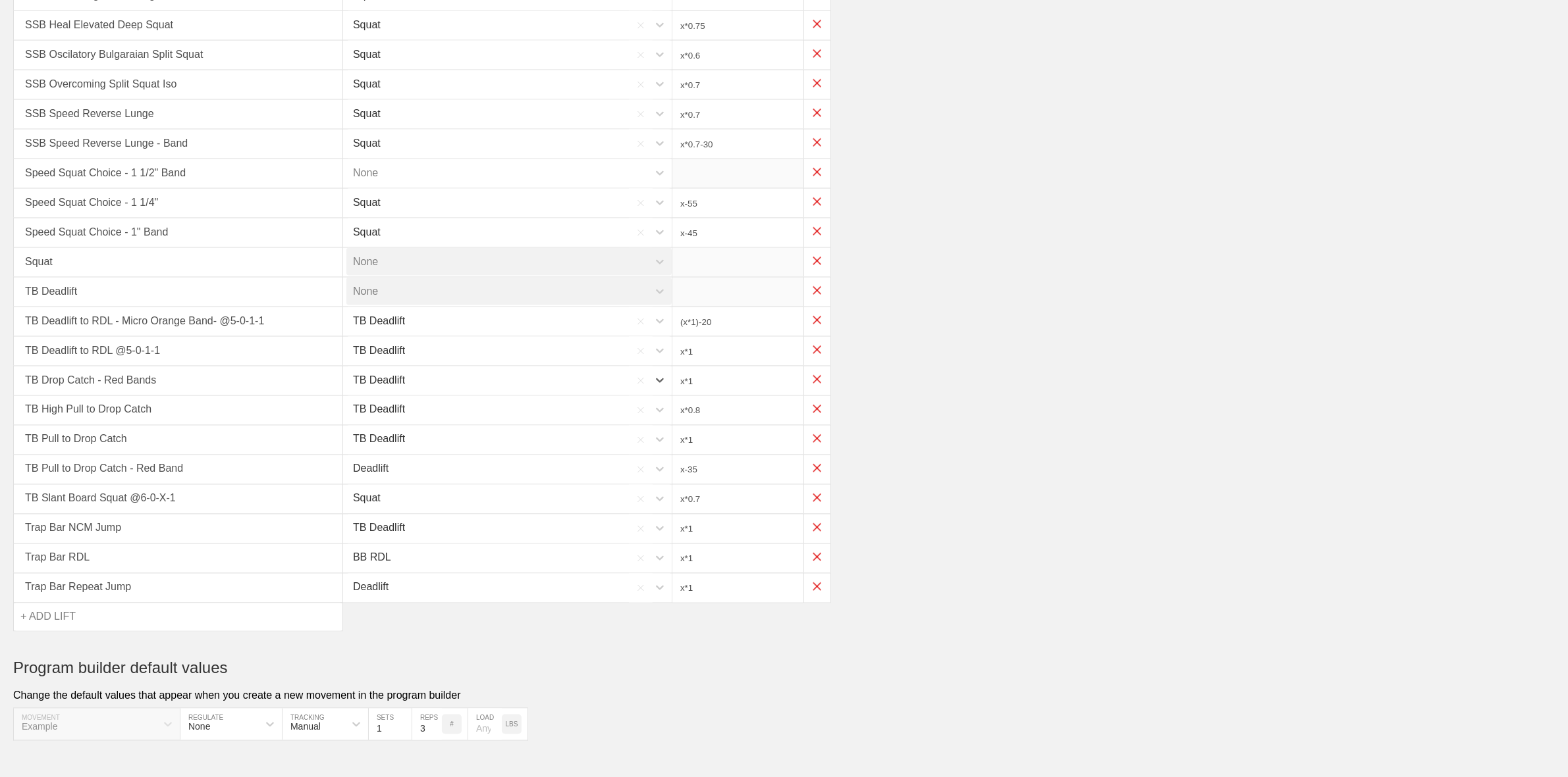
click at [1068, 373] on div "TB Drop Catch - Red Bands option TB Deadlift, selected. 0 results available. Se…" at bounding box center [784, 381] width 1542 height 29
click at [1068, 370] on div "TB Drop Catch - Red Bands TB Deadlift x*1" at bounding box center [784, 381] width 1542 height 29
click at [1253, 367] on div "TB Drop Catch - Red Bands TB Deadlift x*1" at bounding box center [784, 381] width 1542 height 29
click at [1104, 76] on div "SSB Overcoming Split Squat Iso Squat x*0.7" at bounding box center [784, 85] width 1542 height 29
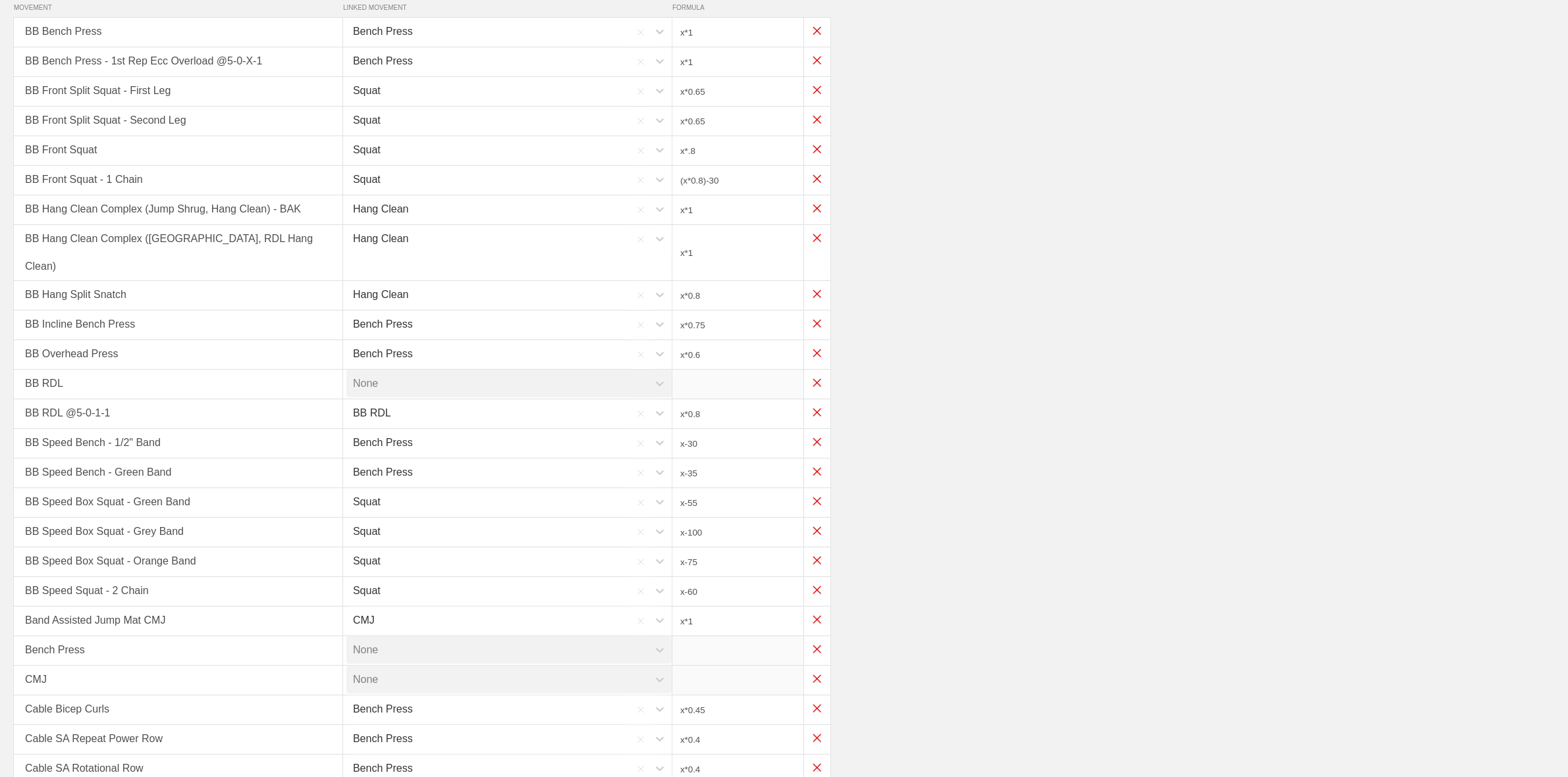
scroll to position [0, 0]
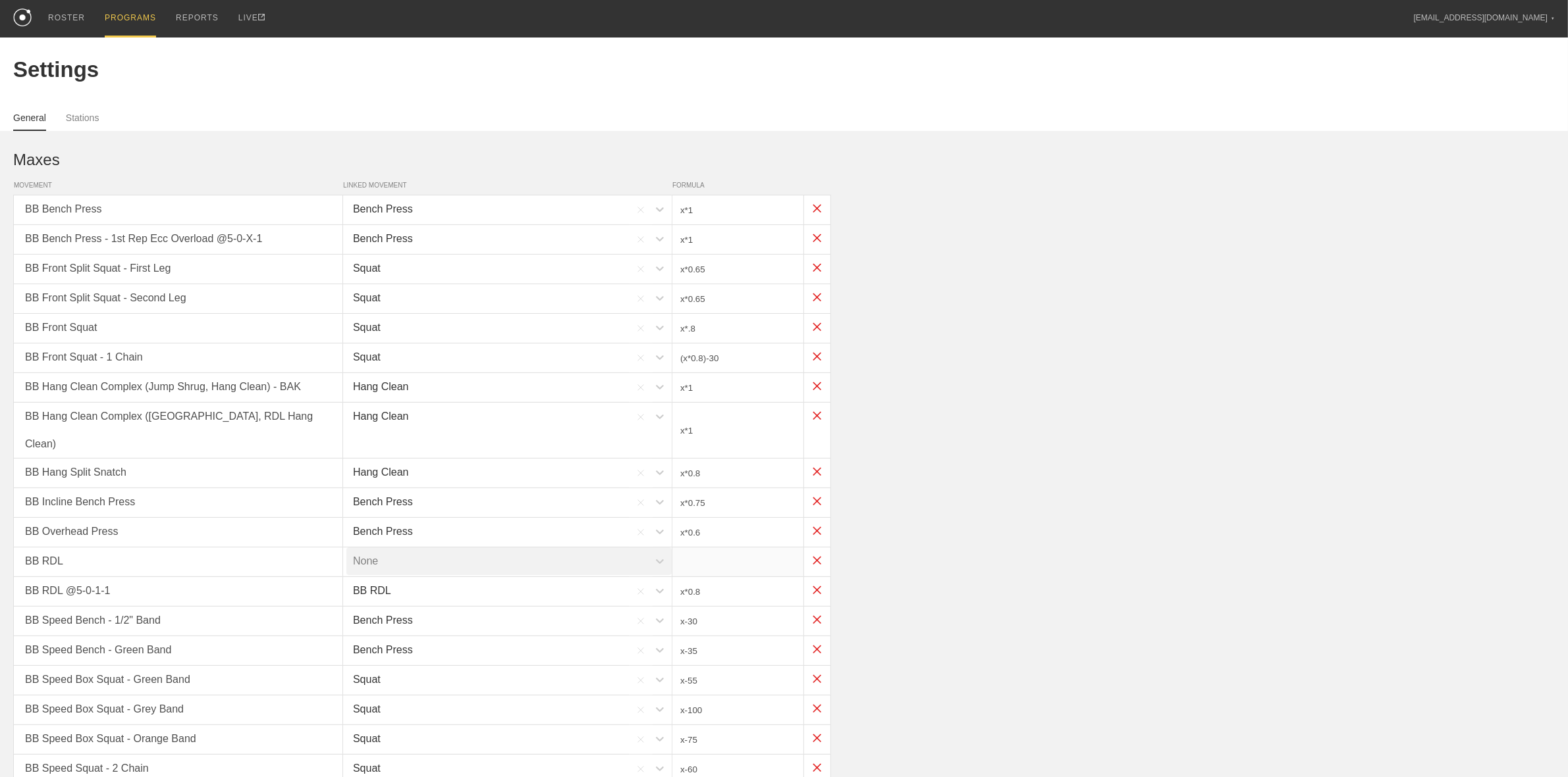
click at [137, 22] on div "PROGRAMS" at bounding box center [130, 18] width 52 height 38
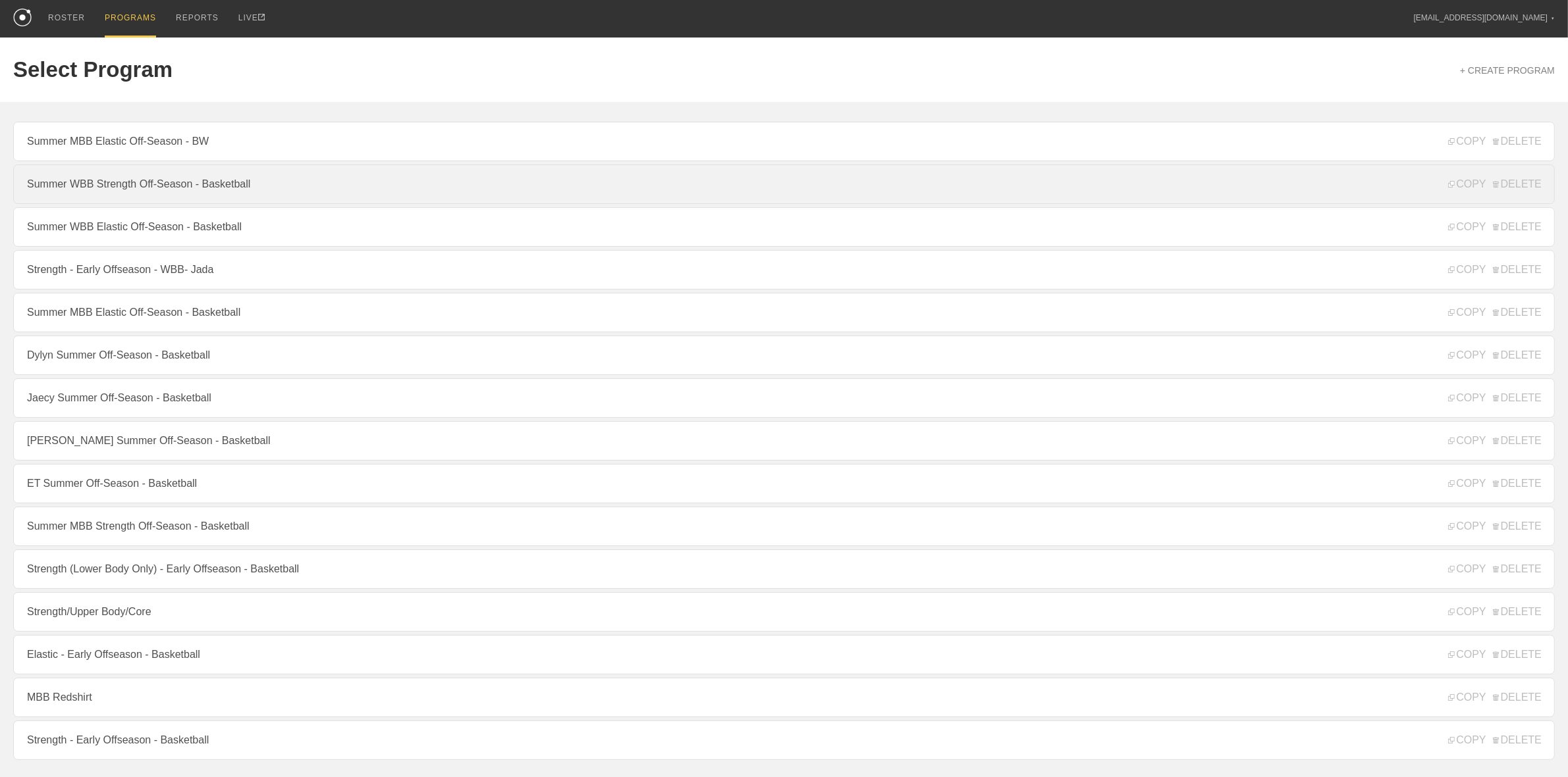
click at [161, 192] on link "Summer WBB Strength Off-Season - Basketball" at bounding box center [784, 184] width 1542 height 39
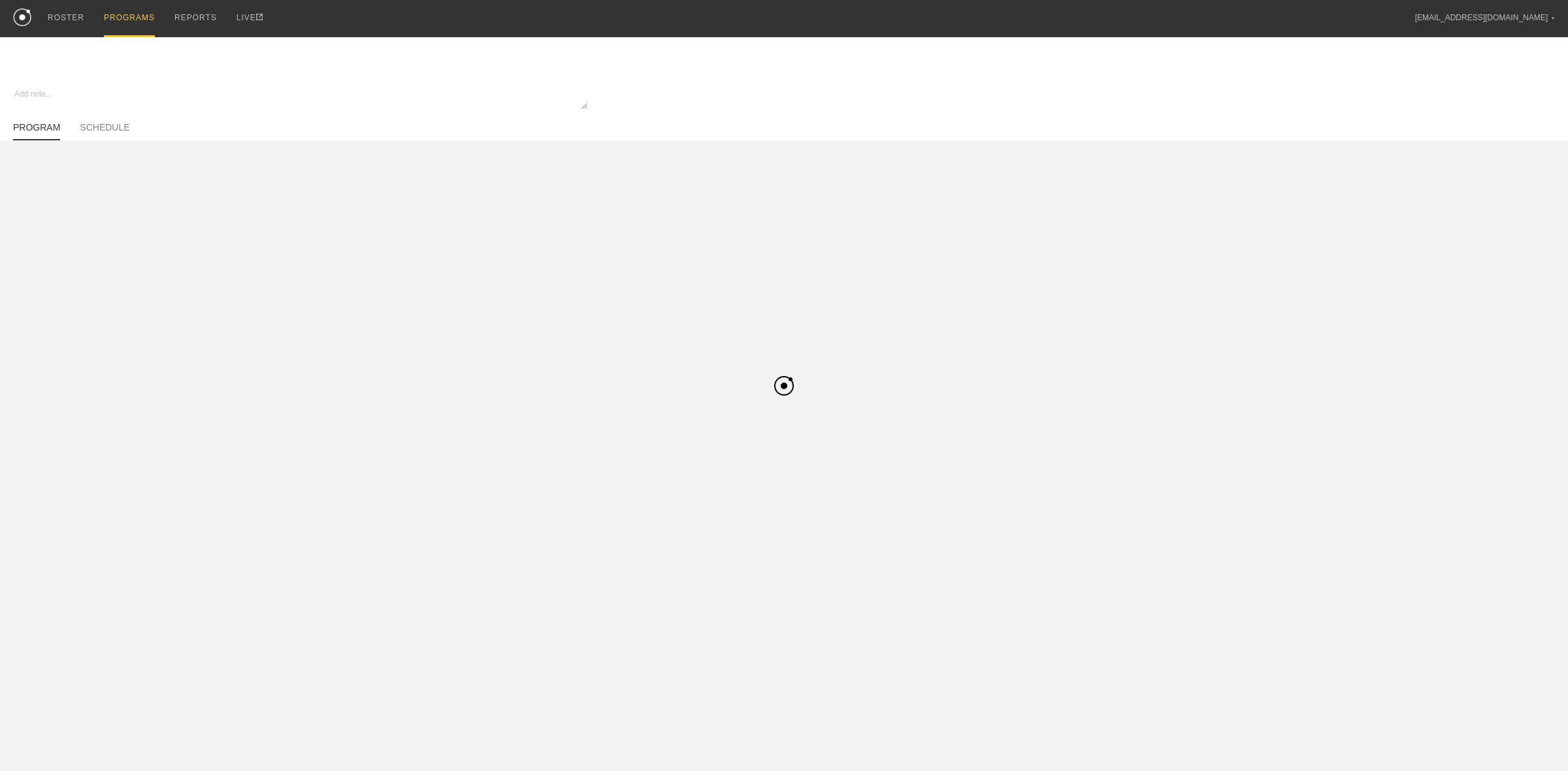
type textarea "x"
type input "Summer WBB Strength Off-Season - Basketball"
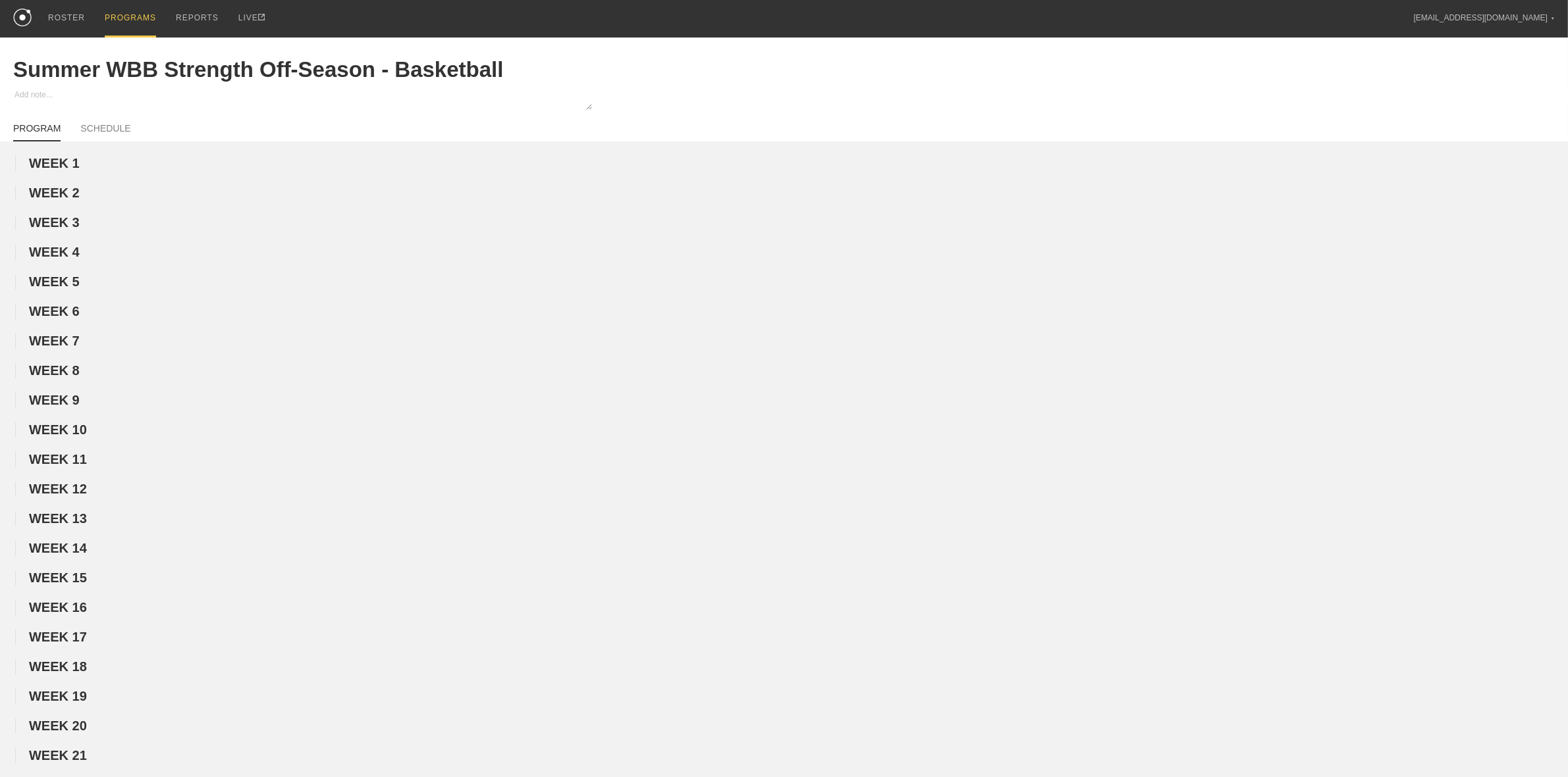
click at [130, 20] on div "PROGRAMS" at bounding box center [130, 18] width 52 height 38
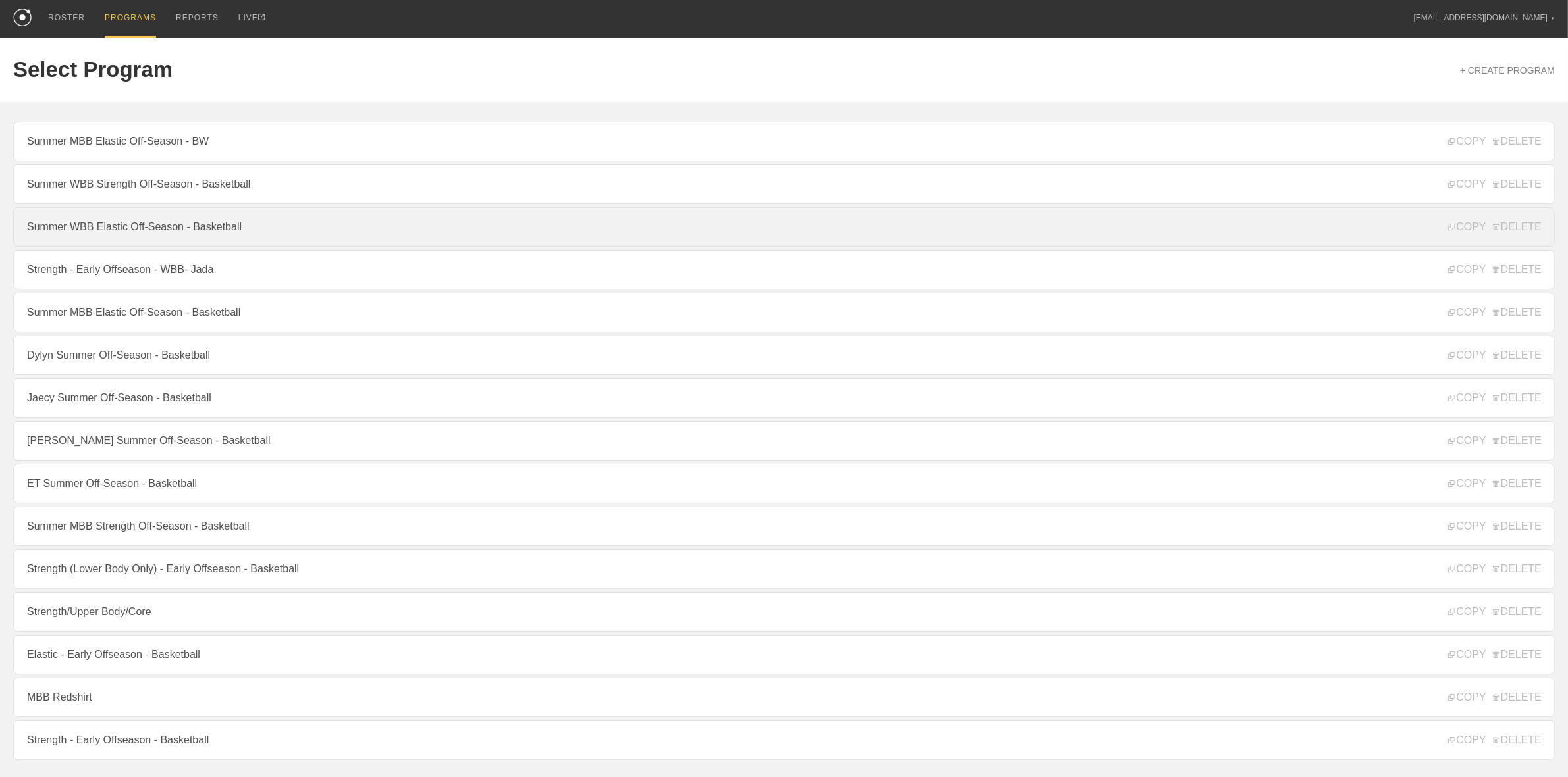
click at [149, 229] on link "Summer WBB Elastic Off-Season - Basketball" at bounding box center [784, 226] width 1542 height 39
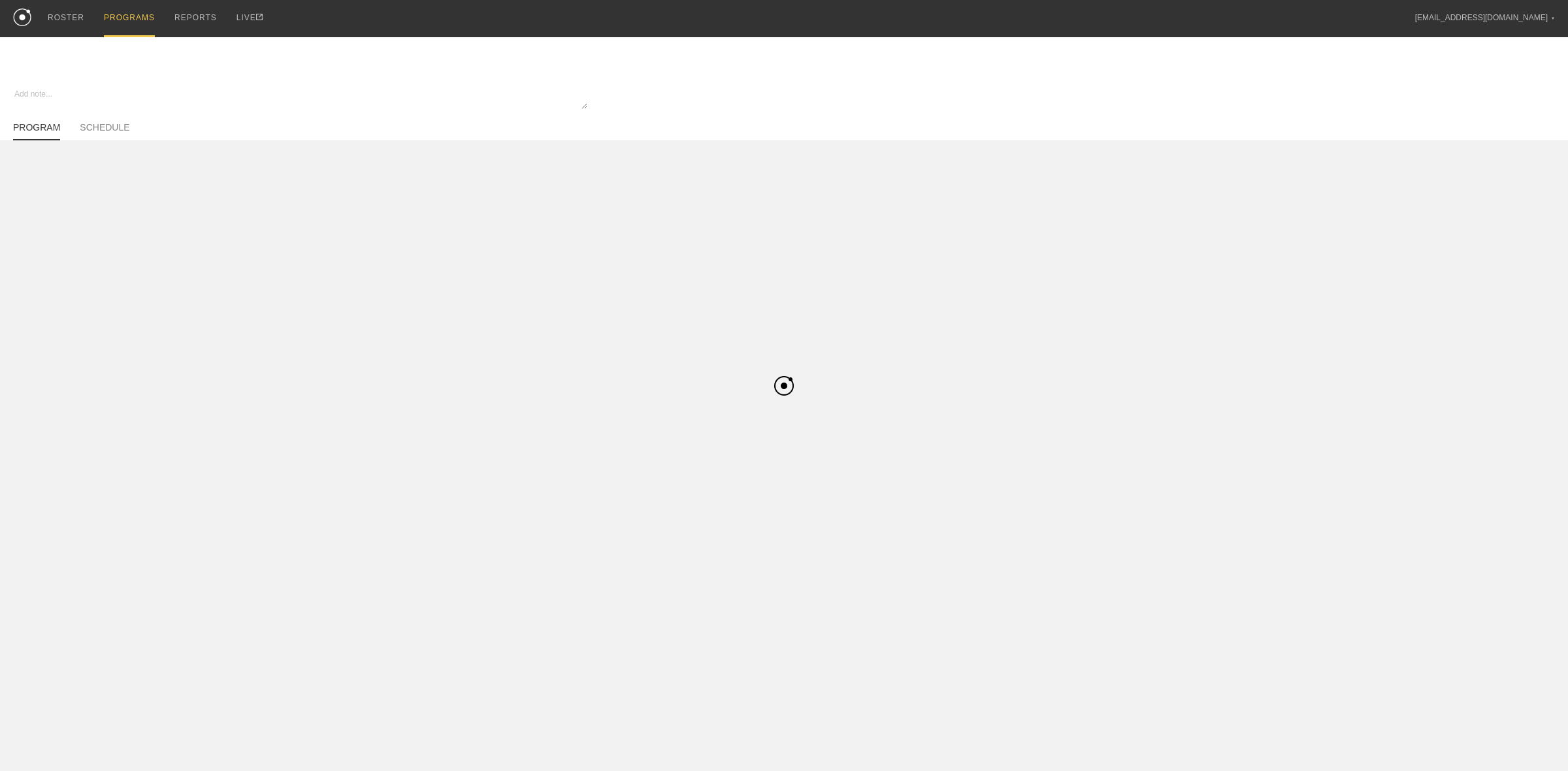
type textarea "x"
type input "Summer WBB Elastic Off-Season - Basketball"
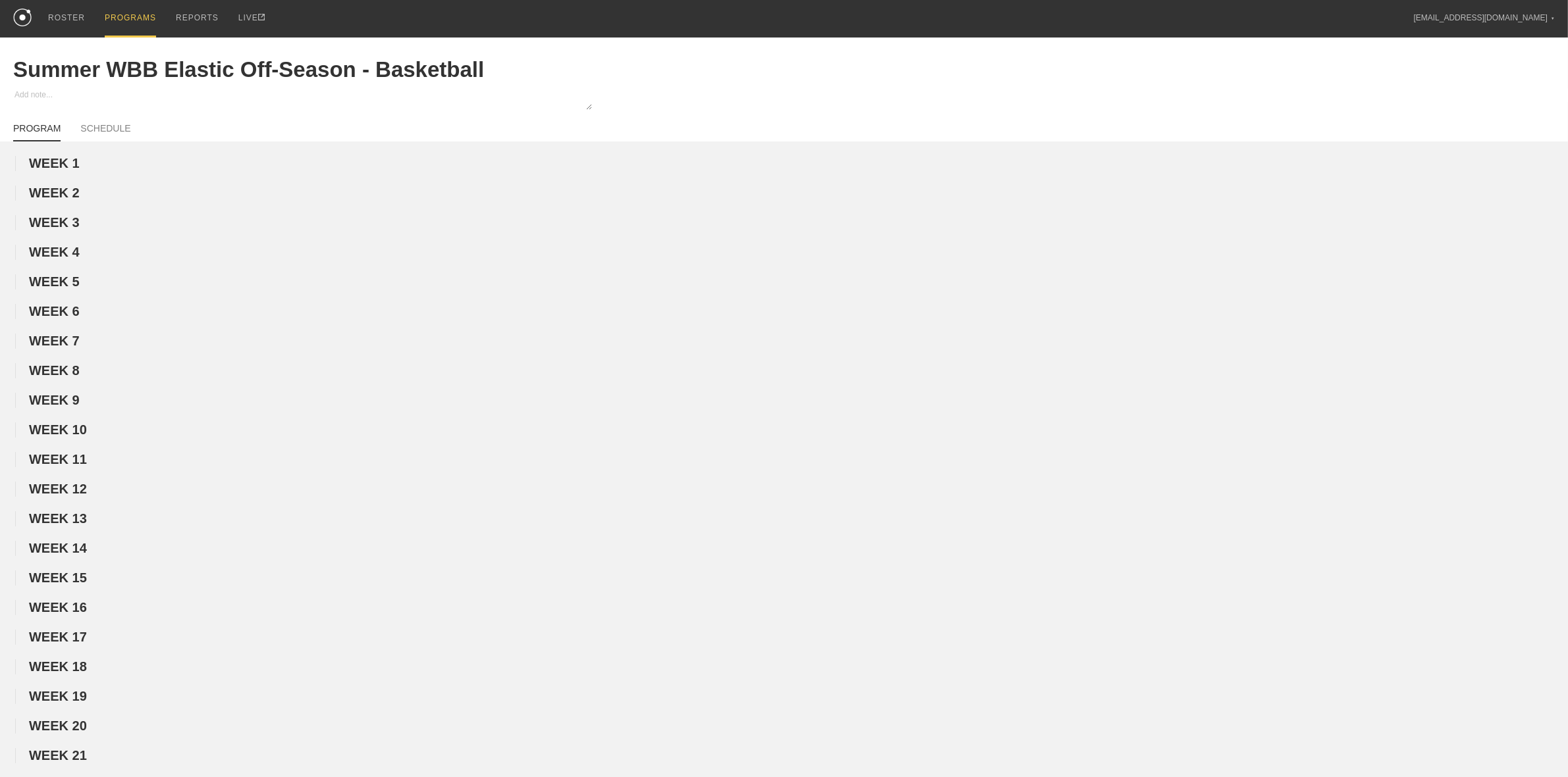
click at [138, 14] on div "PROGRAMS" at bounding box center [130, 18] width 52 height 38
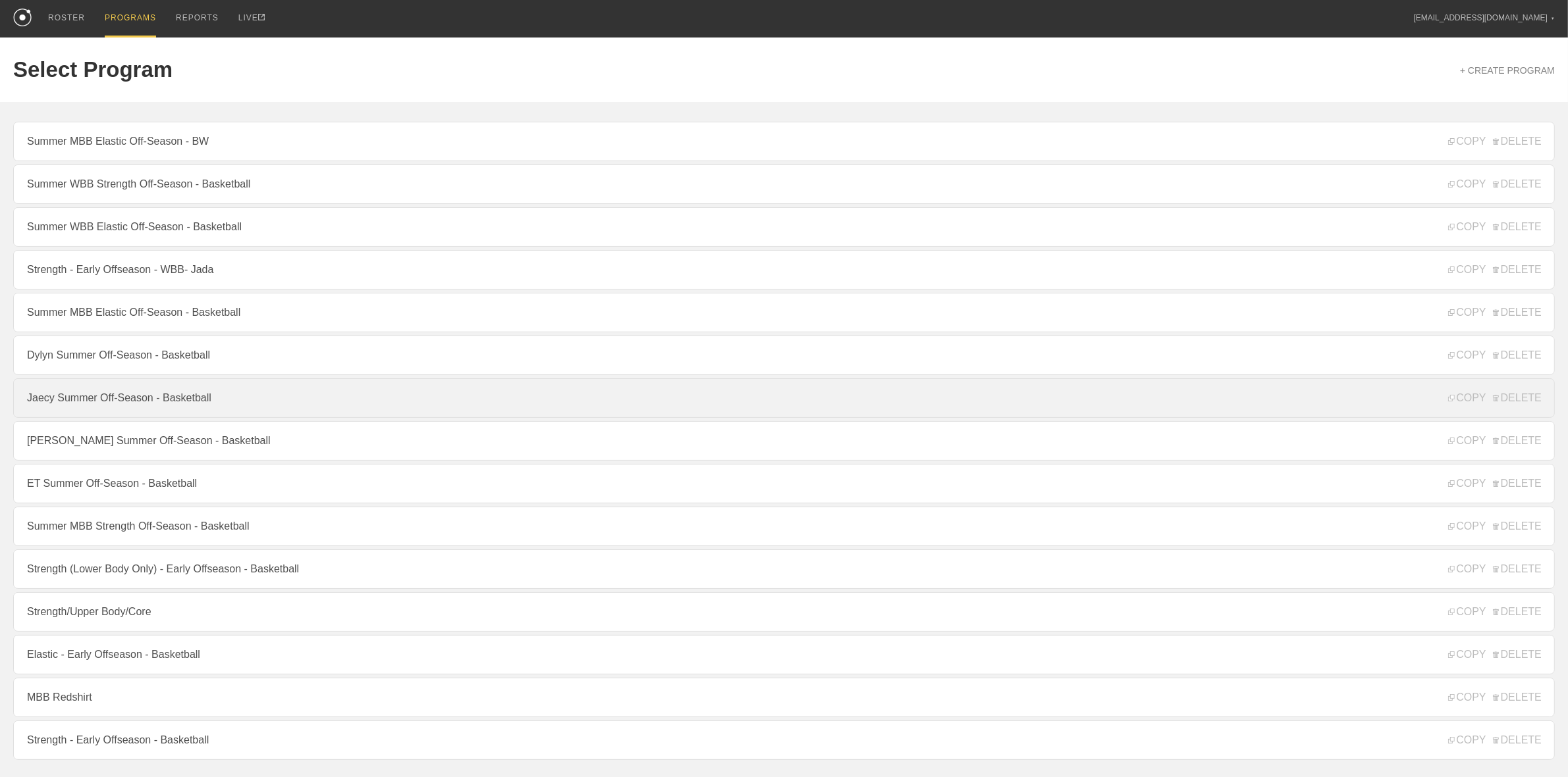
click at [140, 403] on link "Jaecy Summer Off-Season - Basketball" at bounding box center [784, 397] width 1542 height 39
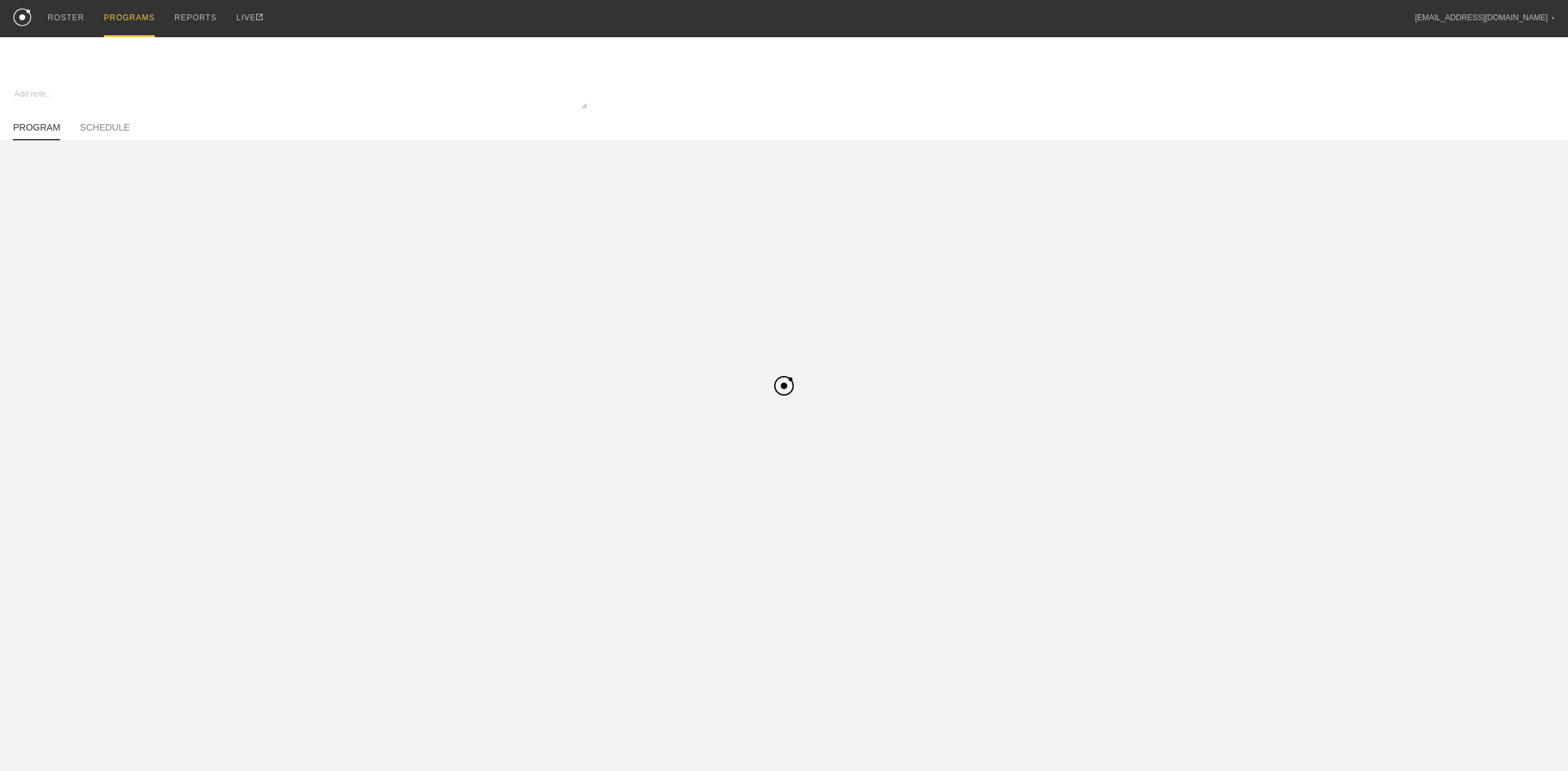
type textarea "x"
type input "Jaecy Summer Off-Season - Basketball"
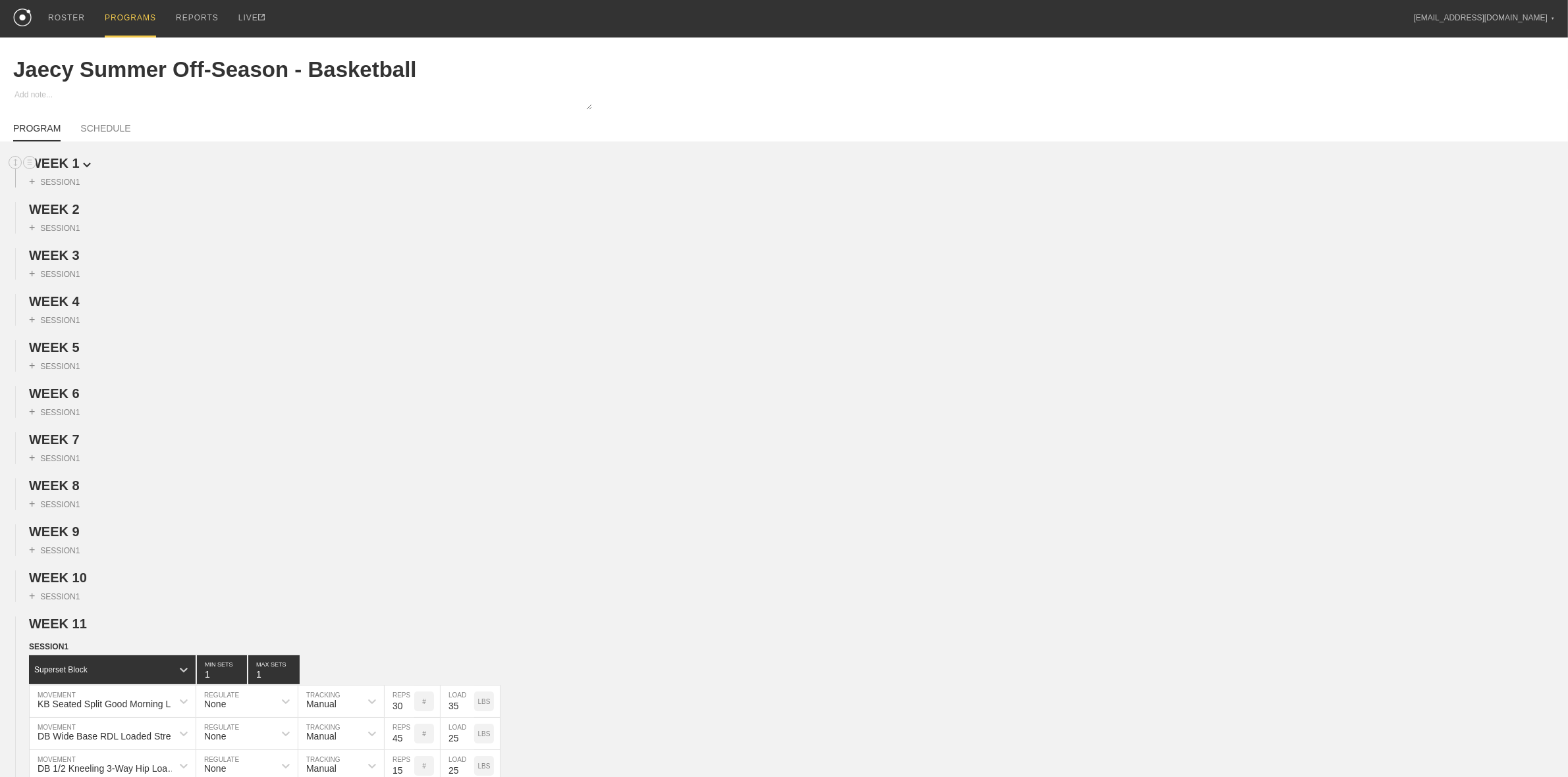
click at [64, 161] on span "WEEK 1" at bounding box center [60, 163] width 62 height 15
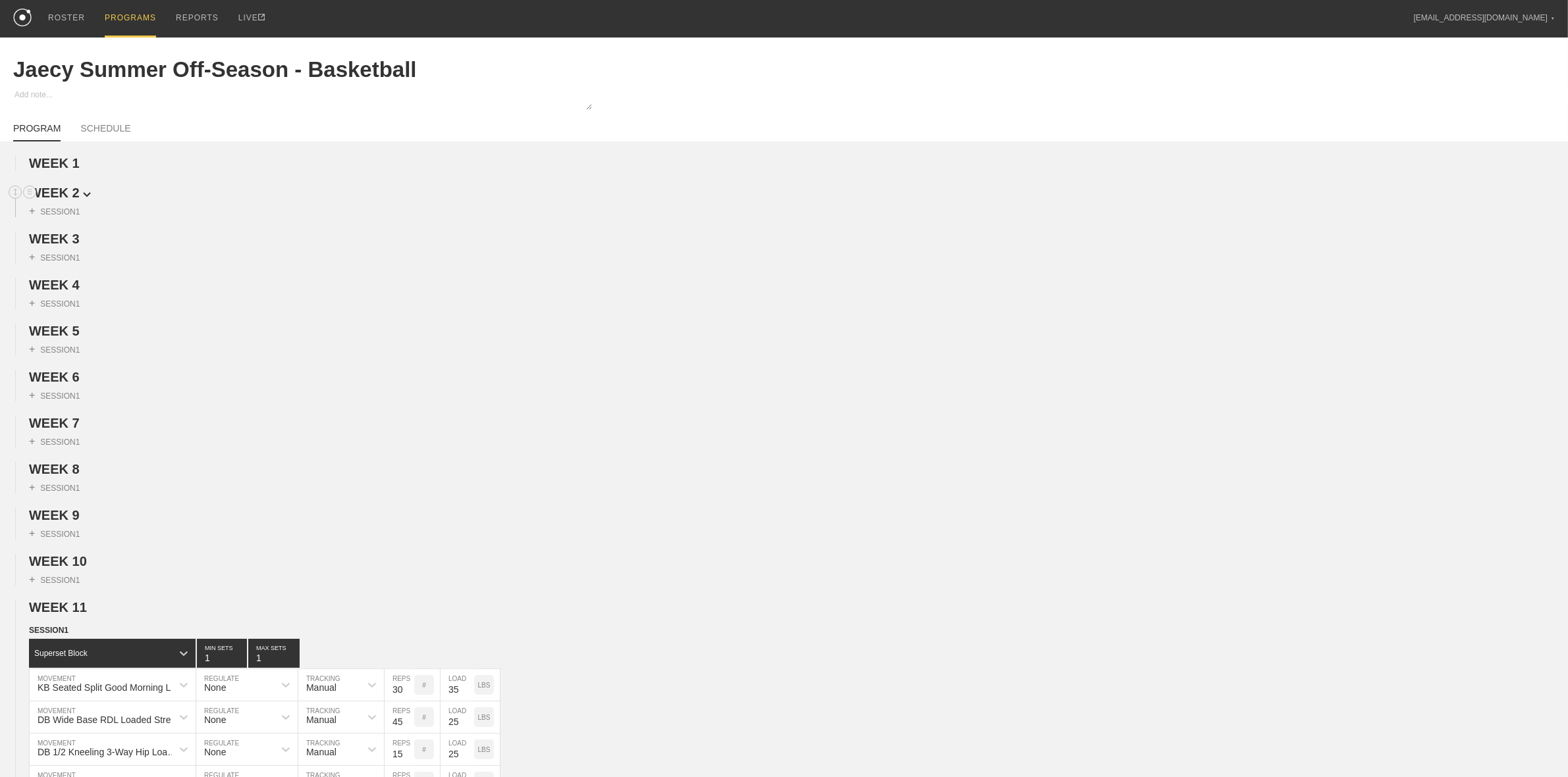
click at [67, 200] on span "WEEK 2" at bounding box center [60, 193] width 62 height 15
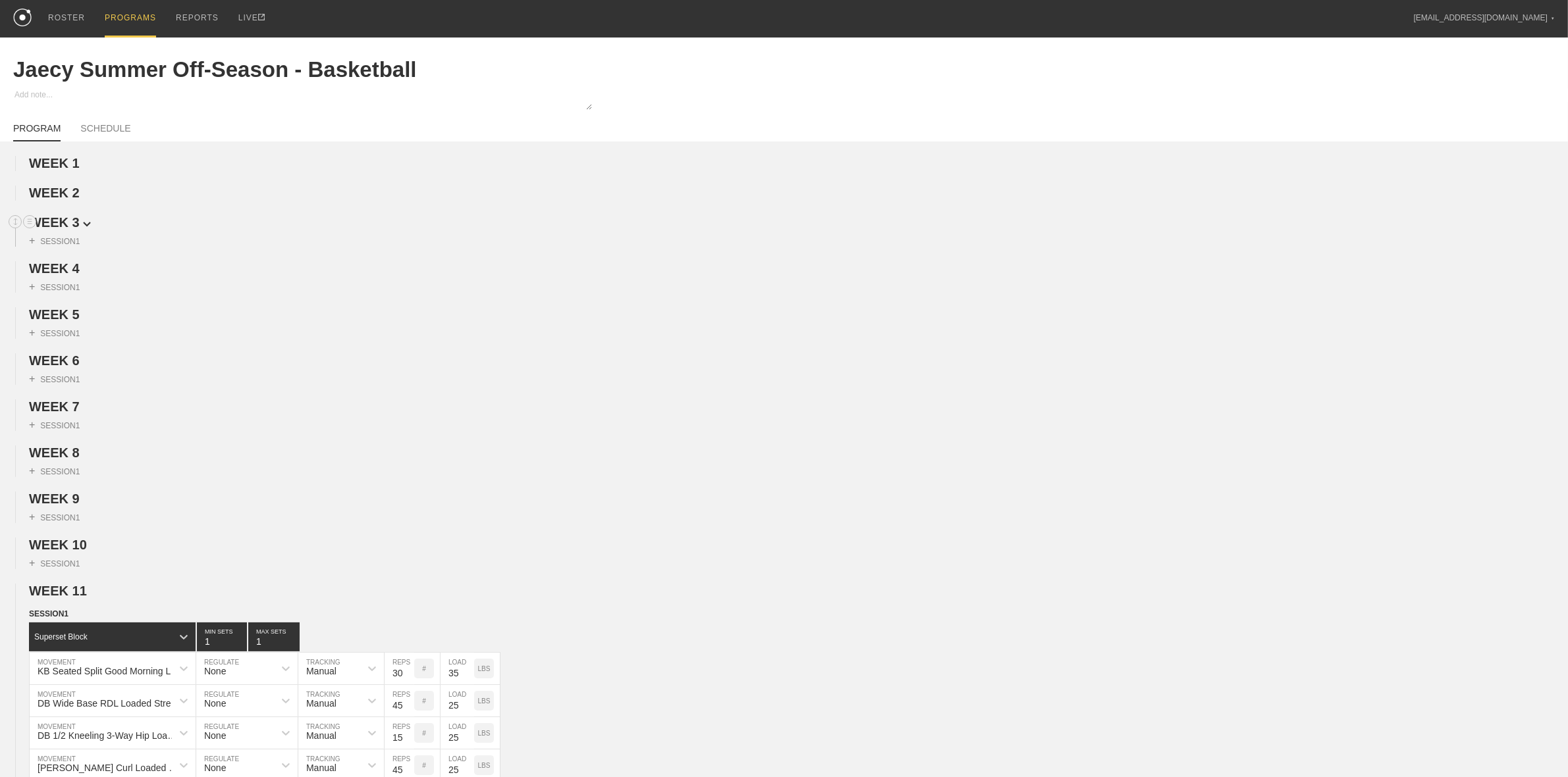
click at [65, 228] on span "WEEK 3" at bounding box center [60, 222] width 62 height 15
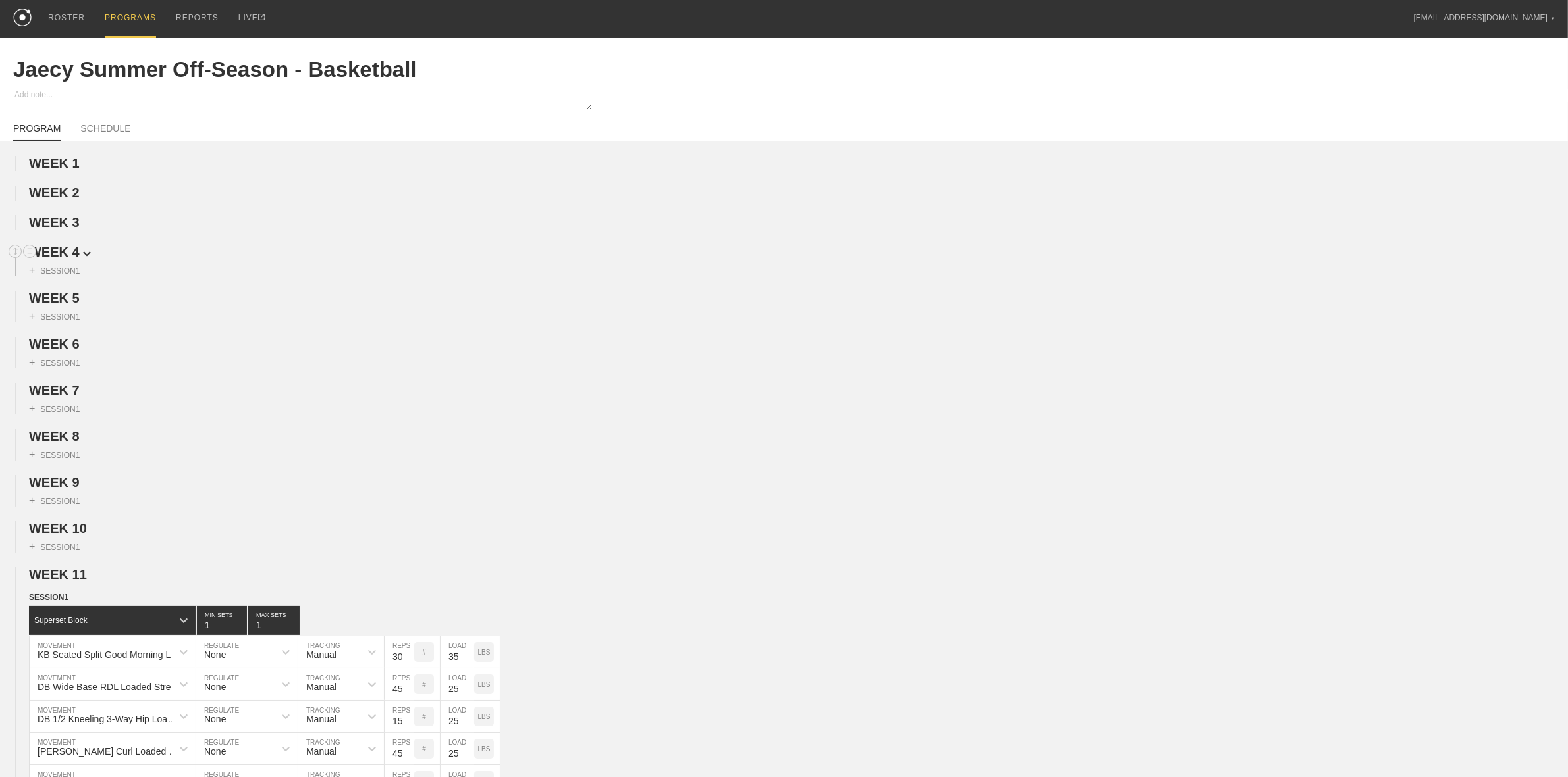
click at [62, 252] on span "WEEK 4" at bounding box center [60, 252] width 62 height 15
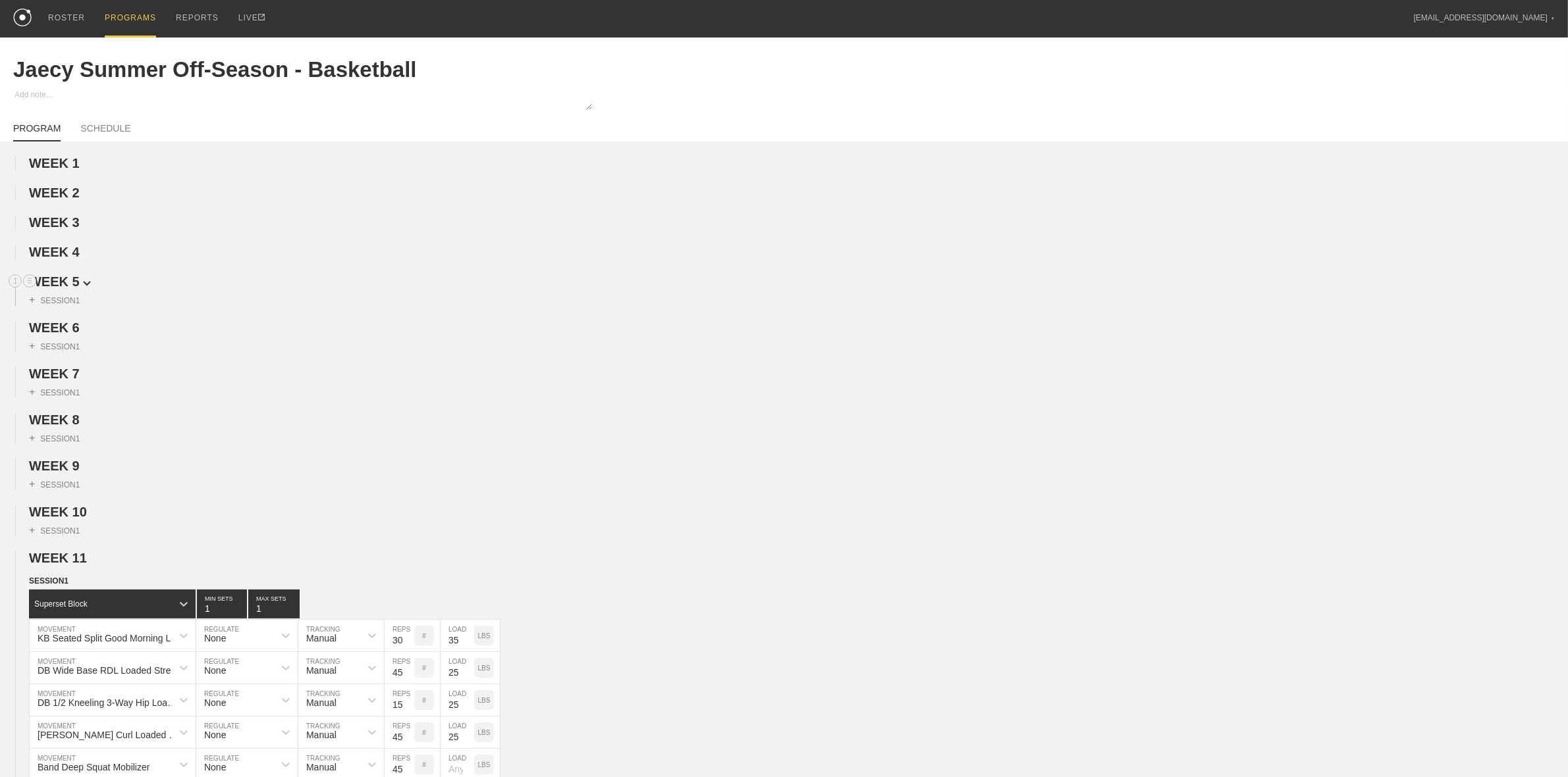
click at [70, 282] on span "WEEK 5" at bounding box center [60, 281] width 62 height 15
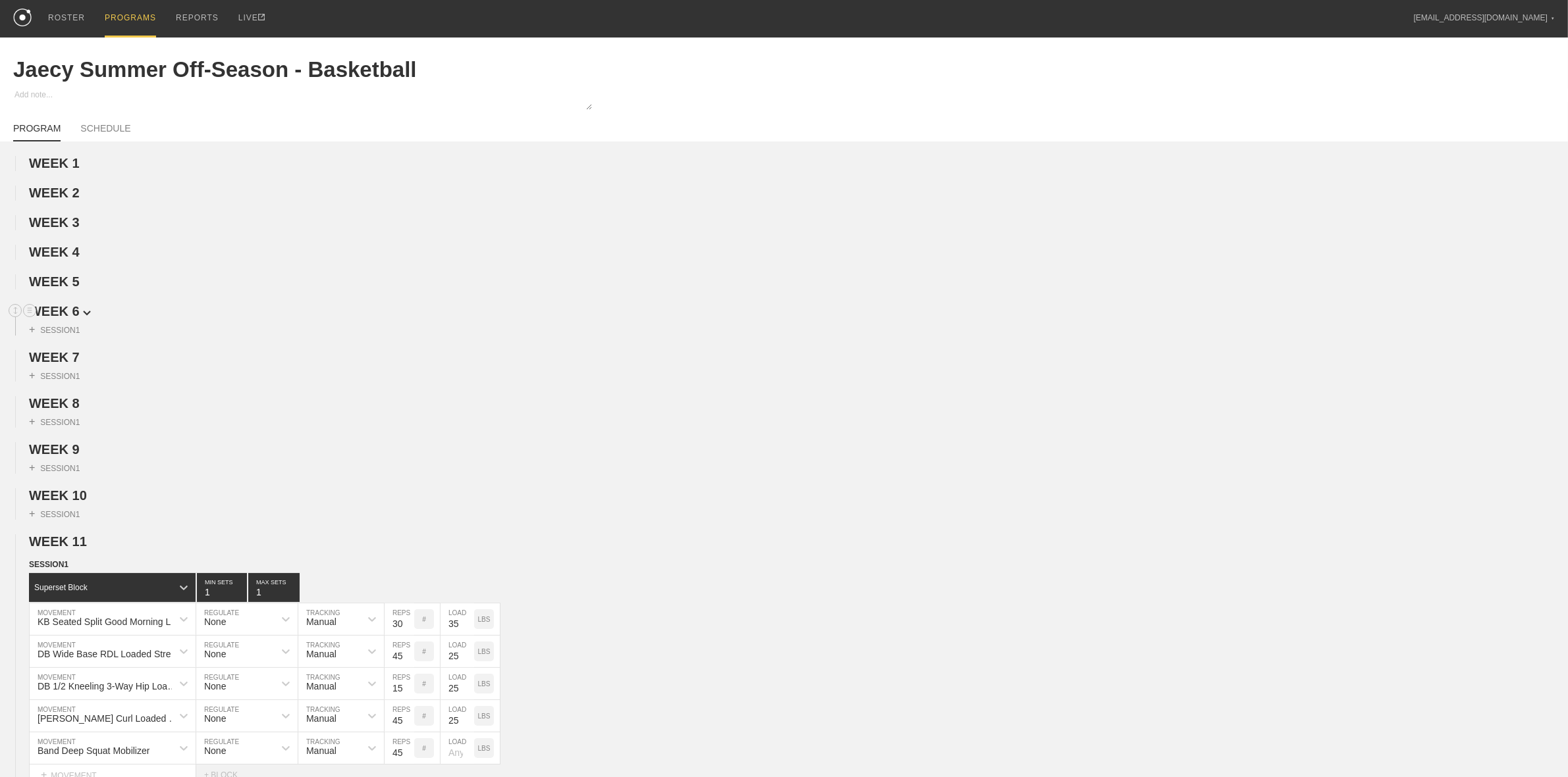
click at [74, 311] on span "WEEK 6" at bounding box center [60, 311] width 62 height 15
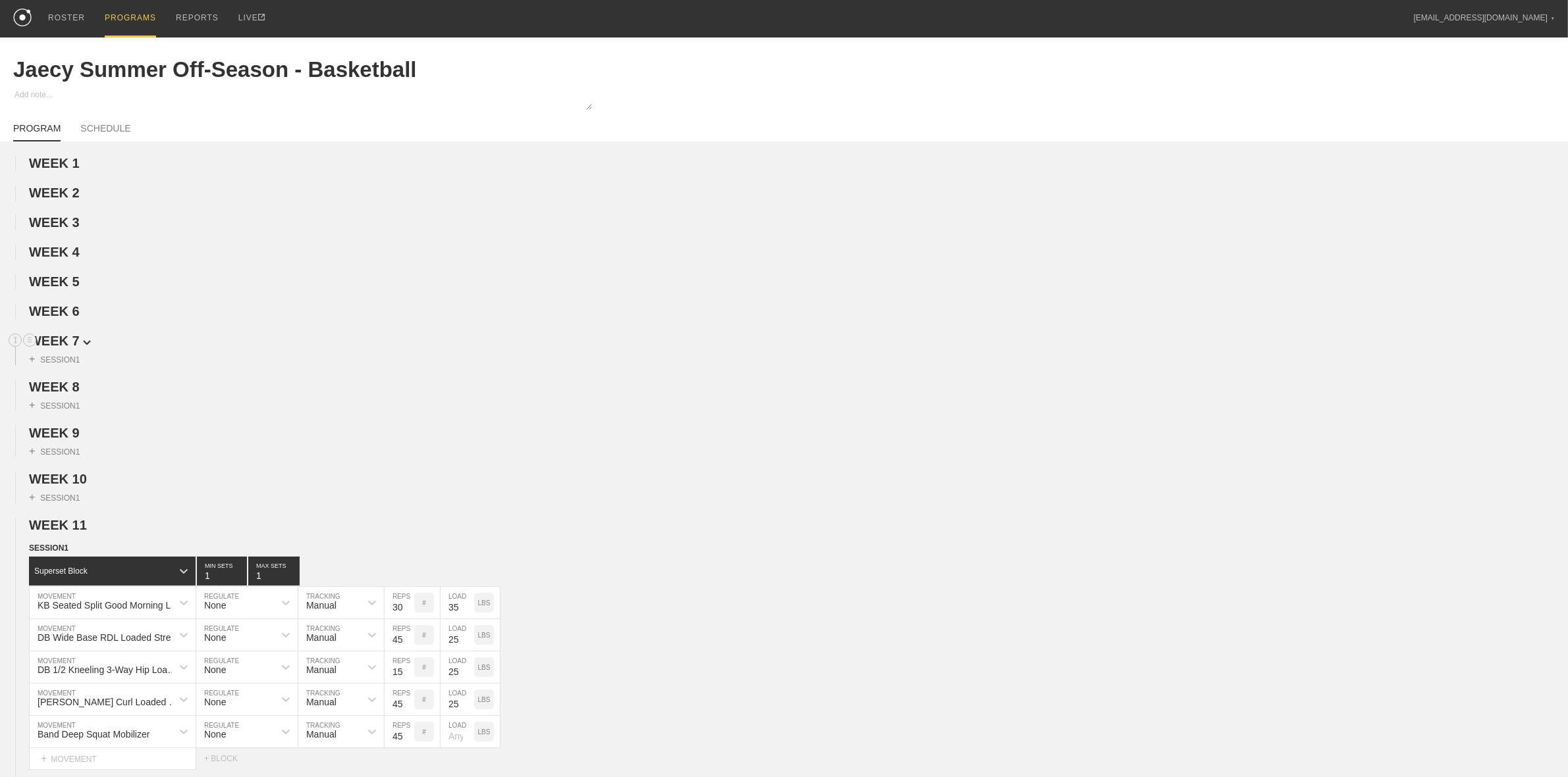
click at [71, 342] on span "WEEK 7" at bounding box center [60, 340] width 62 height 15
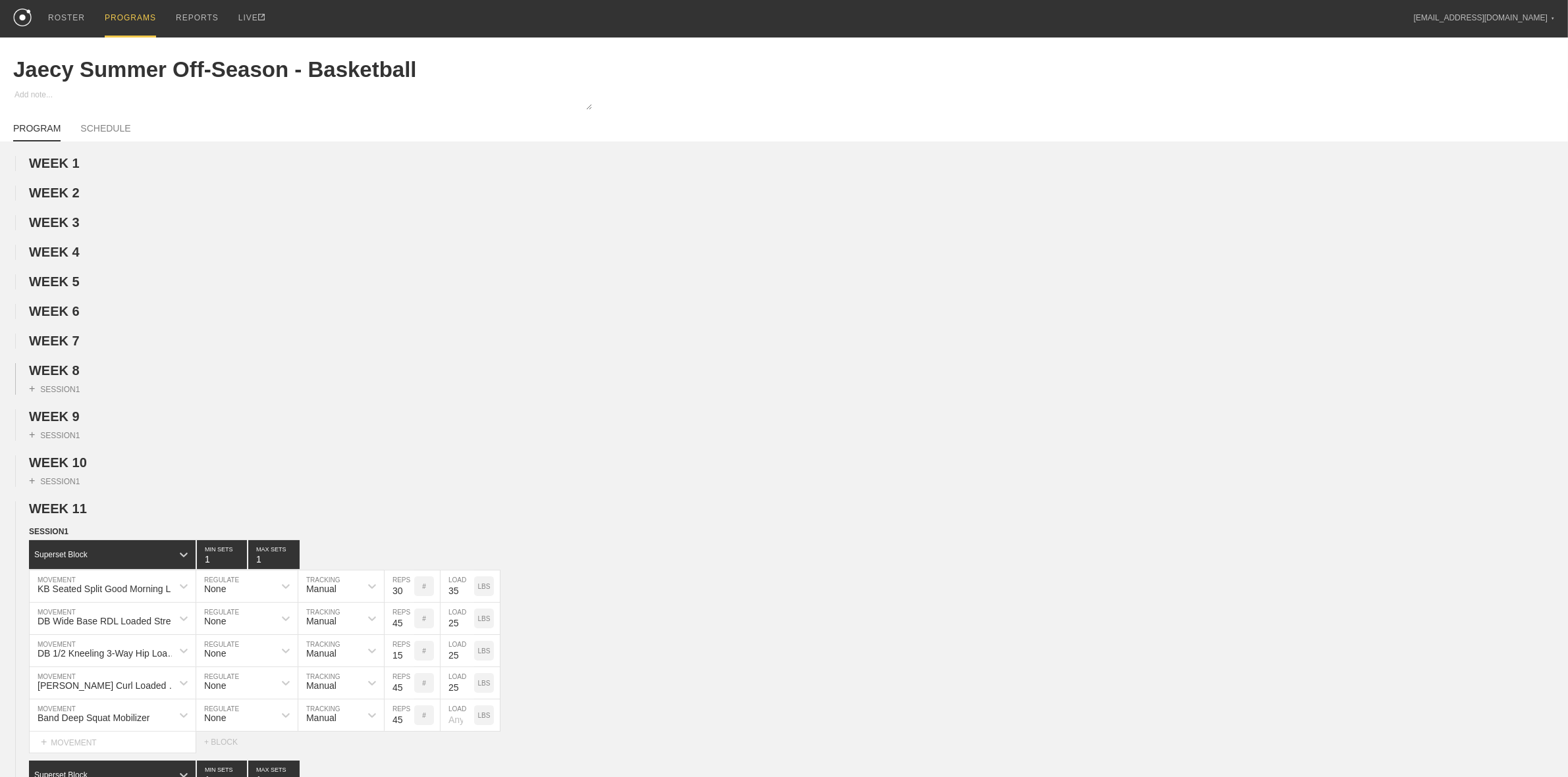
drag, startPoint x: 70, startPoint y: 366, endPoint x: 69, endPoint y: 385, distance: 19.0
click at [69, 387] on div "+ SESSION 1" at bounding box center [784, 386] width 1568 height 16
click at [68, 378] on span "WEEK 8" at bounding box center [55, 370] width 51 height 15
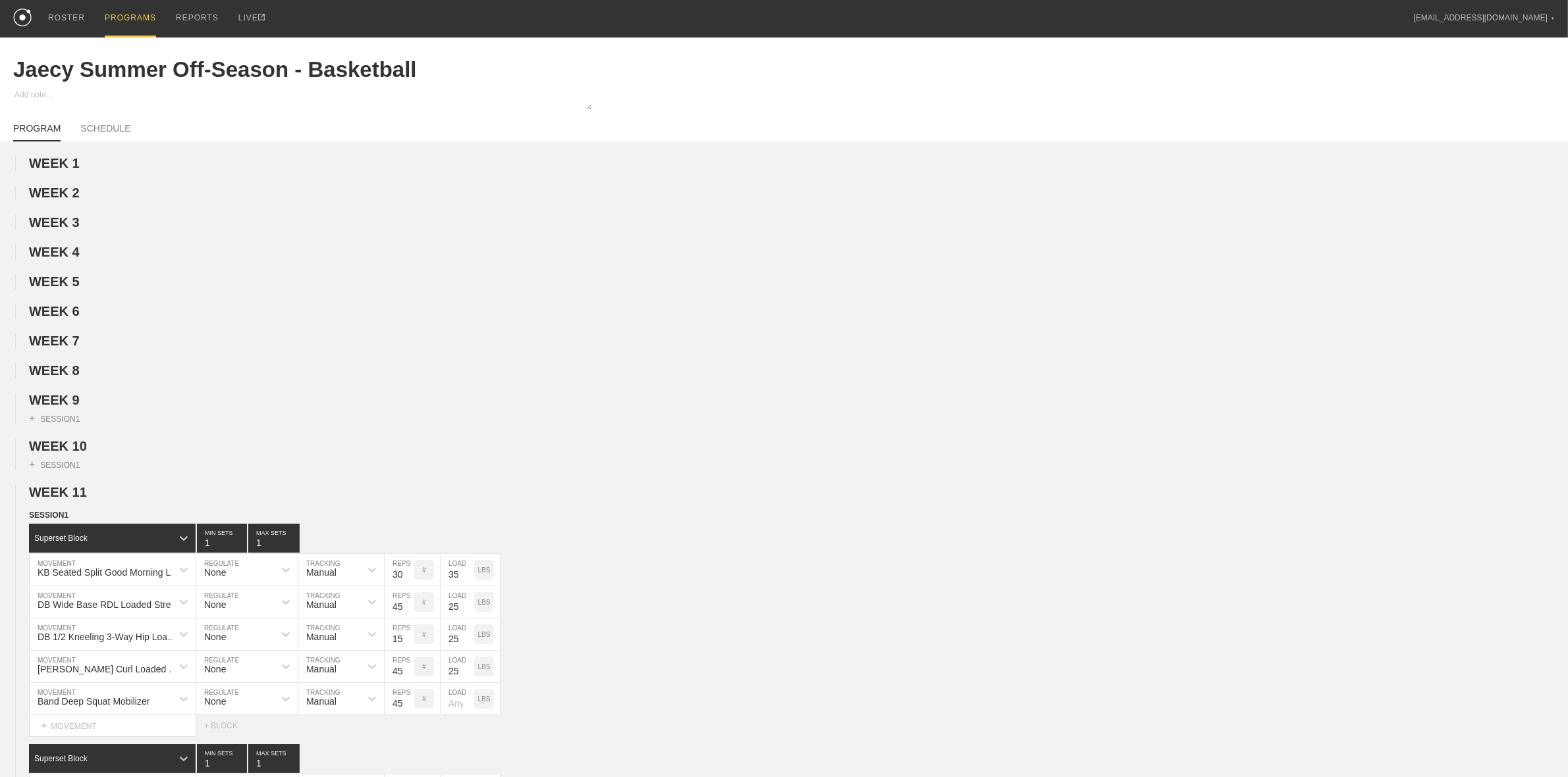
click at [65, 406] on span "WEEK 9" at bounding box center [55, 400] width 51 height 15
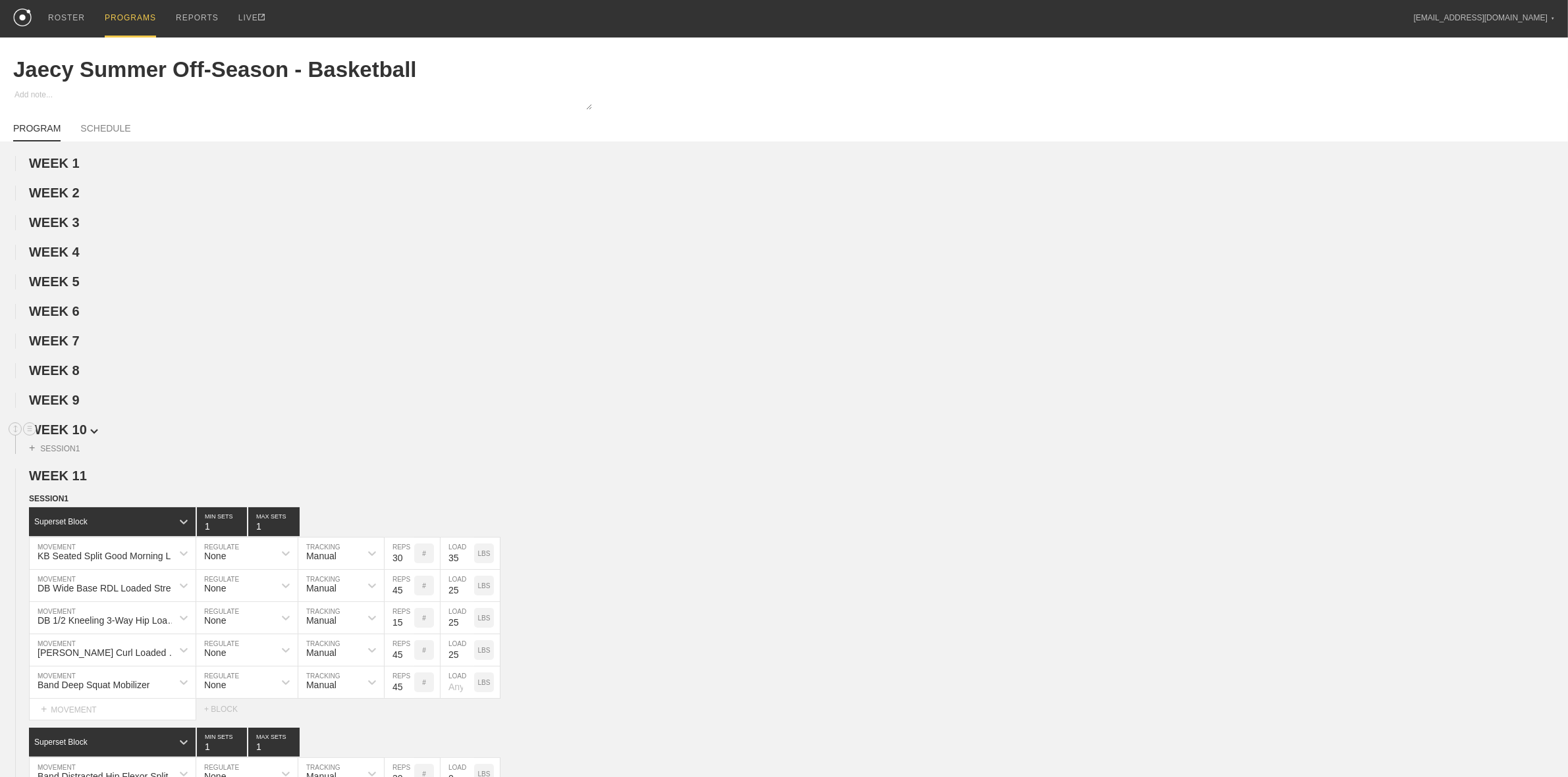
click at [61, 437] on span "WEEK 10" at bounding box center [64, 430] width 69 height 15
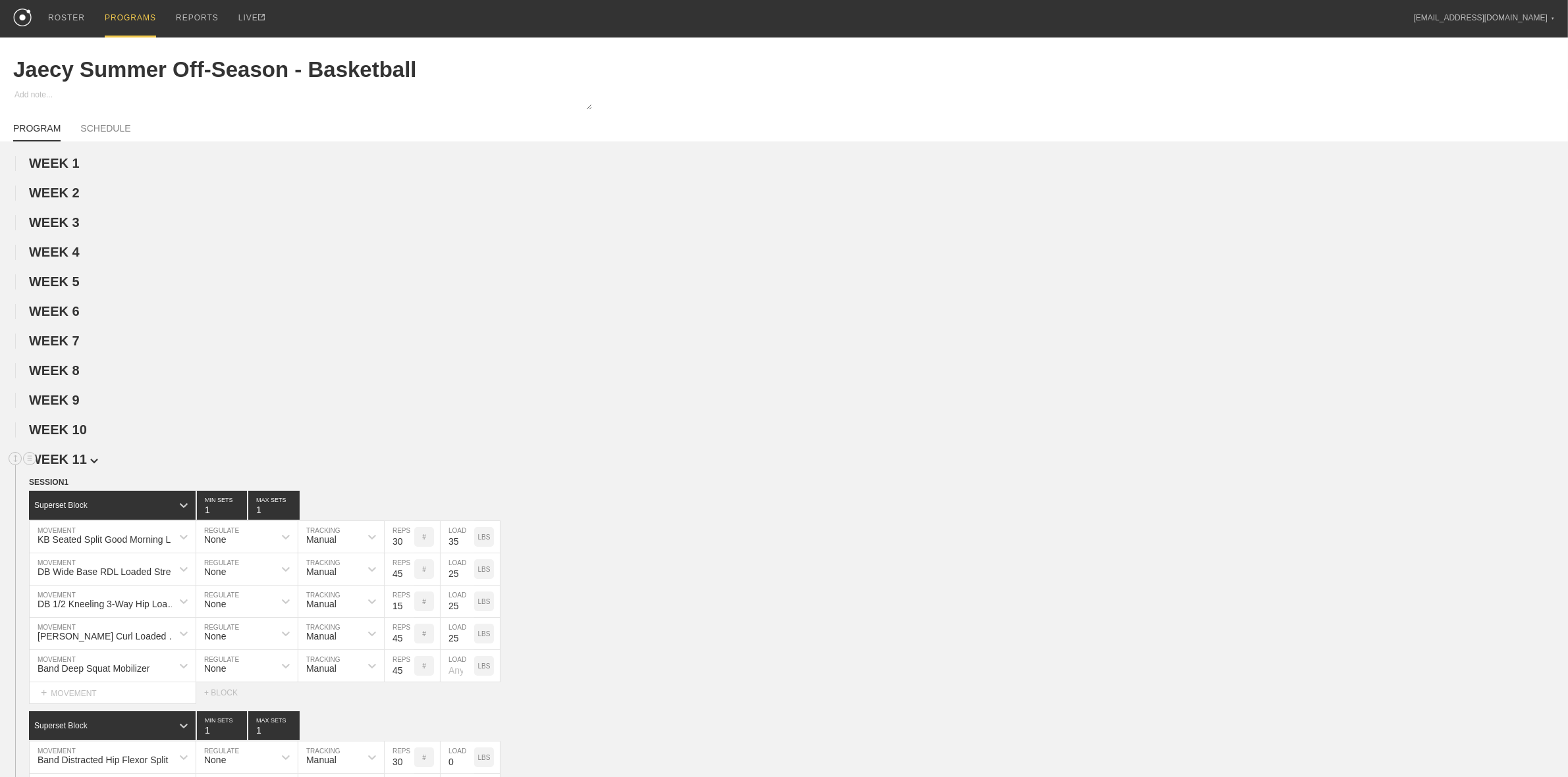
click at [63, 461] on span "WEEK 11" at bounding box center [64, 459] width 69 height 15
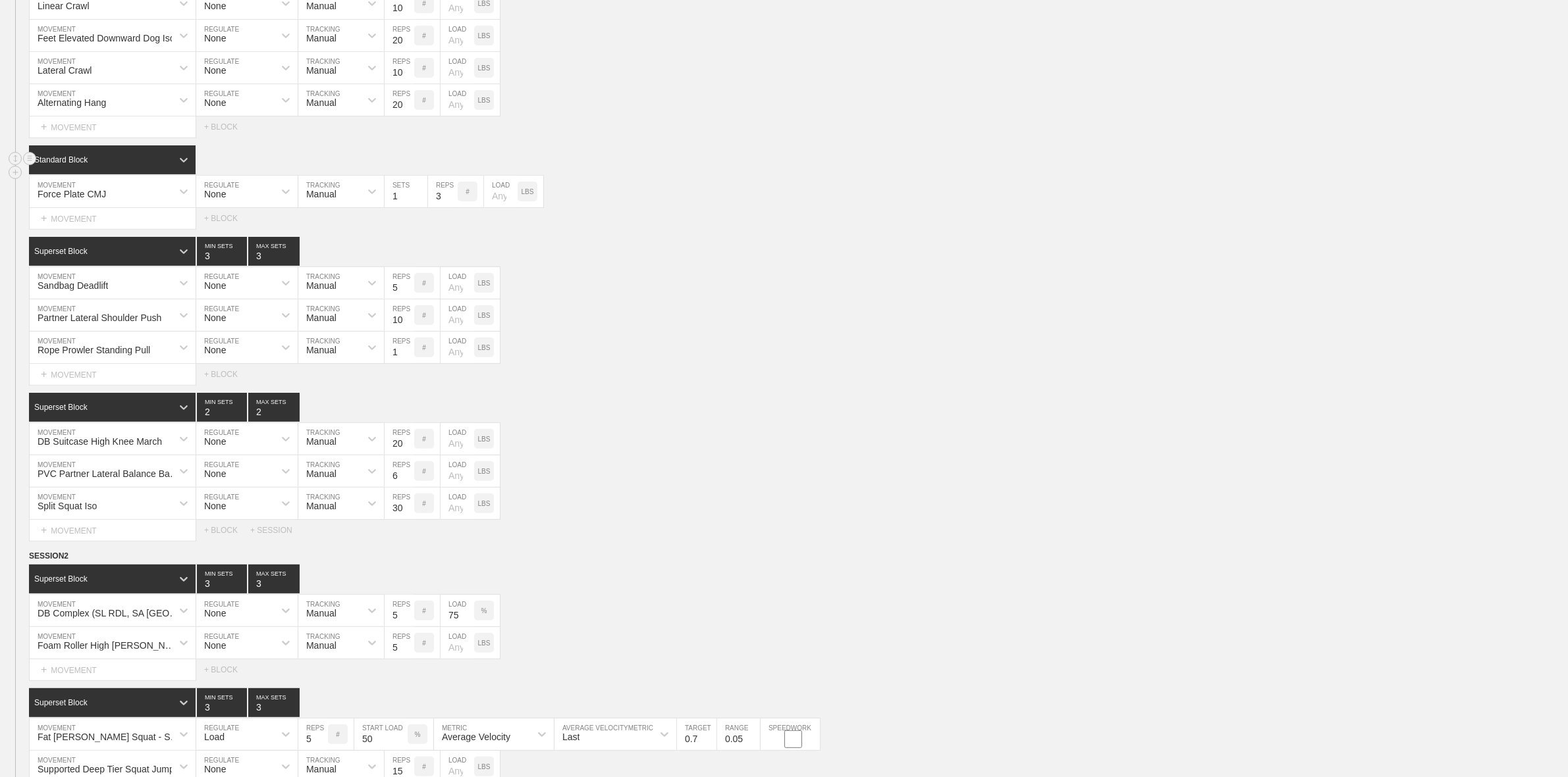
scroll to position [494, 0]
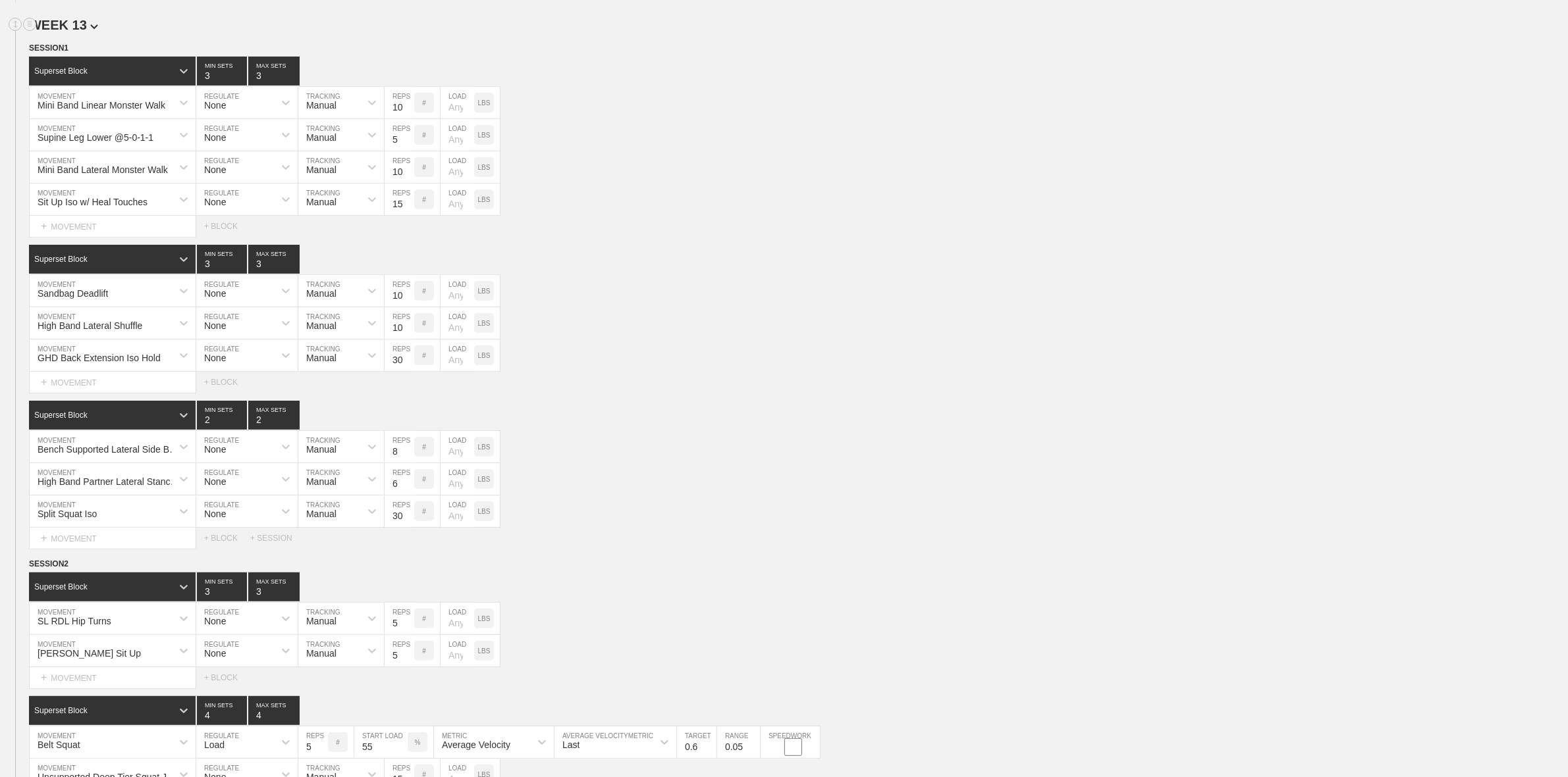
click at [73, 32] on span "WEEK 13" at bounding box center [64, 25] width 69 height 15
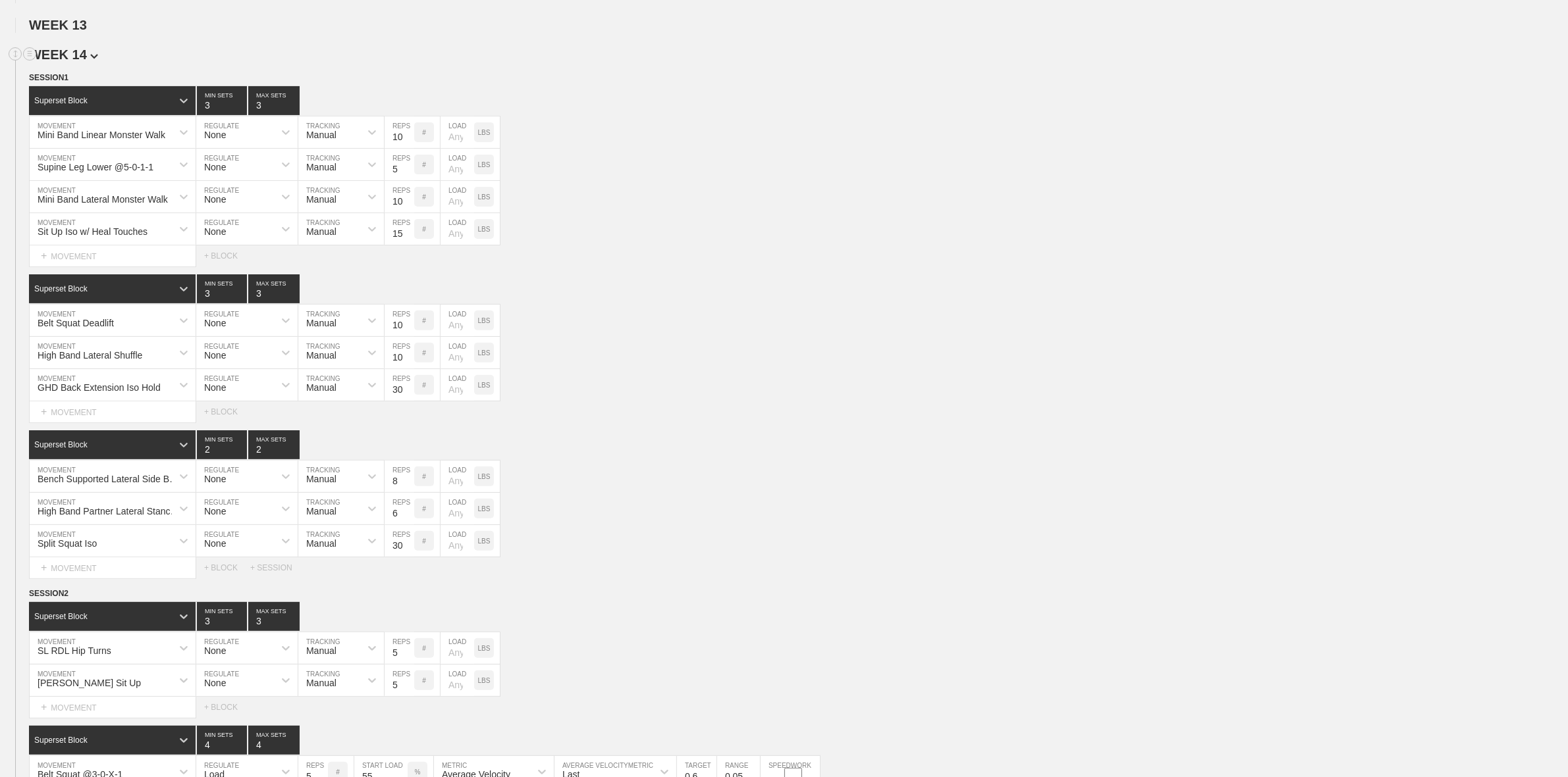
click at [73, 62] on span "WEEK 14" at bounding box center [64, 55] width 69 height 15
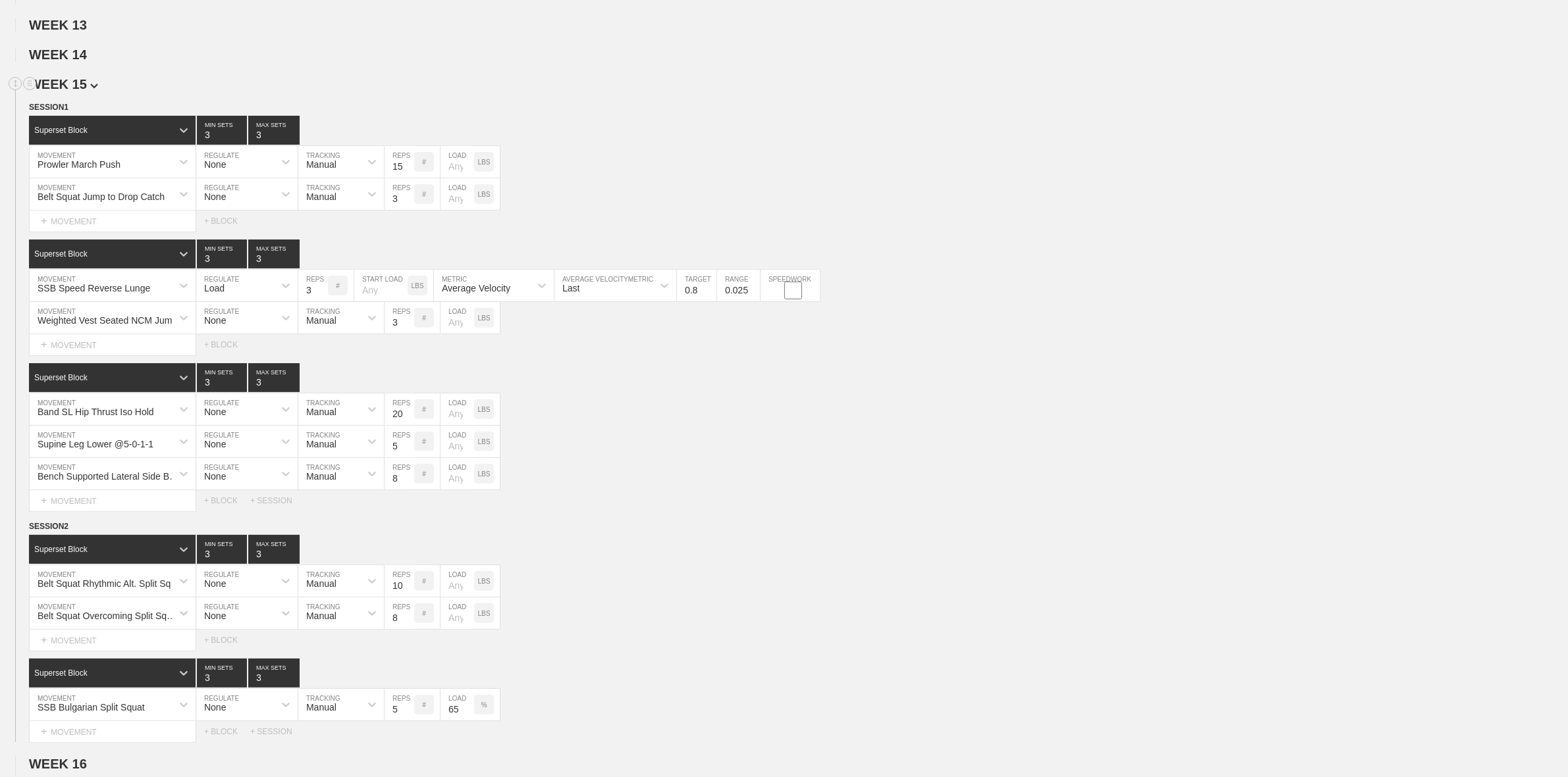
click at [76, 92] on span "WEEK 15" at bounding box center [64, 84] width 69 height 15
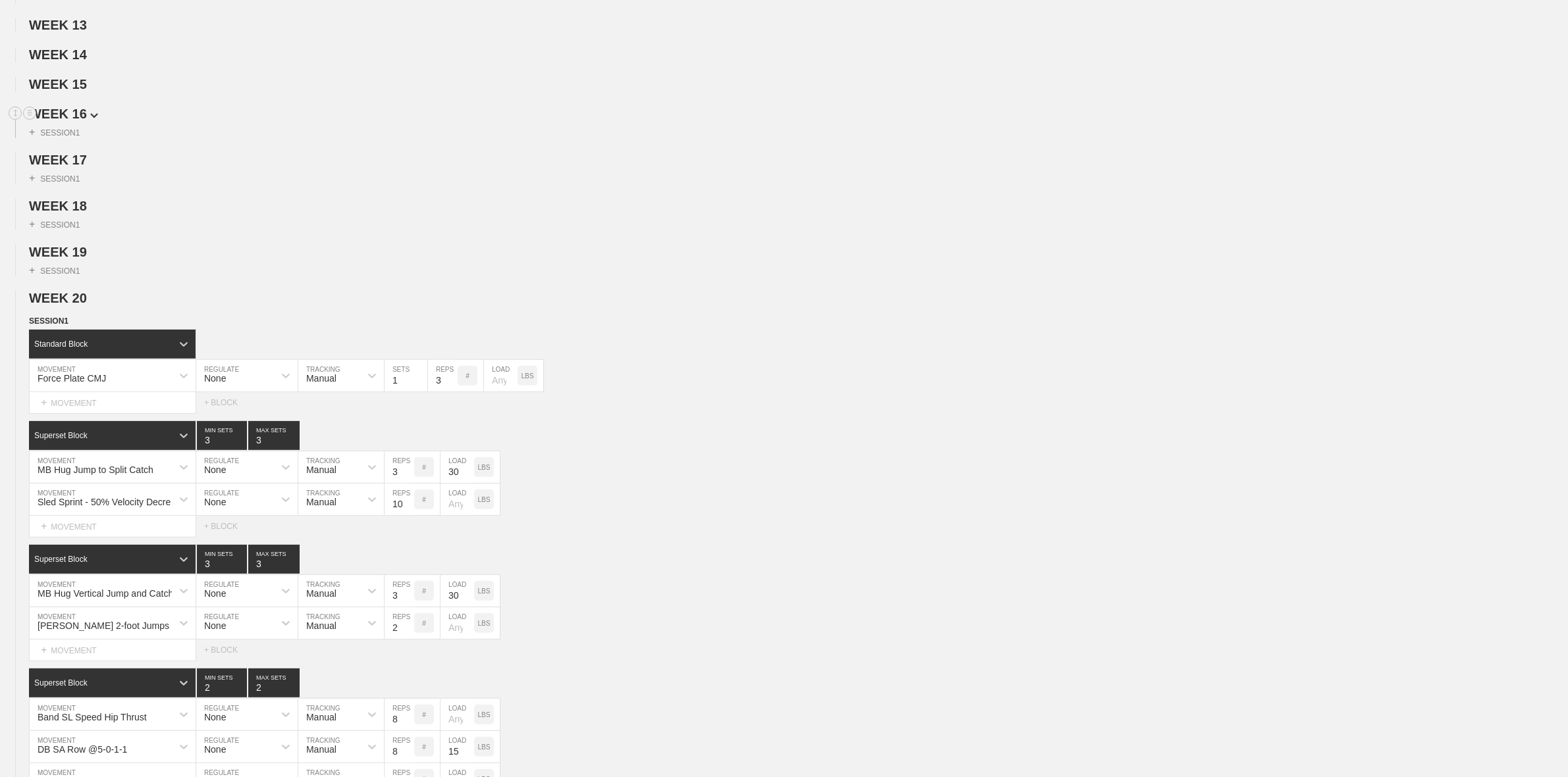
click at [76, 121] on span "WEEK 16" at bounding box center [64, 113] width 69 height 15
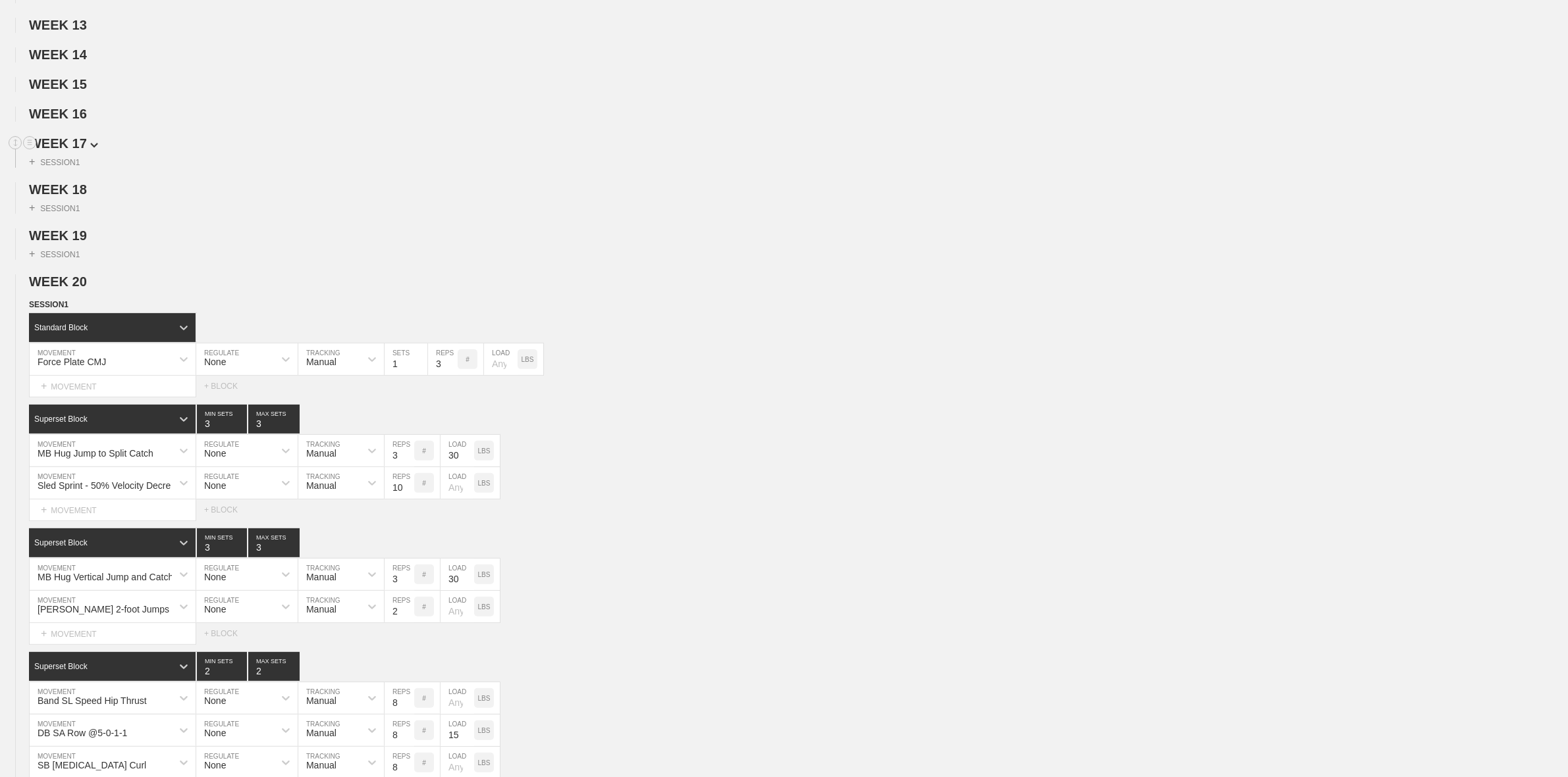
click at [72, 151] on span "WEEK 17" at bounding box center [64, 143] width 69 height 15
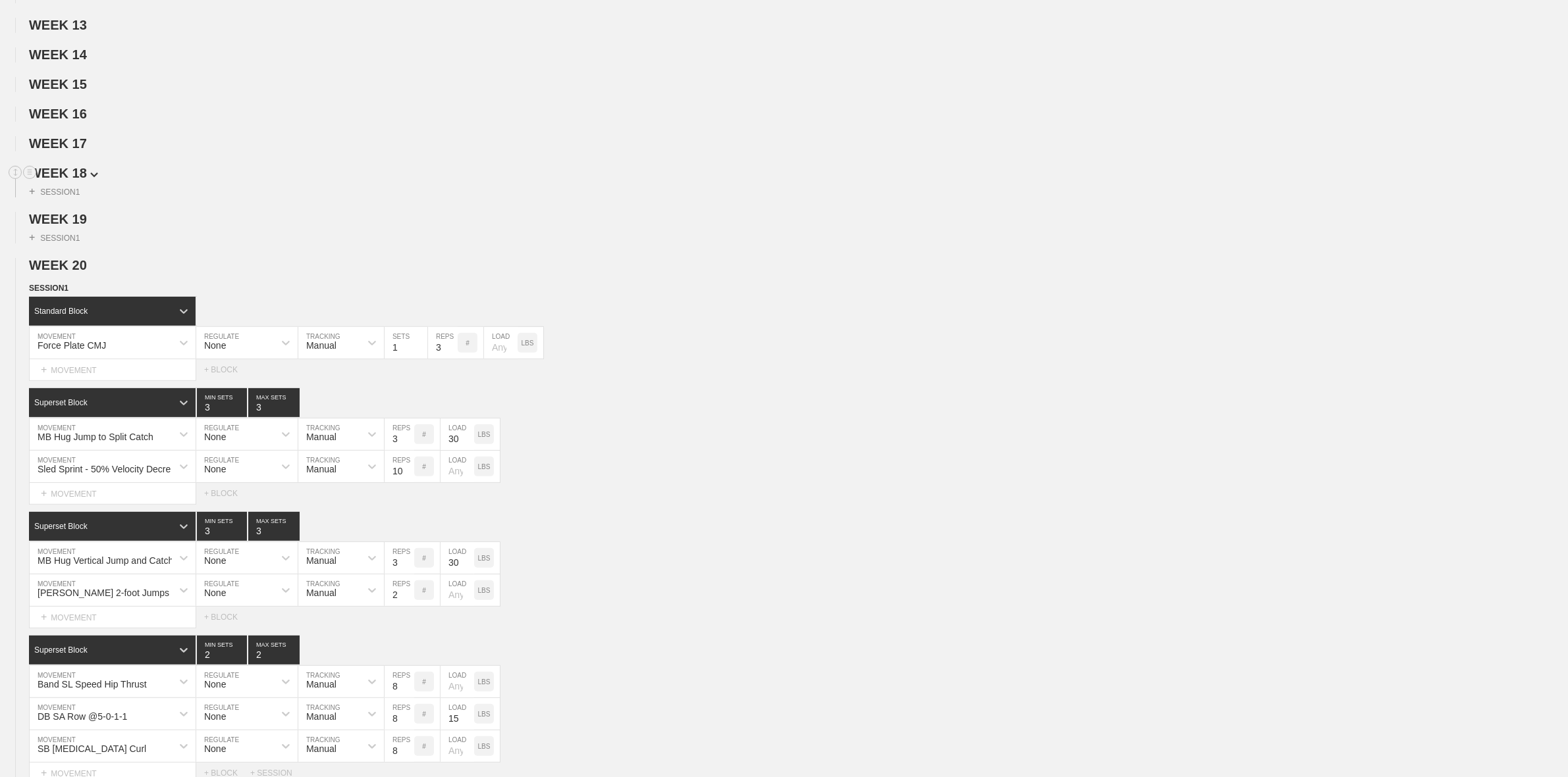
click at [70, 180] on span "WEEK 18" at bounding box center [64, 172] width 69 height 15
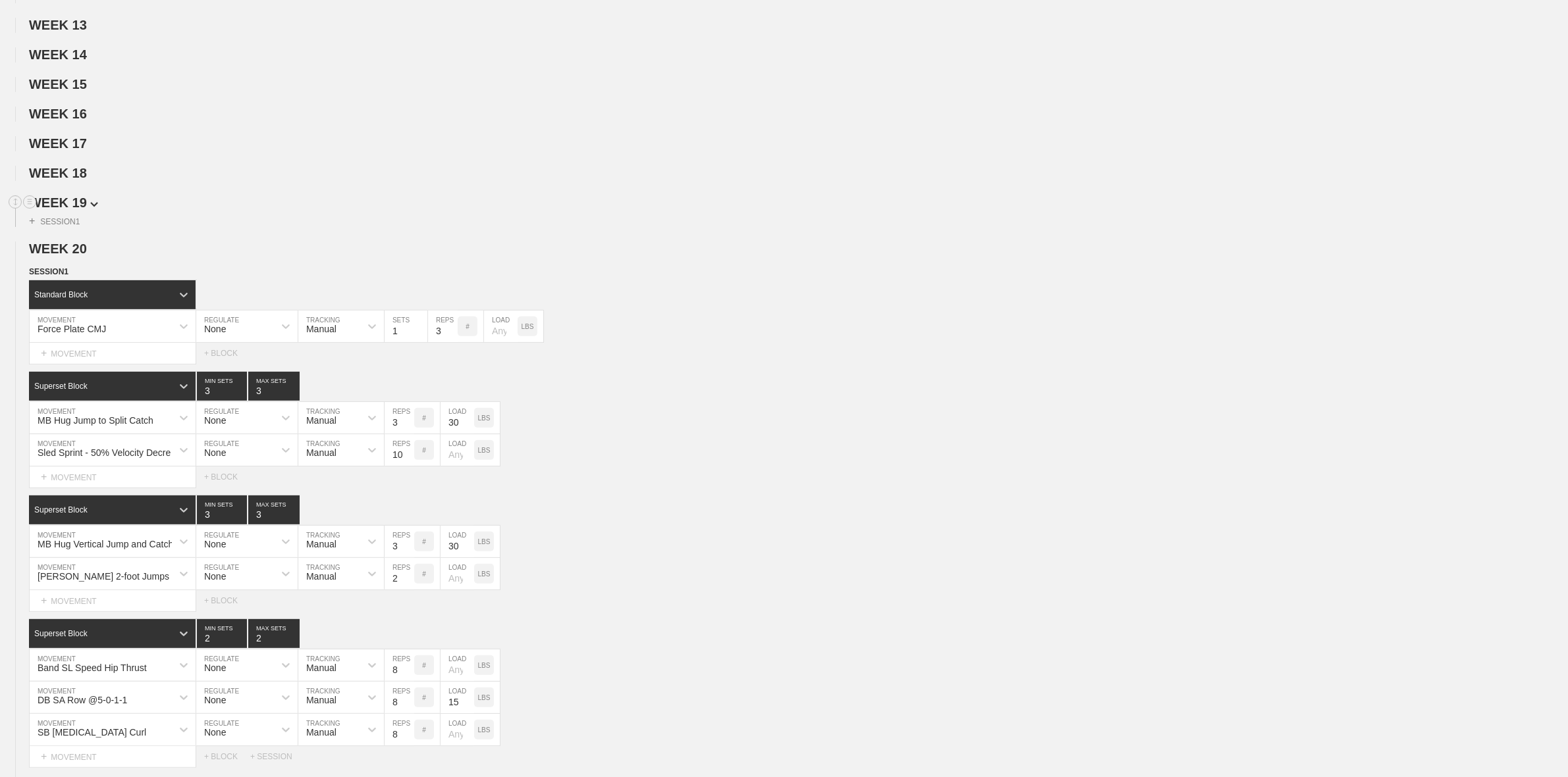
click at [70, 210] on span "WEEK 19" at bounding box center [64, 203] width 69 height 15
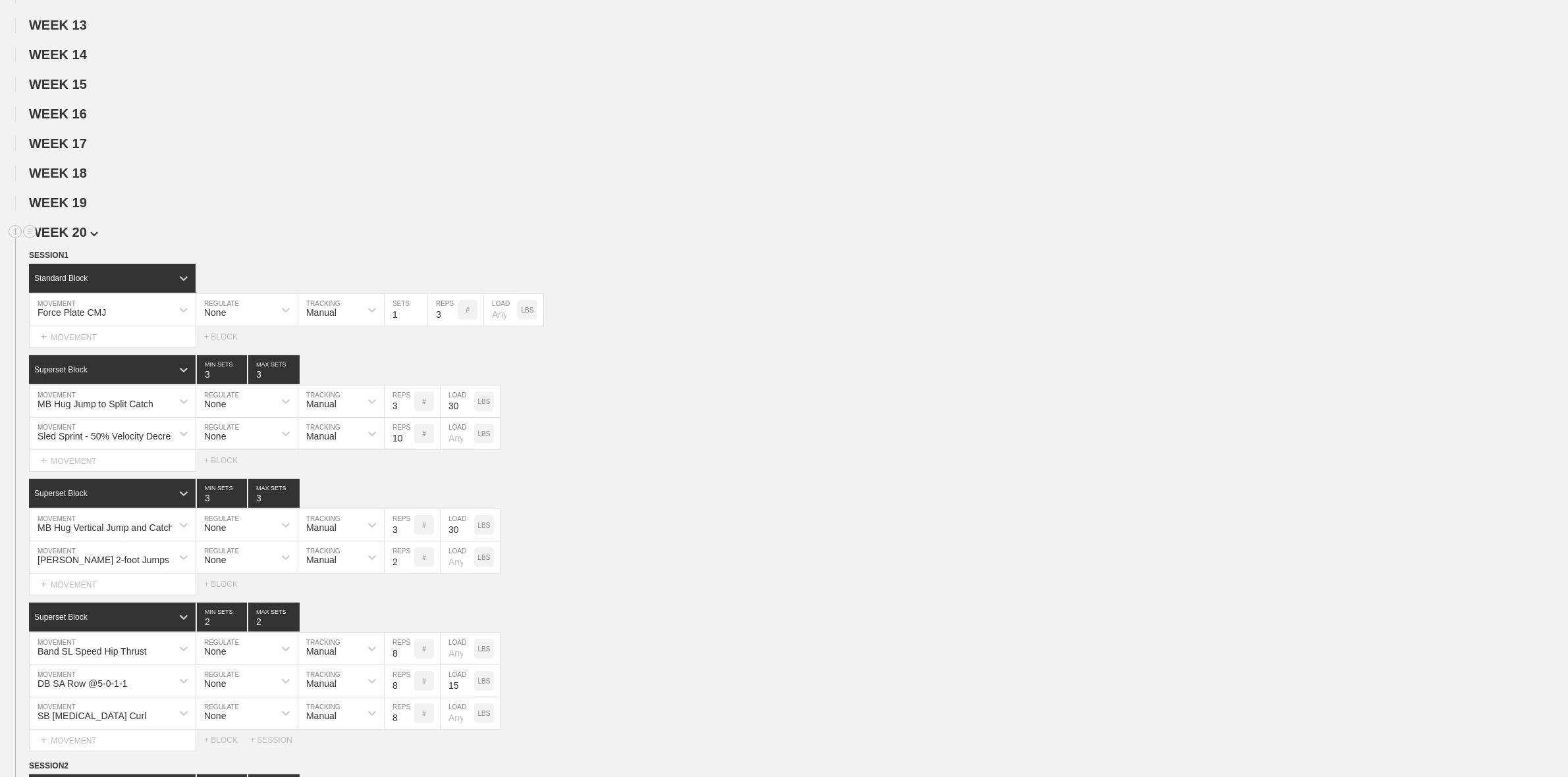
click at [67, 239] on span "WEEK 20" at bounding box center [64, 232] width 69 height 15
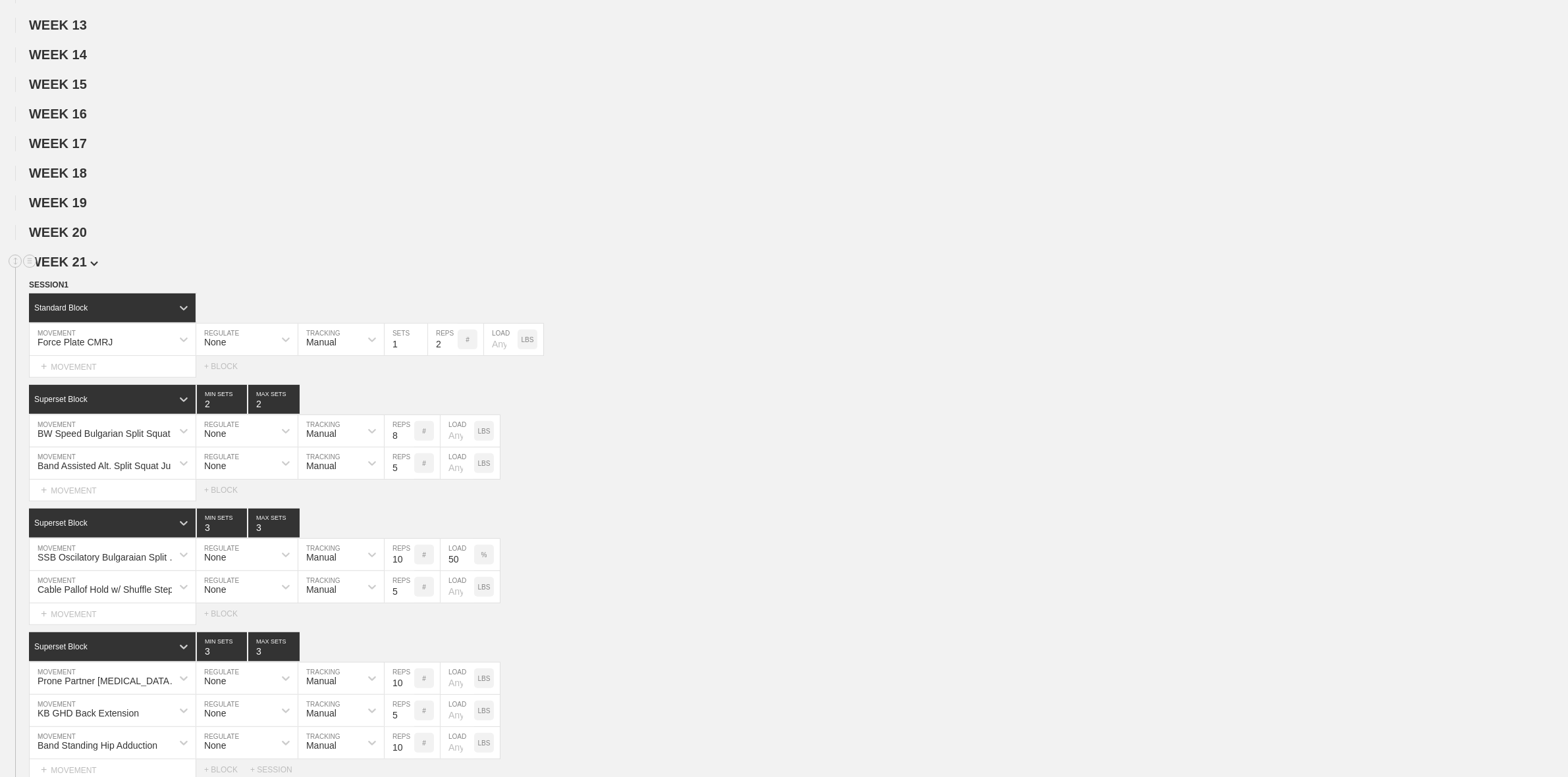
click at [74, 270] on span "WEEK 21" at bounding box center [64, 262] width 69 height 15
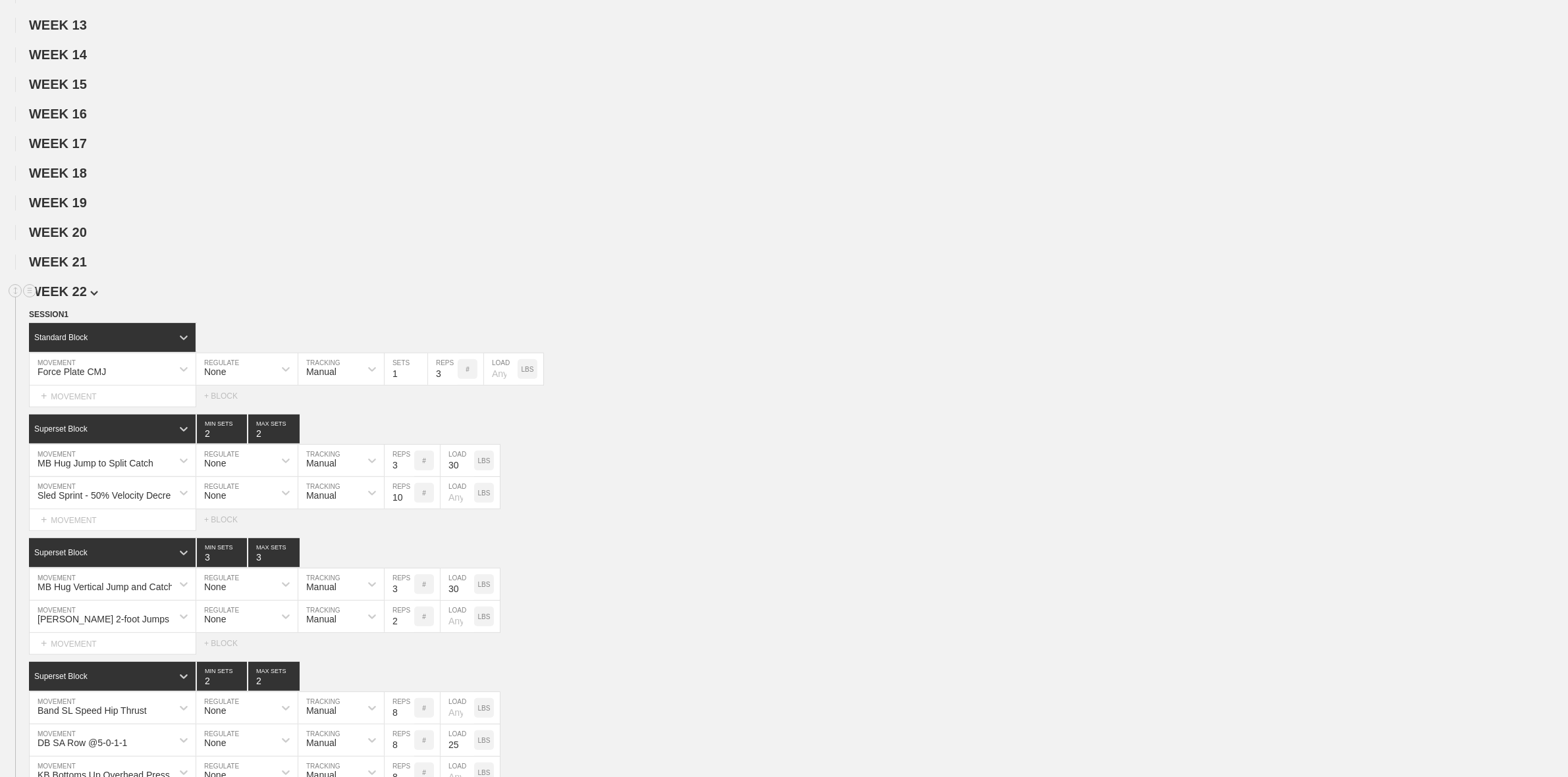
click at [72, 295] on h2 "WEEK 22" at bounding box center [798, 292] width 1539 height 15
click at [71, 299] on span "WEEK 22" at bounding box center [64, 291] width 69 height 15
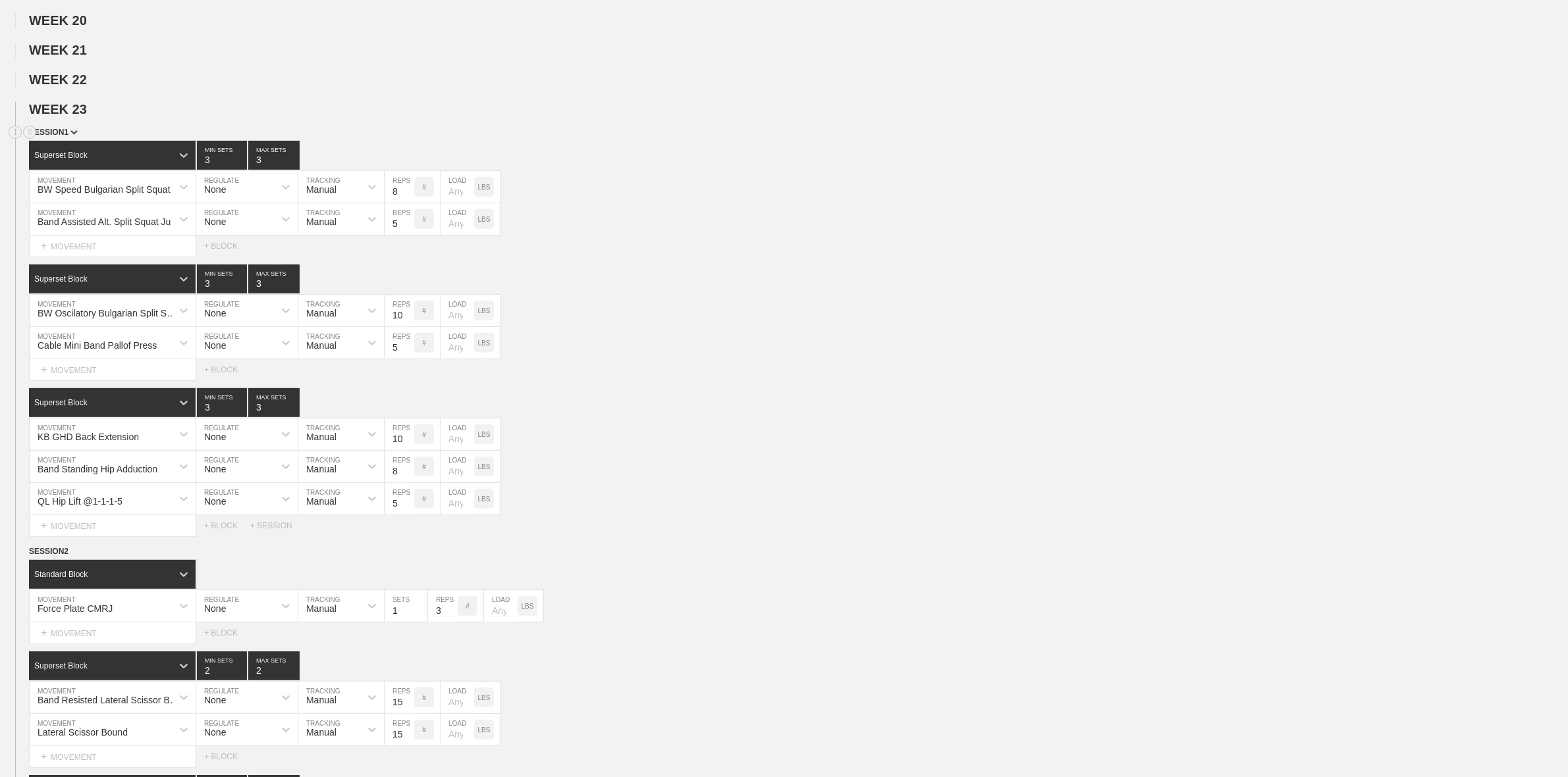
scroll to position [741, 0]
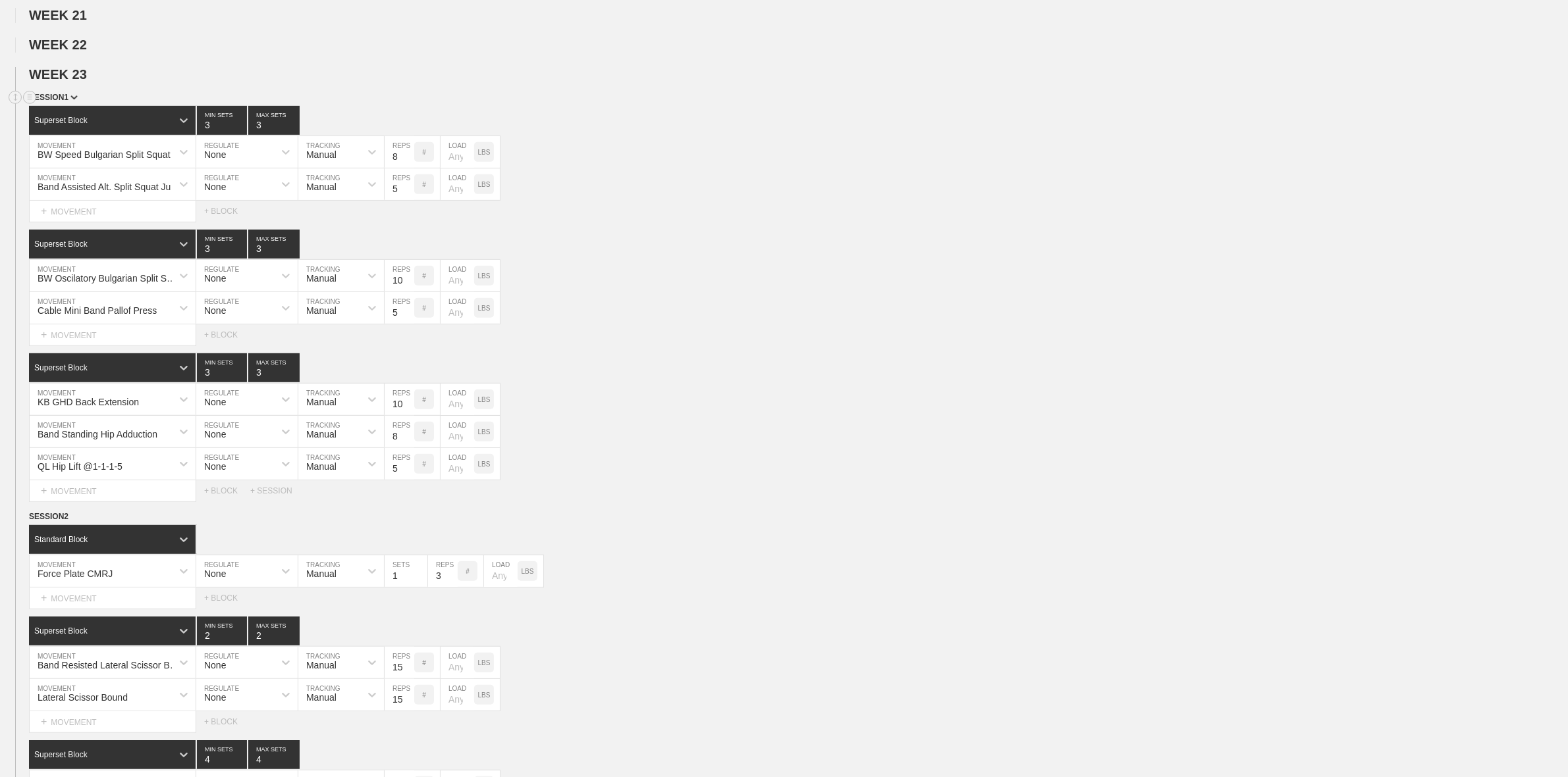
click at [60, 102] on span "SESSION 1" at bounding box center [53, 98] width 49 height 9
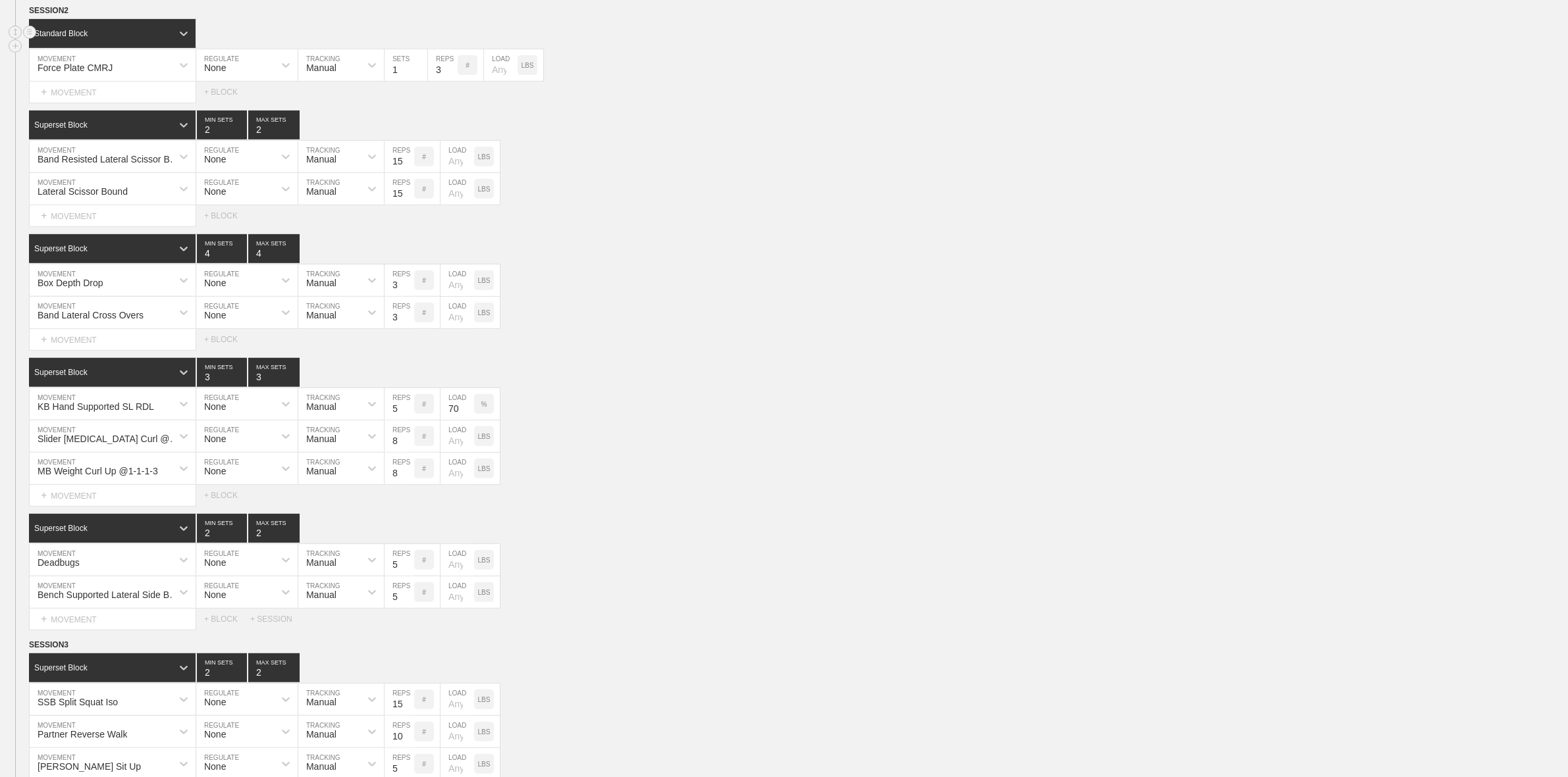
scroll to position [822, 0]
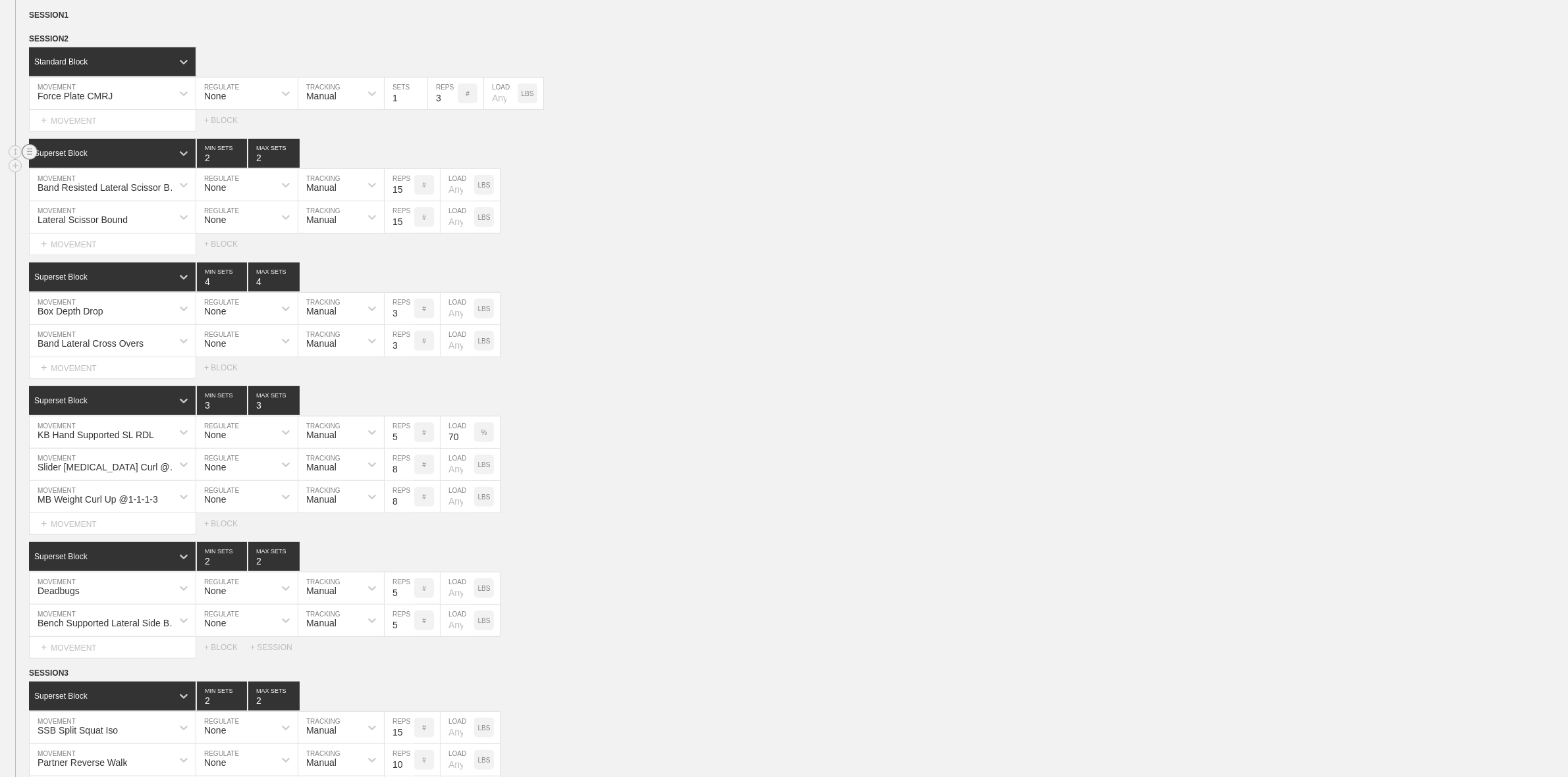
click at [29, 160] on circle at bounding box center [30, 152] width 15 height 15
click at [74, 196] on div "DELETE" at bounding box center [92, 193] width 106 height 20
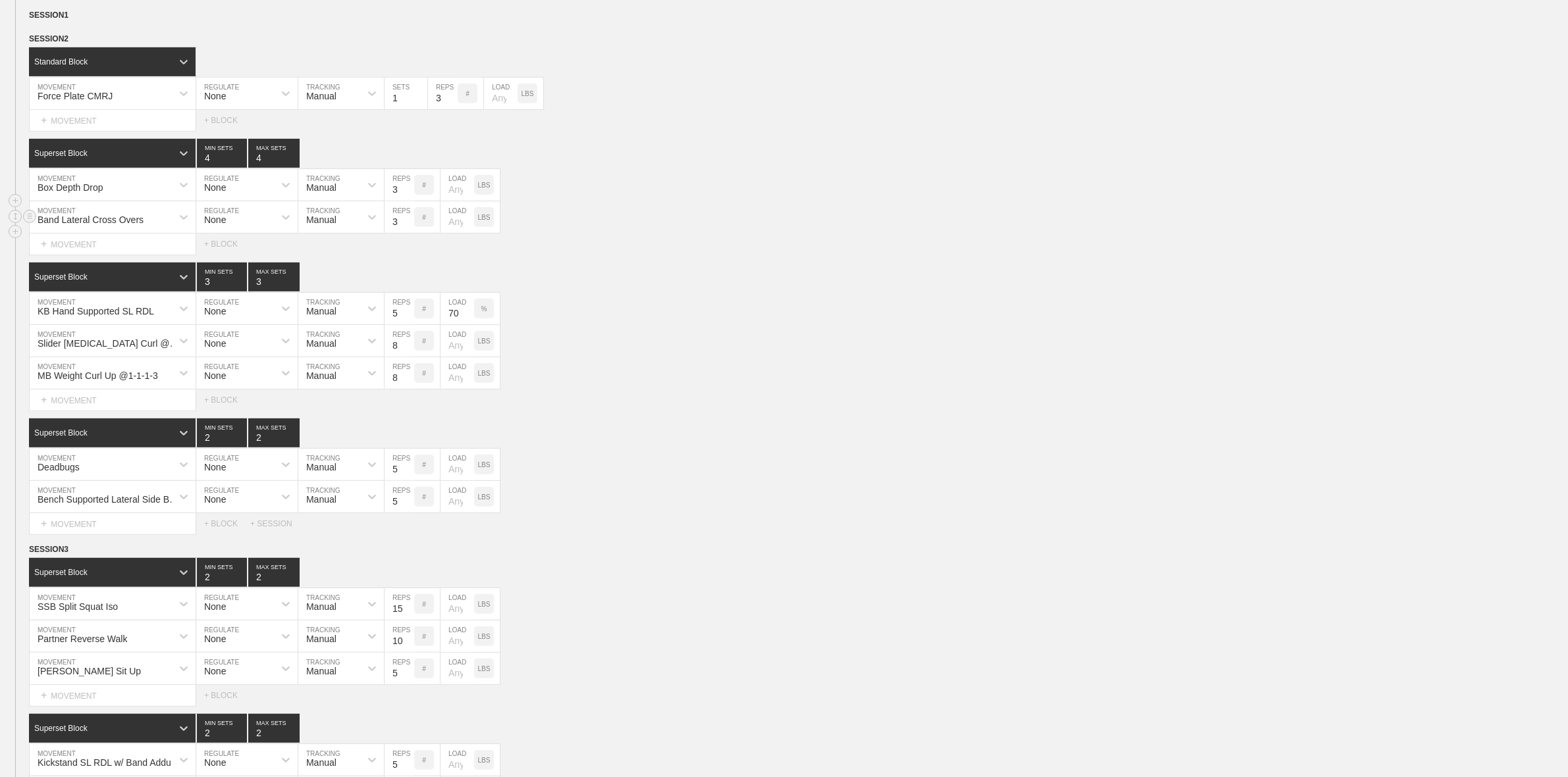
click at [124, 225] on div "Band Lateral Cross Overs" at bounding box center [91, 220] width 106 height 11
type input "B"
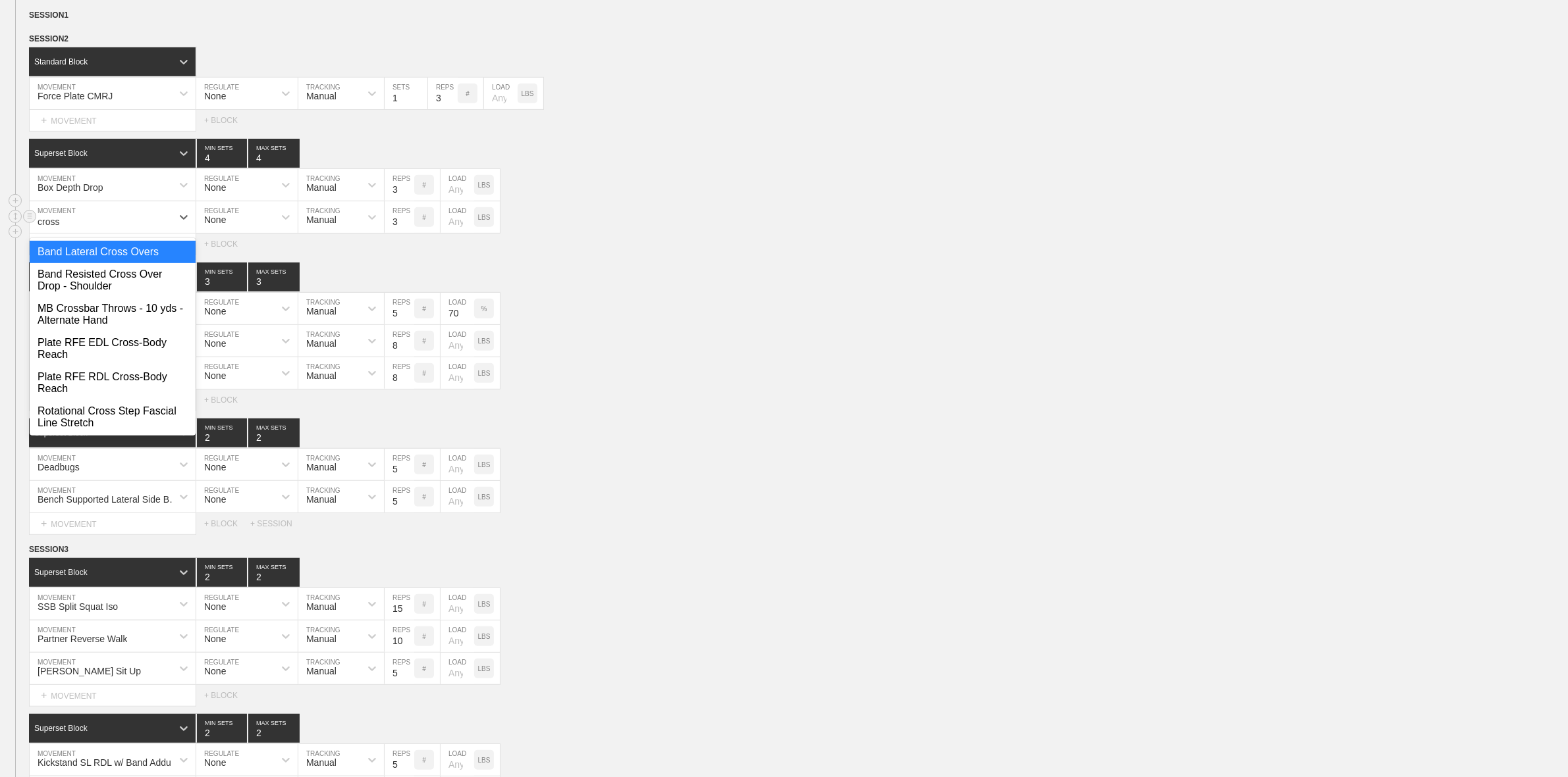
type input "cross"
click at [92, 296] on div "Band Resisted Cross Over Drop - Shoulder" at bounding box center [112, 280] width 166 height 34
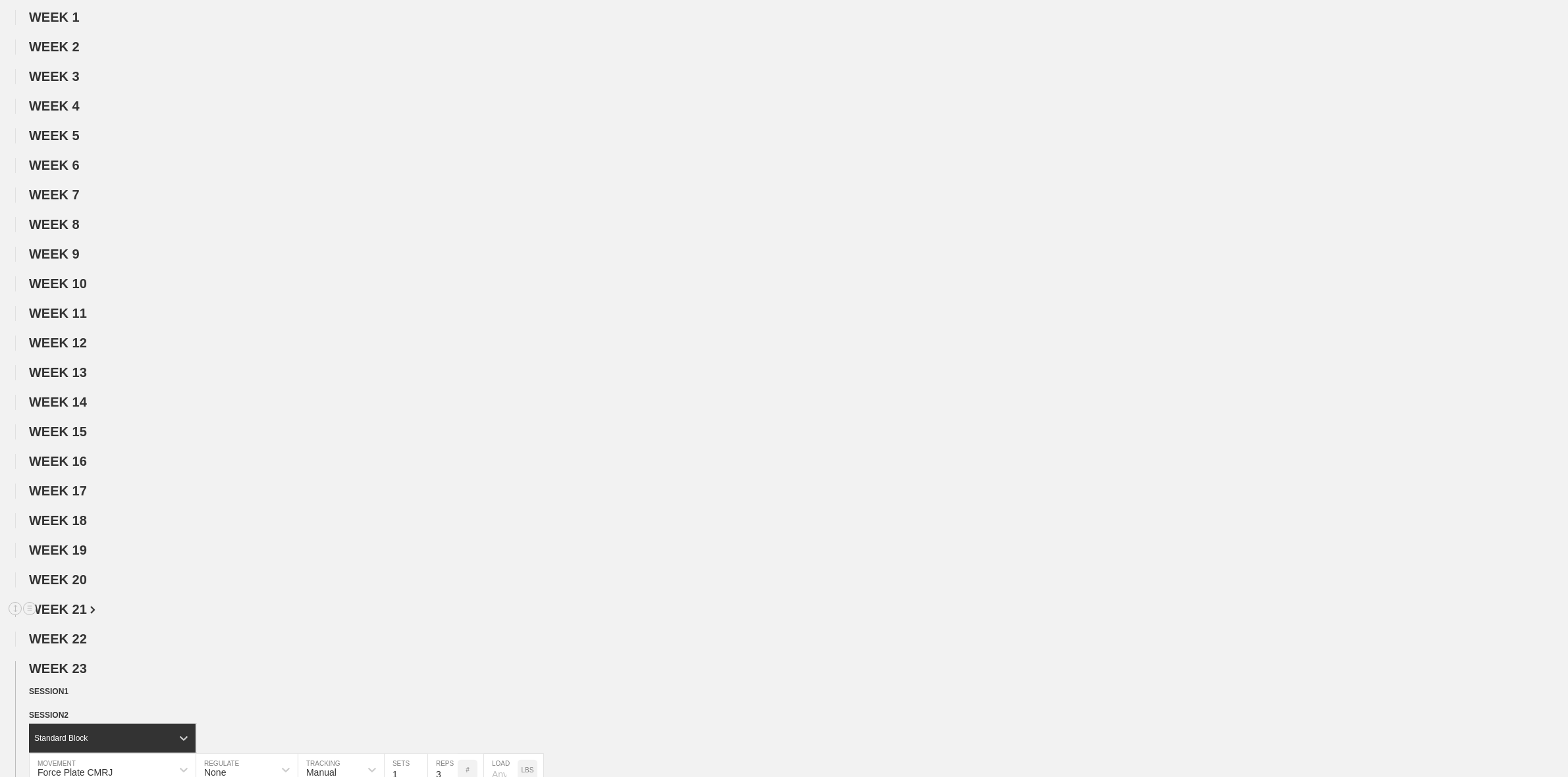
scroll to position [0, 0]
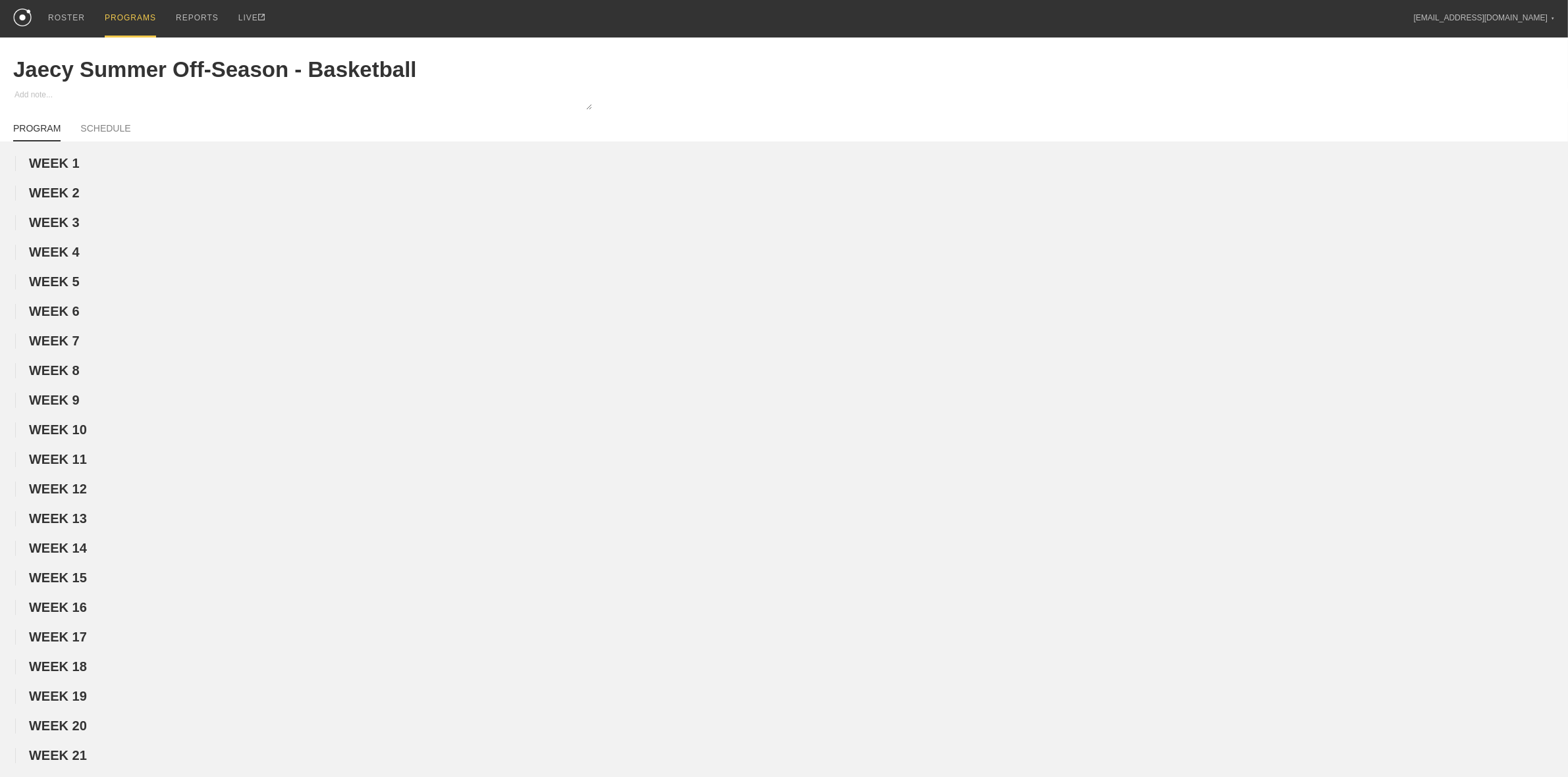
click at [116, 23] on div "PROGRAMS" at bounding box center [130, 18] width 52 height 38
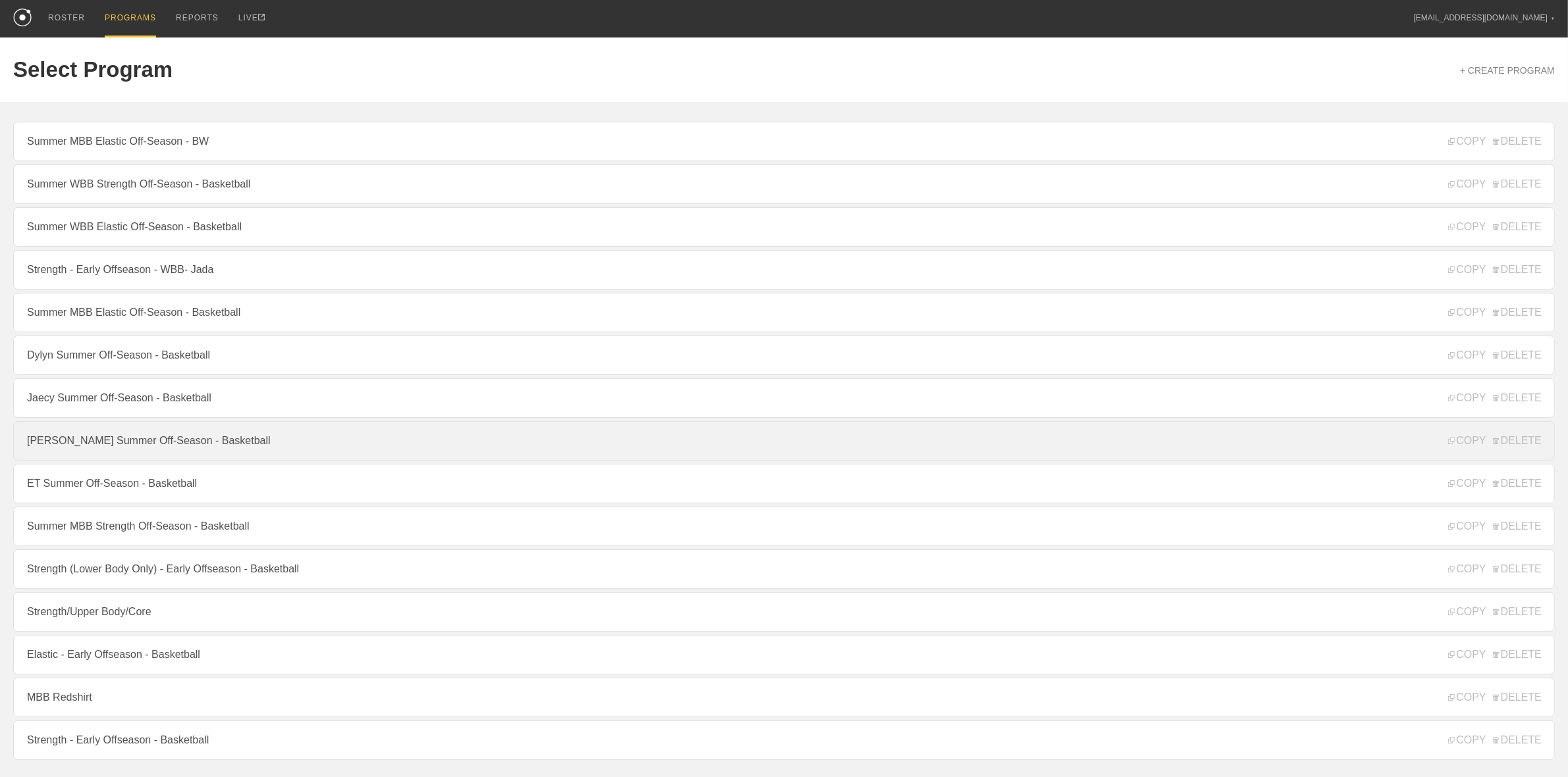
click at [86, 451] on link "[PERSON_NAME] Summer Off-Season - Basketball" at bounding box center [784, 440] width 1542 height 39
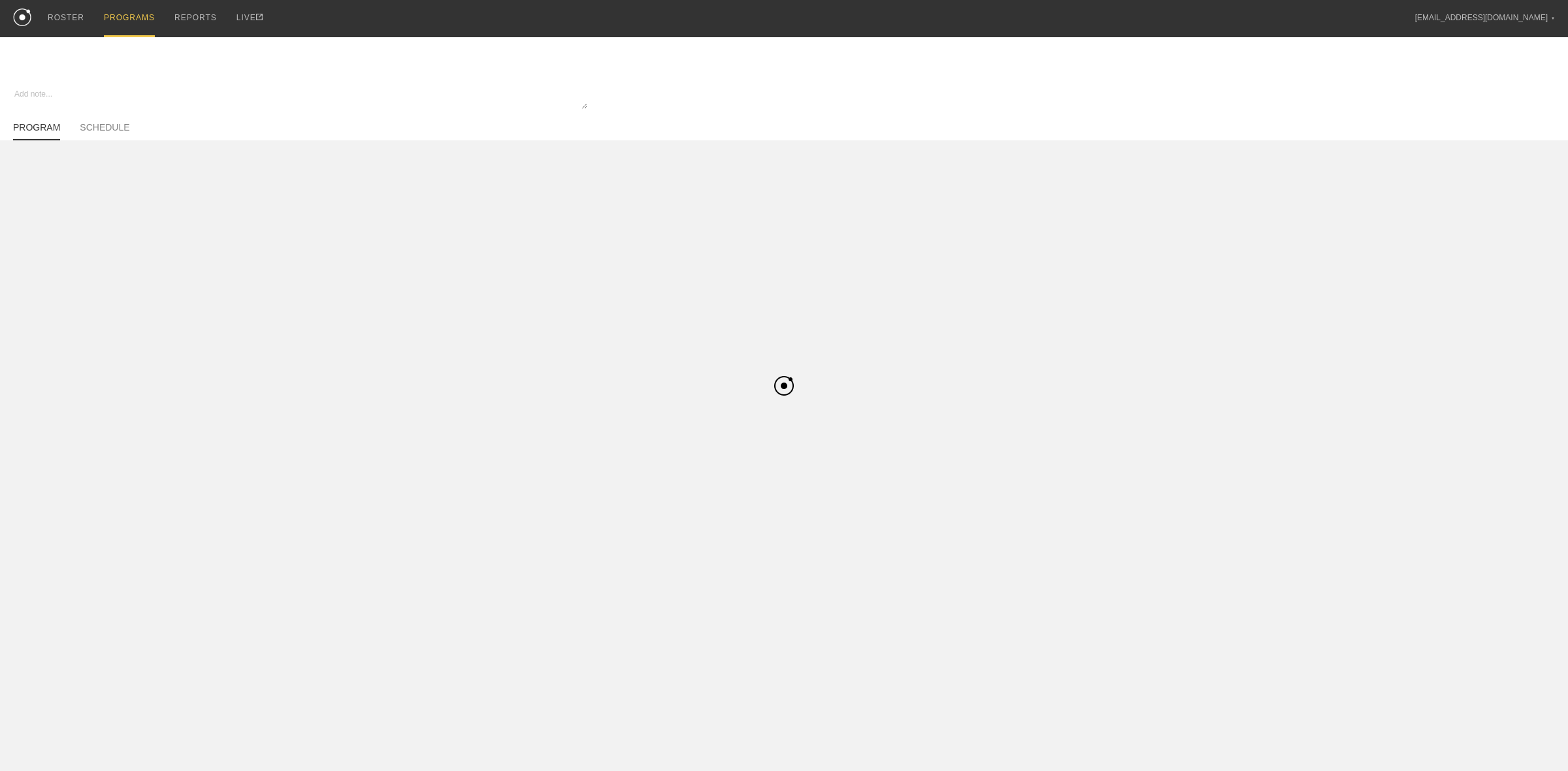
click at [138, 15] on div "PROGRAMS" at bounding box center [129, 18] width 51 height 37
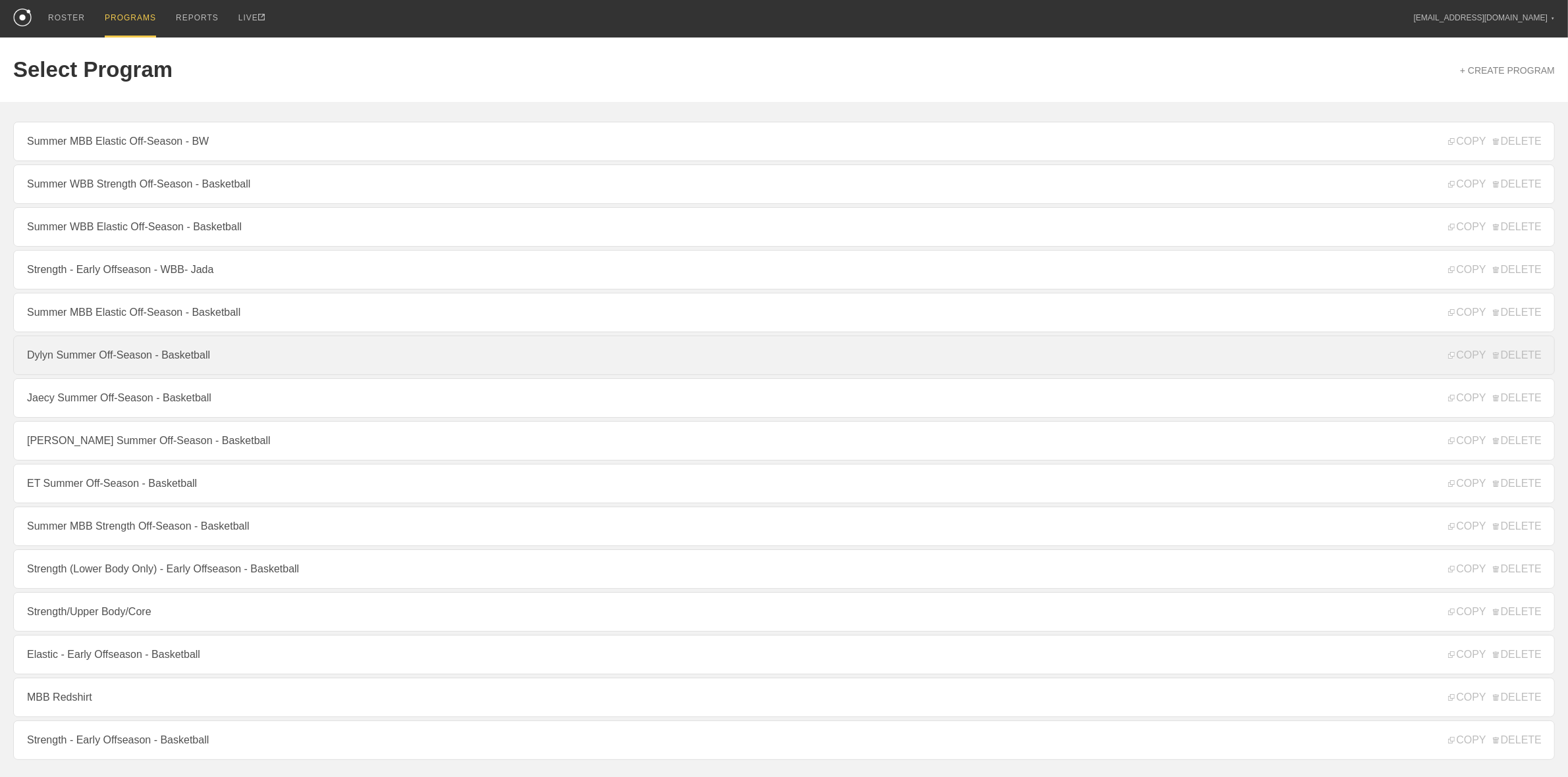
click at [109, 360] on link "Dylyn Summer Off-Season - Basketball" at bounding box center [784, 355] width 1542 height 39
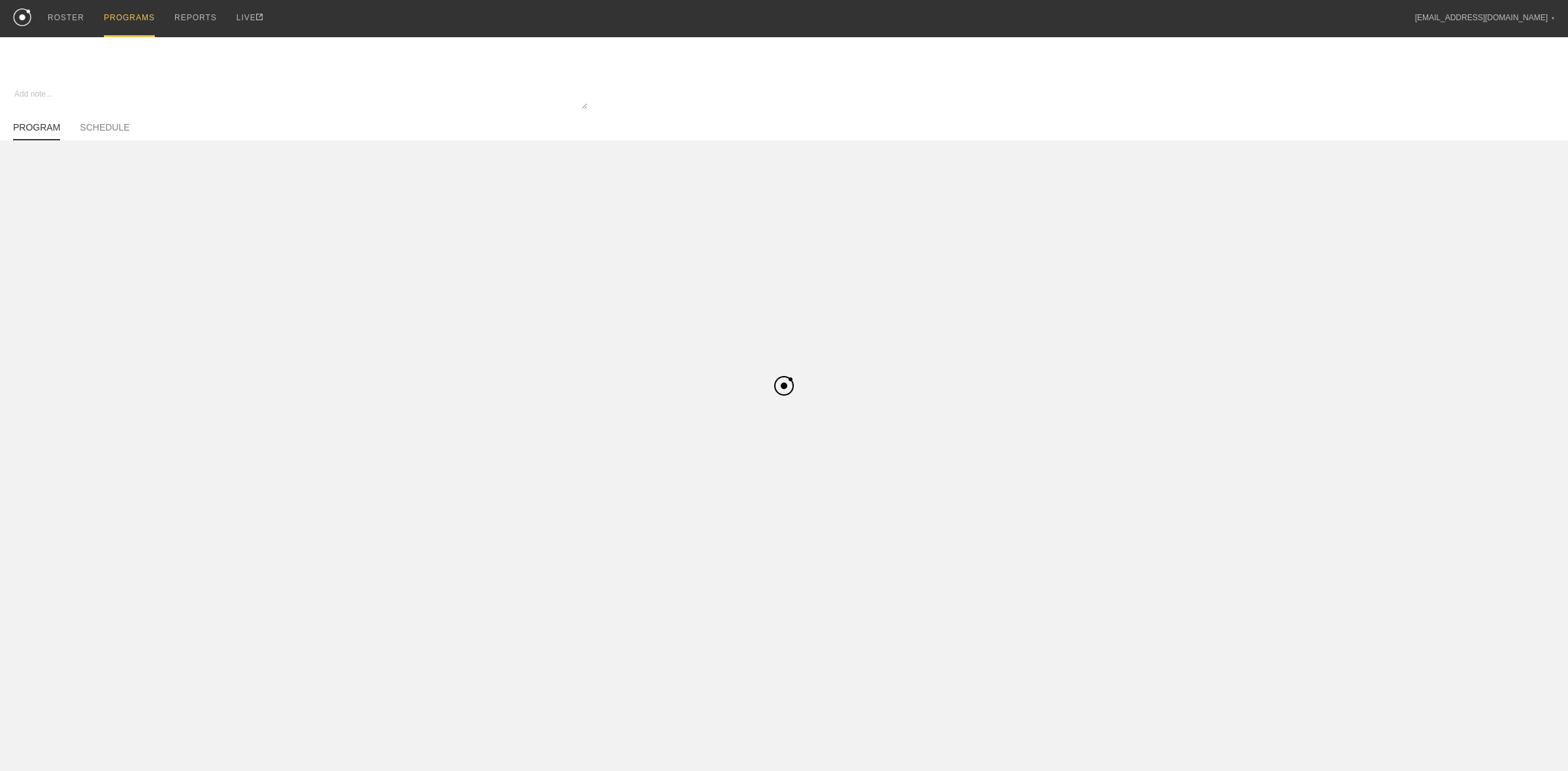
type textarea "x"
type input "Dylyn Summer Off-Season - Basketball"
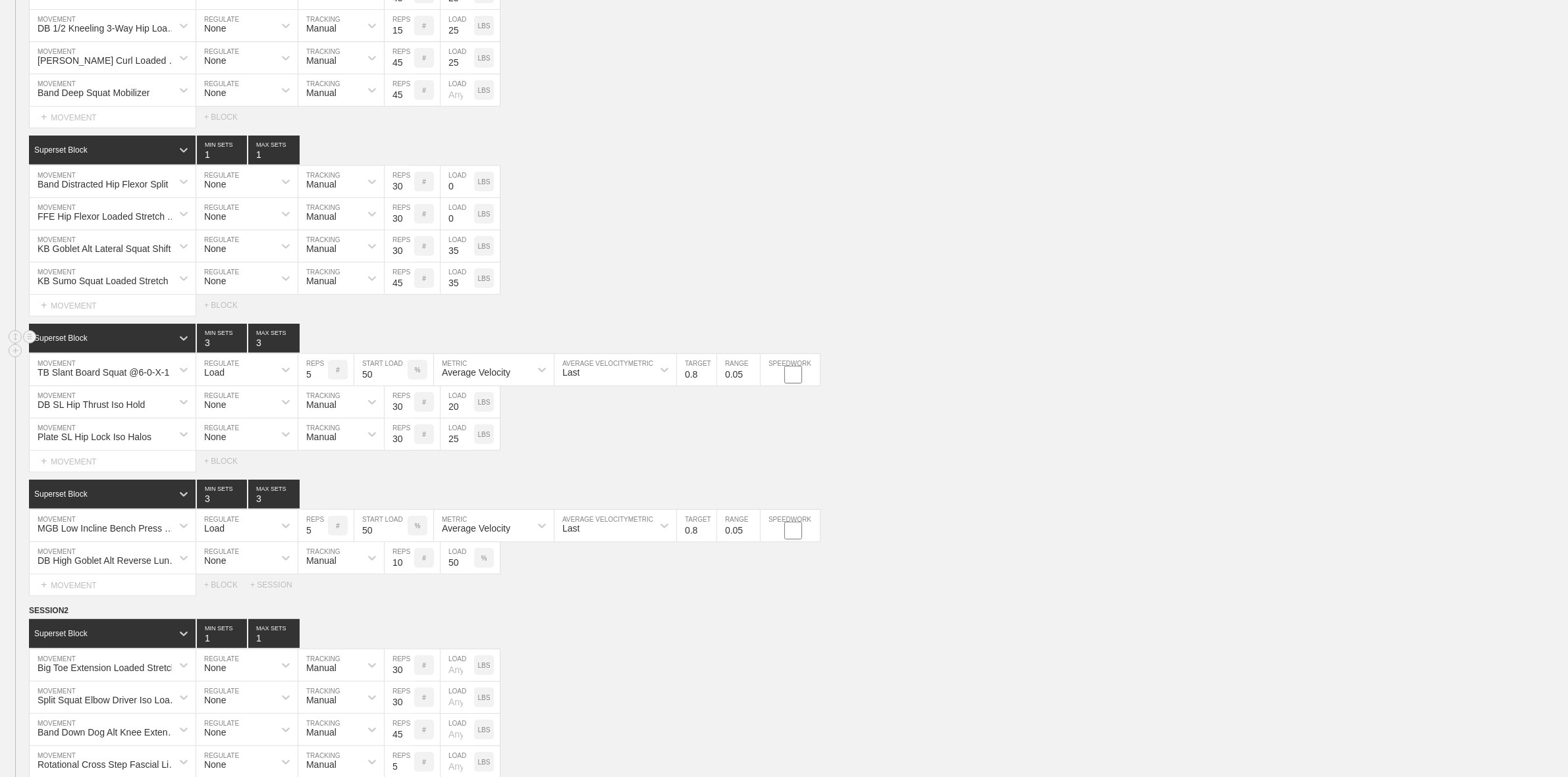
scroll to position [494, 0]
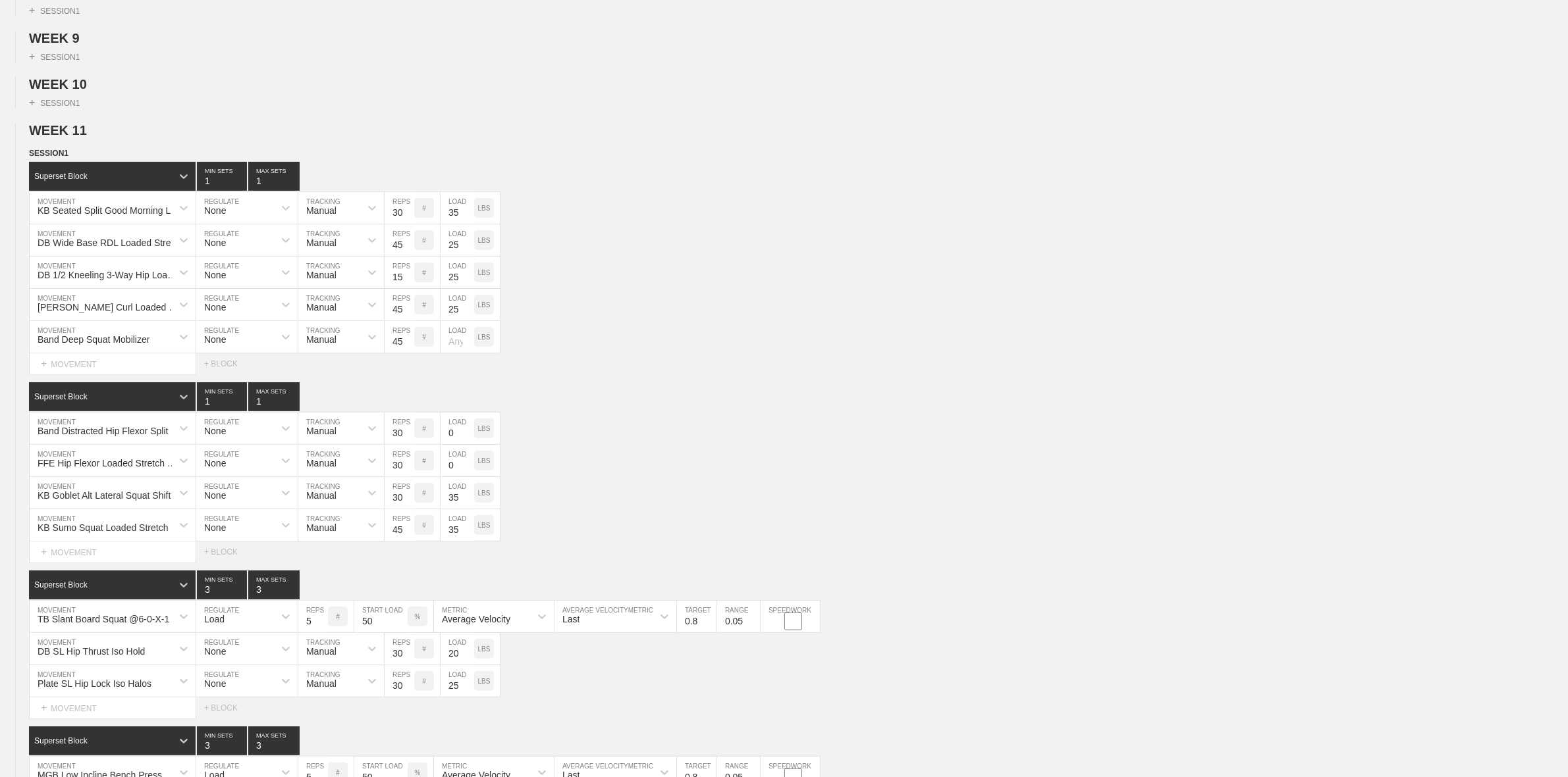
click at [69, 138] on span "WEEK 11" at bounding box center [64, 130] width 69 height 15
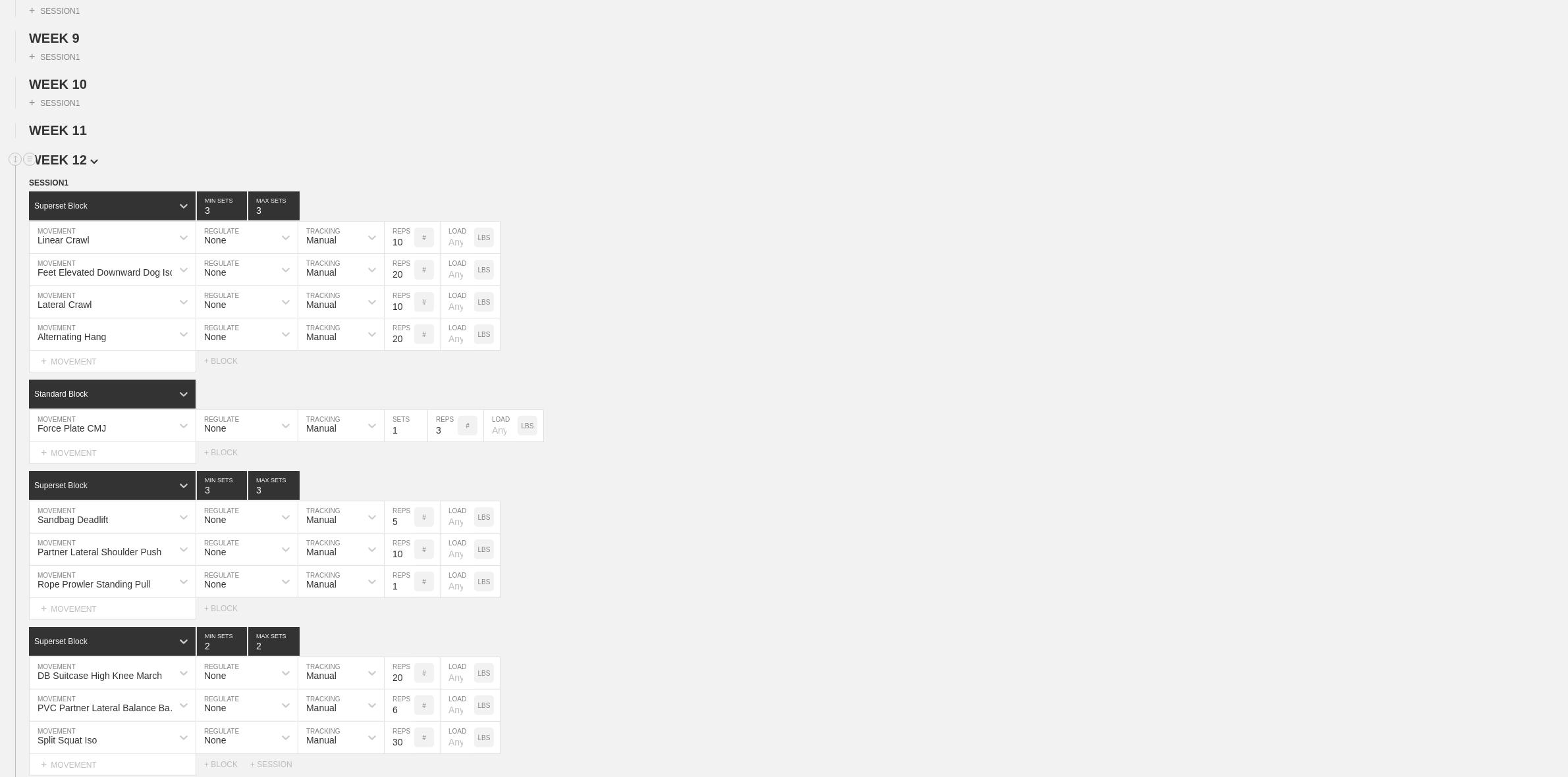
click at [72, 167] on span "WEEK 12" at bounding box center [64, 159] width 69 height 15
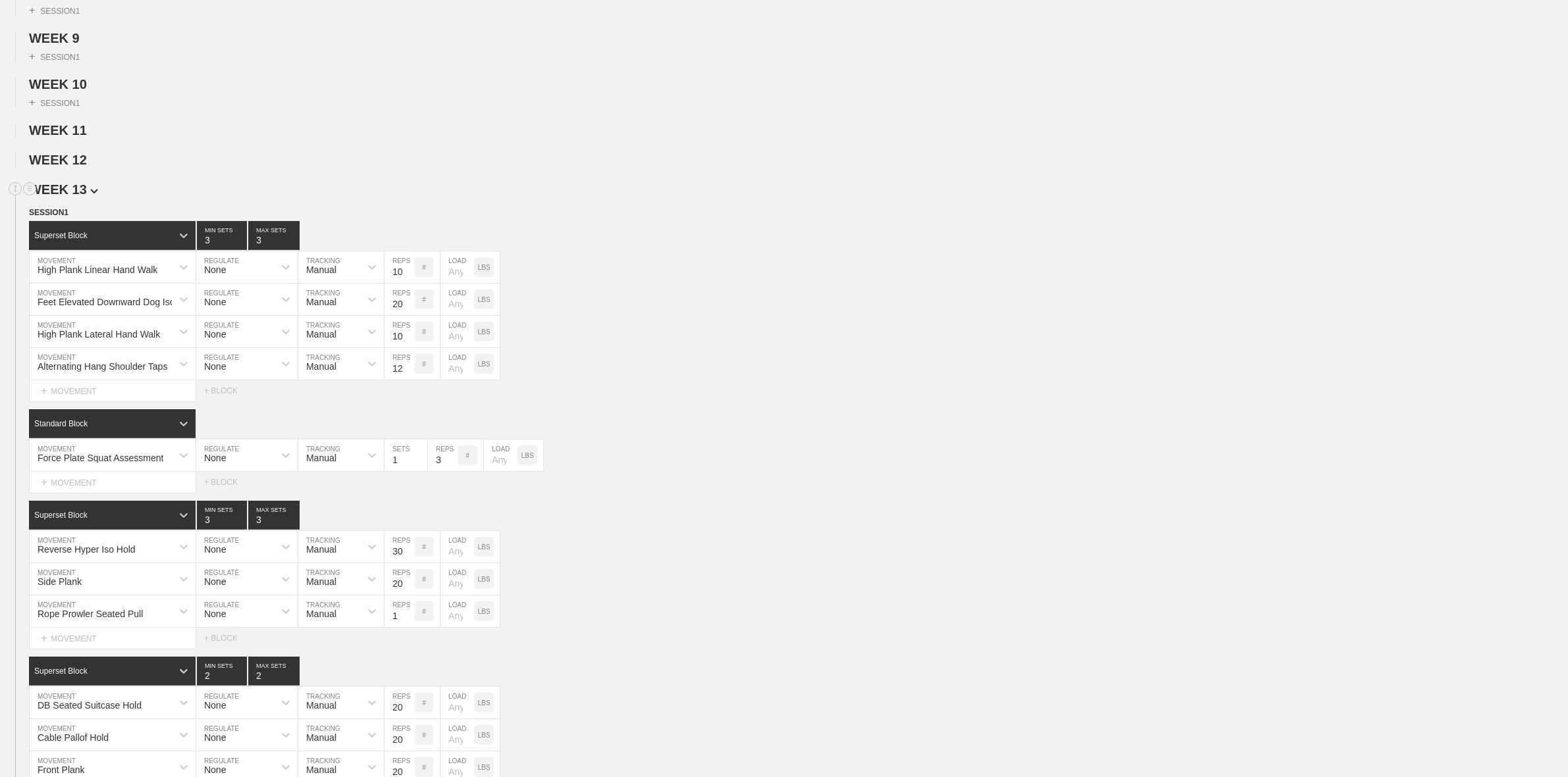
click at [71, 197] on span "WEEK 13" at bounding box center [64, 189] width 69 height 15
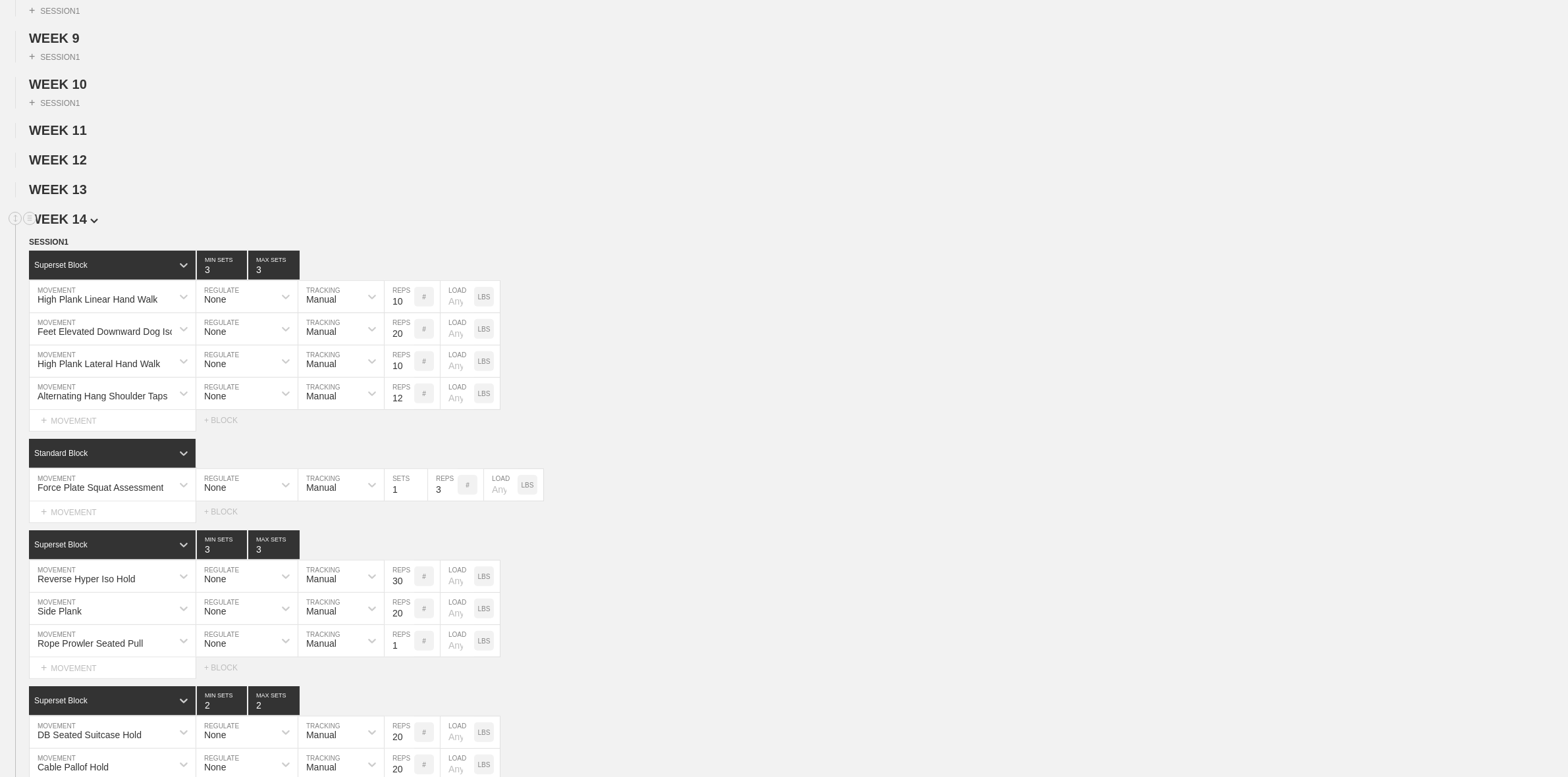
click at [70, 224] on span "WEEK 14" at bounding box center [64, 219] width 69 height 15
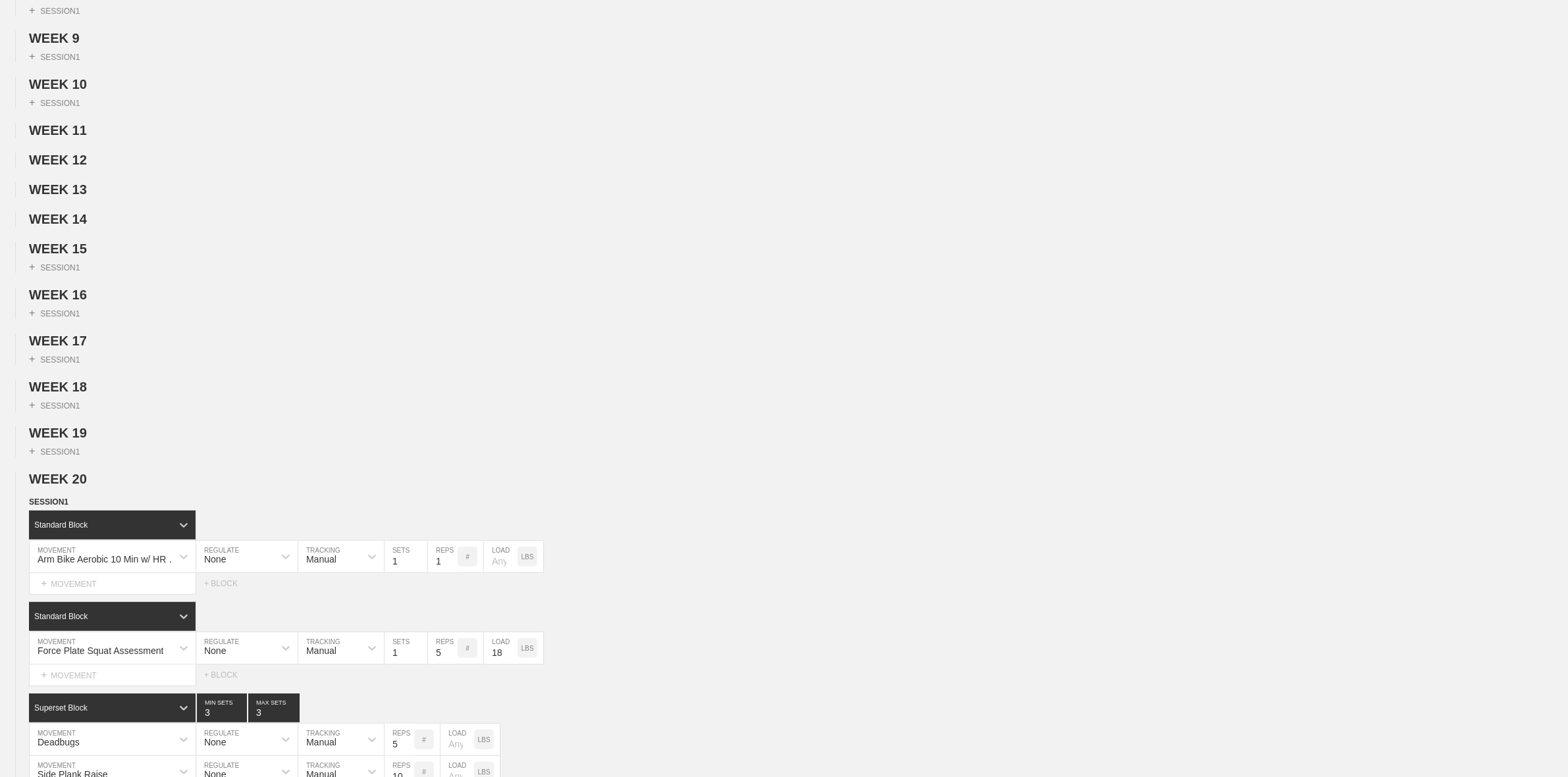
click at [79, 487] on span "WEEK 20" at bounding box center [64, 479] width 69 height 15
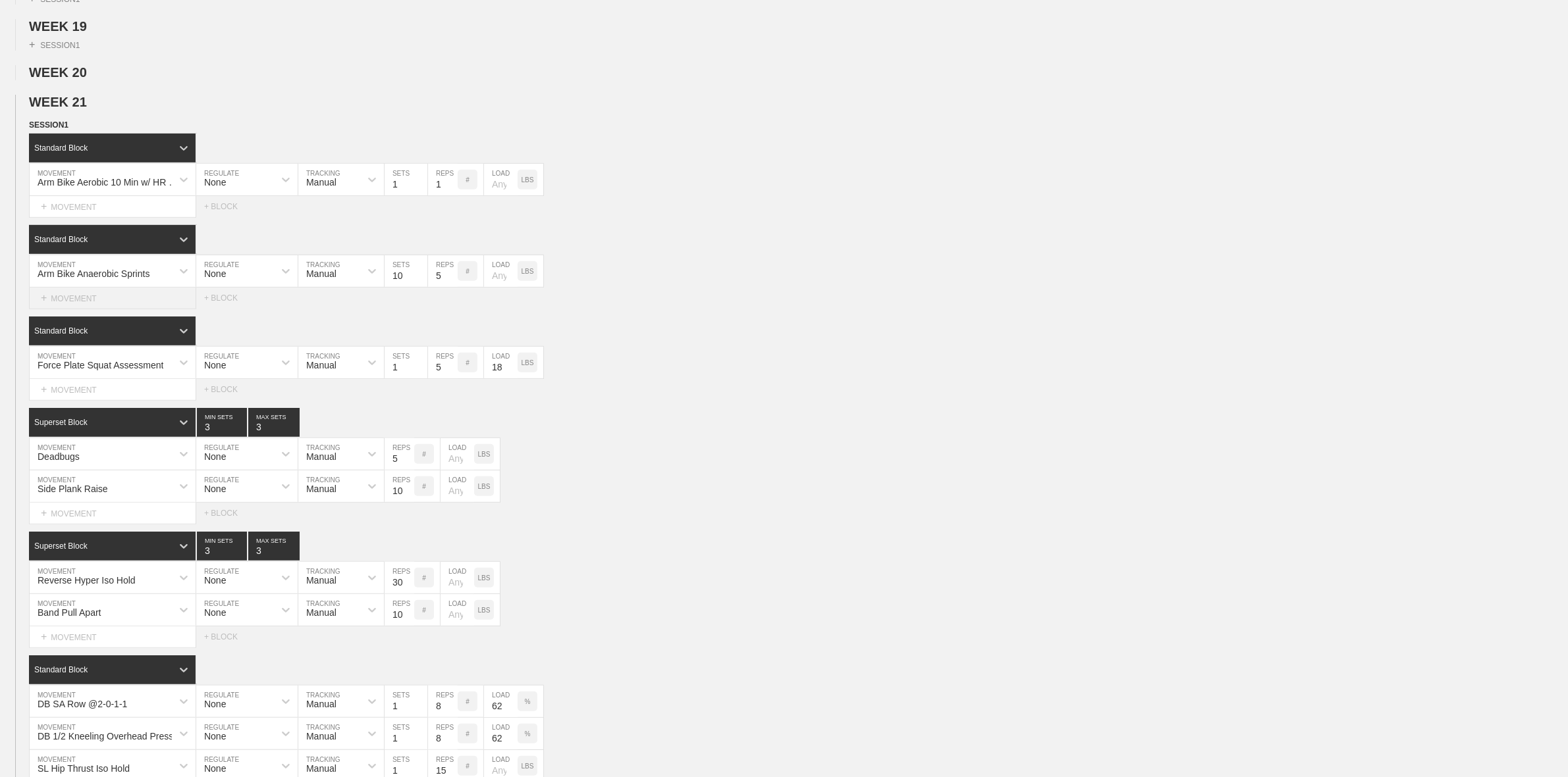
scroll to position [905, 0]
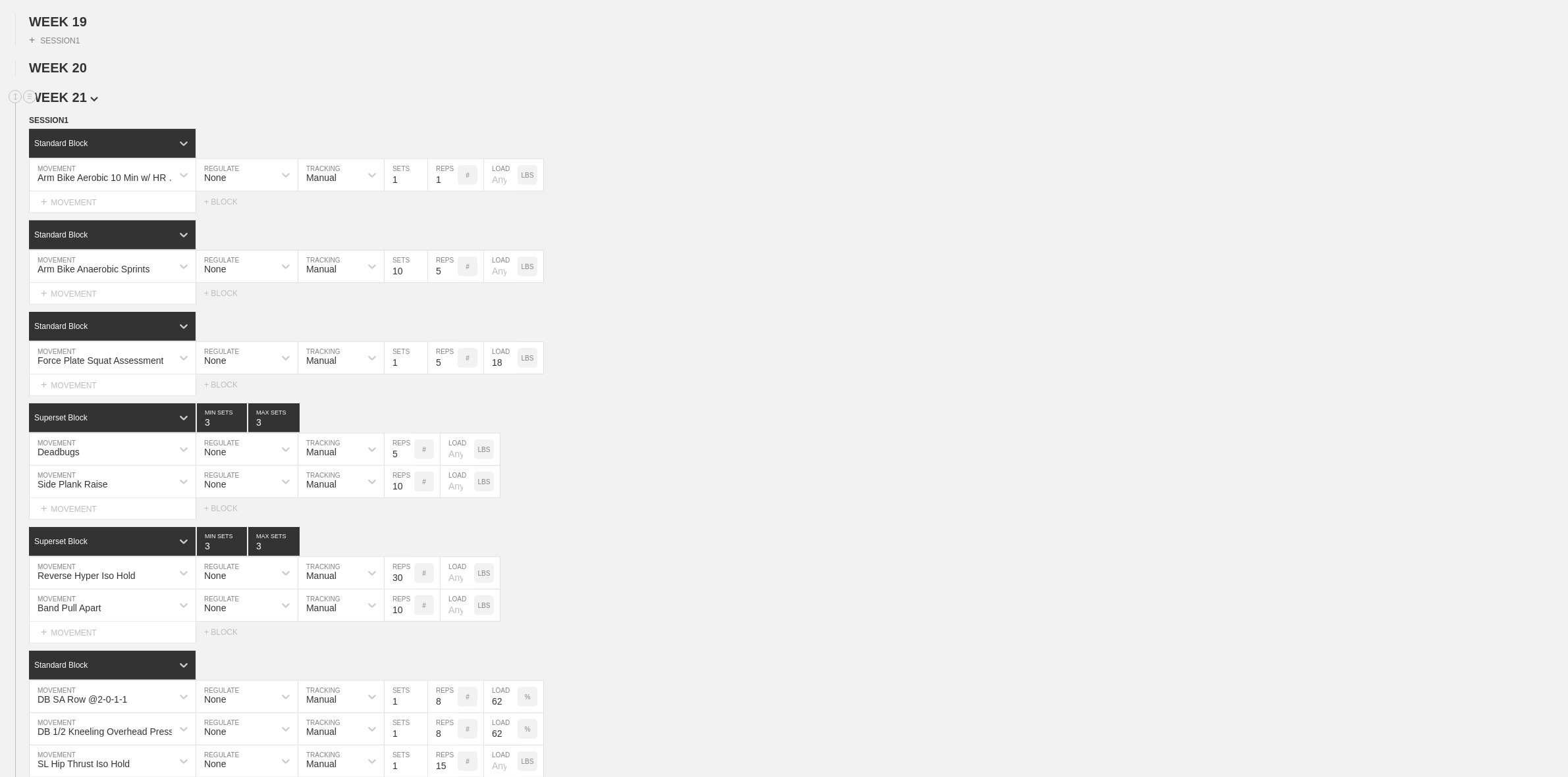
click at [84, 105] on span "WEEK 21" at bounding box center [64, 97] width 69 height 15
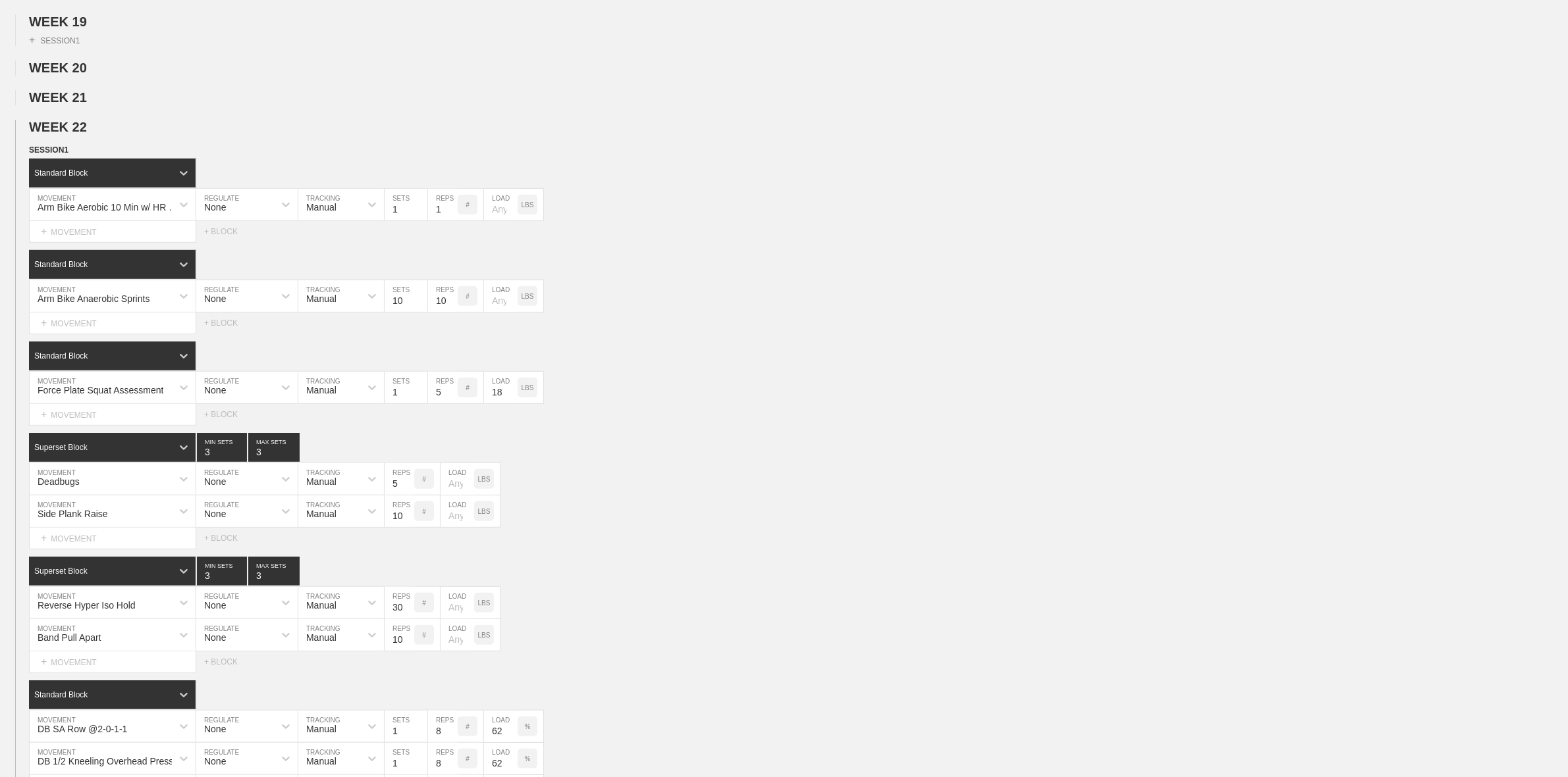
click at [74, 134] on span "WEEK 22" at bounding box center [64, 127] width 69 height 15
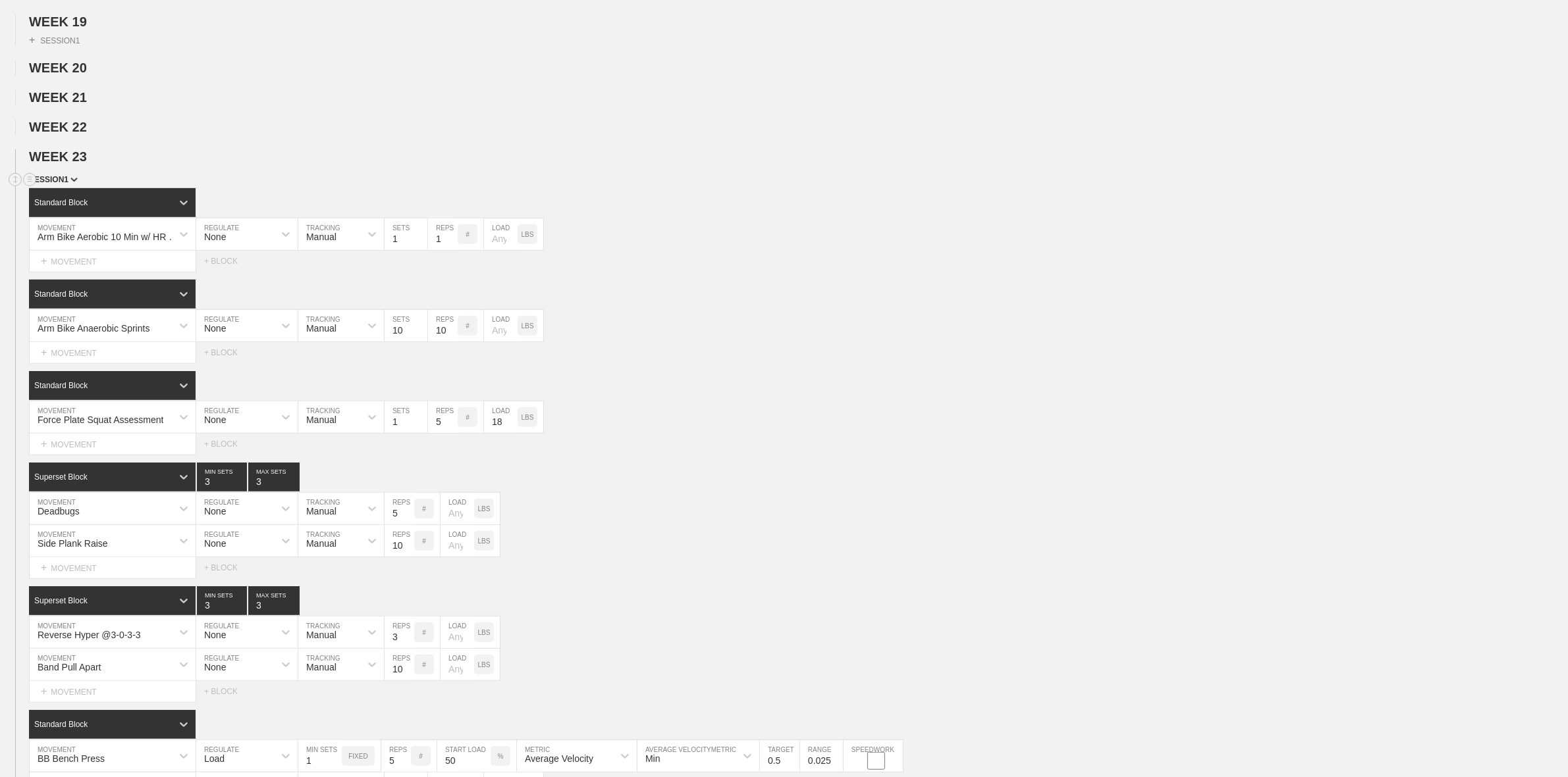
click at [49, 184] on span "SESSION 1" at bounding box center [53, 179] width 49 height 9
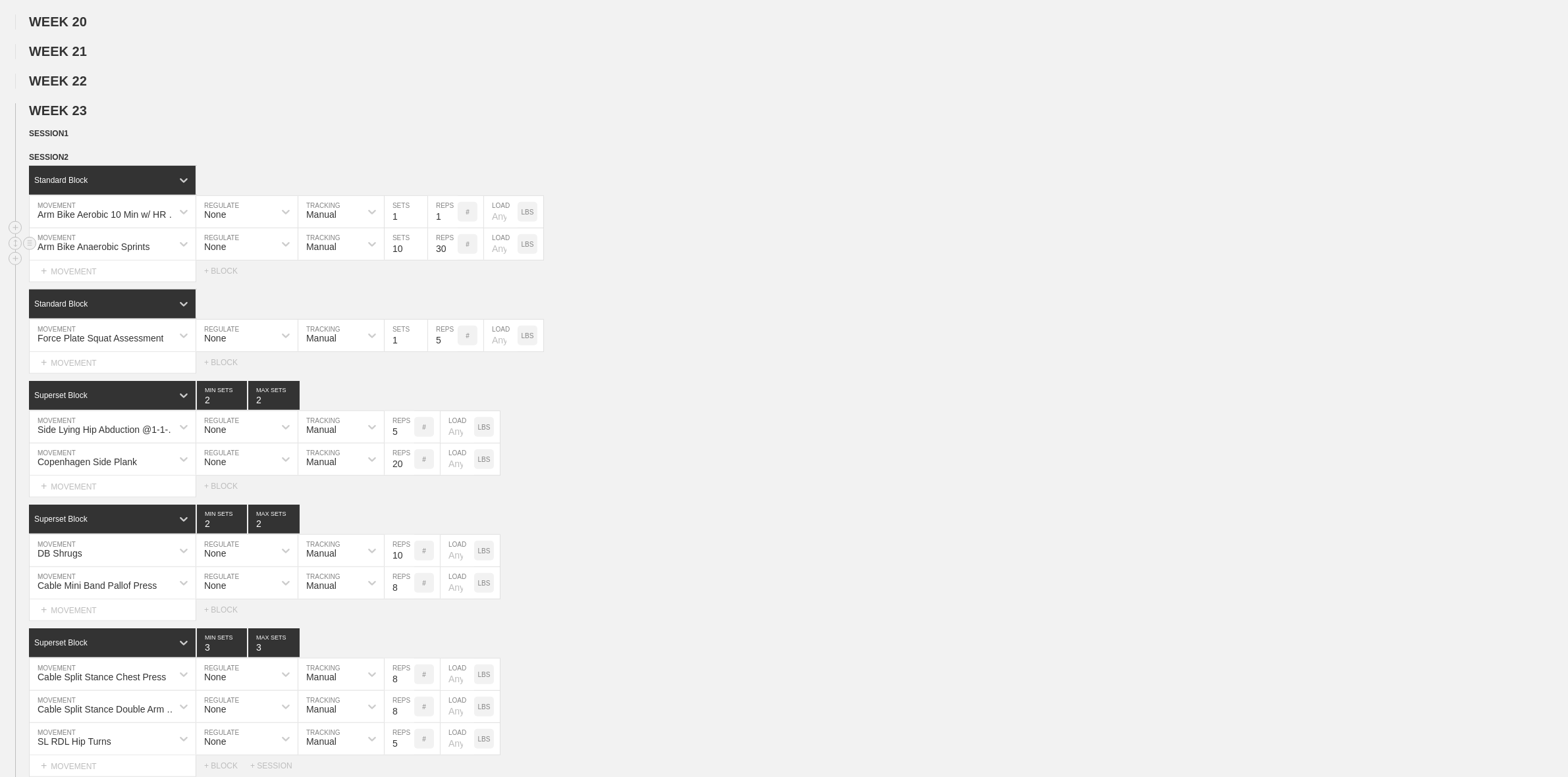
scroll to position [987, 0]
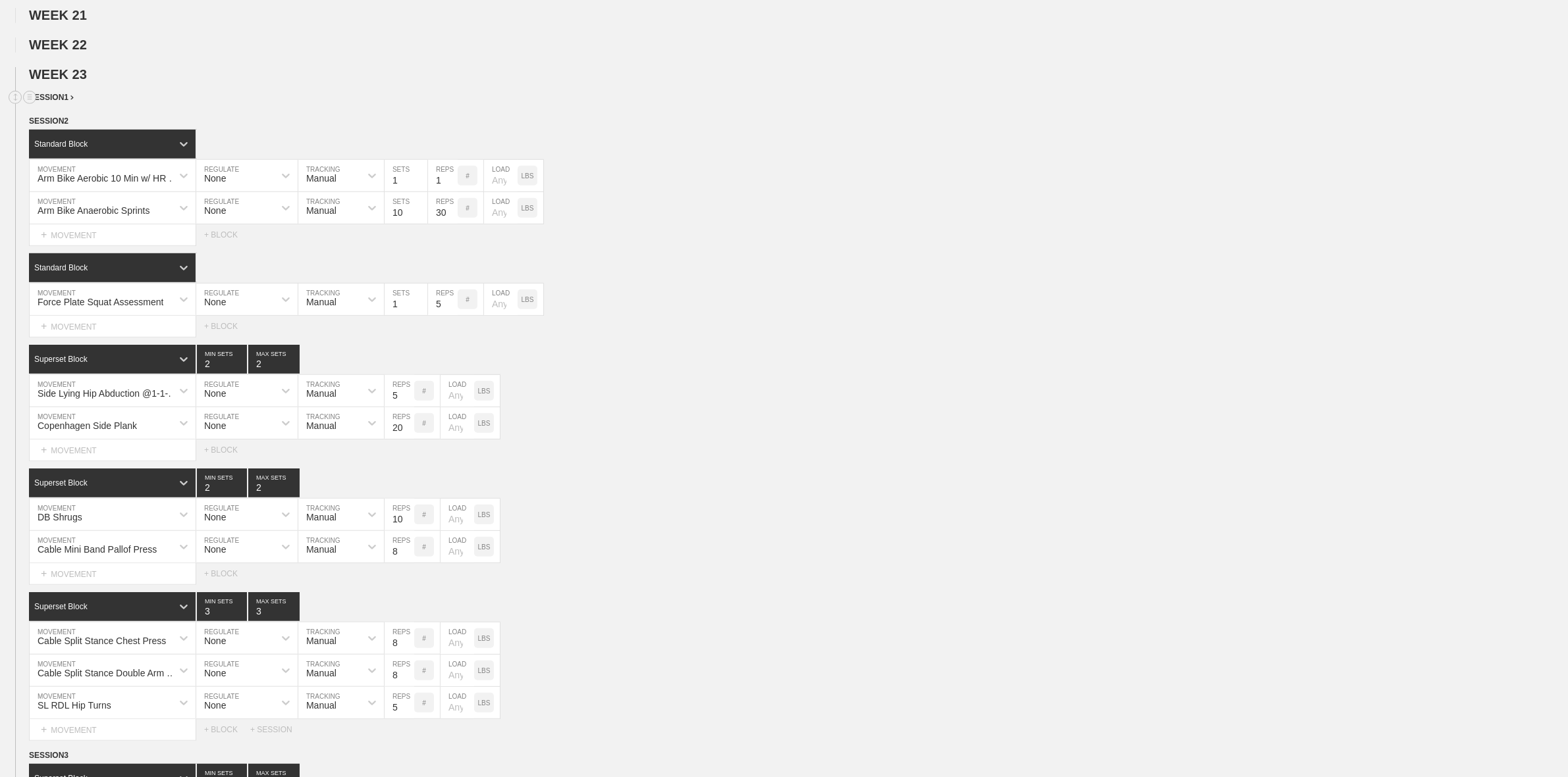
click at [65, 102] on span "SESSION 1" at bounding box center [52, 98] width 45 height 9
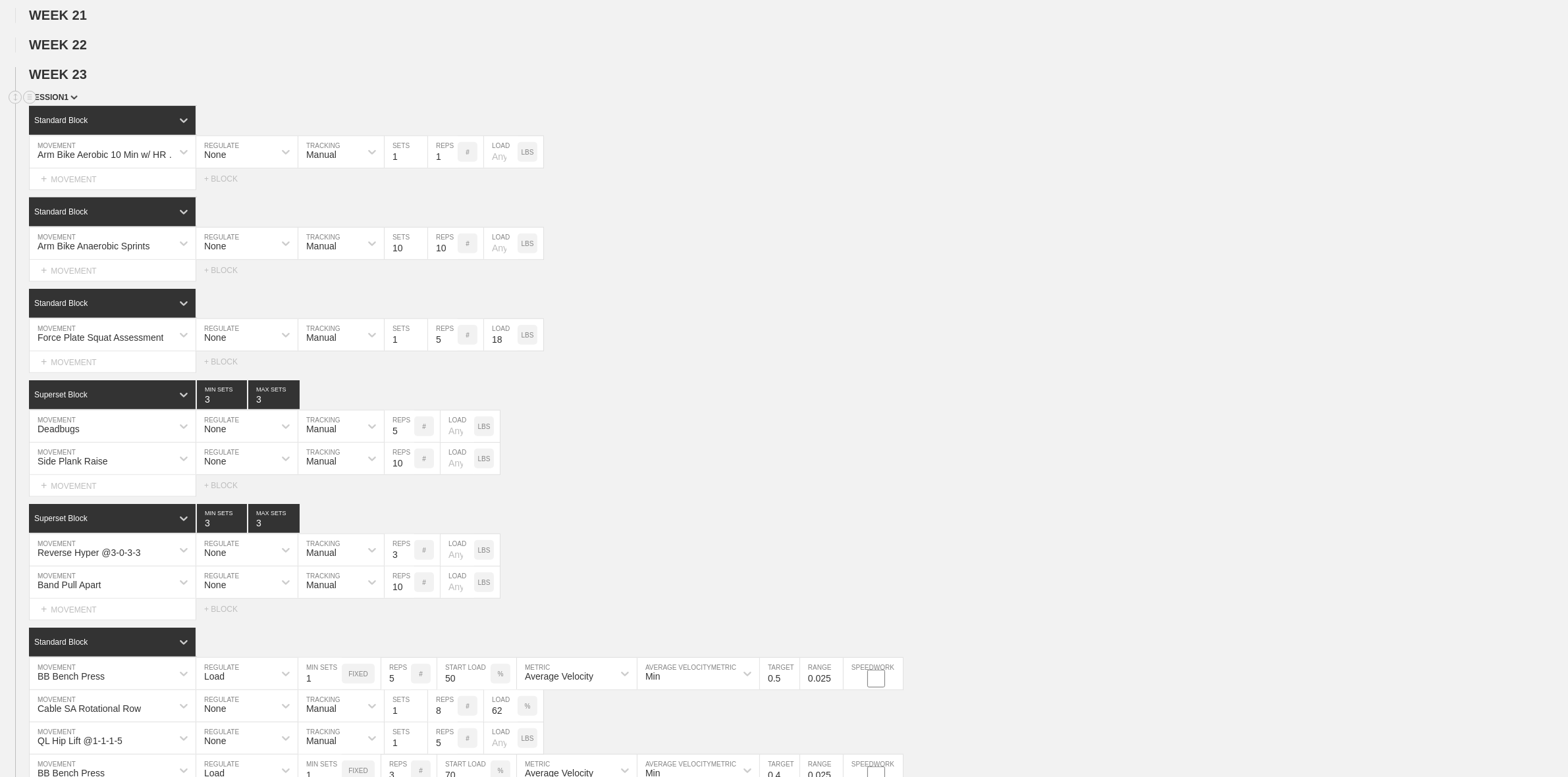
click at [65, 102] on span "SESSION 1" at bounding box center [53, 98] width 49 height 9
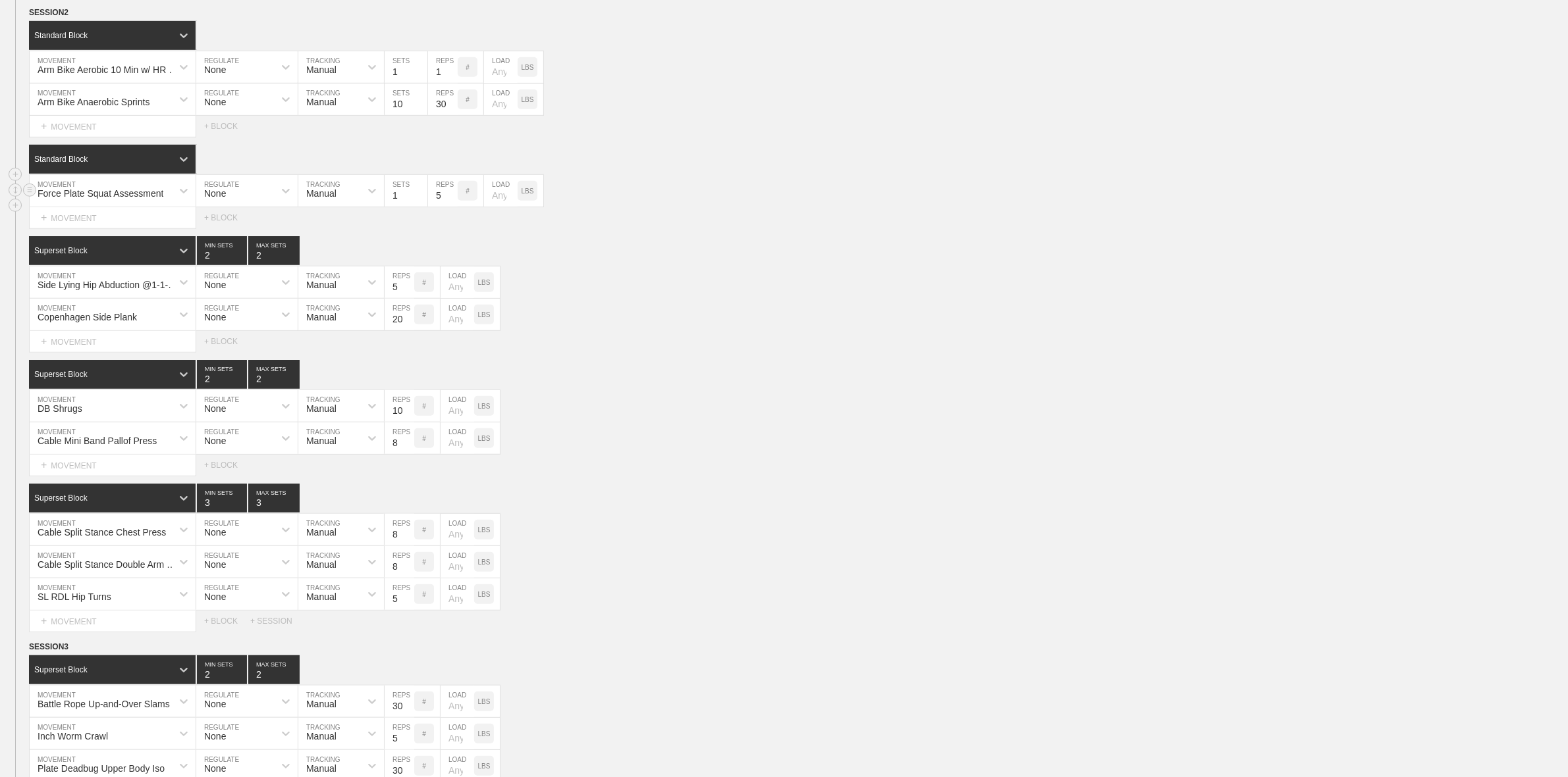
scroll to position [1070, 0]
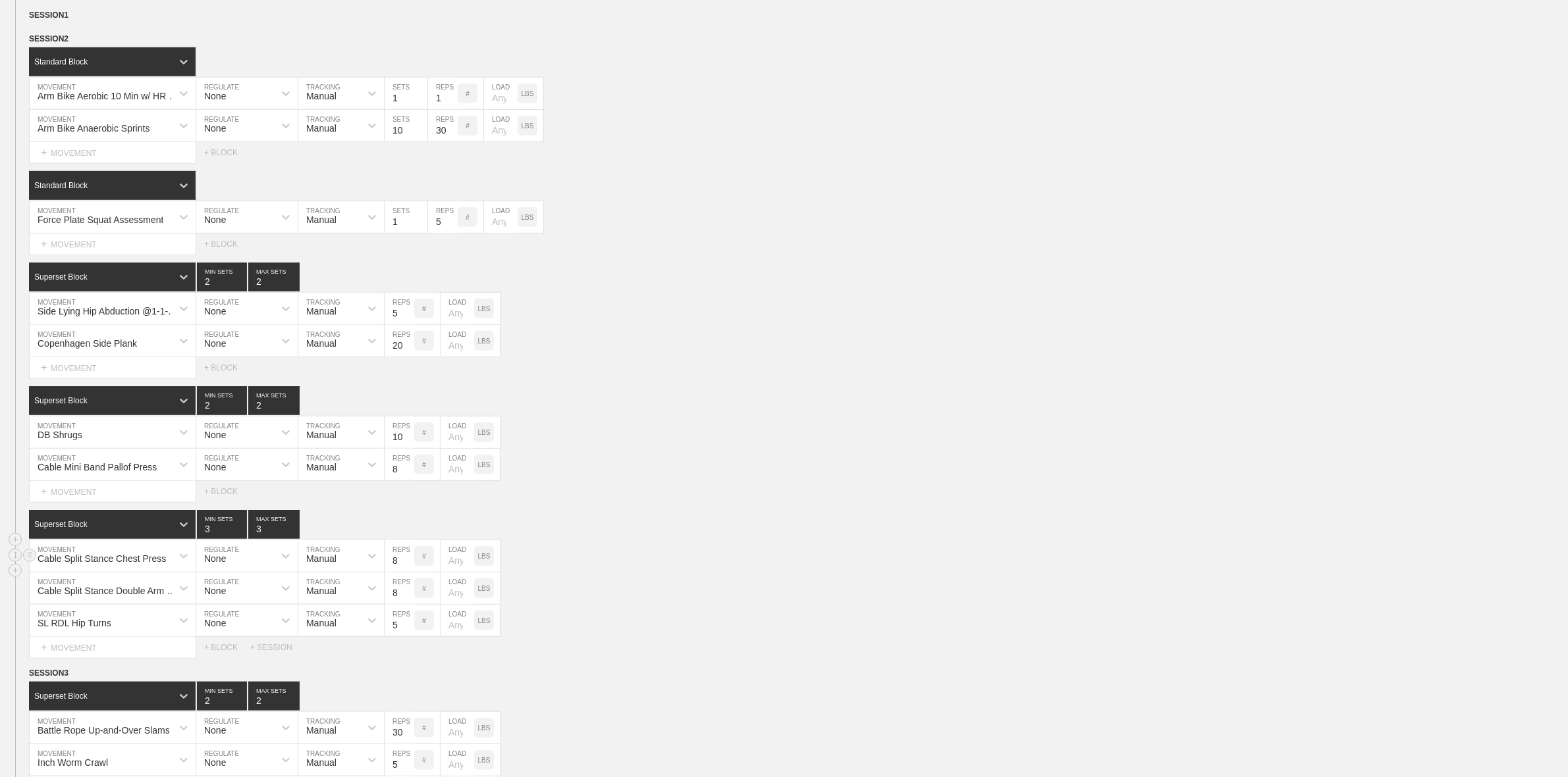
click at [116, 572] on div "Cable Split Stance Chest Press" at bounding box center [112, 556] width 166 height 32
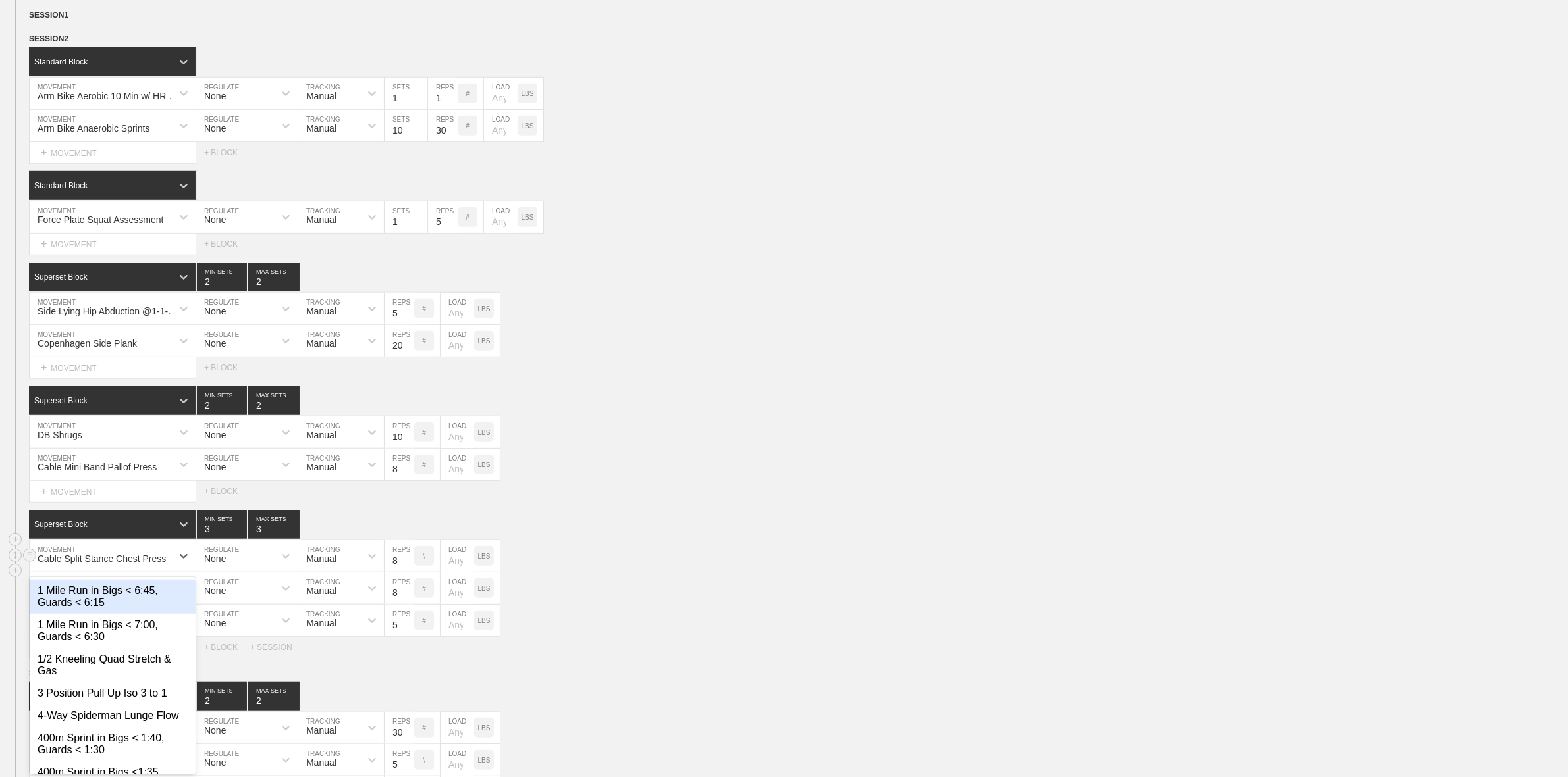
scroll to position [1093, 0]
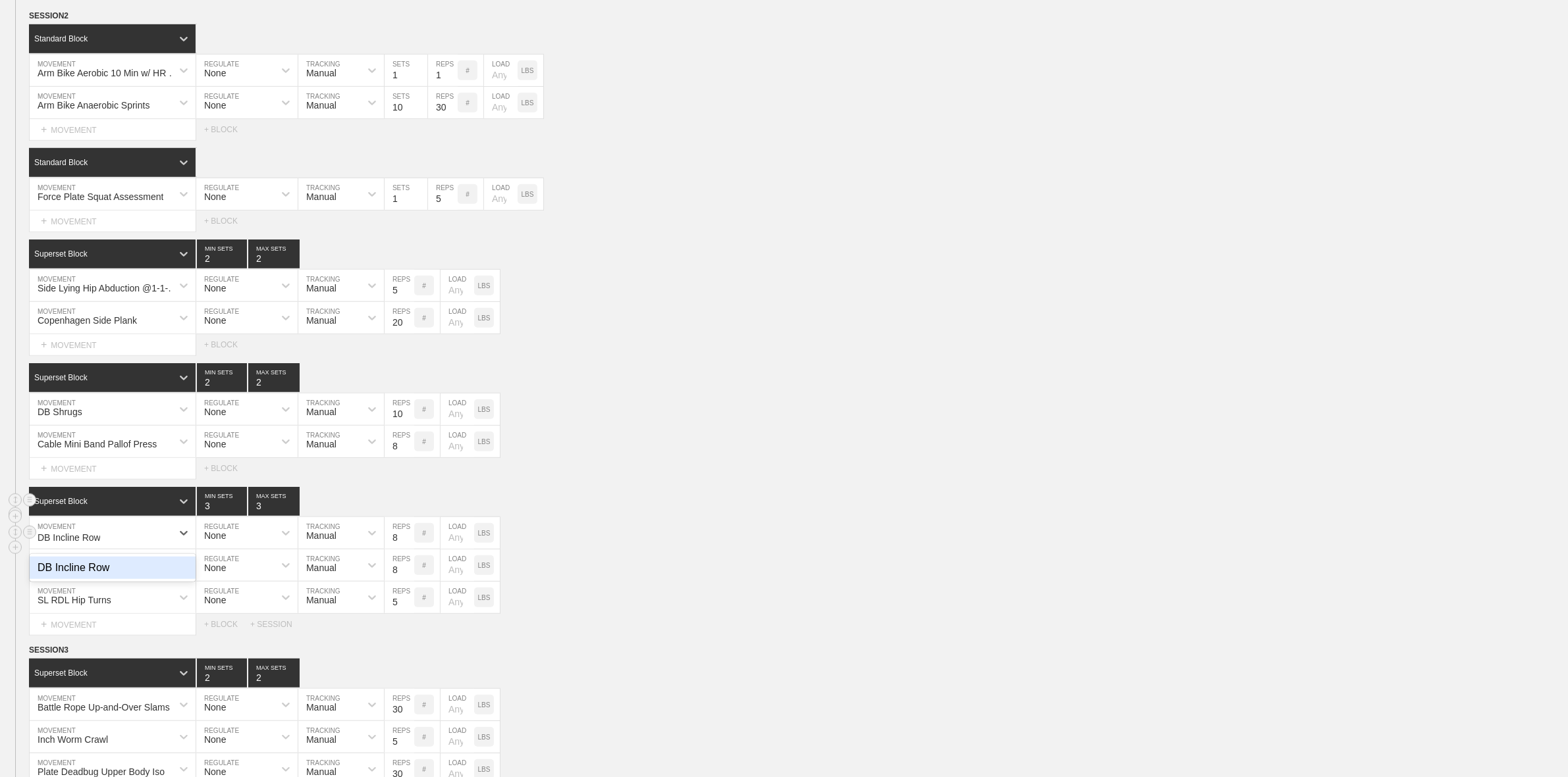
type input "DB Incline Row"
click at [609, 514] on div "Superset Block 3 MIN SETS 3 MAX SETS" at bounding box center [798, 501] width 1539 height 29
click at [487, 537] on p "LBS" at bounding box center [485, 533] width 12 height 7
click at [455, 549] on input "number" at bounding box center [458, 533] width 34 height 32
type input "70"
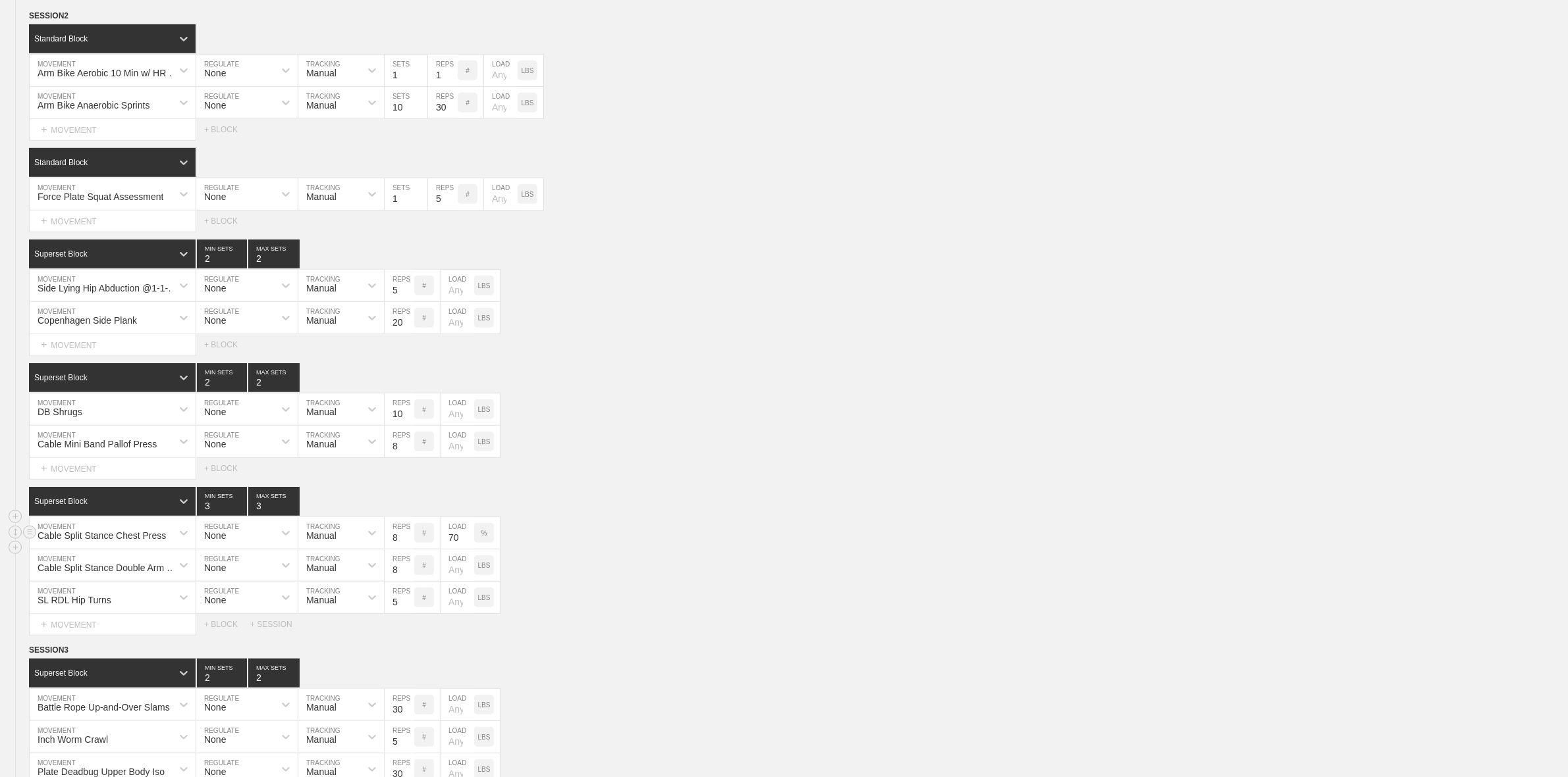
click at [644, 546] on div "Cable Split Stance Chest Press MOVEMENT None REGULATE Manual TRACKING 8 REPS # …" at bounding box center [784, 534] width 1568 height 32
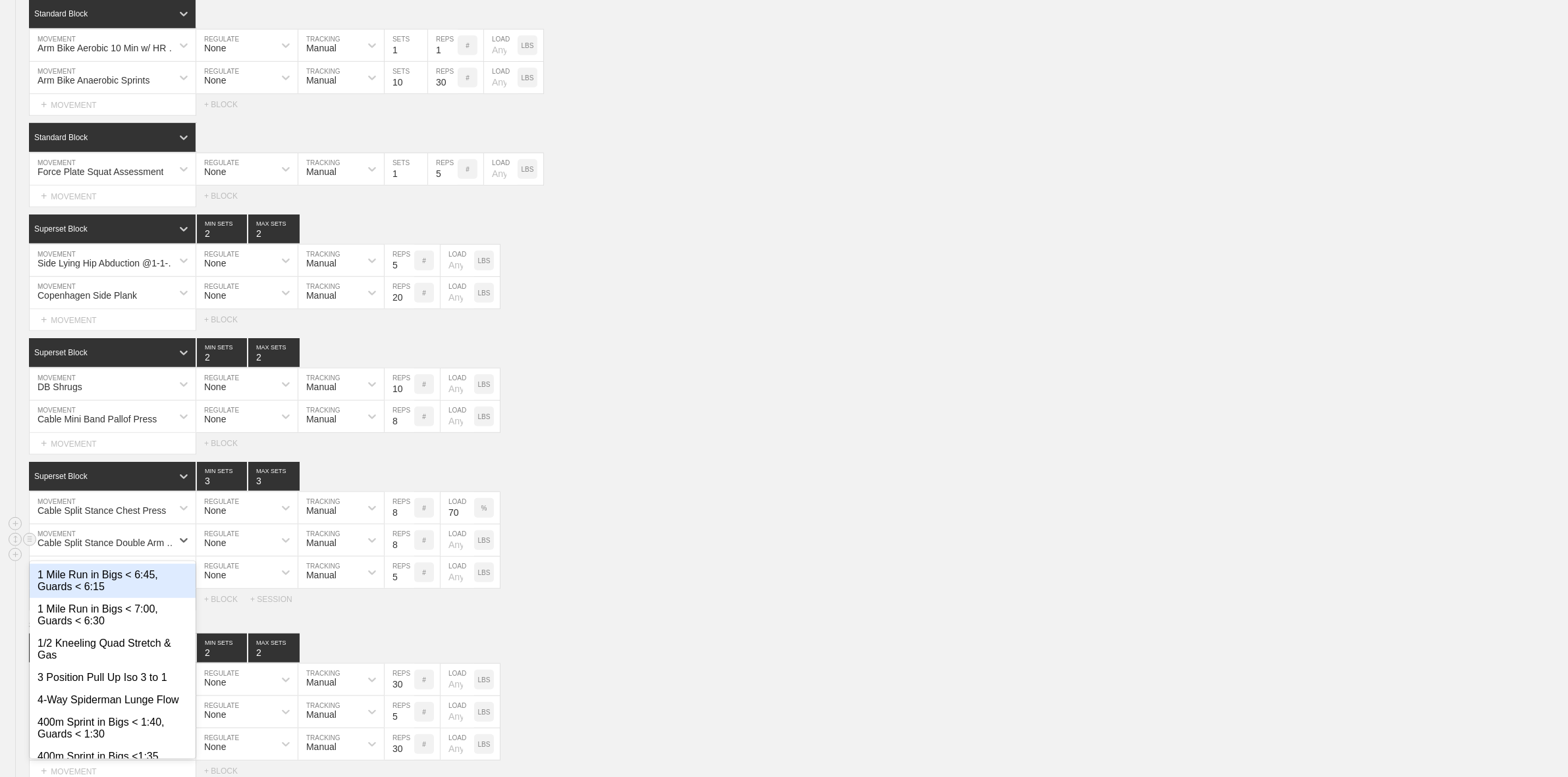
click at [125, 556] on div "option 1 Mile Run in Bigs < 6:45, Guards < 6:15 focused, 1 of 720. 720 results …" at bounding box center [112, 540] width 166 height 32
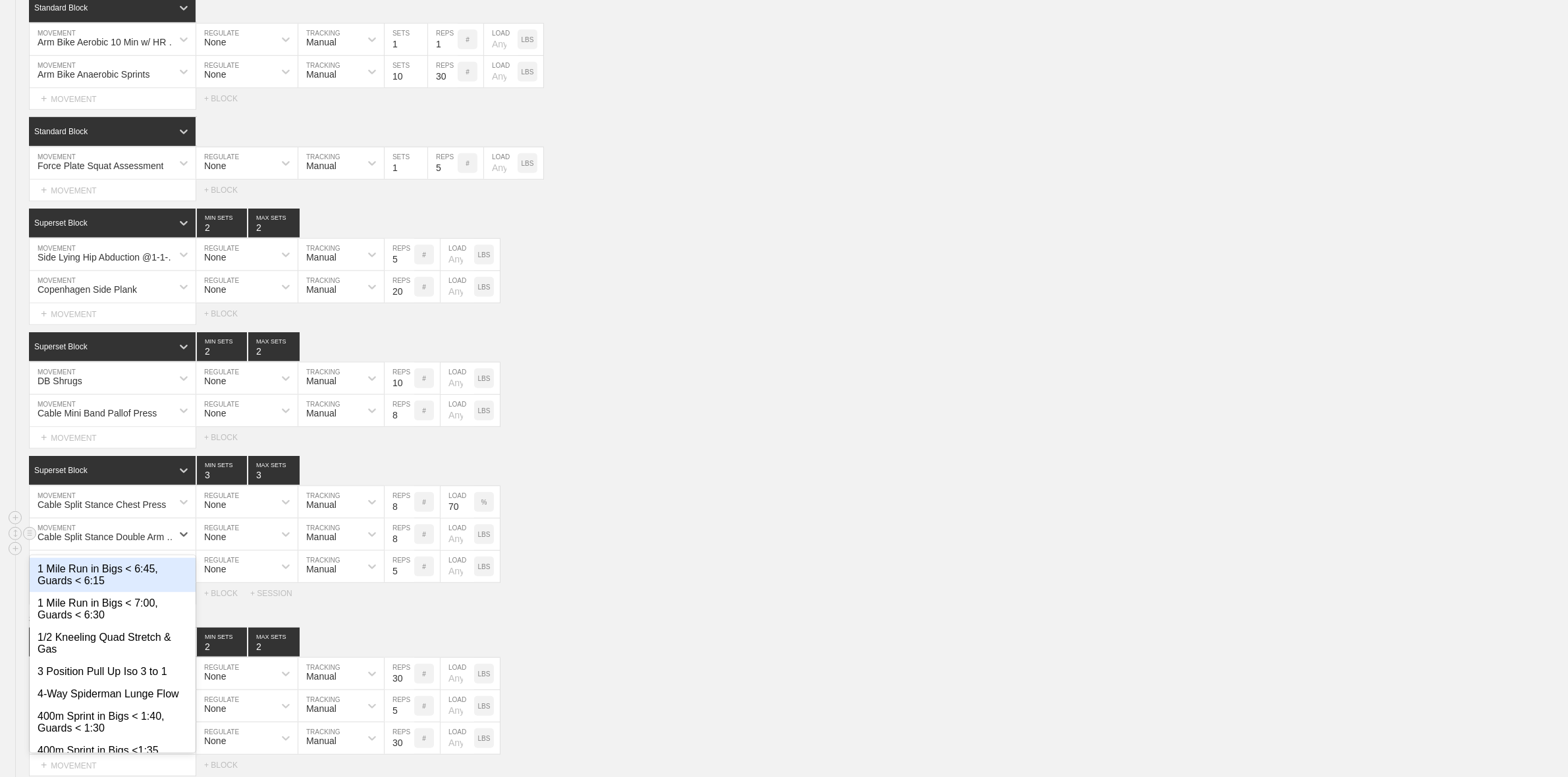
scroll to position [1126, 0]
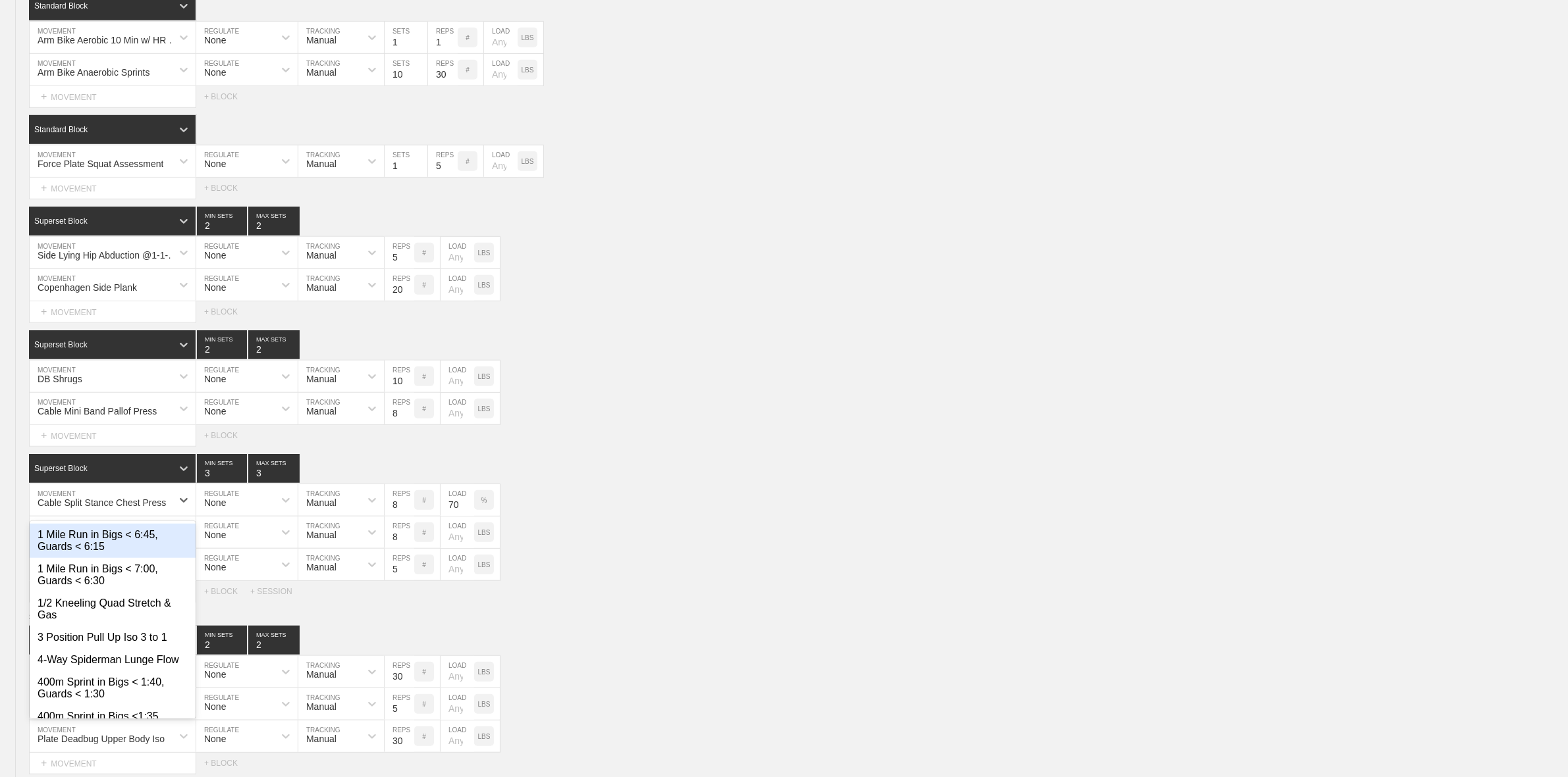
click at [123, 508] on div "Cable Split Stance Chest Press" at bounding box center [102, 503] width 129 height 11
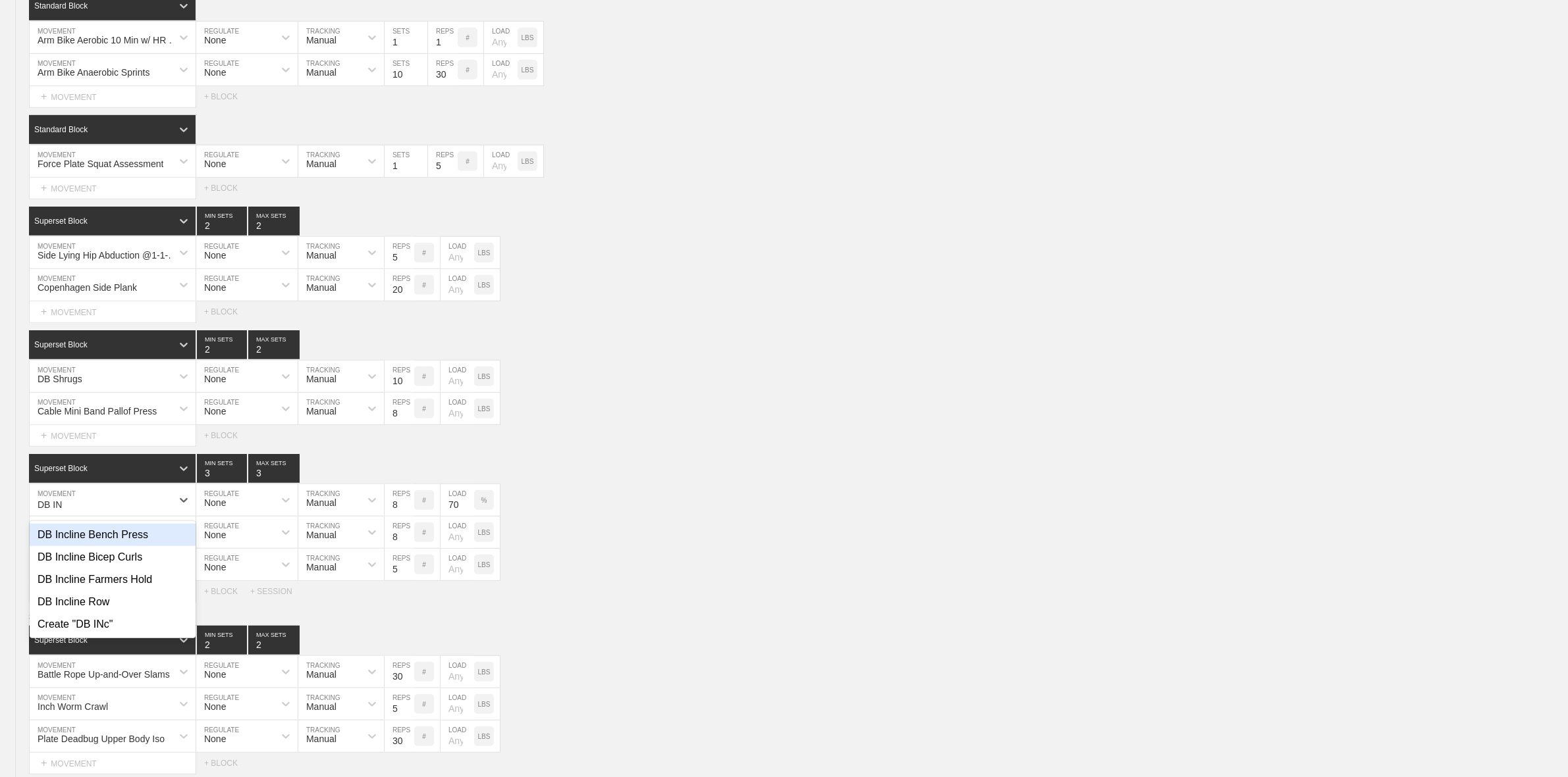
type input "DB I"
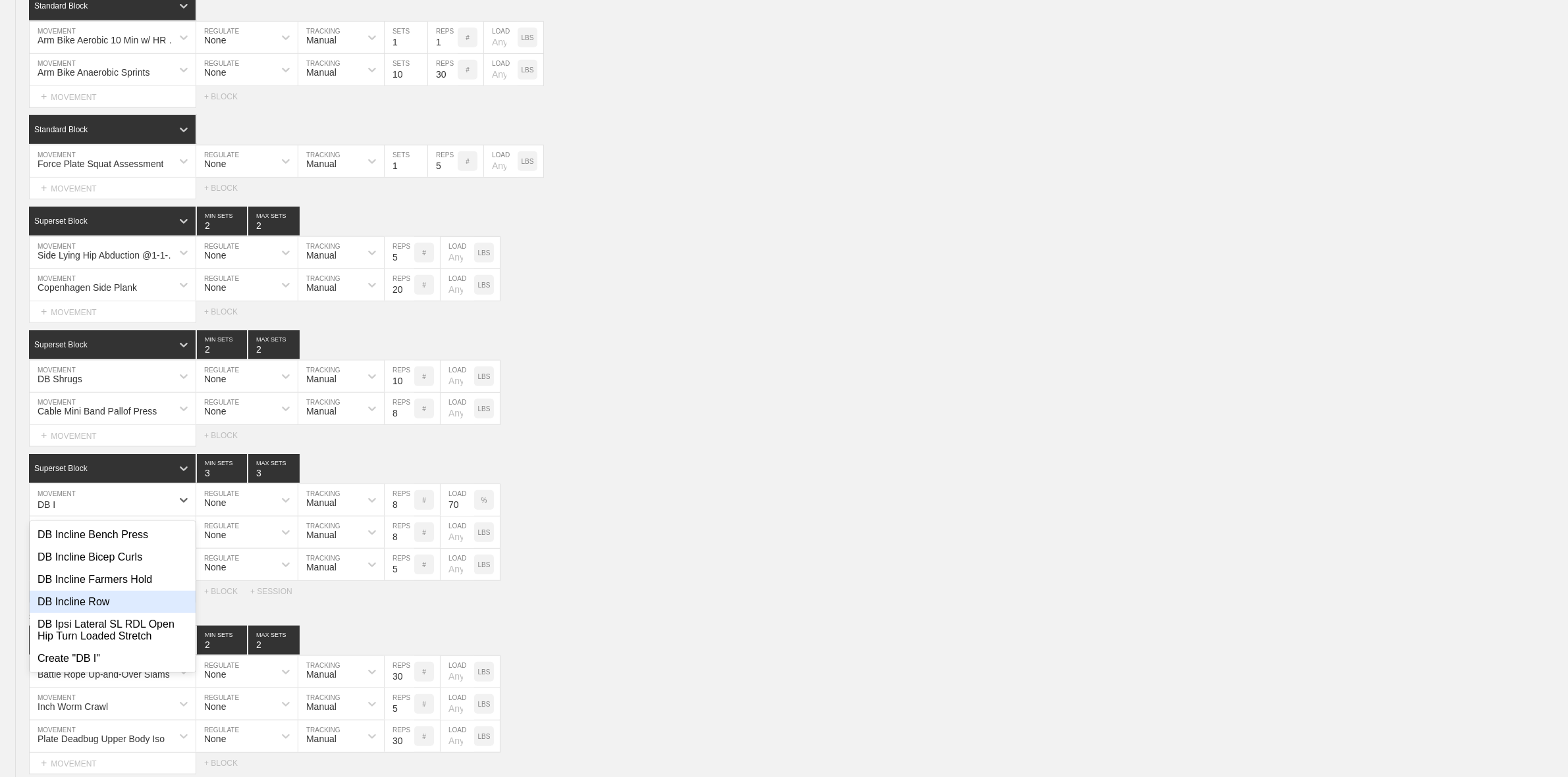
click at [93, 614] on div "DB Incline Row" at bounding box center [112, 602] width 166 height 22
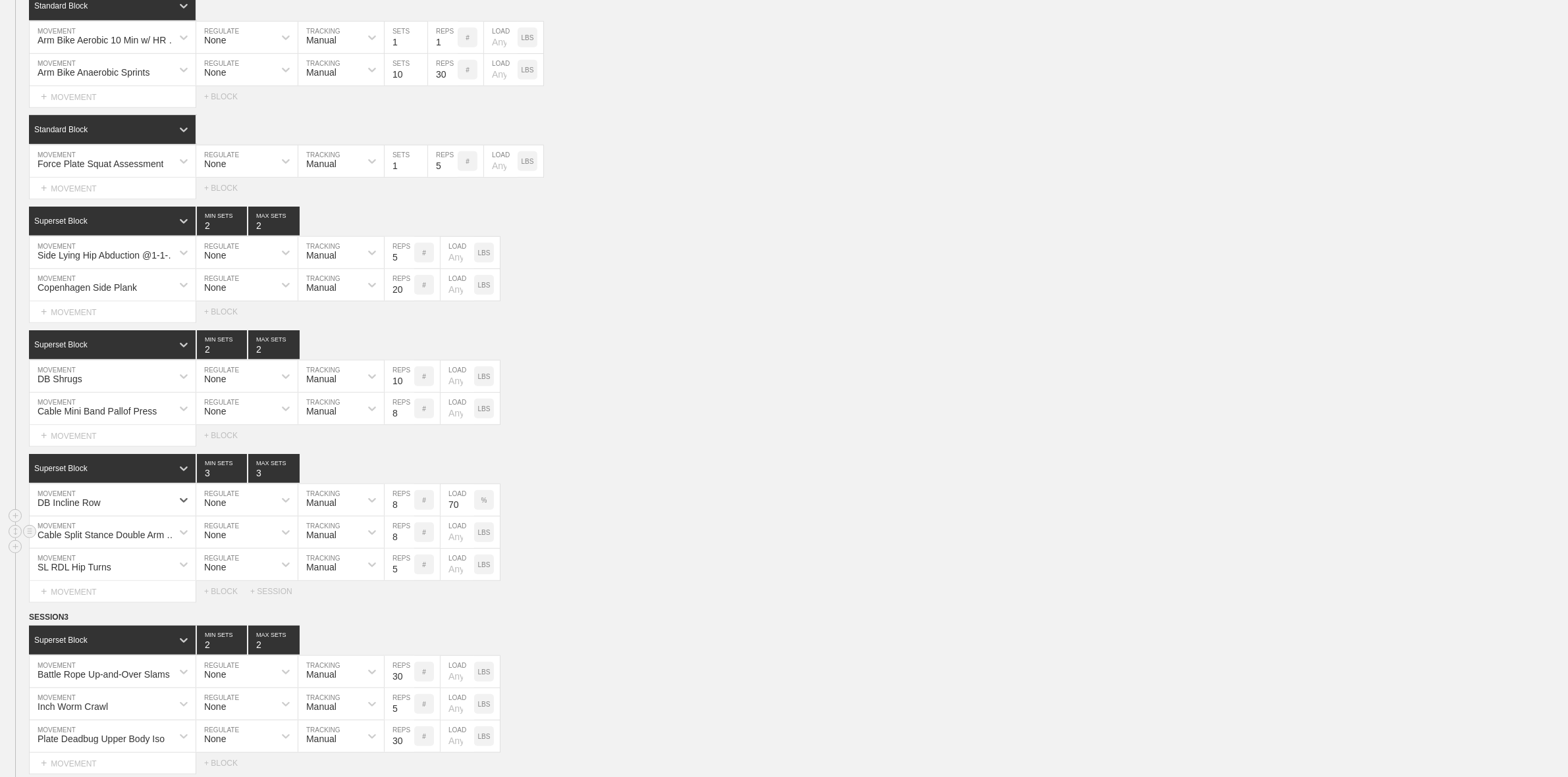
click at [102, 541] on div "Cable Split Stance Double Arm Row" at bounding box center [109, 535] width 143 height 11
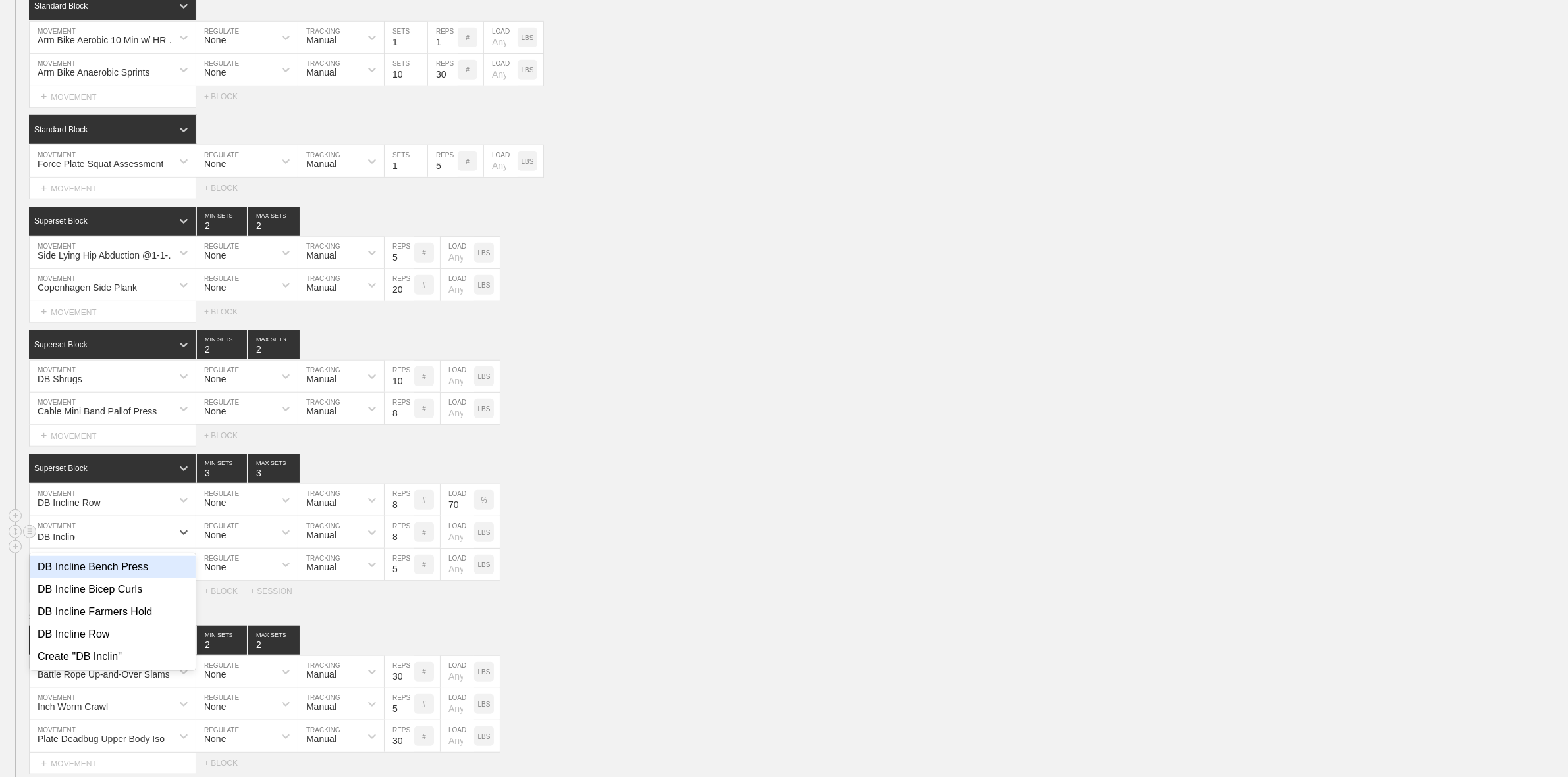
type input "DB Incline"
click at [129, 578] on div "DB Incline Bench Press" at bounding box center [112, 567] width 166 height 22
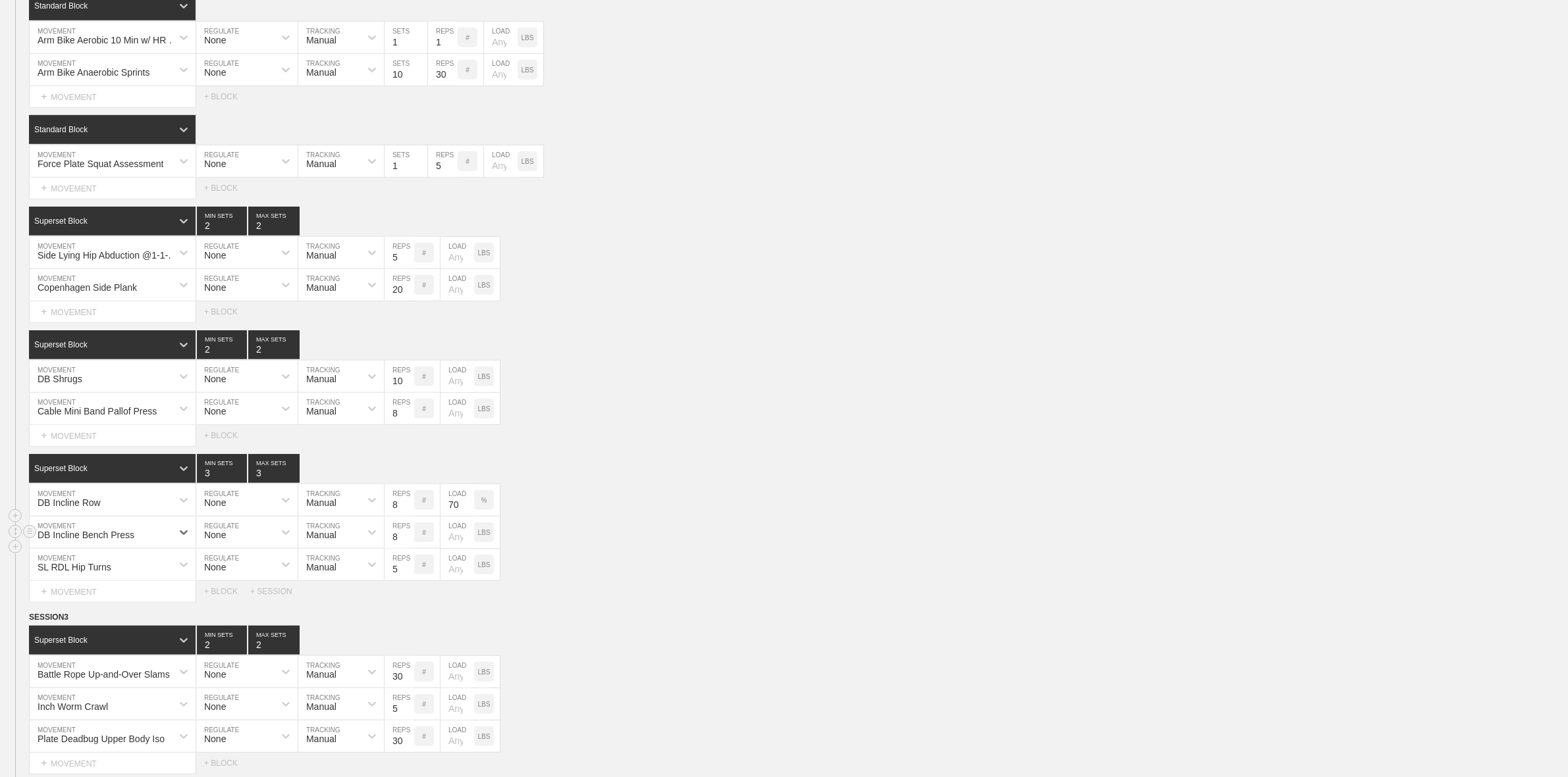
click at [451, 548] on input "number" at bounding box center [458, 532] width 34 height 32
type input "70"
click at [572, 545] on div "DB Incline Bench Press MOVEMENT None REGULATE Manual TRACKING 8 REPS # 70 LOAD …" at bounding box center [784, 533] width 1568 height 32
click at [563, 581] on div "SL RDL Hip Turns MOVEMENT None REGULATE Manual TRACKING 5 REPS # LOAD LBS" at bounding box center [784, 565] width 1568 height 32
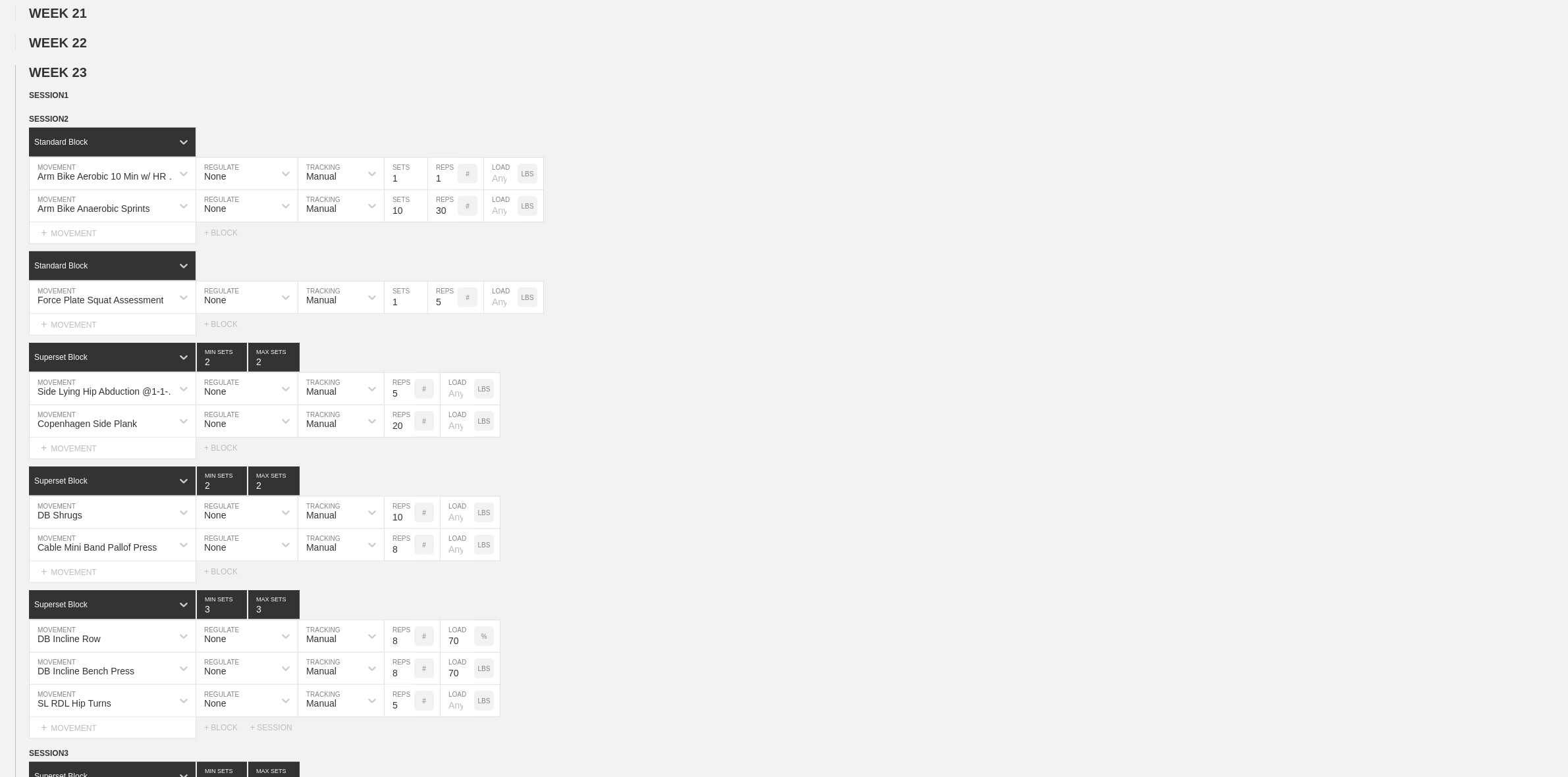
scroll to position [961, 0]
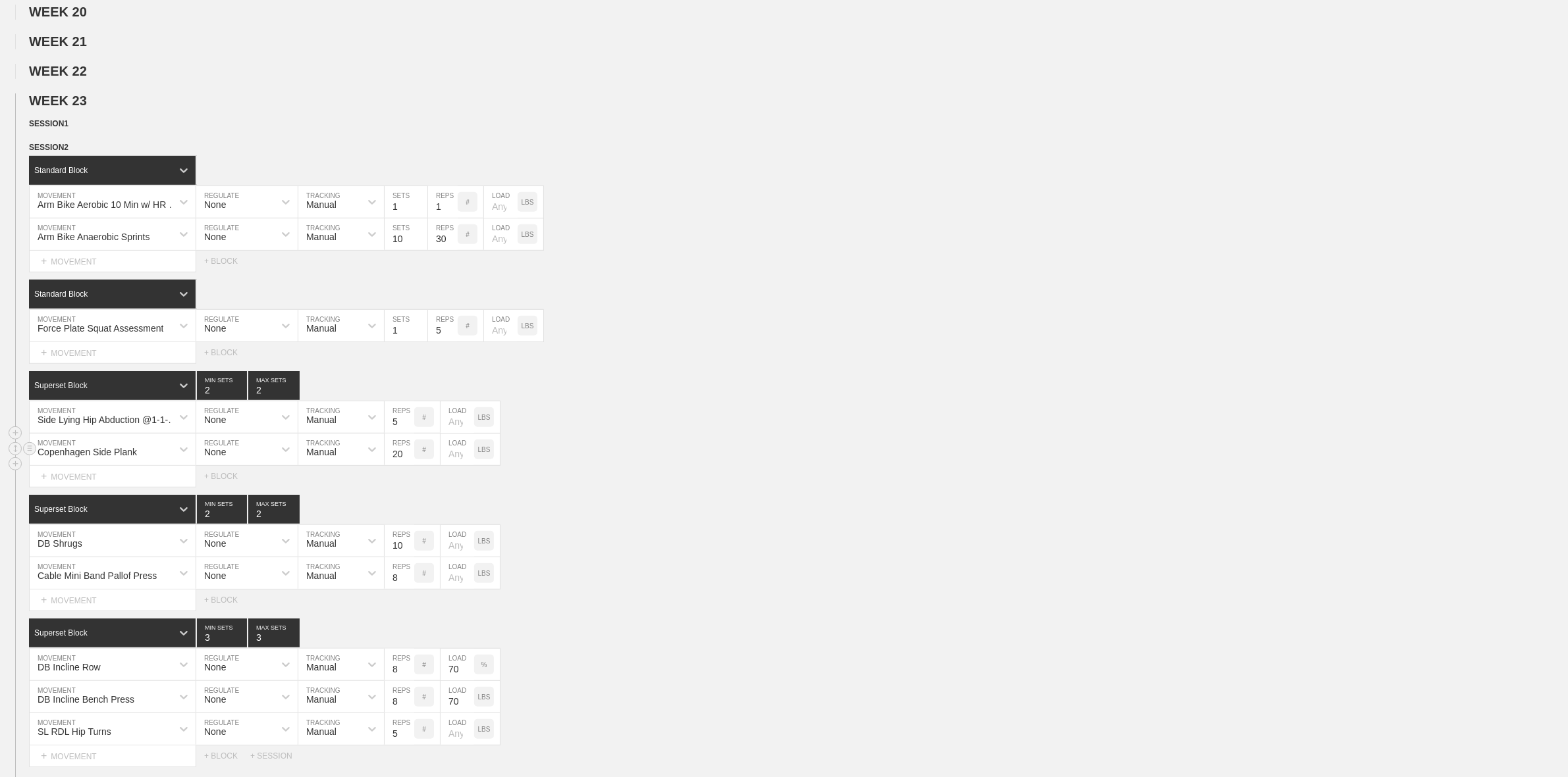
click at [399, 465] on input "20" at bounding box center [399, 449] width 29 height 32
type input "25"
click at [595, 466] on div "Copenhagen Side Plank MOVEMENT None REGULATE Manual TRACKING 25 REPS # LOAD LBS" at bounding box center [784, 450] width 1568 height 32
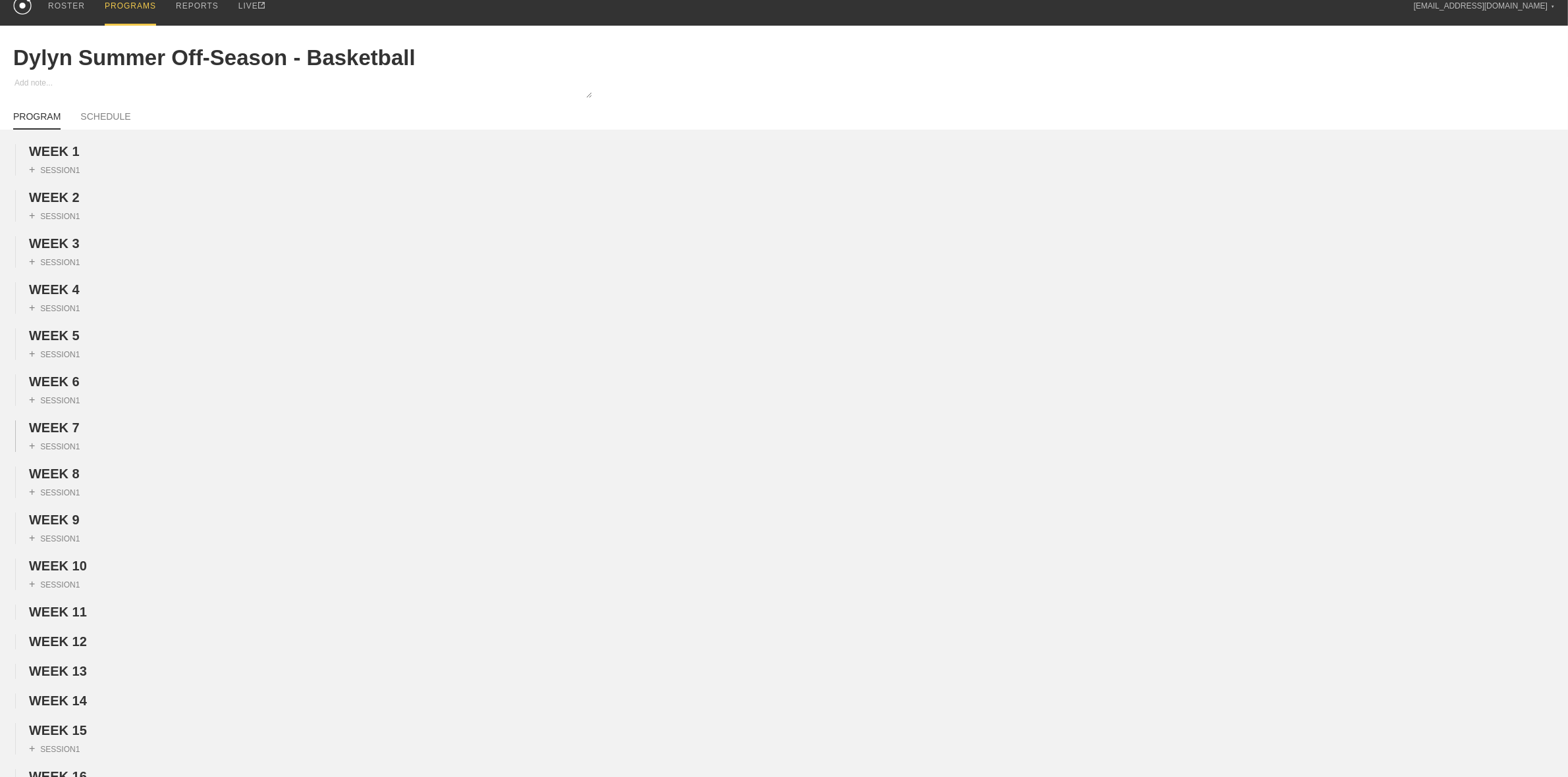
scroll to position [0, 0]
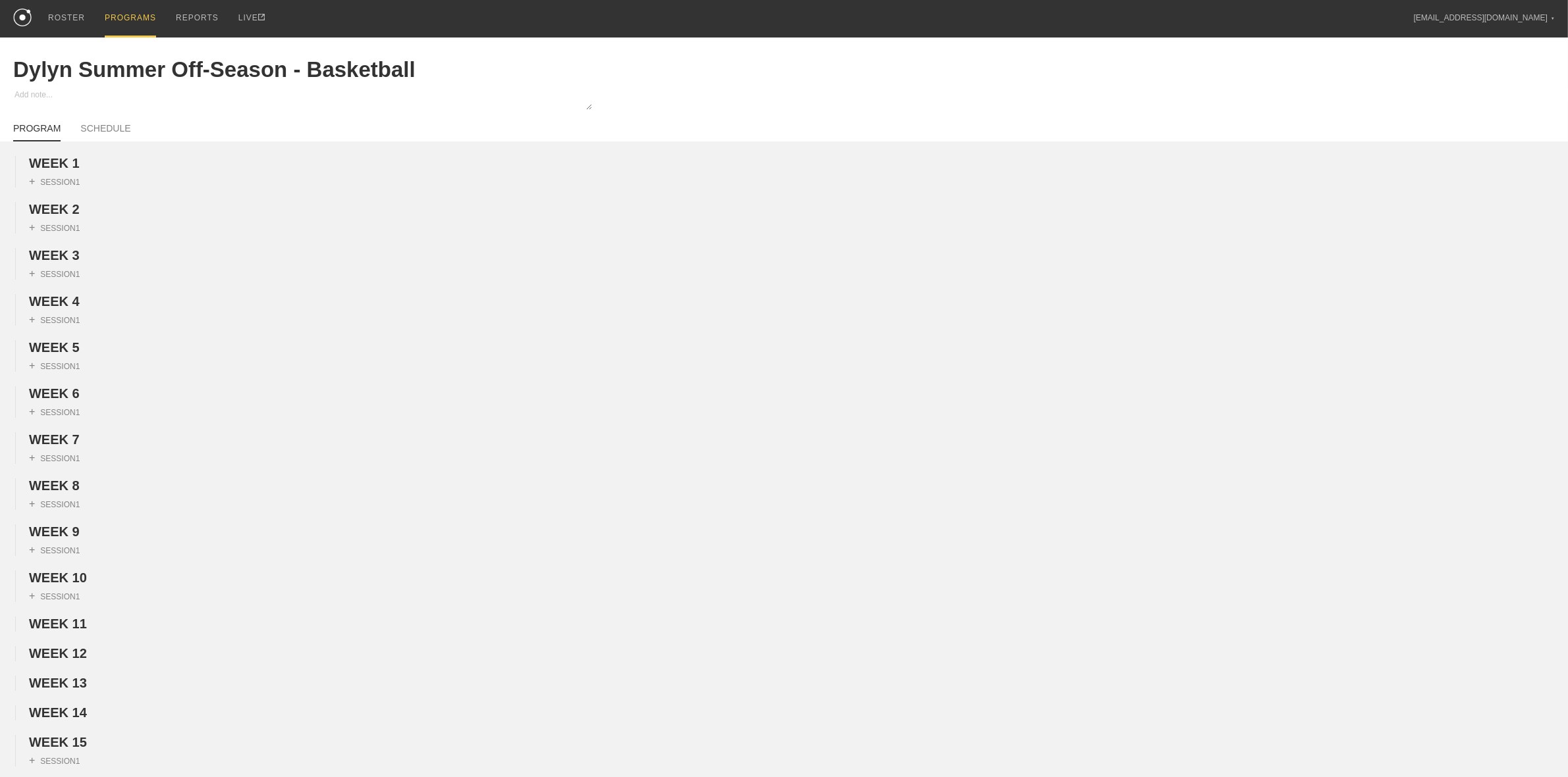
click at [139, 25] on div "PROGRAMS" at bounding box center [130, 18] width 52 height 38
